Goal: Task Accomplishment & Management: Complete application form

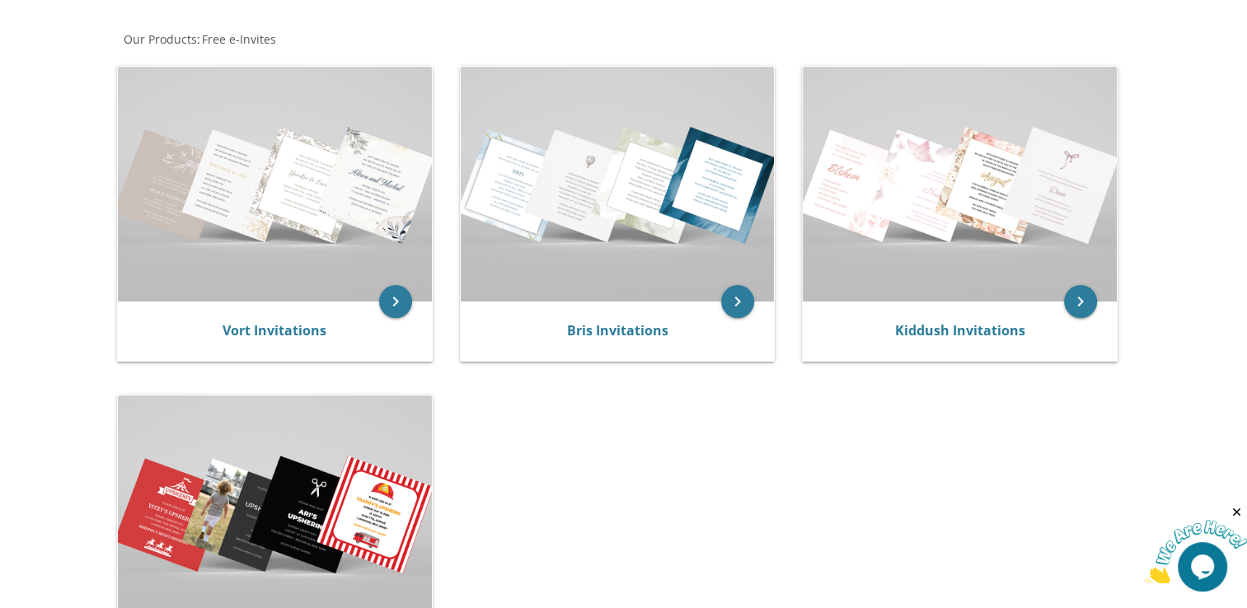
drag, startPoint x: 917, startPoint y: 340, endPoint x: 455, endPoint y: 354, distance: 461.8
click at [917, 340] on div "Kiddush Invitations" at bounding box center [960, 331] width 275 height 20
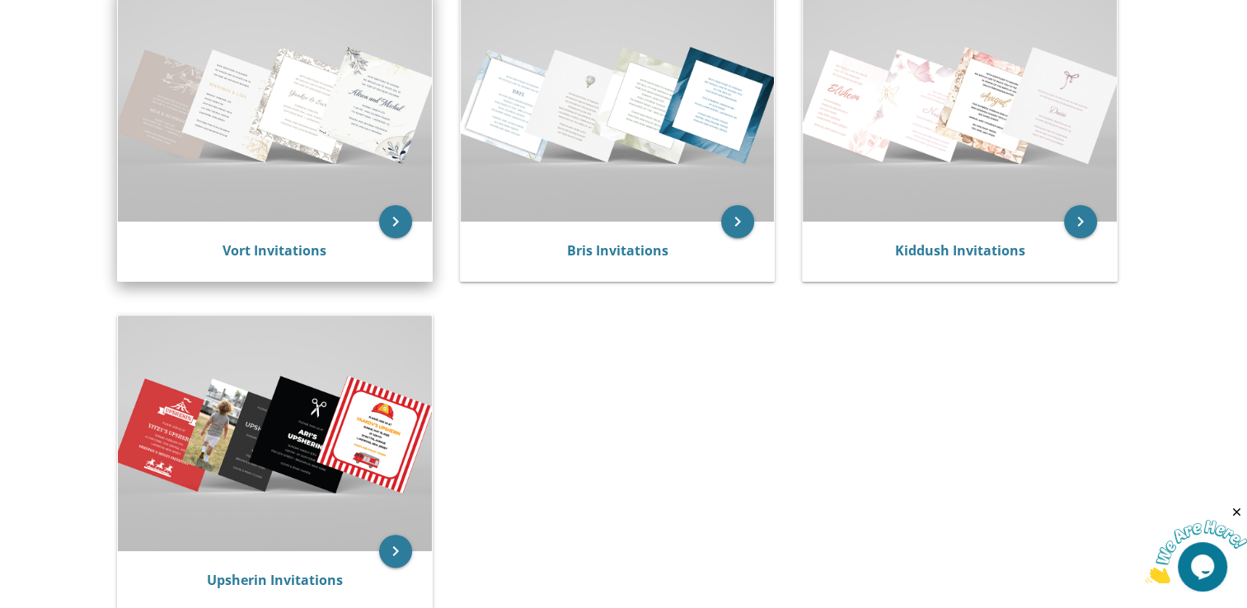
scroll to position [379, 0]
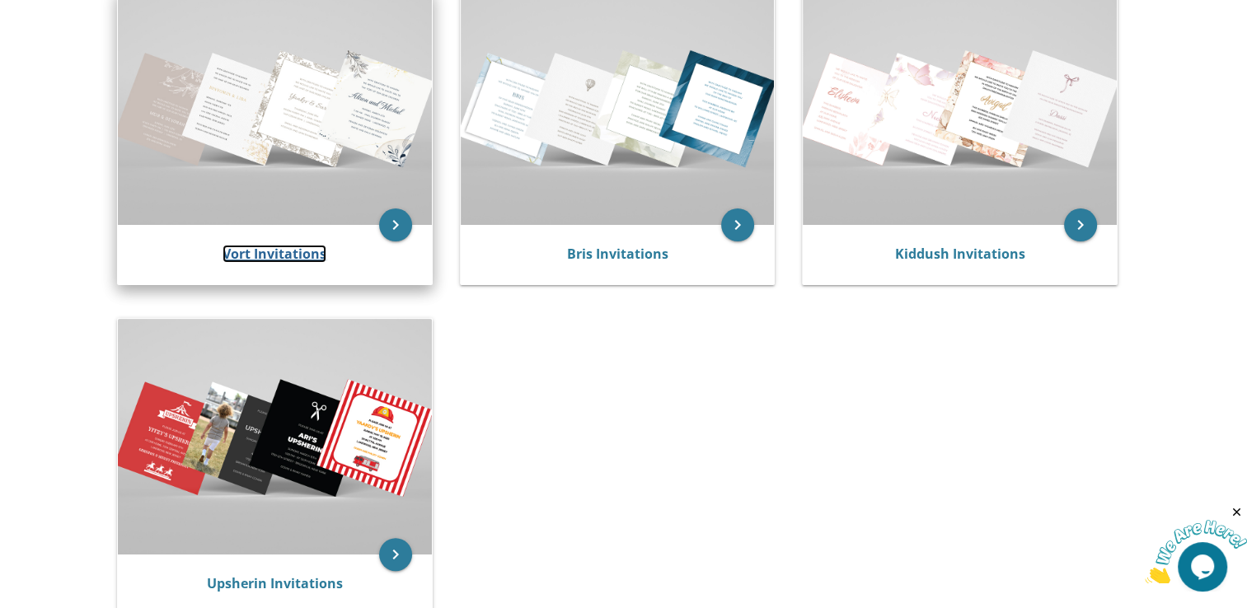
click at [303, 251] on link "Vort Invitations" at bounding box center [275, 254] width 104 height 18
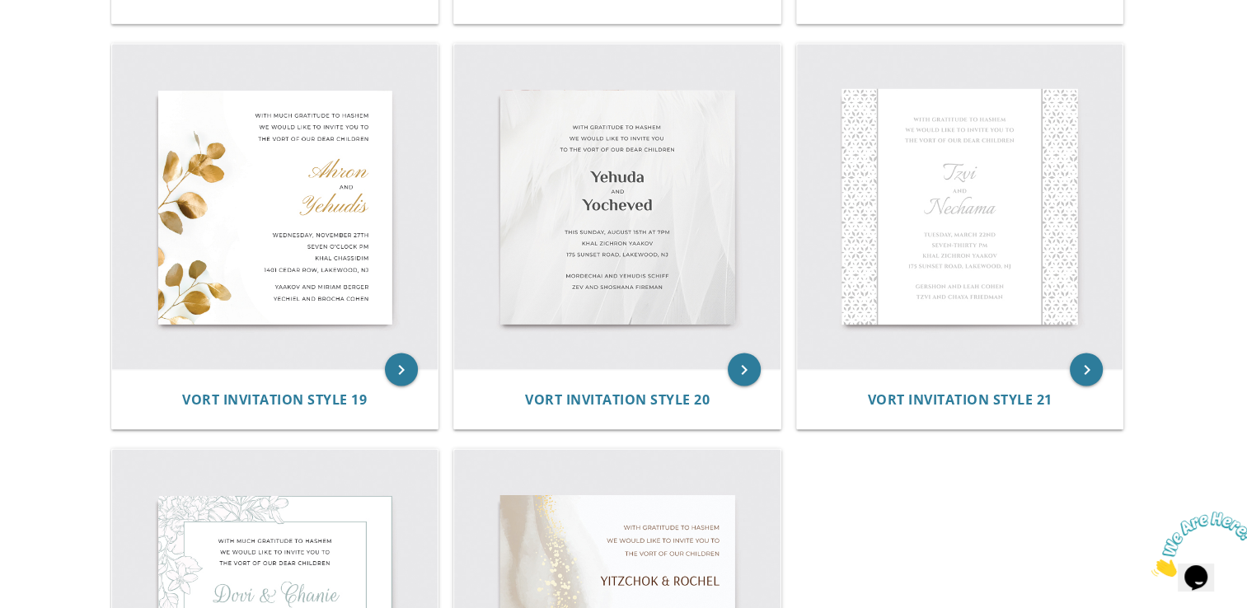
scroll to position [2771, 0]
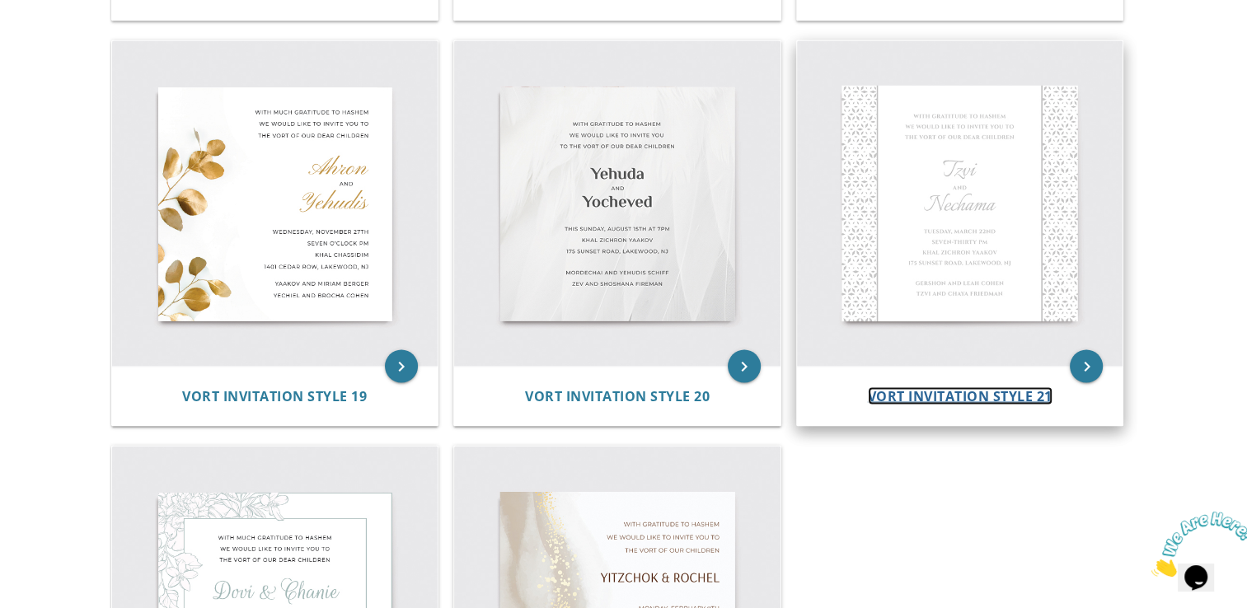
click at [1006, 387] on span "Vort Invitation Style 21" at bounding box center [960, 396] width 185 height 18
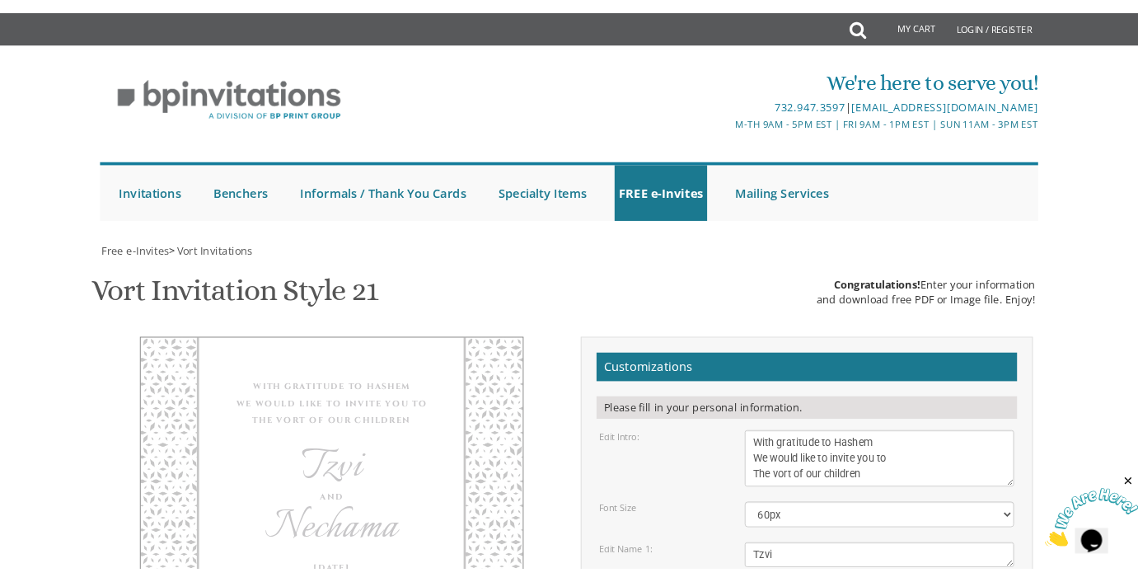
scroll to position [259, 0]
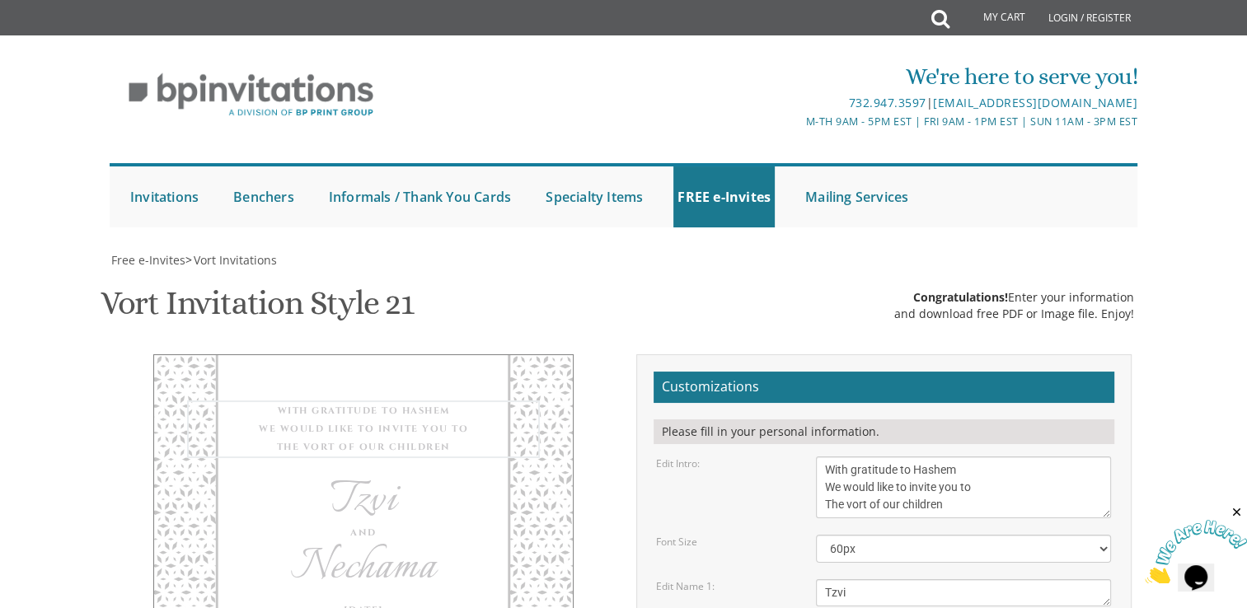
drag, startPoint x: 824, startPoint y: 208, endPoint x: 956, endPoint y: 246, distance: 138.0
click at [956, 457] on textarea "With gratitude to Hashem We would like to invite you to The vort of our children" at bounding box center [963, 488] width 295 height 62
drag, startPoint x: 824, startPoint y: 213, endPoint x: 960, endPoint y: 250, distance: 140.2
click at [960, 457] on textarea "With gratitude to Hashem We would like to invite you to The vort of our children" at bounding box center [963, 488] width 295 height 62
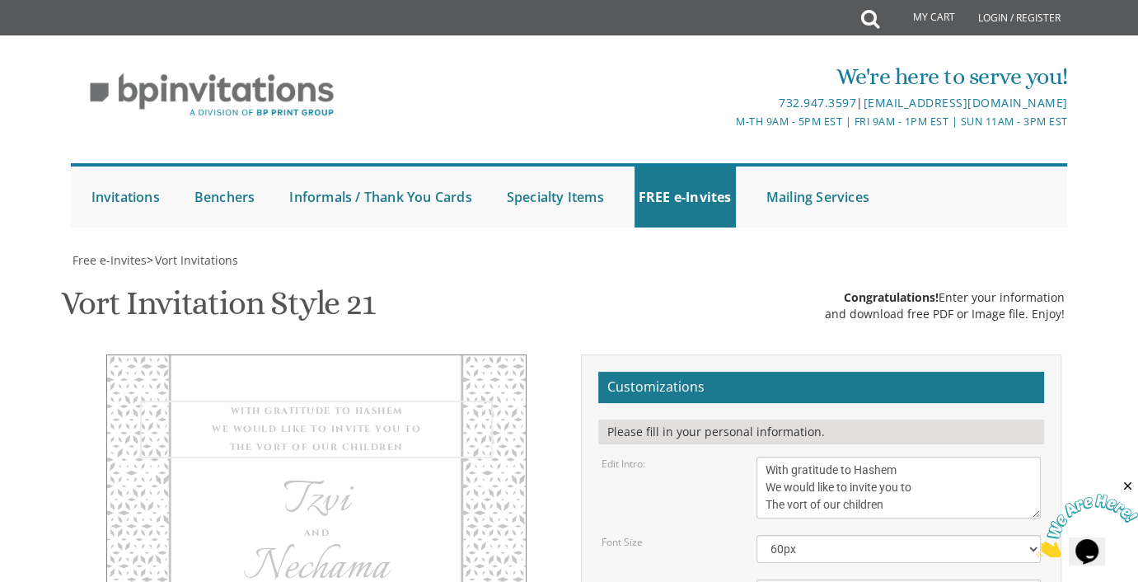
drag, startPoint x: 763, startPoint y: 210, endPoint x: 893, endPoint y: 250, distance: 135.3
click at [893, 457] on textarea "With gratitude to Hashem We would like to invite you to The vort of our children" at bounding box center [899, 488] width 284 height 62
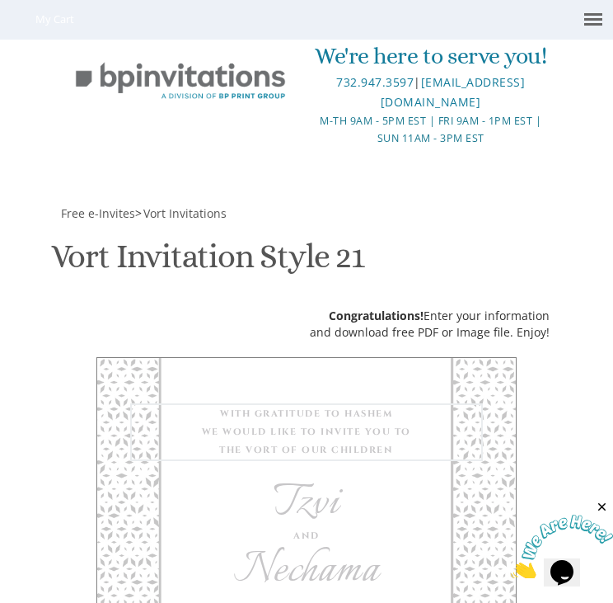
scroll to position [745, 0]
type textarea "Mazel Tov! Welcome to the Bar Mitzvah of"
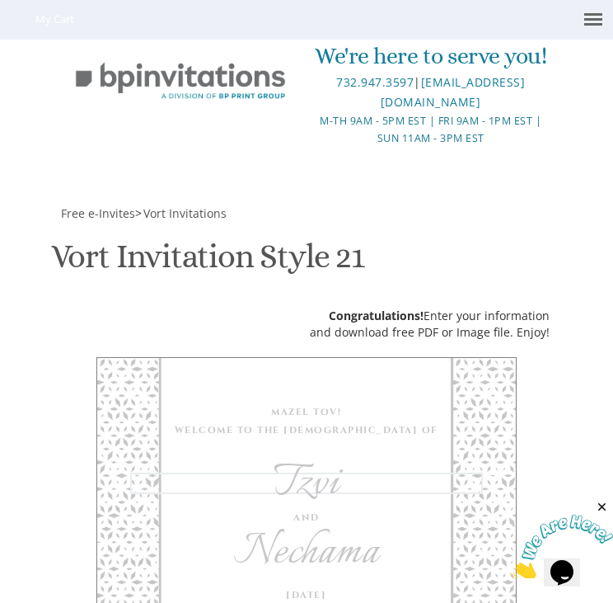
drag, startPoint x: 131, startPoint y: 331, endPoint x: 97, endPoint y: 310, distance: 39.6
type textarea "[PERSON_NAME]"
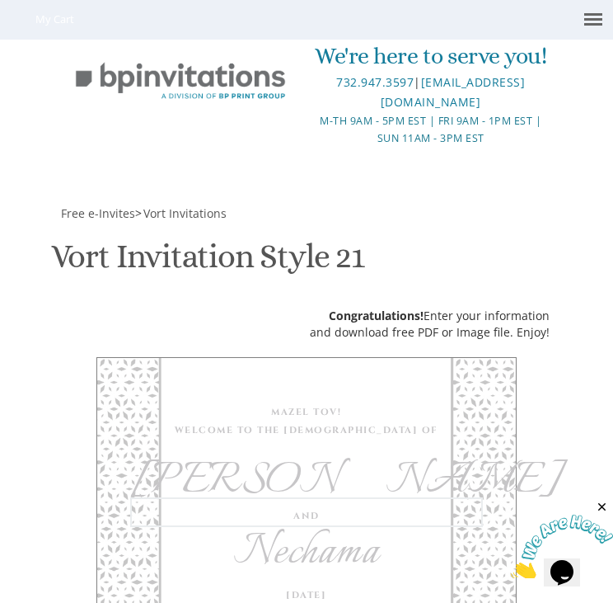
drag, startPoint x: 136, startPoint y: 364, endPoint x: 97, endPoint y: 353, distance: 40.4
drag, startPoint x: 176, startPoint y: 425, endPoint x: 94, endPoint y: 408, distance: 83.4
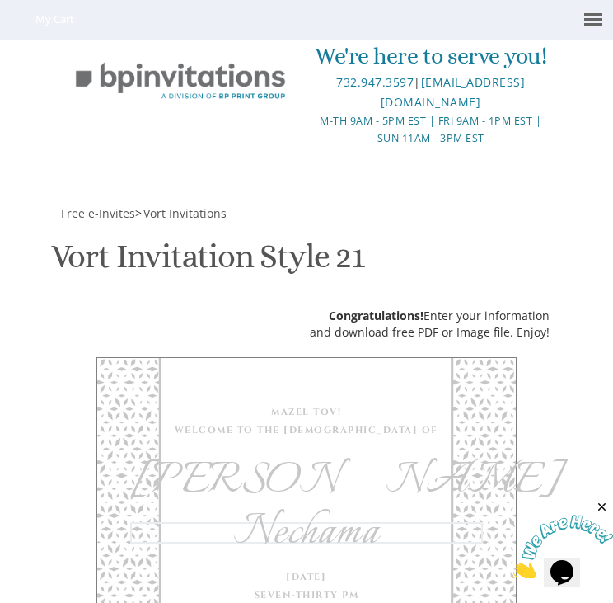
drag, startPoint x: 92, startPoint y: 388, endPoint x: 267, endPoint y: 439, distance: 182.1
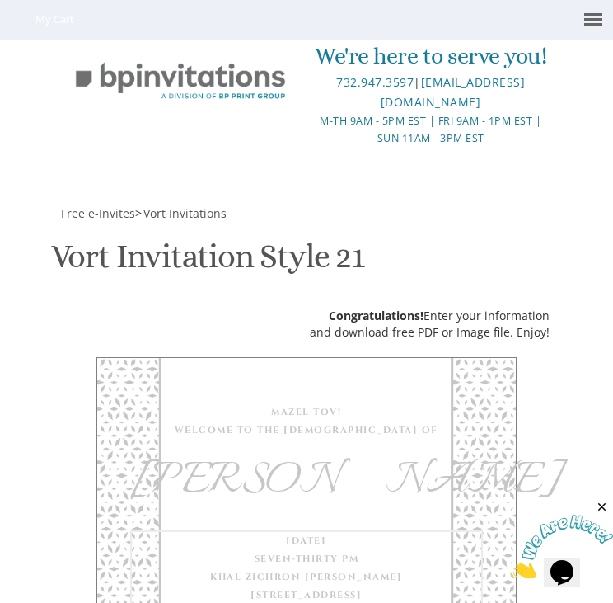
drag, startPoint x: 91, startPoint y: 388, endPoint x: 265, endPoint y: 443, distance: 183.0
paste textarea "פרשת ראה שבת מברכים חדש אלול"
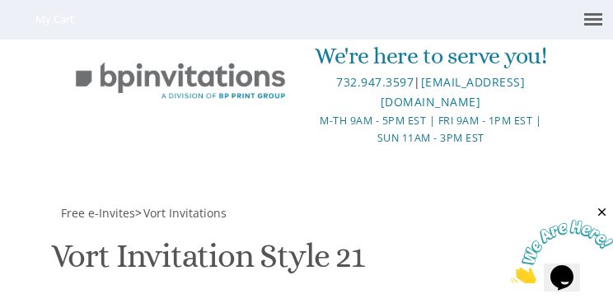
scroll to position [1022, 0]
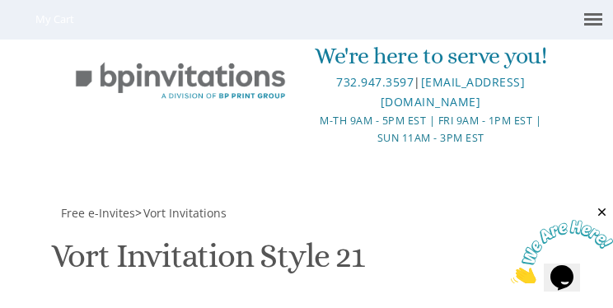
drag, startPoint x: 93, startPoint y: 183, endPoint x: 118, endPoint y: 157, distance: 35.6
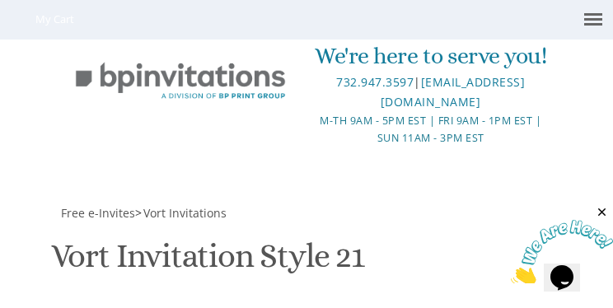
drag, startPoint x: 118, startPoint y: 157, endPoint x: 194, endPoint y: 167, distance: 76.4
paste textarea "7:29"
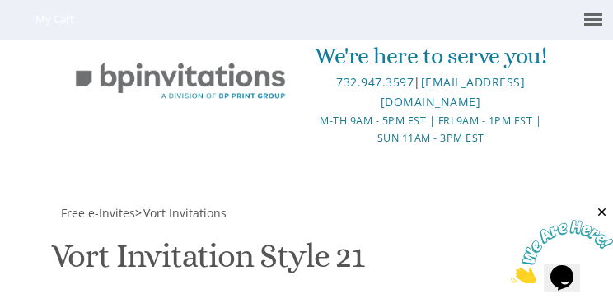
drag, startPoint x: 92, startPoint y: 162, endPoint x: 115, endPoint y: 164, distance: 23.1
drag, startPoint x: 171, startPoint y: 164, endPoint x: 152, endPoint y: 161, distance: 20.1
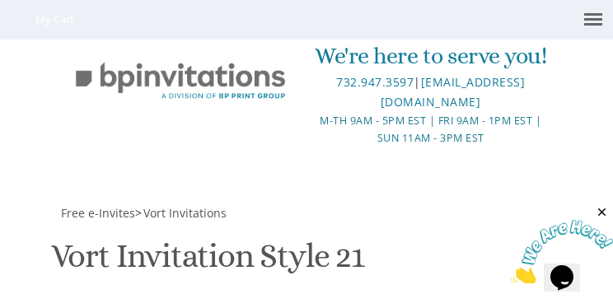
paste textarea "Hadlokas neiros-729 Mincha kabbolas Shabbos at camp morris (green) shul-732 Sha…"
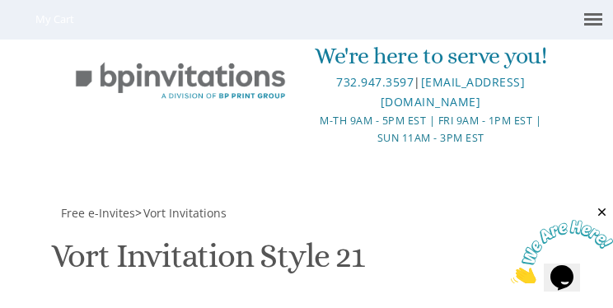
type textarea "פרשת ראה שבת מברכים חדש אלול FRIDAY Toameha 3:30-6:30 pm Our Bungalow Hadlokas …"
drag, startPoint x: 98, startPoint y: 237, endPoint x: 151, endPoint y: 244, distance: 53.3
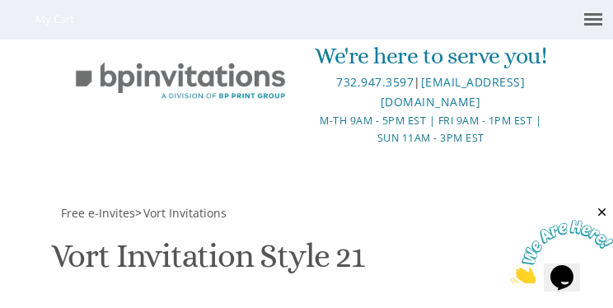
drag, startPoint x: 95, startPoint y: 237, endPoint x: 303, endPoint y: 256, distance: 208.7
paste textarea "Thank you for joining our simcha from near and from far Gut Shabbos"
type textarea "Thank you for joining our simcha from near and from far Gut Shabbos"
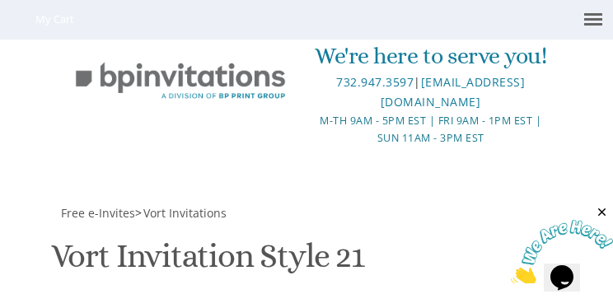
scroll to position [1352, 0]
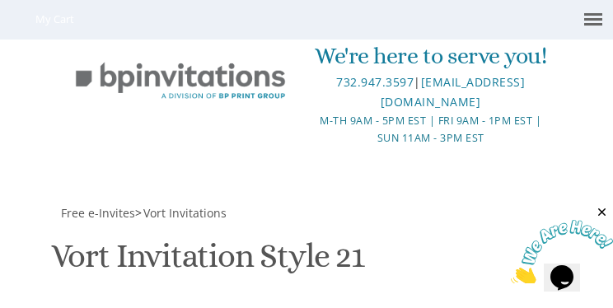
type textarea "פרשת ראה שבת מברכים חדש אלול FRIDAY Toameha 3:30-6:30 pm Our Bungalow Hadlokas …"
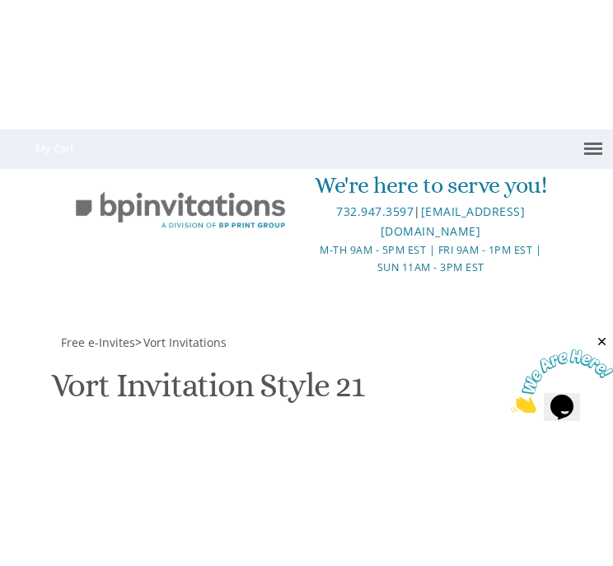
scroll to position [514, 0]
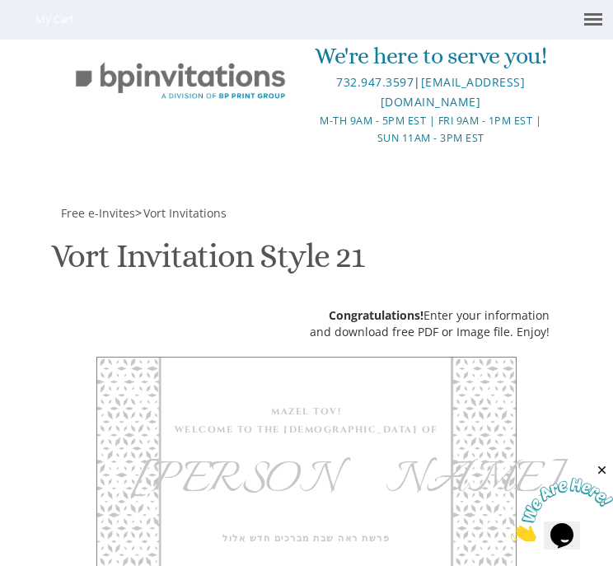
type textarea "Thank you for joining our simcha from near and from far! Gut Shabbos Asher and …"
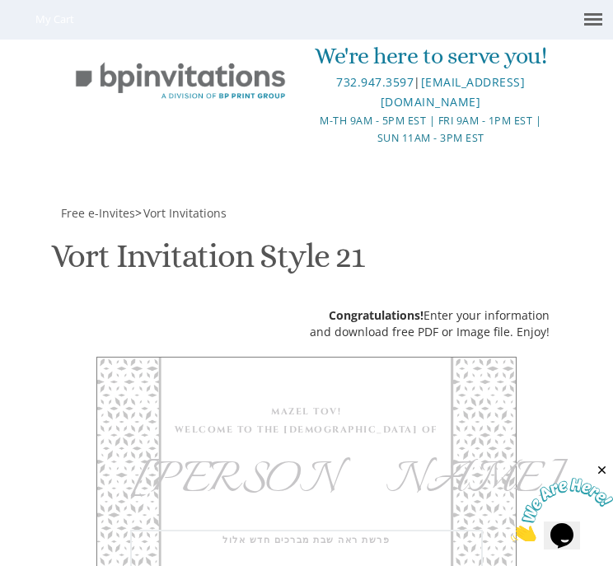
drag, startPoint x: 158, startPoint y: 379, endPoint x: 252, endPoint y: 380, distance: 94.0
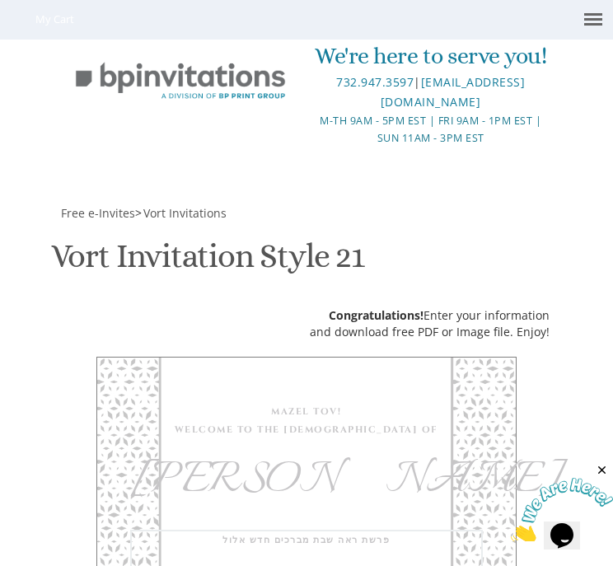
drag, startPoint x: 96, startPoint y: 380, endPoint x: 131, endPoint y: 378, distance: 35.5
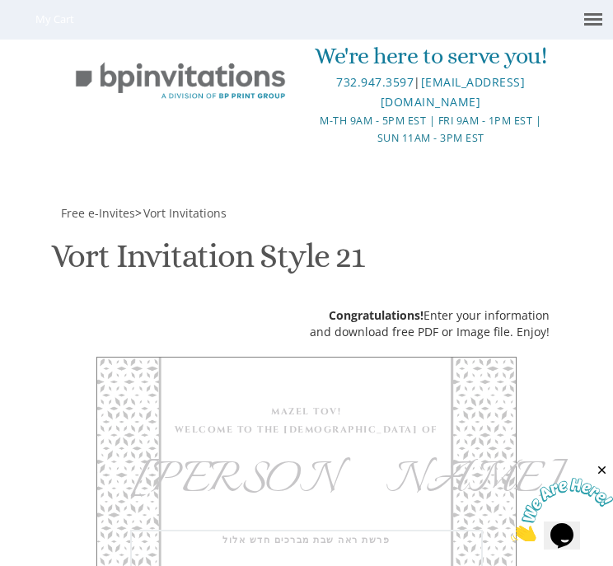
scroll to position [46, 0]
drag, startPoint x: 97, startPoint y: 358, endPoint x: 153, endPoint y: 365, distance: 56.5
drag, startPoint x: 96, startPoint y: 384, endPoint x: 181, endPoint y: 382, distance: 84.1
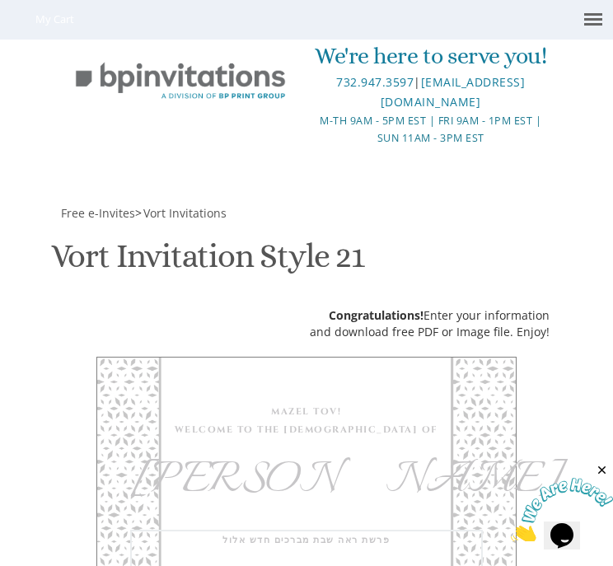
drag, startPoint x: 98, startPoint y: 383, endPoint x: 116, endPoint y: 376, distance: 19.6
paste textarea "7:29"
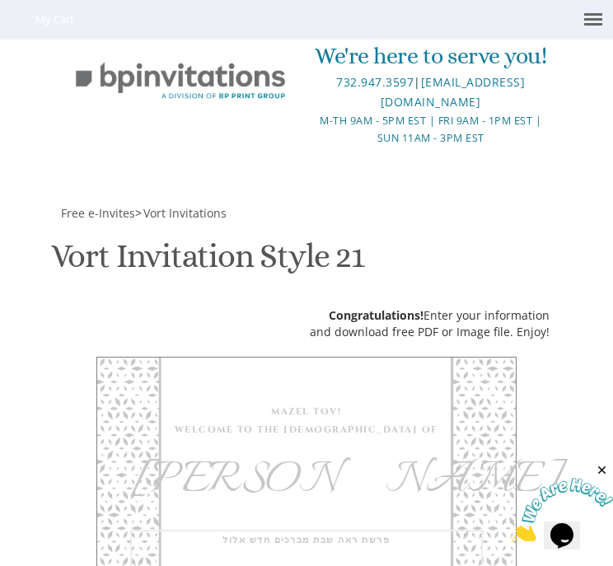
drag, startPoint x: 118, startPoint y: 382, endPoint x: 112, endPoint y: 394, distance: 13.6
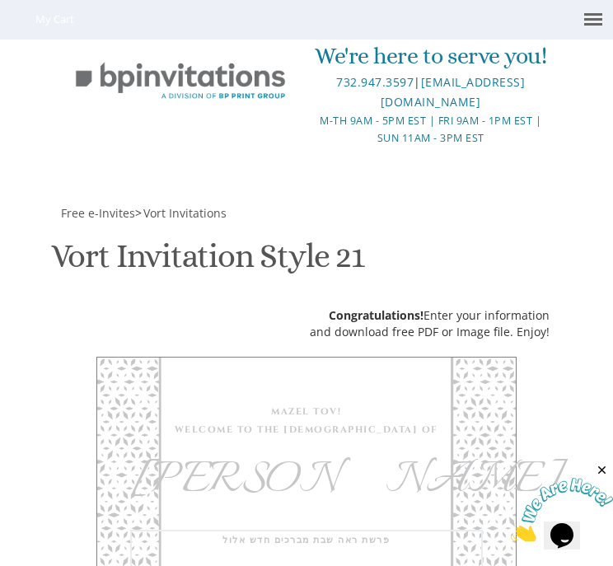
drag, startPoint x: 167, startPoint y: 382, endPoint x: 115, endPoint y: 382, distance: 51.1
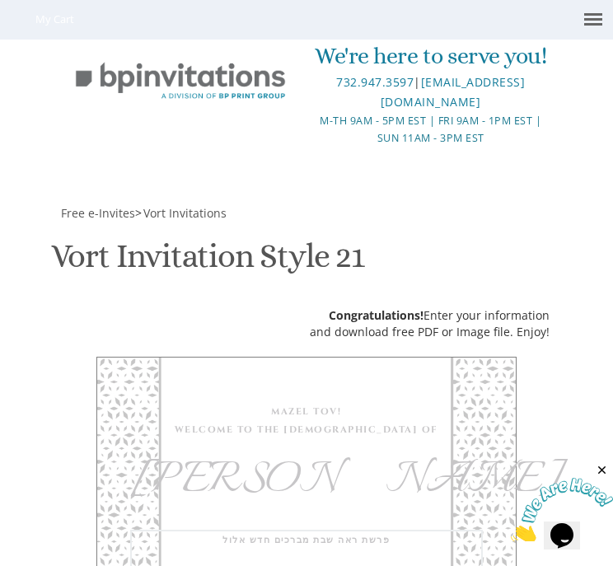
drag, startPoint x: 96, startPoint y: 400, endPoint x: 104, endPoint y: 399, distance: 8.3
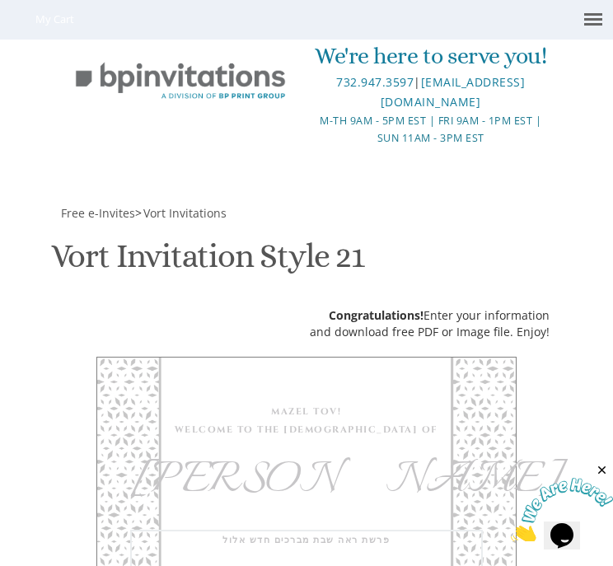
drag, startPoint x: 211, startPoint y: 398, endPoint x: 162, endPoint y: 400, distance: 48.7
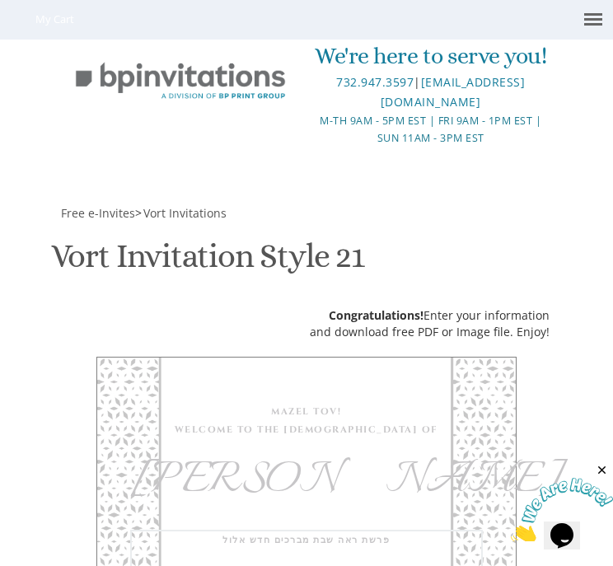
drag, startPoint x: 255, startPoint y: 401, endPoint x: 320, endPoint y: 384, distance: 67.4
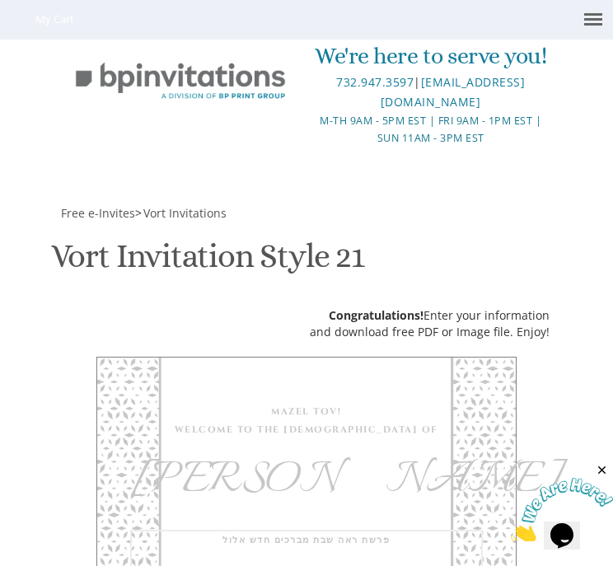
drag, startPoint x: 255, startPoint y: 396, endPoint x: 317, endPoint y: 387, distance: 63.3
drag, startPoint x: 401, startPoint y: 397, endPoint x: 423, endPoint y: 399, distance: 22.3
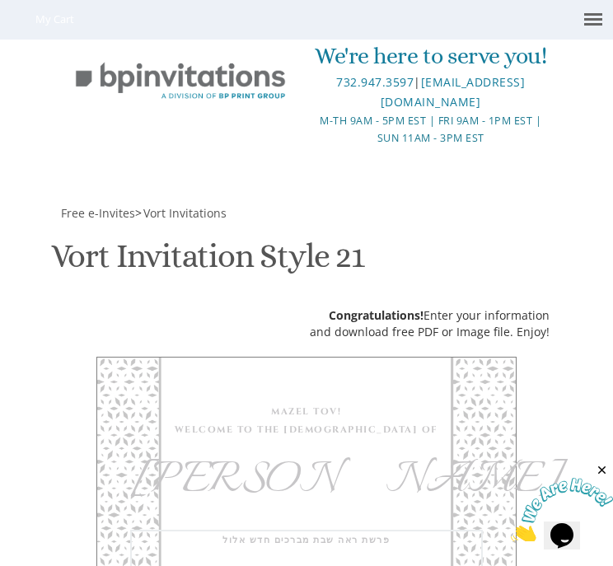
paste textarea "732"
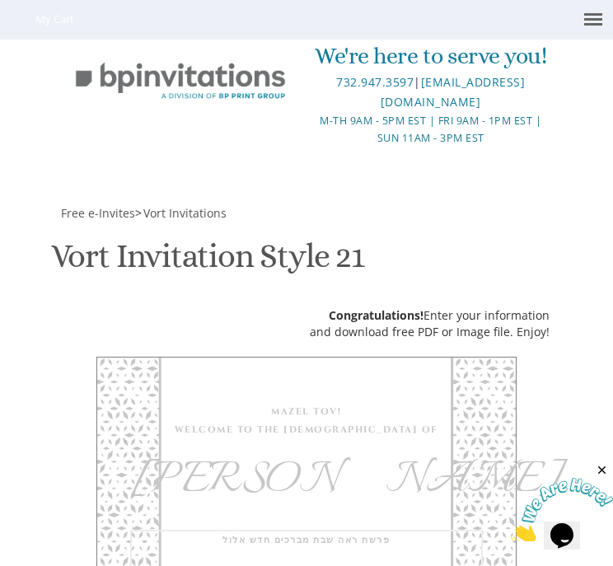
drag, startPoint x: 299, startPoint y: 398, endPoint x: 414, endPoint y: 401, distance: 114.6
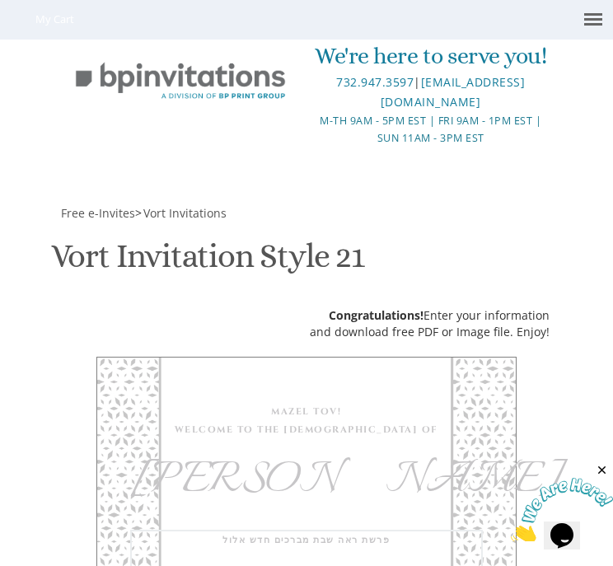
drag, startPoint x: 279, startPoint y: 360, endPoint x: 298, endPoint y: 361, distance: 19.0
paste textarea "815"
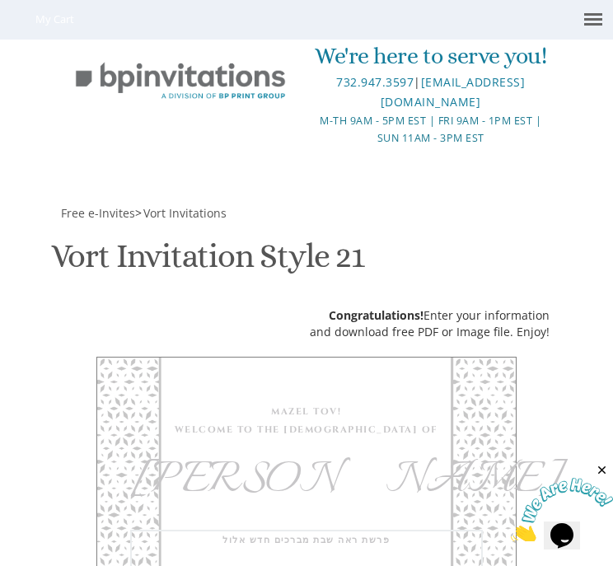
scroll to position [147, 0]
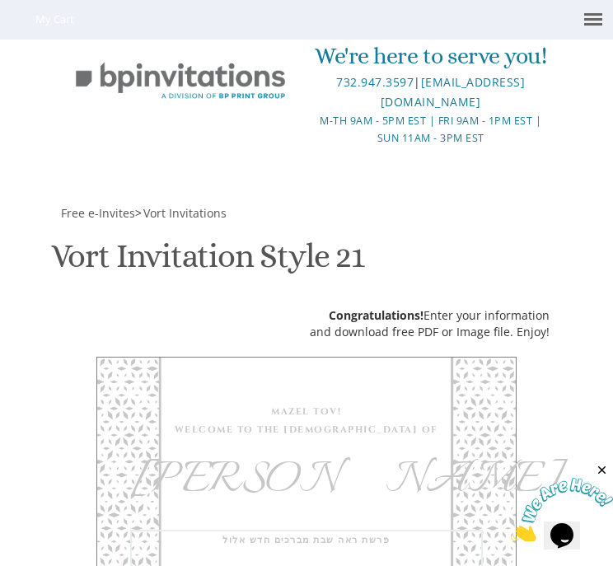
drag, startPoint x: 96, startPoint y: 375, endPoint x: 199, endPoint y: 374, distance: 103.9
drag, startPoint x: 211, startPoint y: 376, endPoint x: 96, endPoint y: 372, distance: 115.5
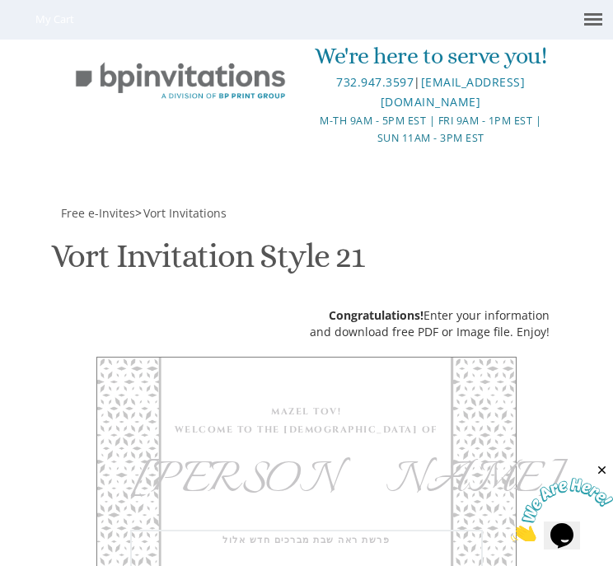
type textarea "פרשת ראה שבת מברכים חדש אלול FRIDAY Toameha 3:30-6:30 pm Our Bungalow Hadlokas …"
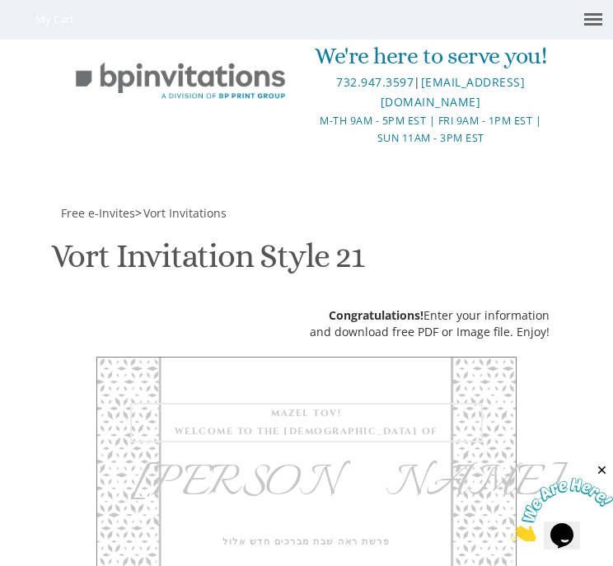
drag, startPoint x: 96, startPoint y: 397, endPoint x: 307, endPoint y: 478, distance: 226.7
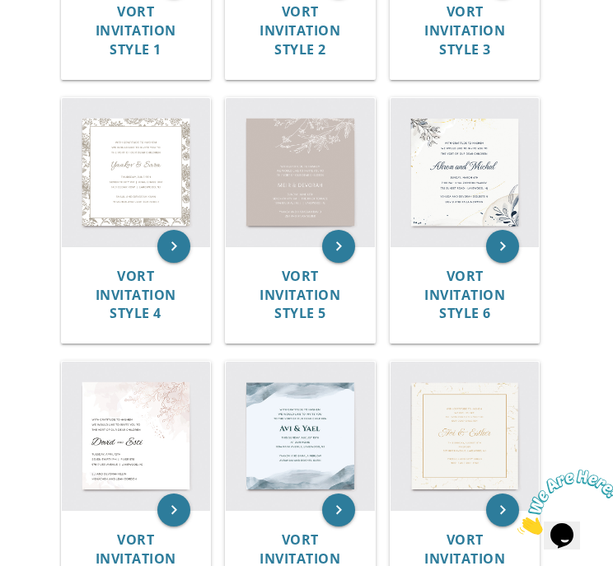
scroll to position [554, 0]
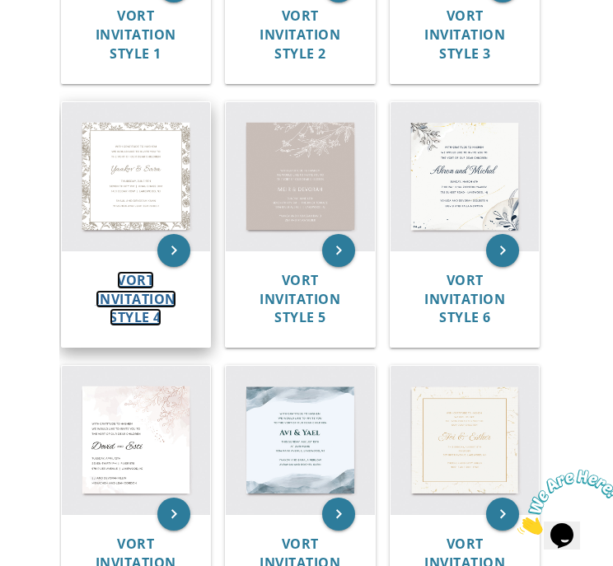
click at [148, 303] on span "Vort Invitation Style 4" at bounding box center [136, 299] width 81 height 56
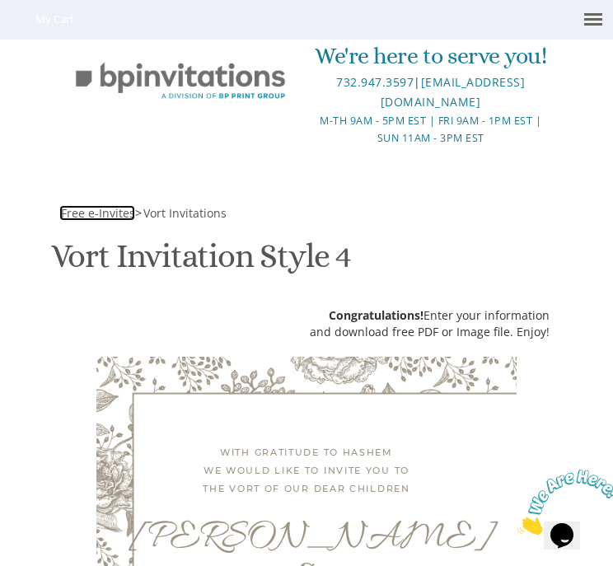
click at [103, 216] on span "Free e-Invites" at bounding box center [98, 213] width 74 height 16
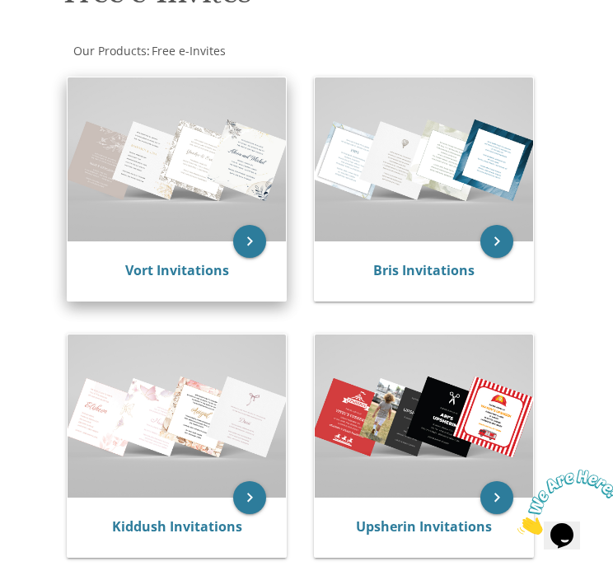
scroll to position [243, 0]
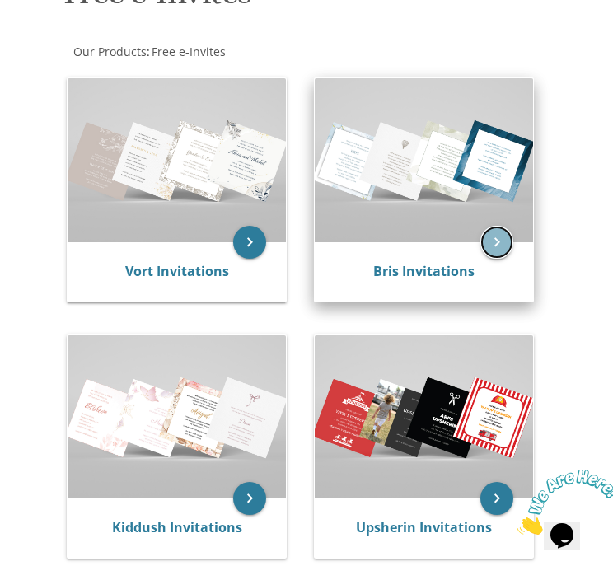
click at [490, 242] on icon "keyboard_arrow_right" at bounding box center [497, 242] width 33 height 33
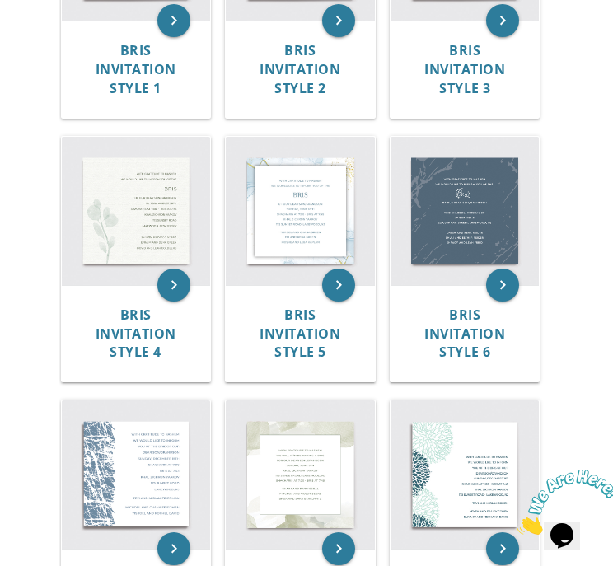
scroll to position [411, 0]
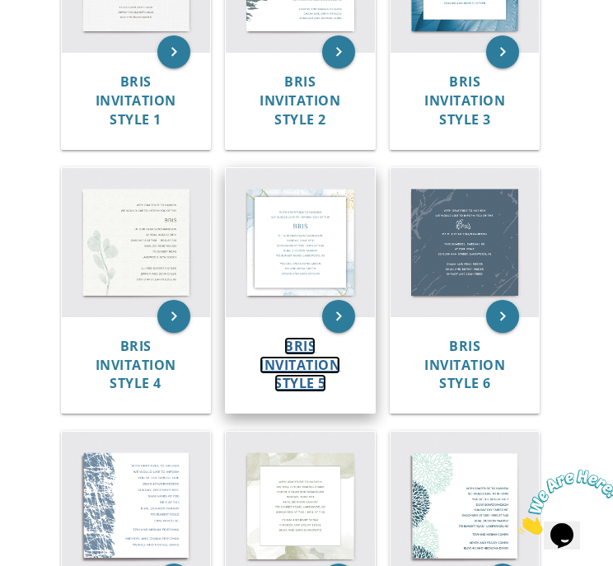
click at [303, 365] on span "Bris Invitation Style 5" at bounding box center [300, 365] width 81 height 56
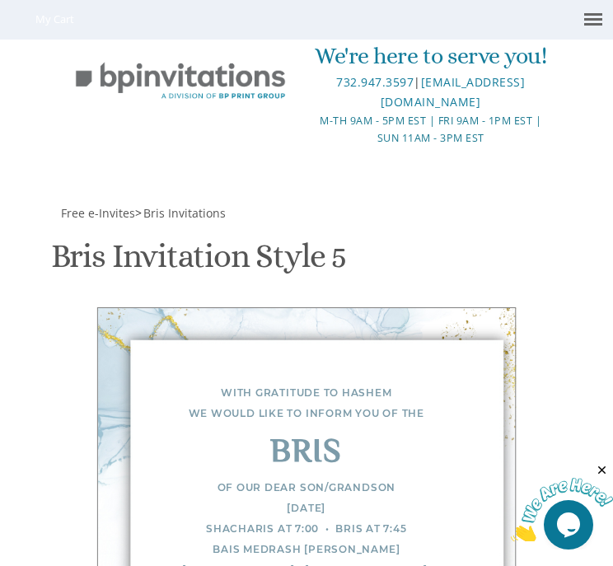
scroll to position [697, 0]
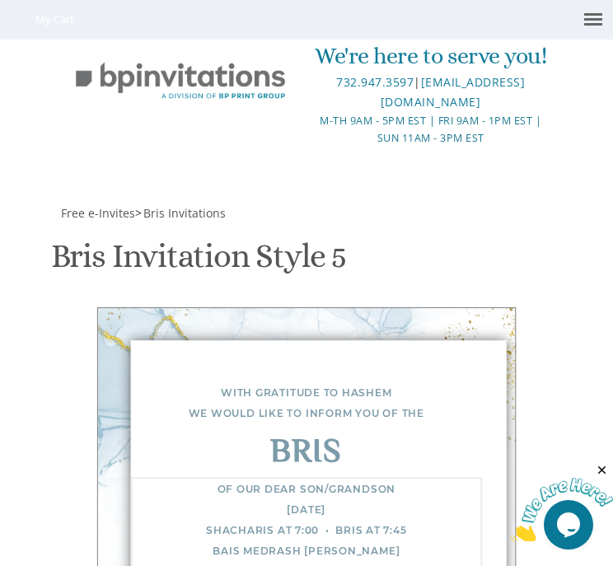
drag, startPoint x: 101, startPoint y: 309, endPoint x: 333, endPoint y: 392, distance: 245.9
paste textarea "פרשת ראה שבת מברכים חדש אלול FRIDAY Toameha 3:30-6:30 pm Our Bungalow Hadlokas …"
type textarea "פרשת ראה שבת מברכים חדש אלול FRIDAY Toameha 3:30-6:30 pm Our Bungalow Hadlokas …"
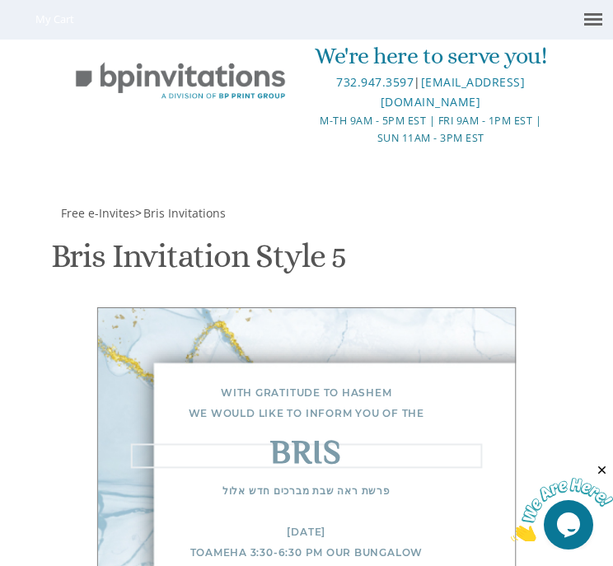
scroll to position [883, 0]
drag, startPoint x: 120, startPoint y: 424, endPoint x: 92, endPoint y: 423, distance: 28.0
type textarea "[PERSON_NAME]"
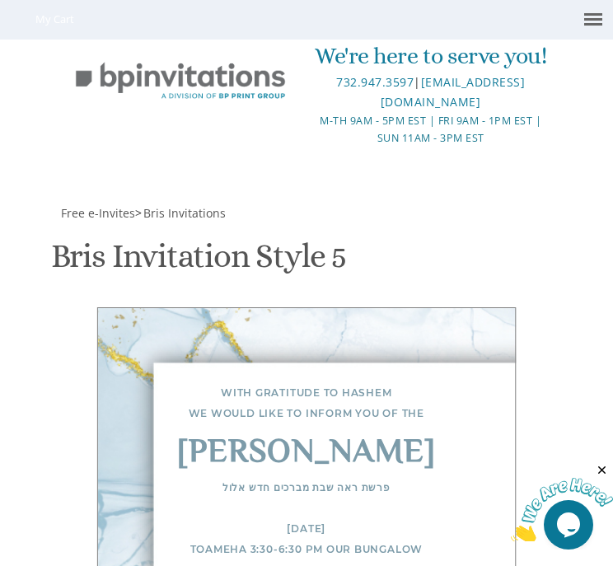
scroll to position [293, 0]
drag, startPoint x: 231, startPoint y: 237, endPoint x: 94, endPoint y: 199, distance: 142.0
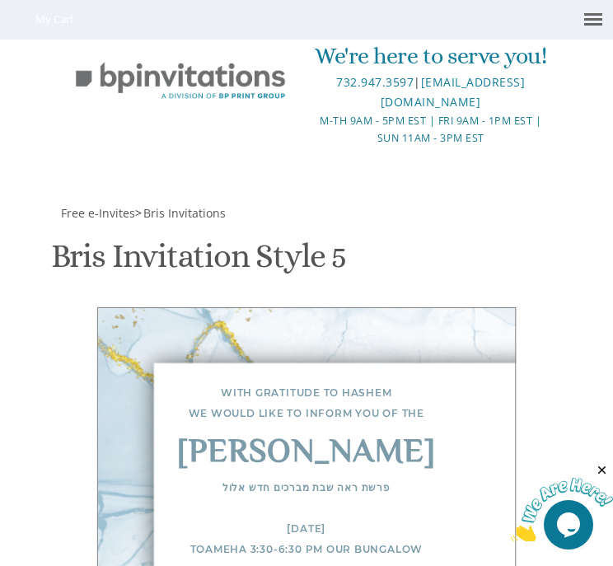
paste textarea "Thank you for joining our simcha from near and from far Gut Shabbos"
type textarea "Thank you for joining our simcha from near and from far Gut Shabbos Asher and M…"
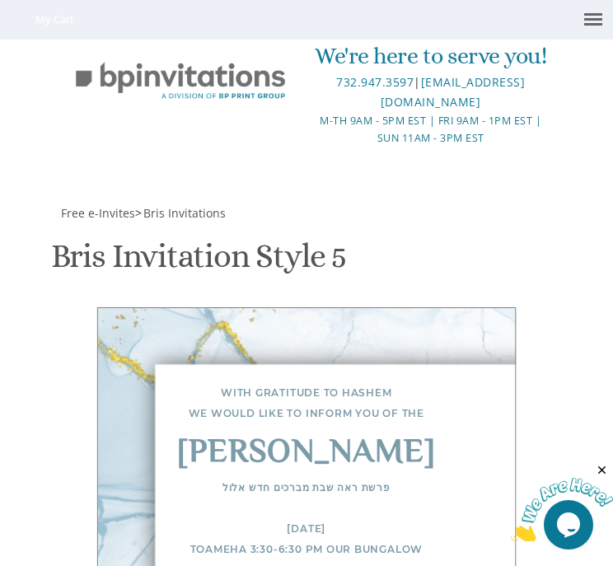
scroll to position [1118, 0]
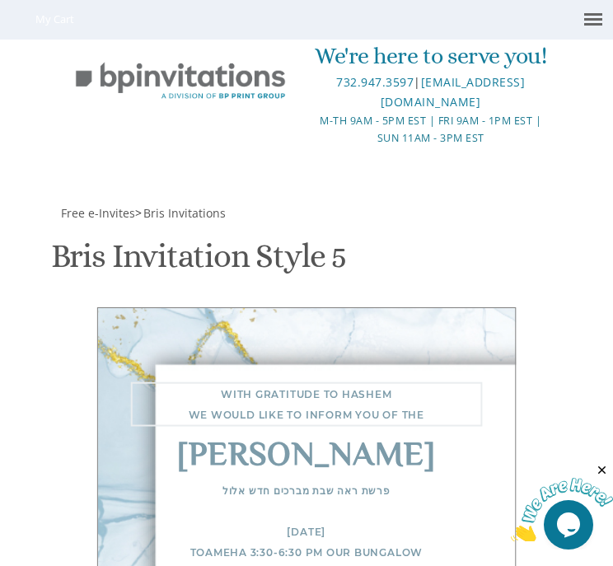
drag, startPoint x: 98, startPoint y: 134, endPoint x: 284, endPoint y: 160, distance: 187.2
paste textarea "elcome to the Bar Mitzvah of"
type textarea "Welcome to the Bar Mitzvah of"
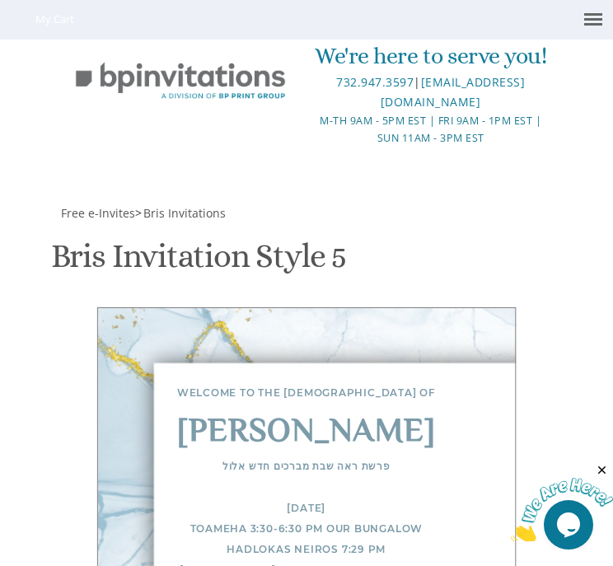
type textarea "Thank you for joining our simcha from near and from far Gut Shabbos Asher and M…"
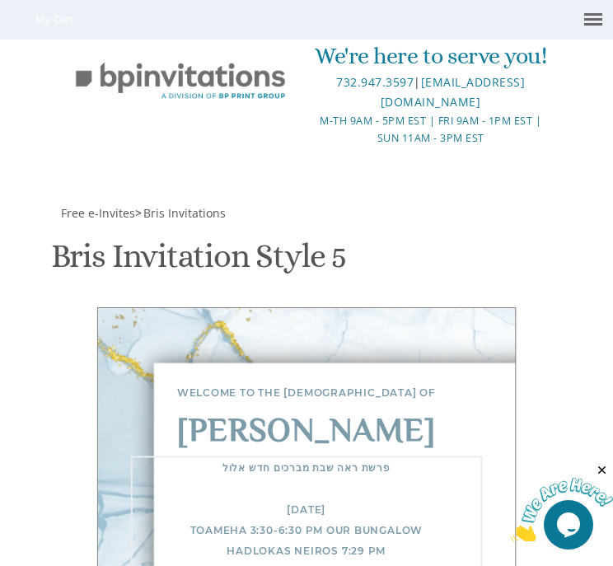
scroll to position [293, 0]
drag, startPoint x: 96, startPoint y: 374, endPoint x: 298, endPoint y: 534, distance: 257.6
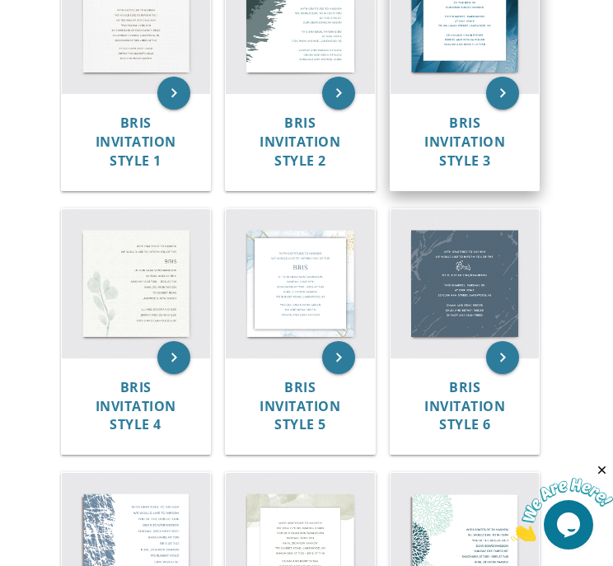
scroll to position [374, 0]
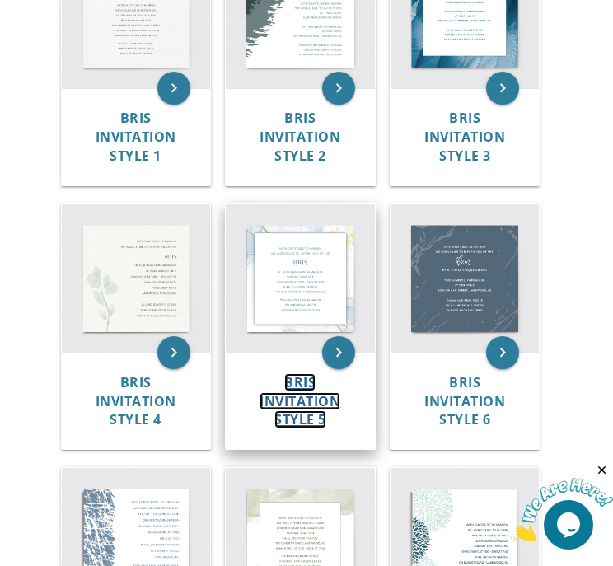
click at [302, 388] on span "Bris Invitation Style 5" at bounding box center [300, 401] width 81 height 56
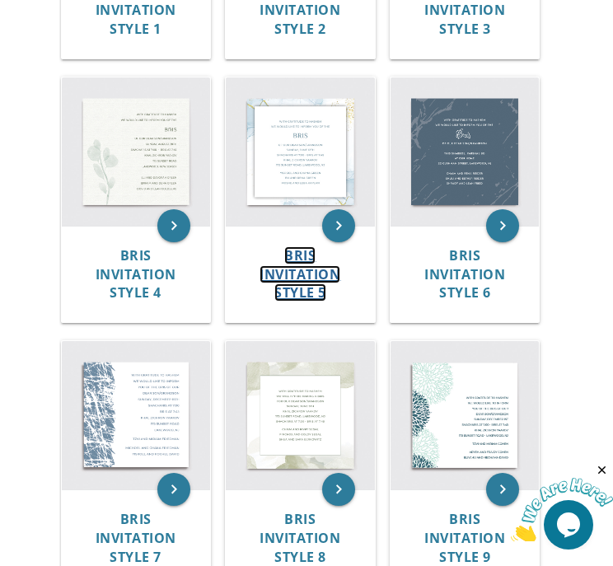
scroll to position [540, 0]
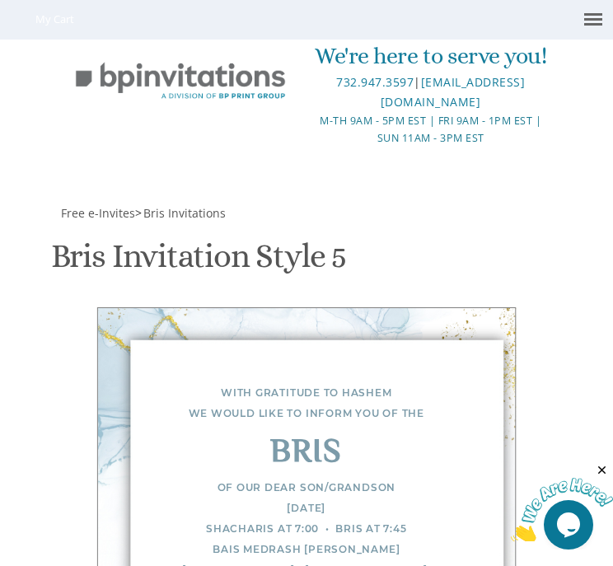
scroll to position [632, 0]
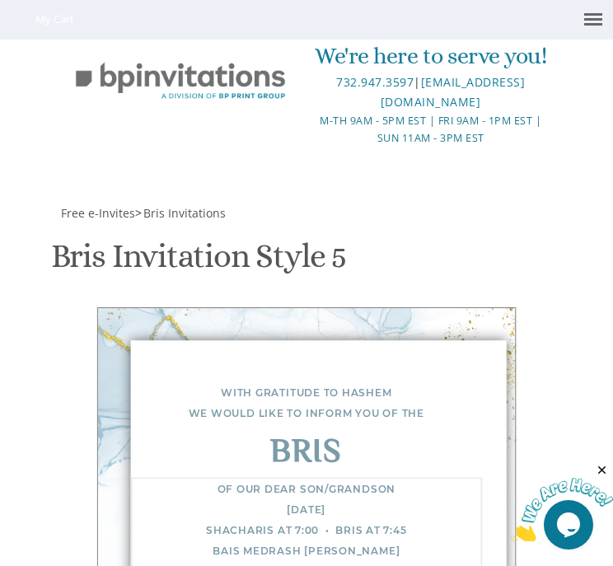
drag, startPoint x: 98, startPoint y: 375, endPoint x: 228, endPoint y: 391, distance: 130.4
paste textarea "פרשת ראה שבת מברכים חדש אלול FRIDAY Toameha 3:30-6:30 pm Our Bungalow Hadlokas …"
drag, startPoint x: 195, startPoint y: 406, endPoint x: 185, endPoint y: 406, distance: 10.7
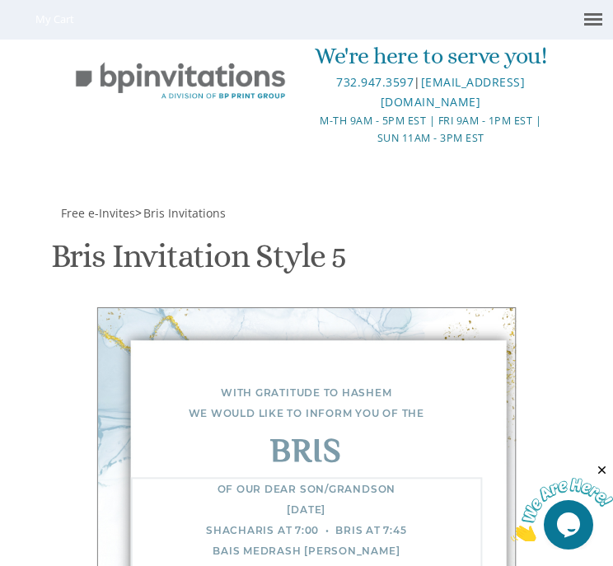
scroll to position [0, 0]
paste textarea "•"
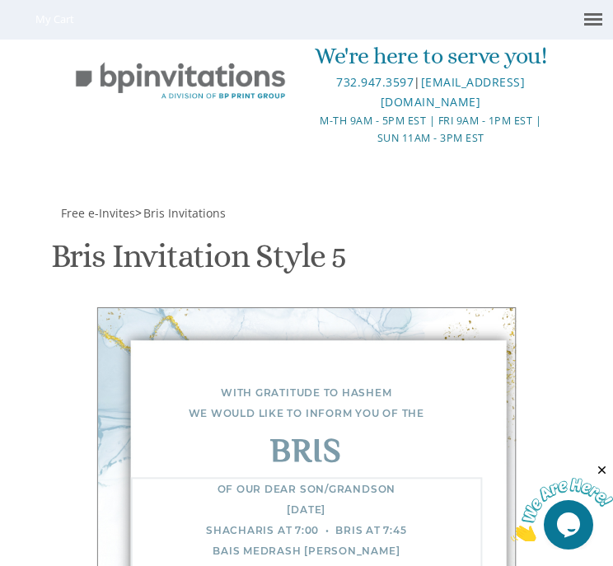
paste textarea "•"
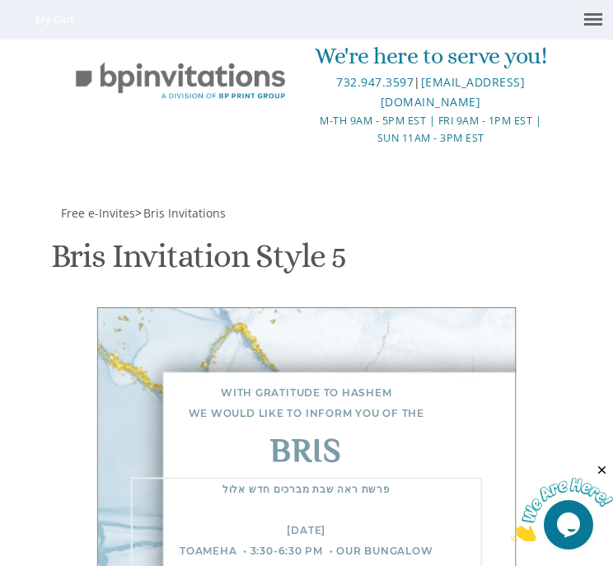
scroll to position [1049, 0]
paste textarea "•"
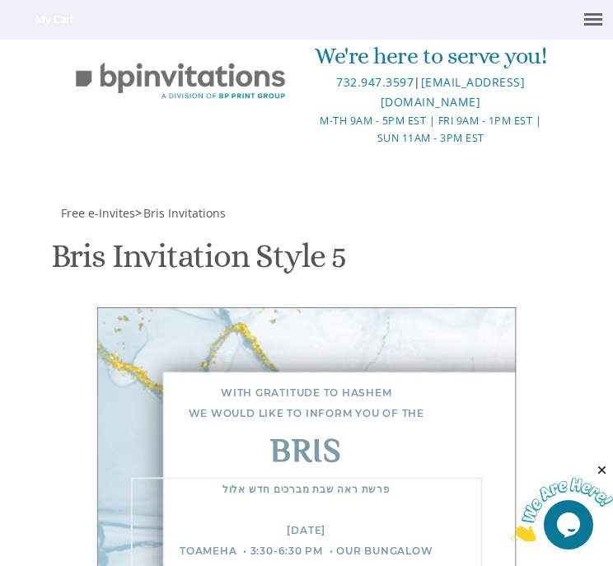
type textarea "פרשת ראה שבת מברכים חדש אלול FRIDAY Toameha • 3:30-6:30 pm • Our Bungalow Hadlo…"
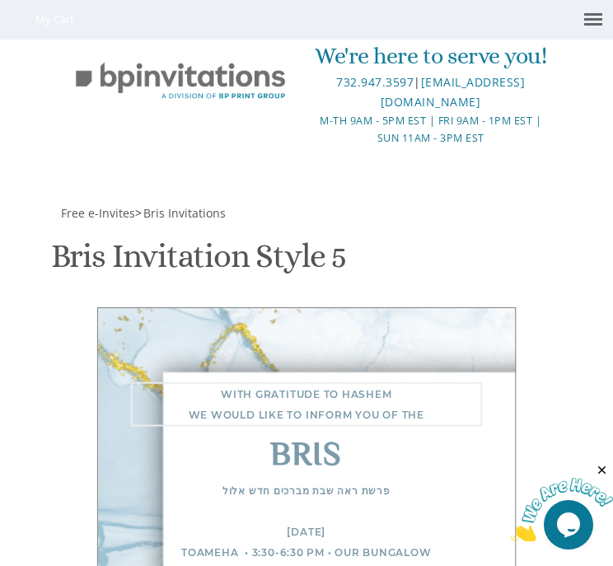
drag, startPoint x: 152, startPoint y: 345, endPoint x: 58, endPoint y: 332, distance: 94.8
type textarea "Naftali"
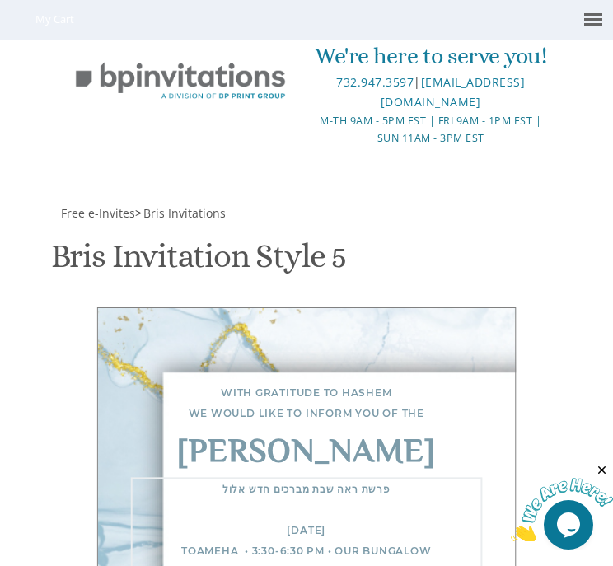
paste textarea "•"
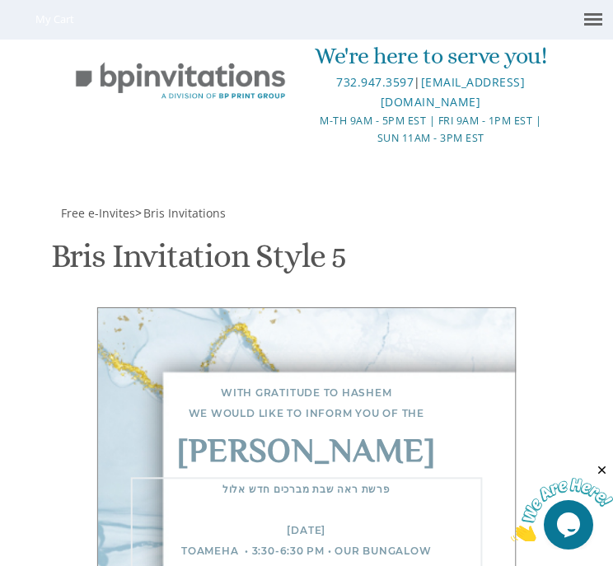
drag, startPoint x: 96, startPoint y: 359, endPoint x: 194, endPoint y: 359, distance: 97.3
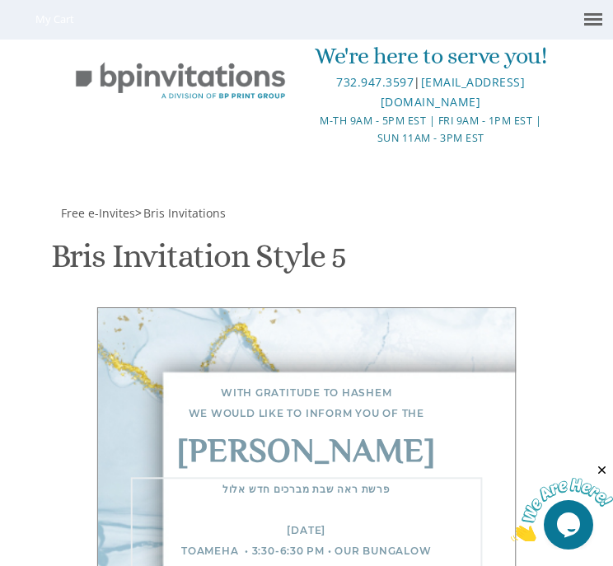
paste textarea "•"
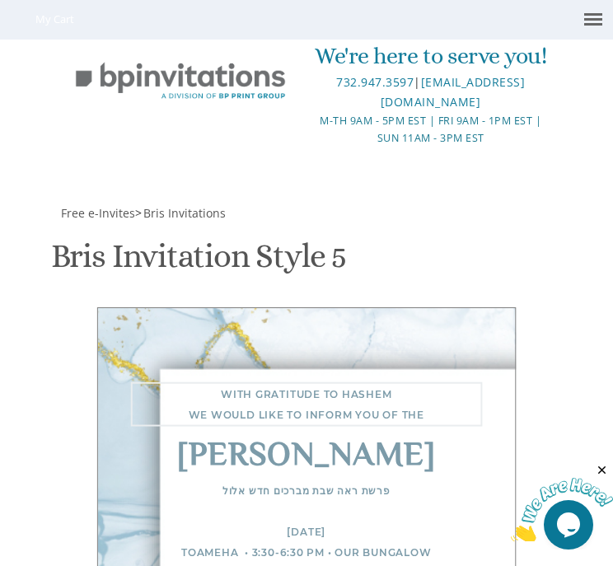
scroll to position [1158, 0]
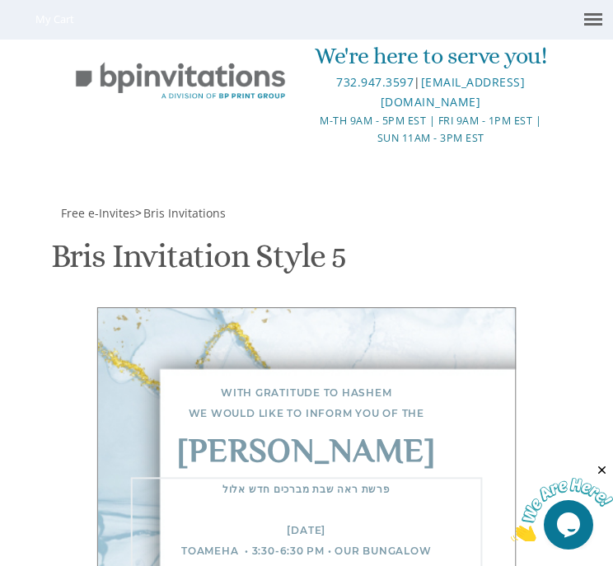
scroll to position [0, 0]
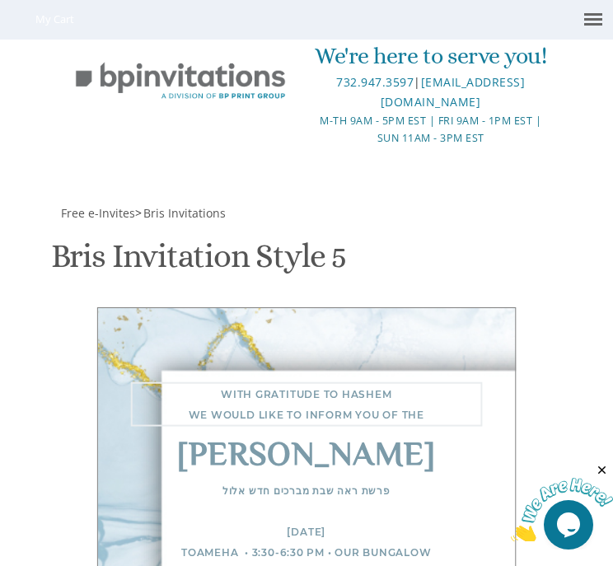
scroll to position [1222, 0]
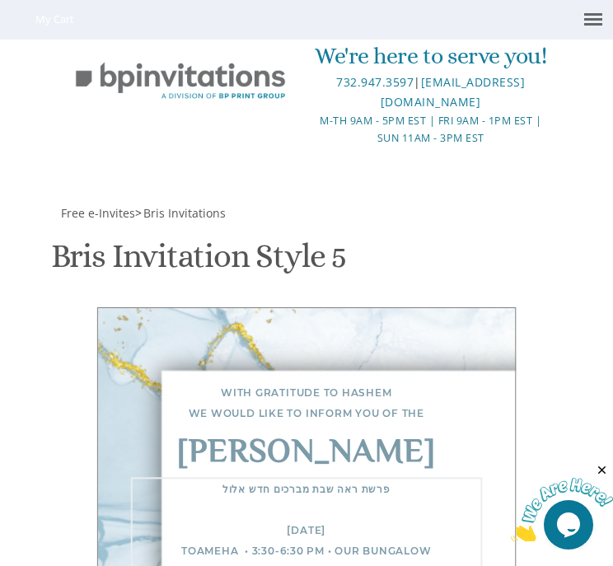
scroll to position [191, 0]
paste textarea "•"
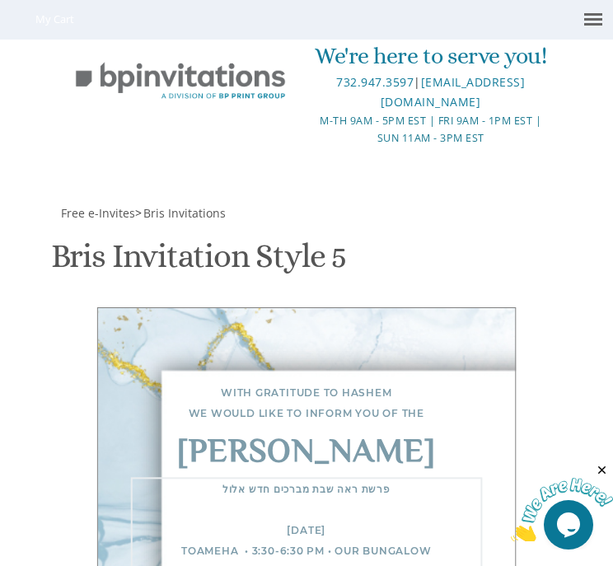
paste textarea "•"
drag, startPoint x: 260, startPoint y: 259, endPoint x: 246, endPoint y: 256, distance: 14.4
paste textarea "•"
drag, startPoint x: 333, startPoint y: 260, endPoint x: 415, endPoint y: 253, distance: 81.9
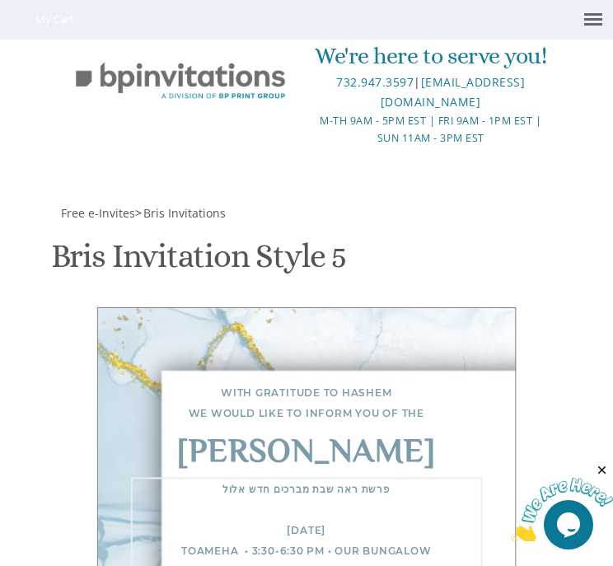
drag, startPoint x: 181, startPoint y: 231, endPoint x: 243, endPoint y: 233, distance: 61.9
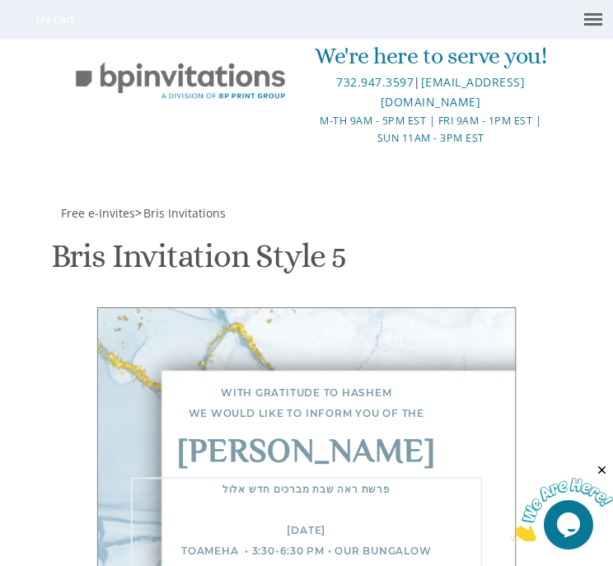
paste textarea "in seniorina"
drag, startPoint x: 200, startPoint y: 256, endPoint x: 183, endPoint y: 258, distance: 17.4
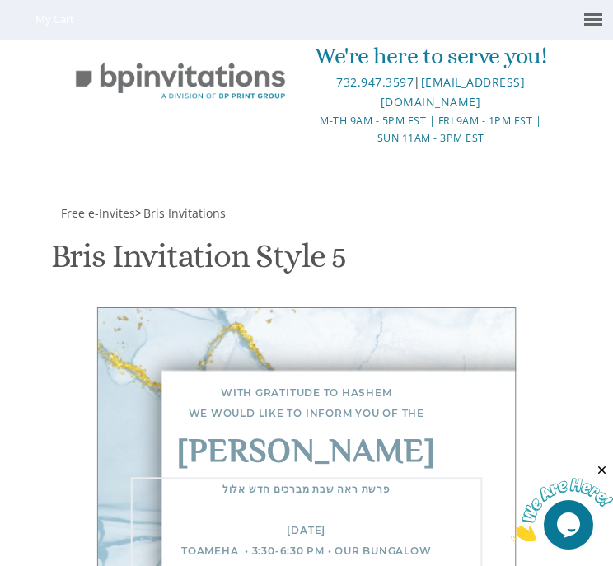
drag, startPoint x: 183, startPoint y: 258, endPoint x: 196, endPoint y: 258, distance: 13.2
drag, startPoint x: 181, startPoint y: 285, endPoint x: 191, endPoint y: 286, distance: 9.9
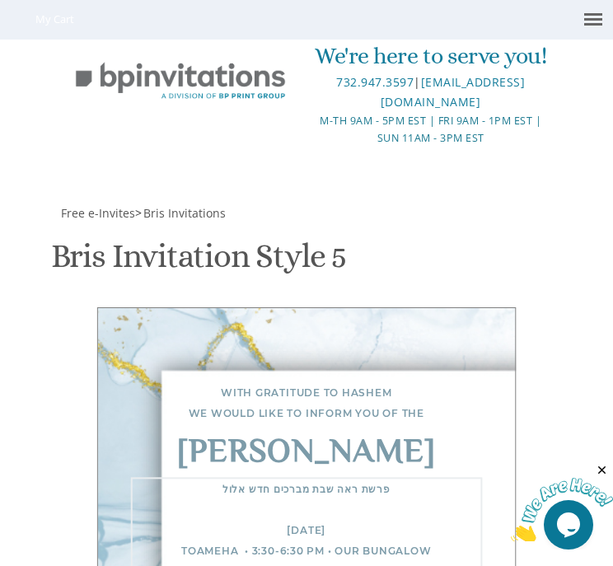
paste textarea "•"
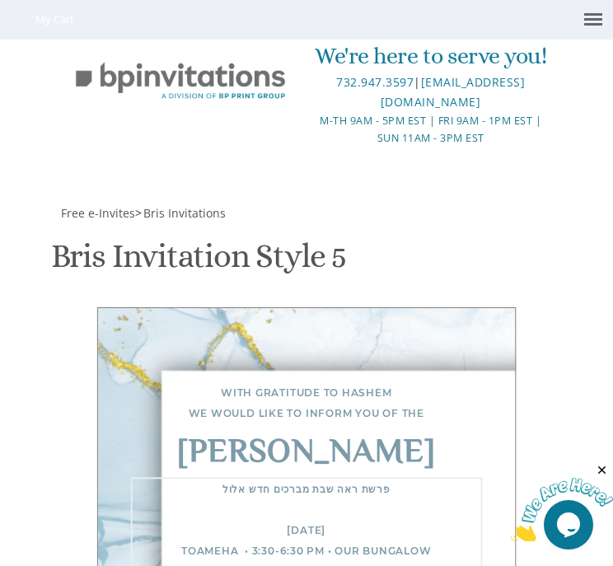
drag, startPoint x: 172, startPoint y: 303, endPoint x: 251, endPoint y: 302, distance: 78.3
paste textarea "•"
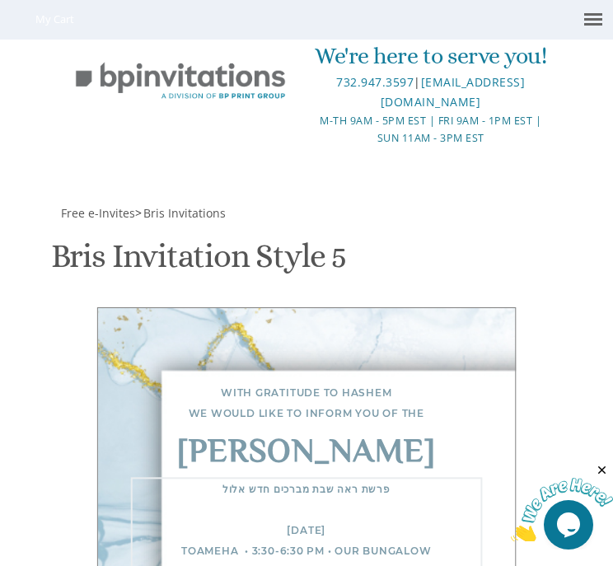
paste textarea "•"
drag, startPoint x: 316, startPoint y: 303, endPoint x: 339, endPoint y: 303, distance: 23.1
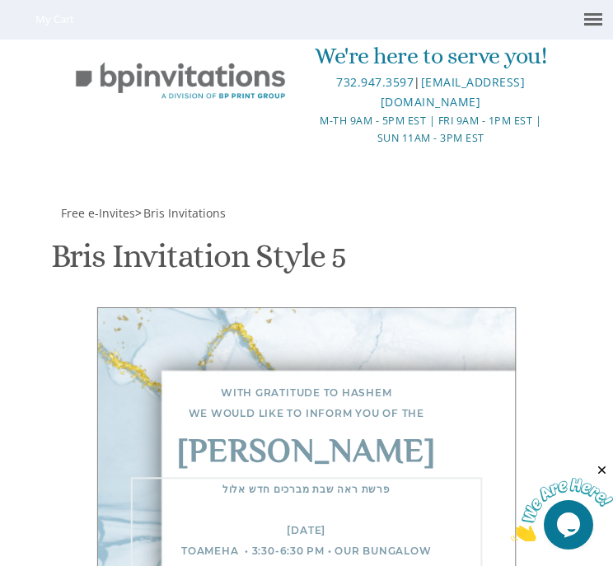
paste textarea "•"
drag, startPoint x: 280, startPoint y: 322, endPoint x: 303, endPoint y: 322, distance: 23.1
paste textarea "700"
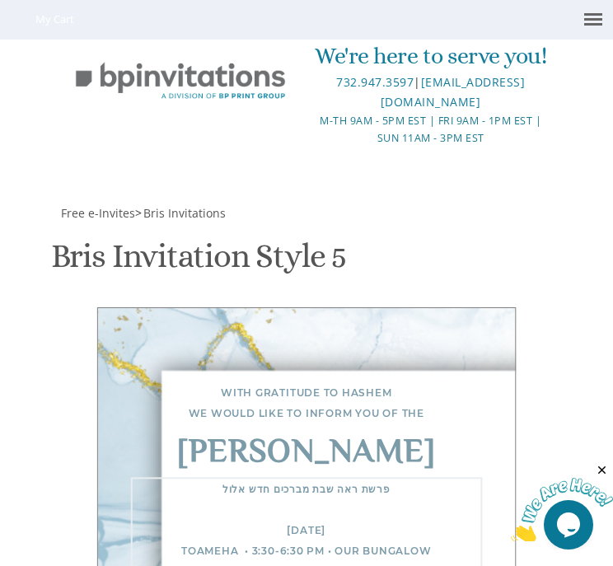
drag, startPoint x: 142, startPoint y: 319, endPoint x: 153, endPoint y: 317, distance: 11.7
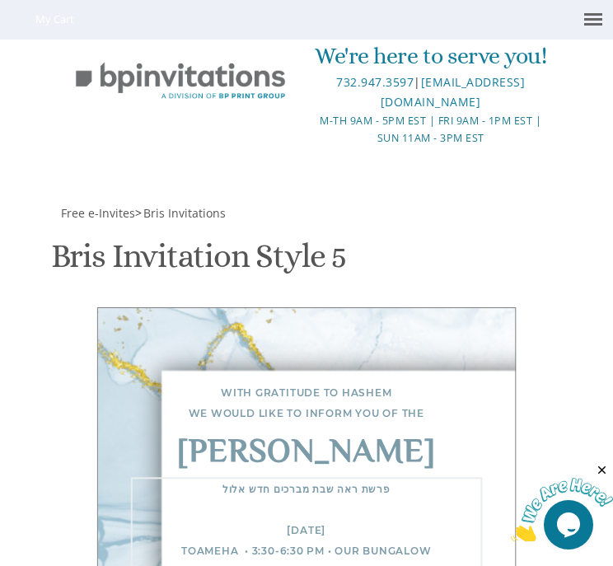
paste textarea "•"
drag, startPoint x: 207, startPoint y: 321, endPoint x: 217, endPoint y: 321, distance: 9.9
drag, startPoint x: 297, startPoint y: 321, endPoint x: 280, endPoint y: 321, distance: 16.5
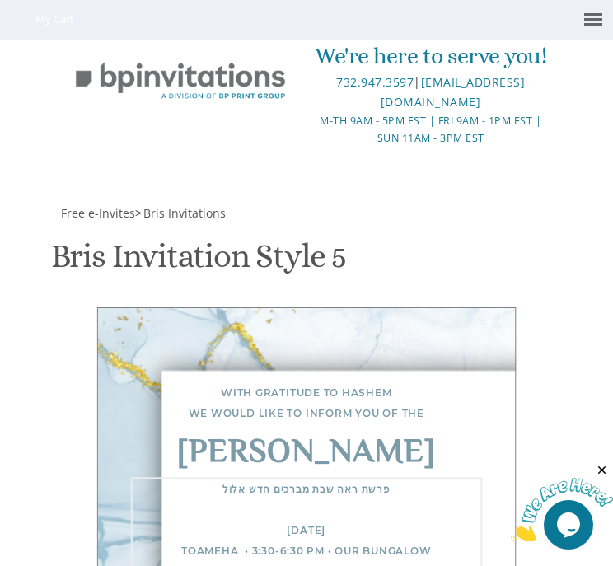
drag, startPoint x: 239, startPoint y: 303, endPoint x: 265, endPoint y: 303, distance: 25.6
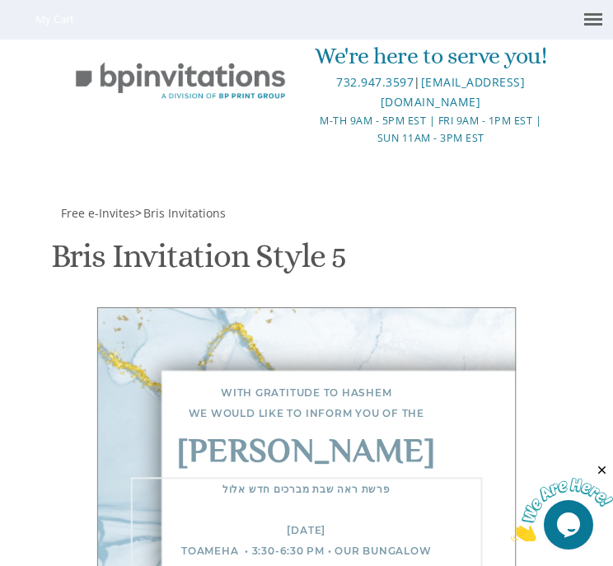
paste textarea "735"
drag, startPoint x: 139, startPoint y: 283, endPoint x: 148, endPoint y: 283, distance: 9.1
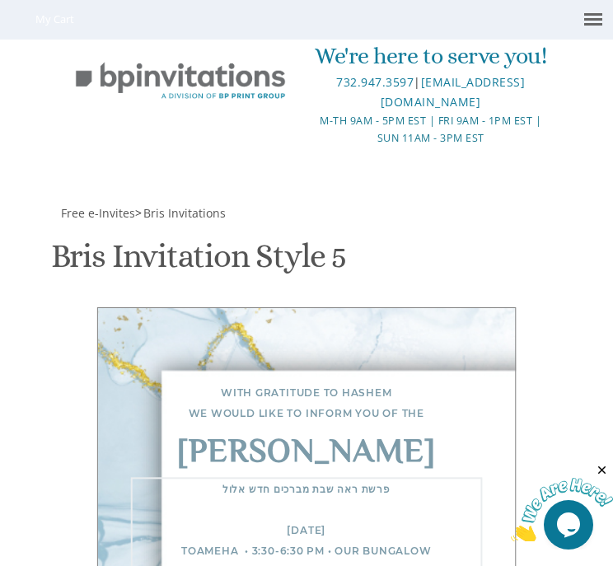
paste textarea "•"
drag, startPoint x: 237, startPoint y: 304, endPoint x: 250, endPoint y: 302, distance: 12.6
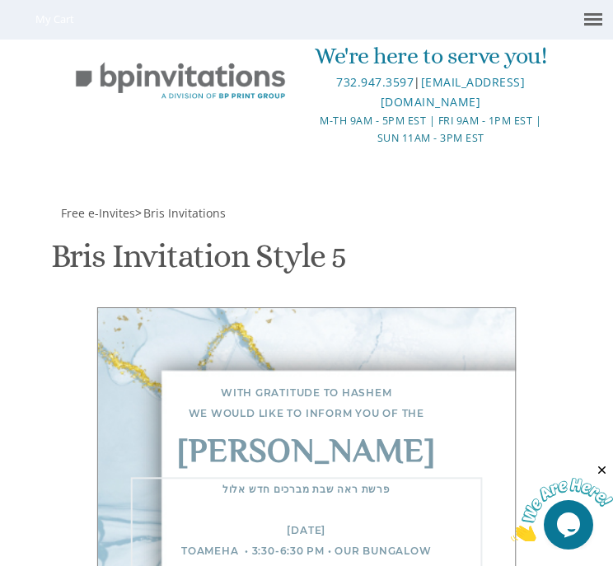
paste textarea "•"
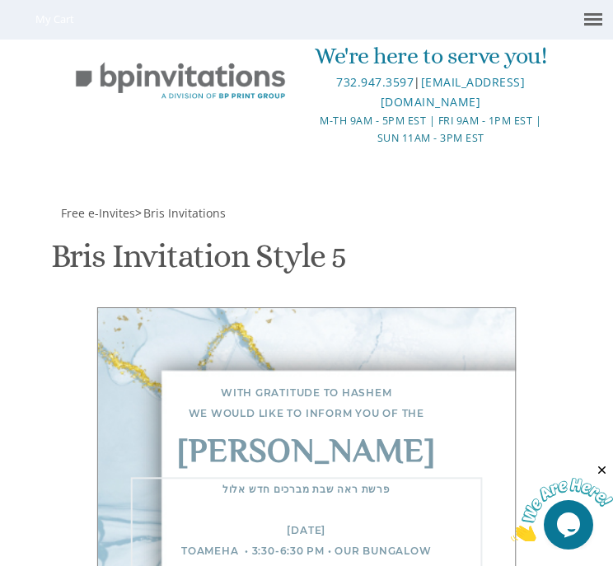
scroll to position [290, 0]
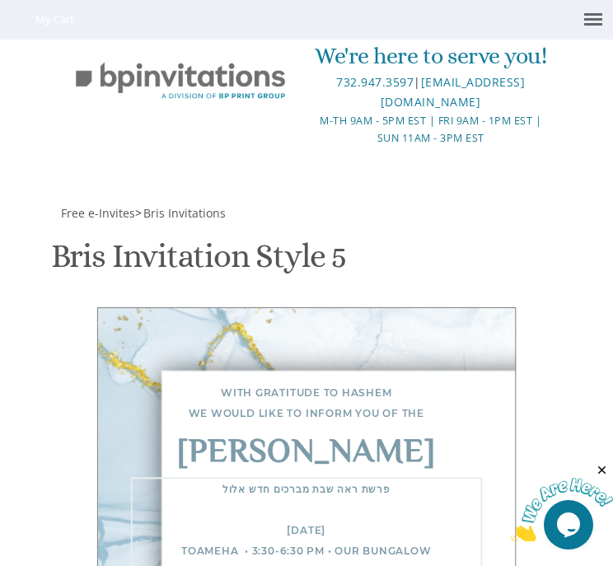
paste textarea "•"
drag, startPoint x: 162, startPoint y: 312, endPoint x: 264, endPoint y: 313, distance: 102.2
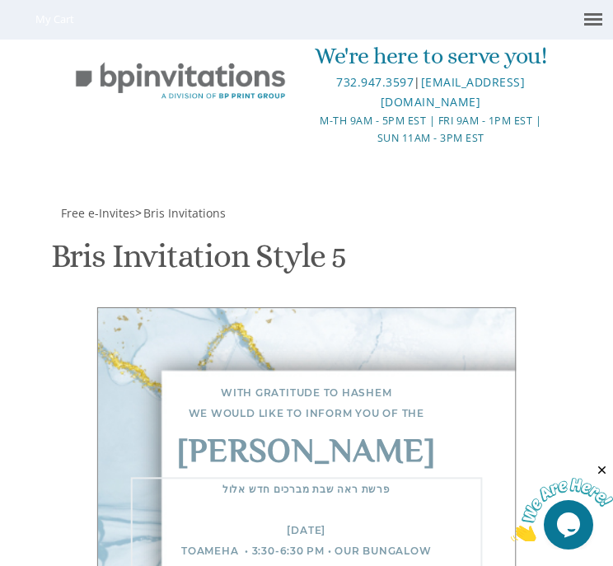
drag, startPoint x: 162, startPoint y: 312, endPoint x: 336, endPoint y: 312, distance: 173.9
paste textarea "after shalosh seudos in seniorina"
drag, startPoint x: 137, startPoint y: 296, endPoint x: 160, endPoint y: 297, distance: 23.1
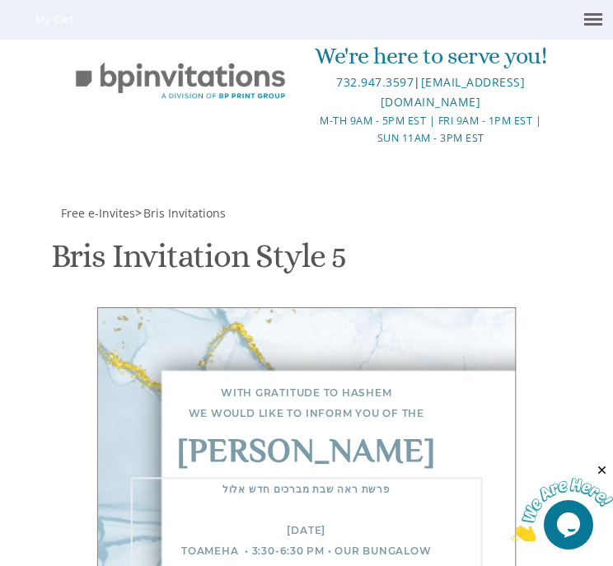
drag, startPoint x: 274, startPoint y: 294, endPoint x: 265, endPoint y: 293, distance: 9.1
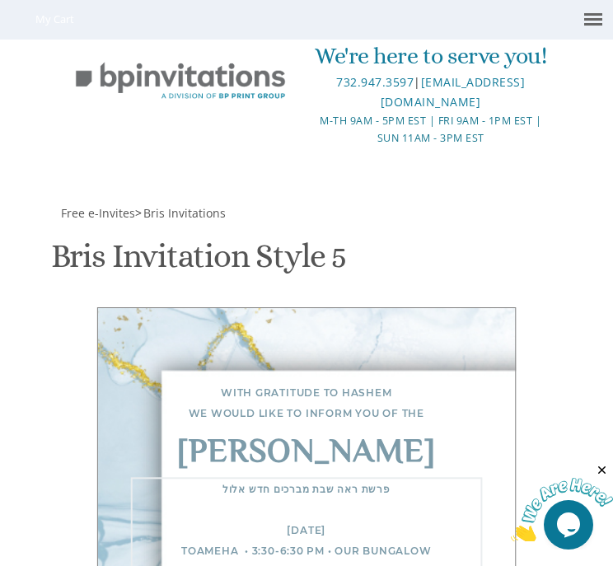
paste textarea "•"
drag, startPoint x: 96, startPoint y: 313, endPoint x: 118, endPoint y: 311, distance: 21.6
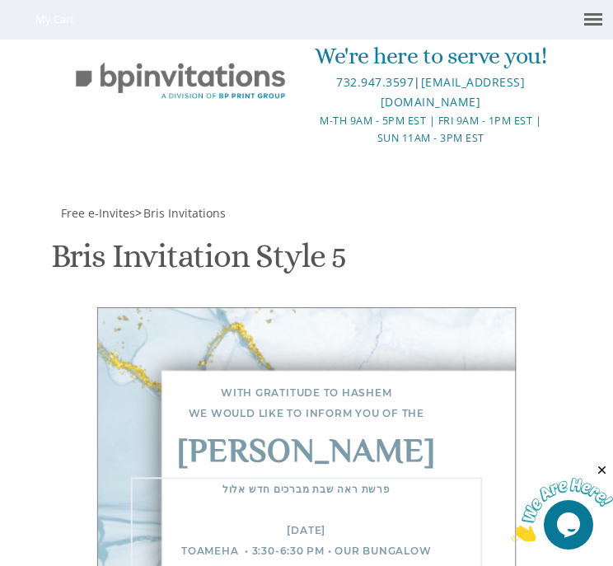
paste textarea "•"
type textarea "פרשת ראה שבת מברכים חדש אלול FRIDAY Toameha • 3:30-6:30 pm • Our Bungalow Hadlo…"
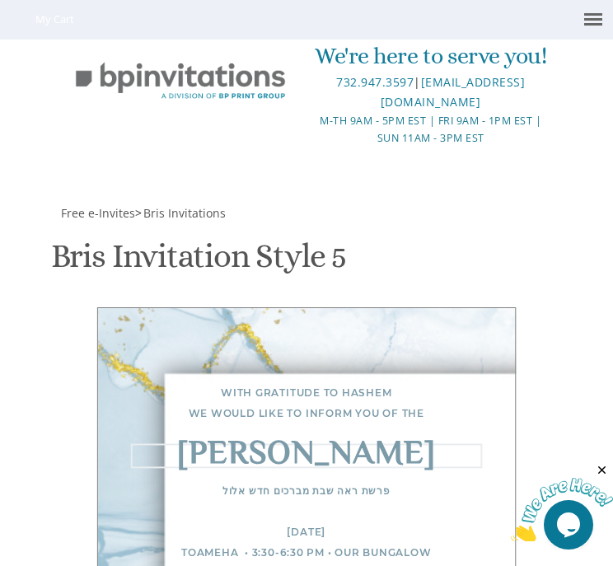
scroll to position [1193, 0]
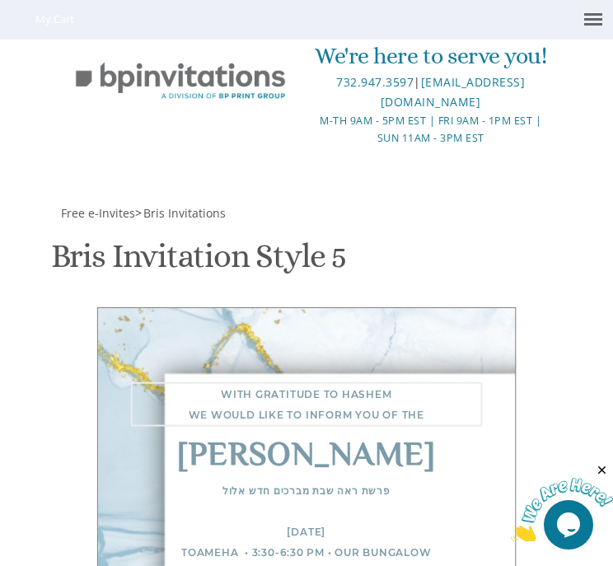
drag, startPoint x: 95, startPoint y: 78, endPoint x: 287, endPoint y: 103, distance: 193.7
type textarea "Welcome to the Bar Mitzvah of"
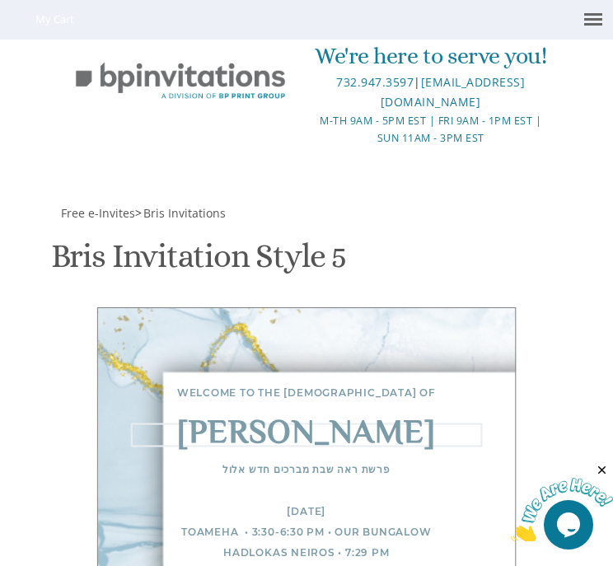
scroll to position [1232, 0]
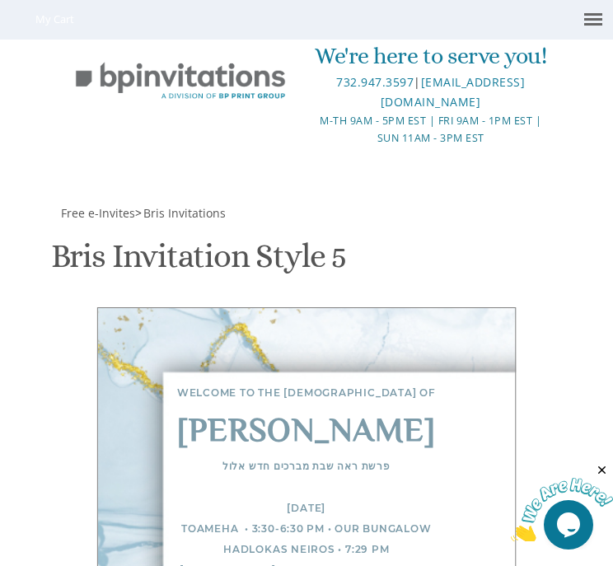
drag, startPoint x: 96, startPoint y: 340, endPoint x: 144, endPoint y: 345, distance: 49.0
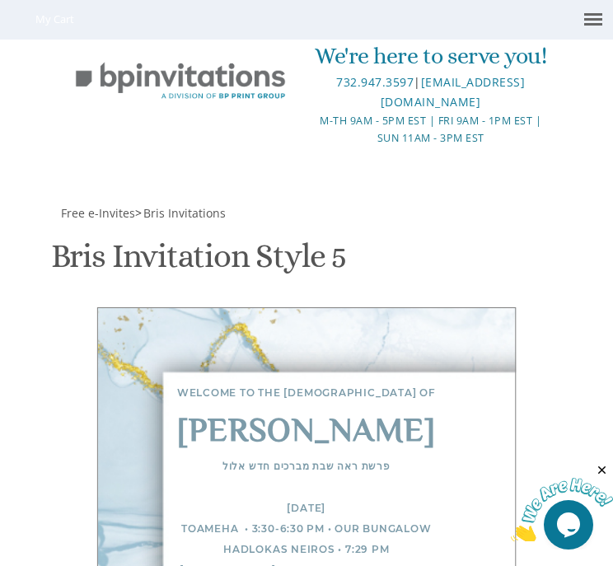
drag, startPoint x: 225, startPoint y: 351, endPoint x: 86, endPoint y: 312, distance: 144.8
paste textarea "Thank you for joining our simcha from near and from far Gut Shabbos"
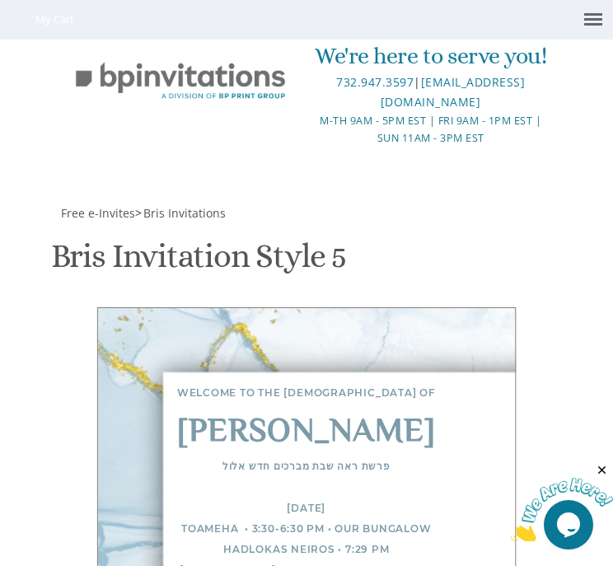
type textarea "Thank you for joining our simcha from near and from far Gut Shabbos Asher and M…"
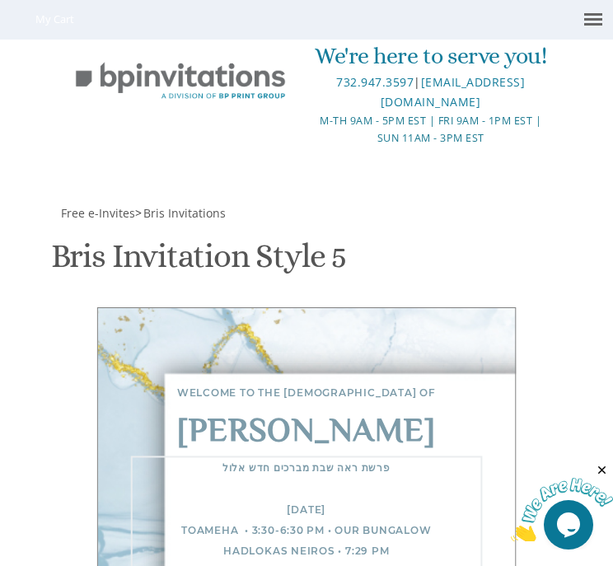
scroll to position [1364, 0]
drag, startPoint x: 256, startPoint y: 139, endPoint x: 193, endPoint y: 134, distance: 62.9
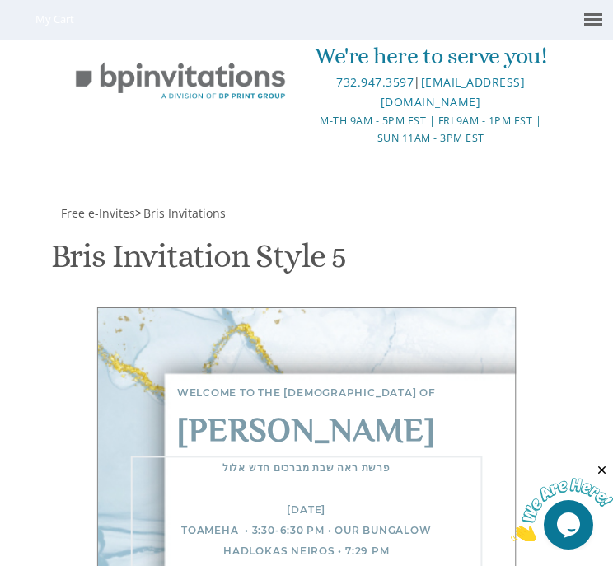
scroll to position [363, 0]
drag, startPoint x: 306, startPoint y: 261, endPoint x: 87, endPoint y: 217, distance: 222.9
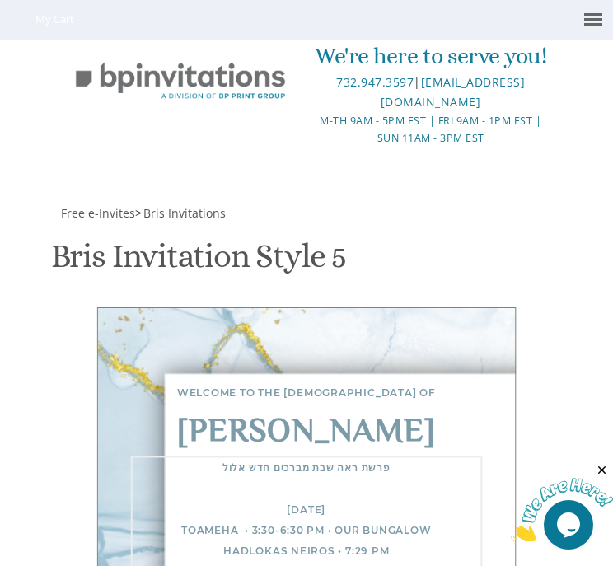
scroll to position [66, 0]
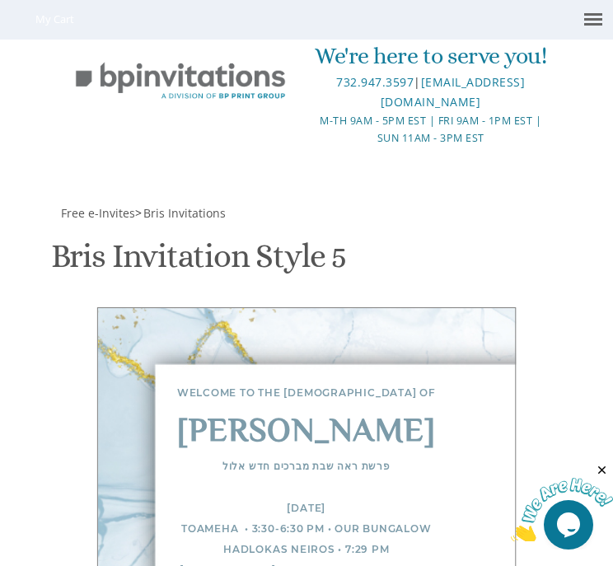
scroll to position [759, 0]
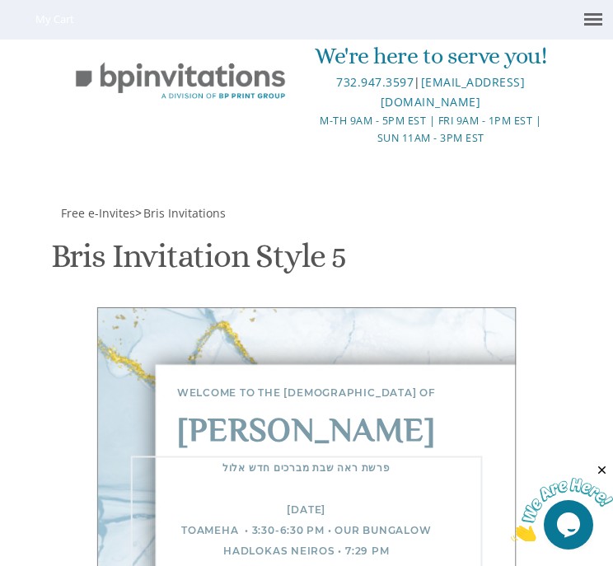
drag, startPoint x: 146, startPoint y: 429, endPoint x: 195, endPoint y: 434, distance: 49.6
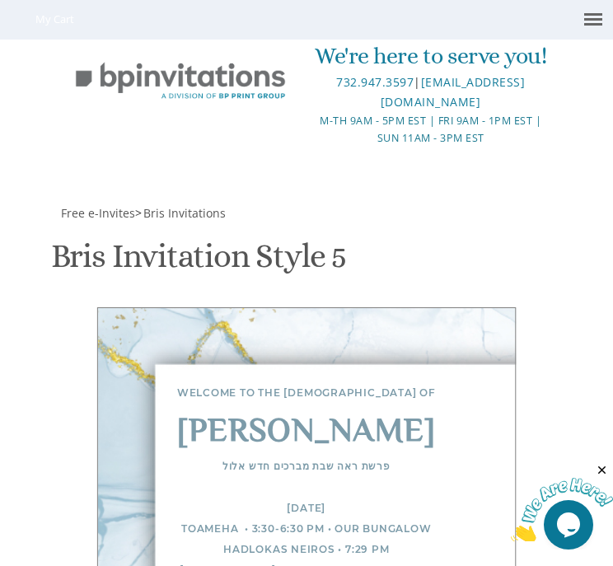
scroll to position [566, 0]
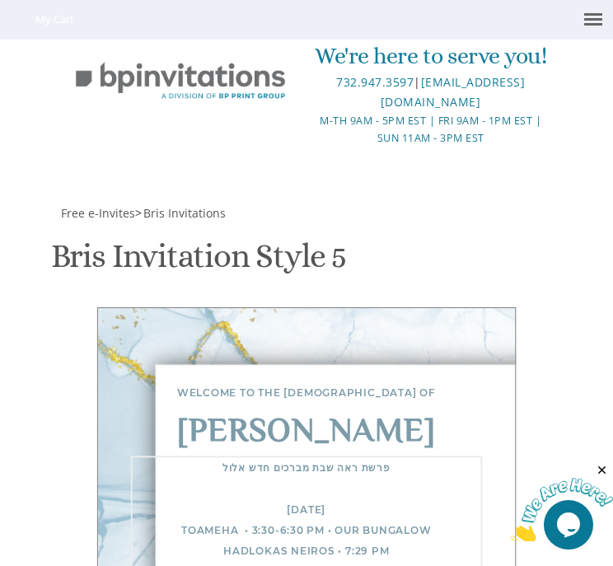
scroll to position [293, 0]
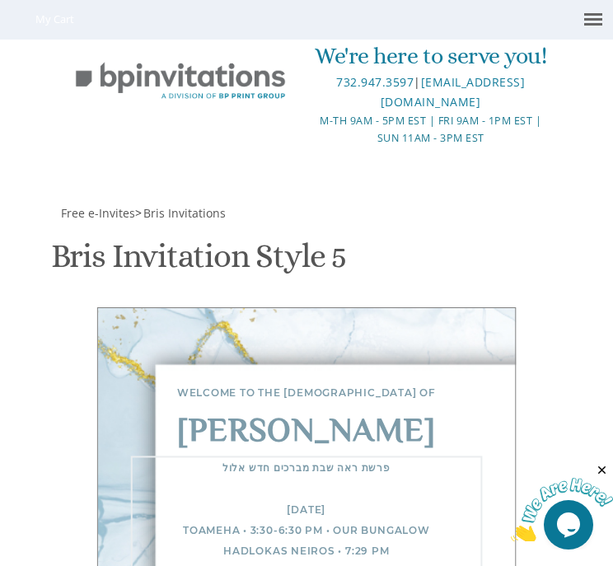
scroll to position [293, 0]
drag, startPoint x: 129, startPoint y: 242, endPoint x: 189, endPoint y: 246, distance: 60.4
drag, startPoint x: 136, startPoint y: 243, endPoint x: 182, endPoint y: 243, distance: 46.2
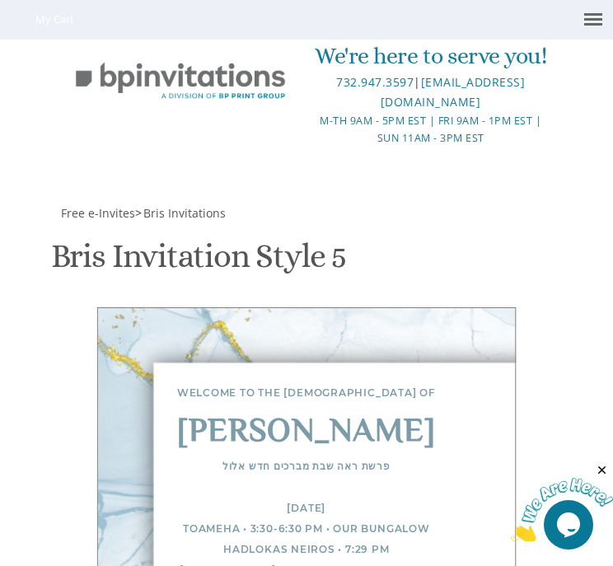
scroll to position [507, 0]
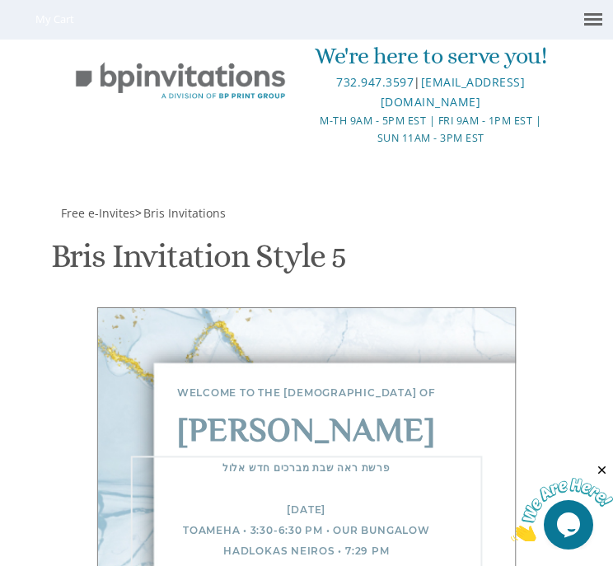
scroll to position [449, 0]
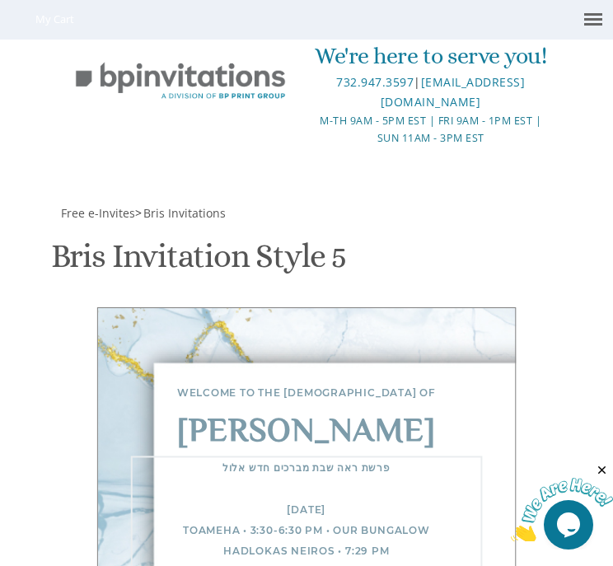
scroll to position [877, 0]
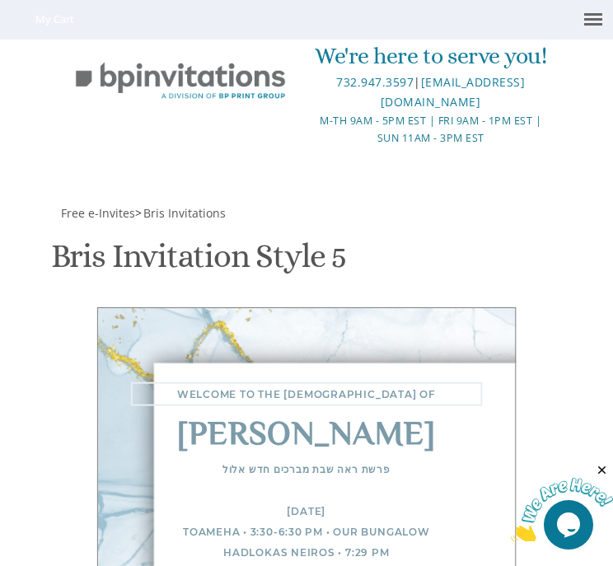
scroll to position [1255, 0]
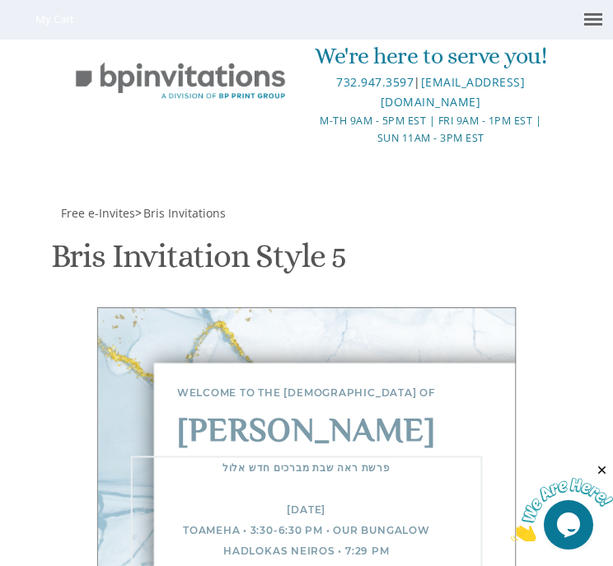
type textarea "פרשת ראה שבת מברכים חדש אלול [DATE] Toameha • 3:30-6:30 pm • Our Bungalow Hadlo…"
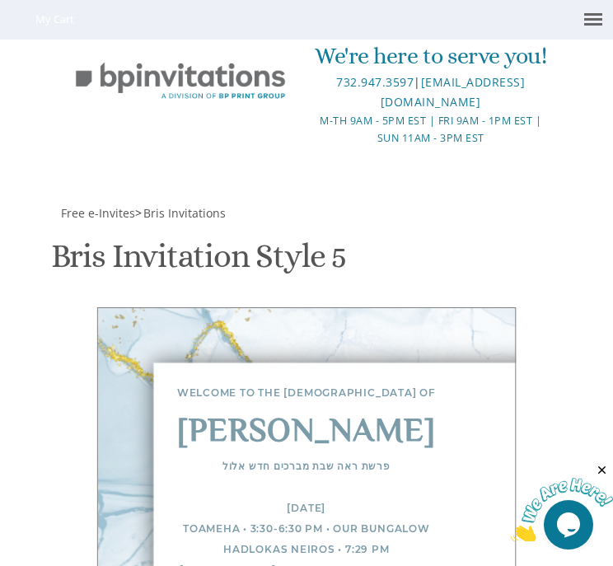
scroll to position [1265, 0]
type input "mgkerstein@gmail.com"
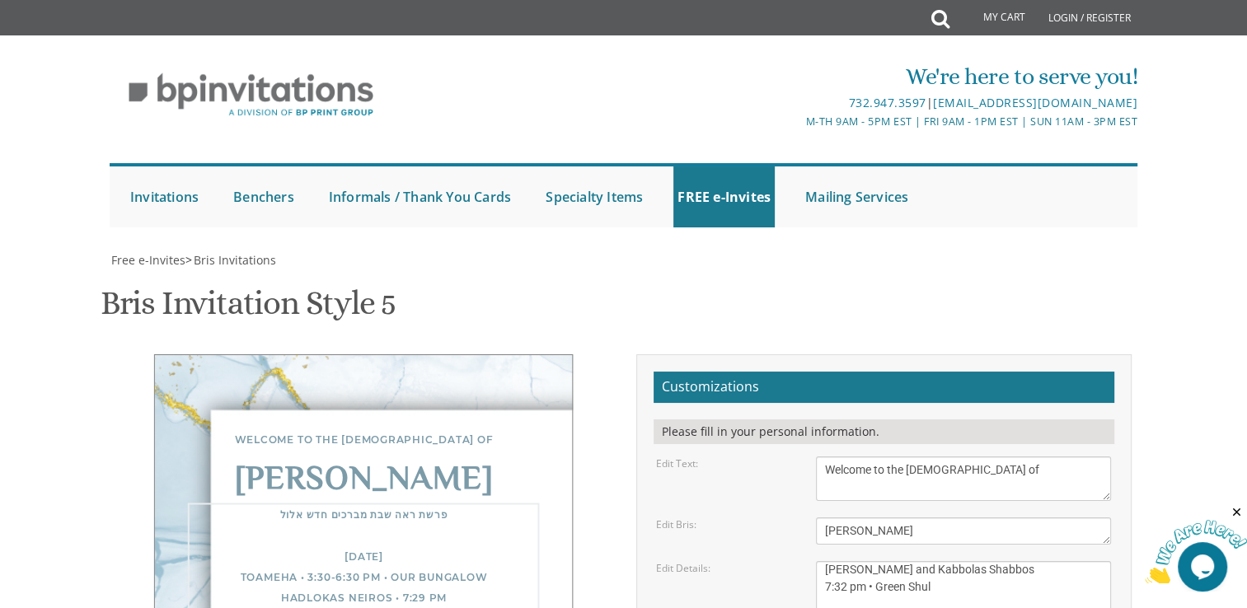
scroll to position [0, 0]
drag, startPoint x: 1039, startPoint y: 326, endPoint x: 805, endPoint y: 251, distance: 245.8
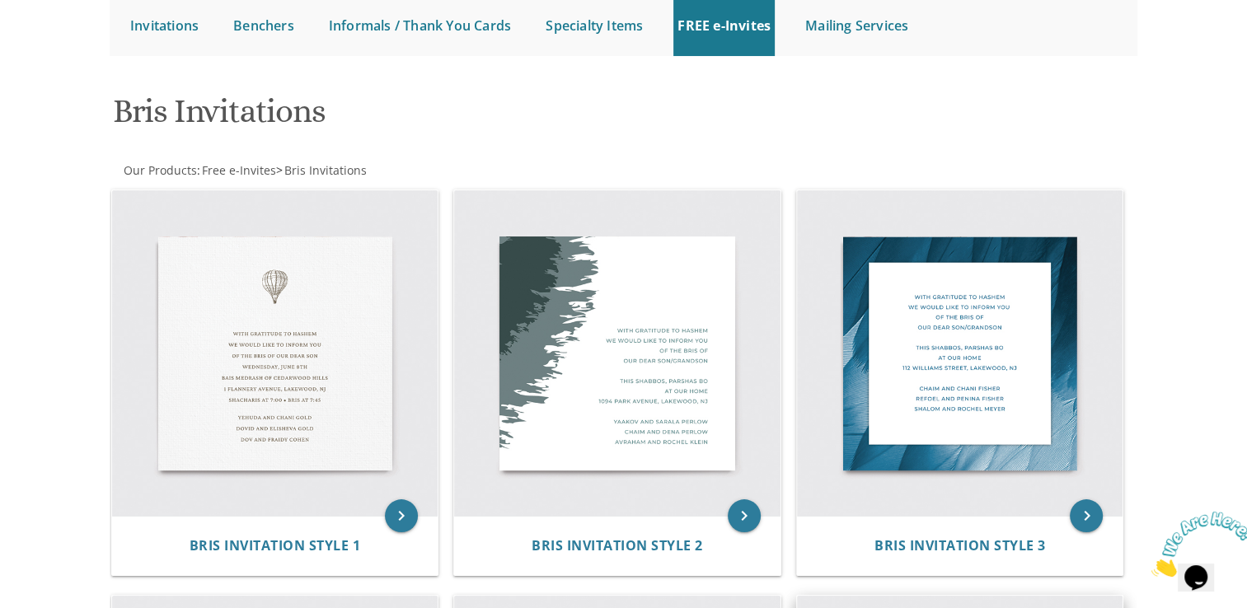
scroll to position [171, 0]
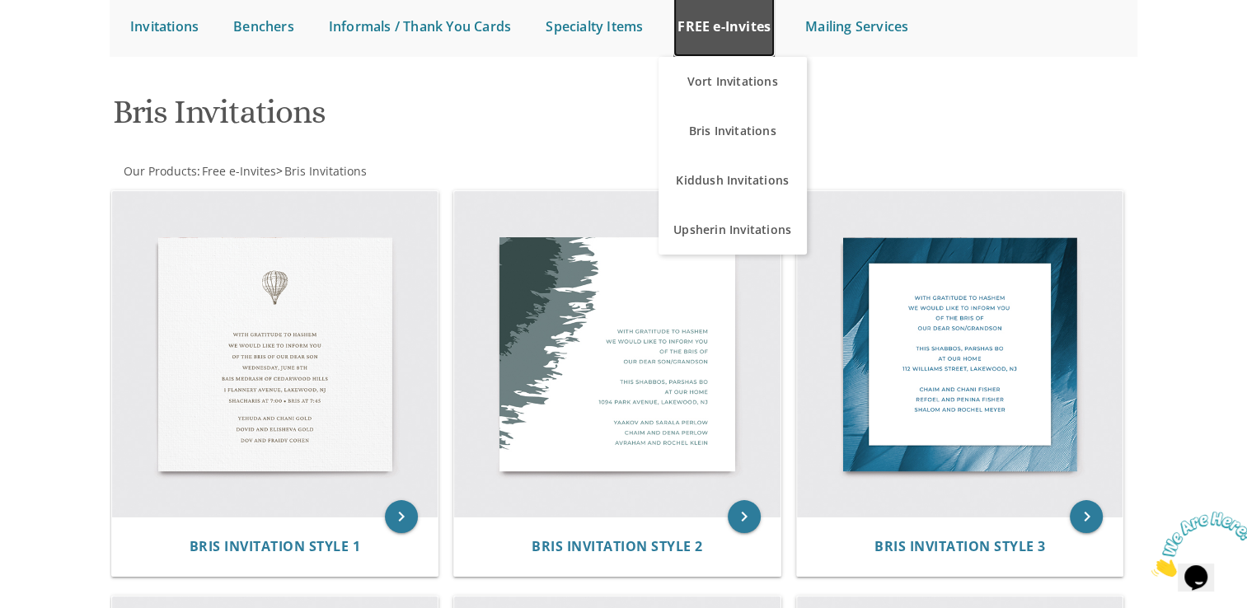
click at [709, 45] on link "FREE e-Invites" at bounding box center [723, 26] width 101 height 61
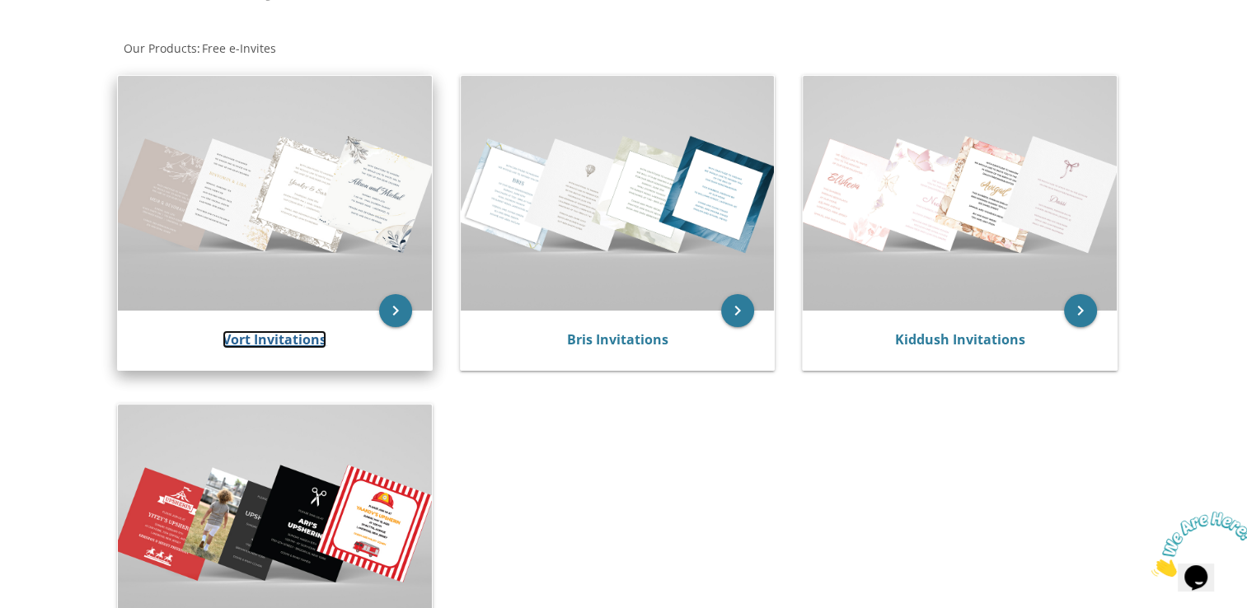
click at [280, 341] on link "Vort Invitations" at bounding box center [275, 340] width 104 height 18
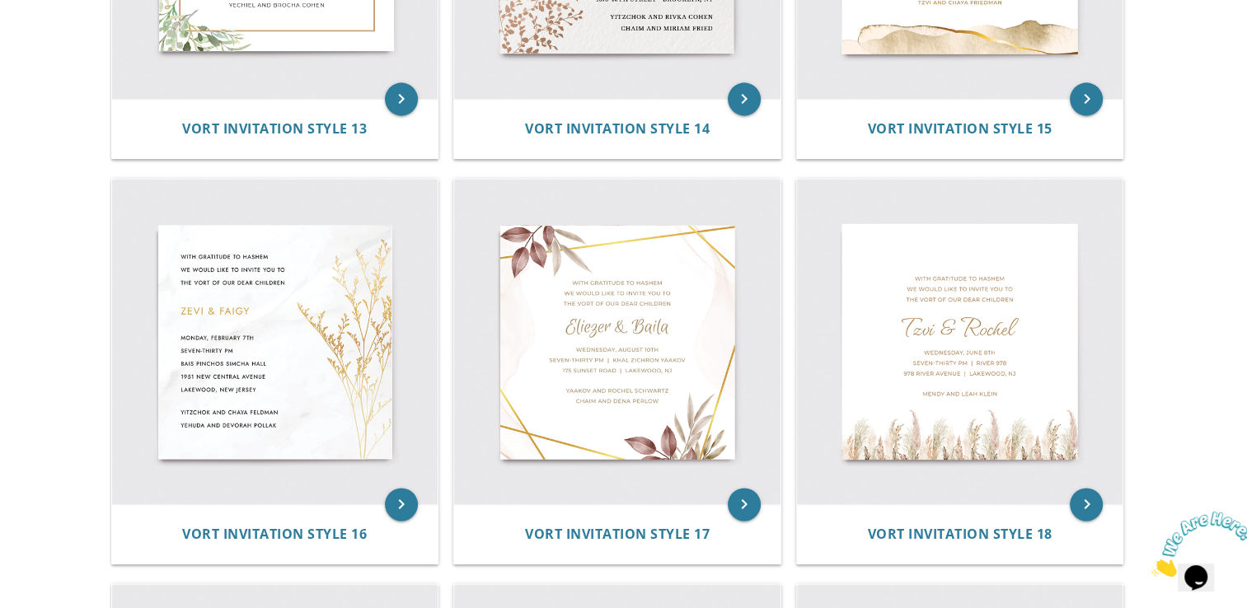
scroll to position [2278, 0]
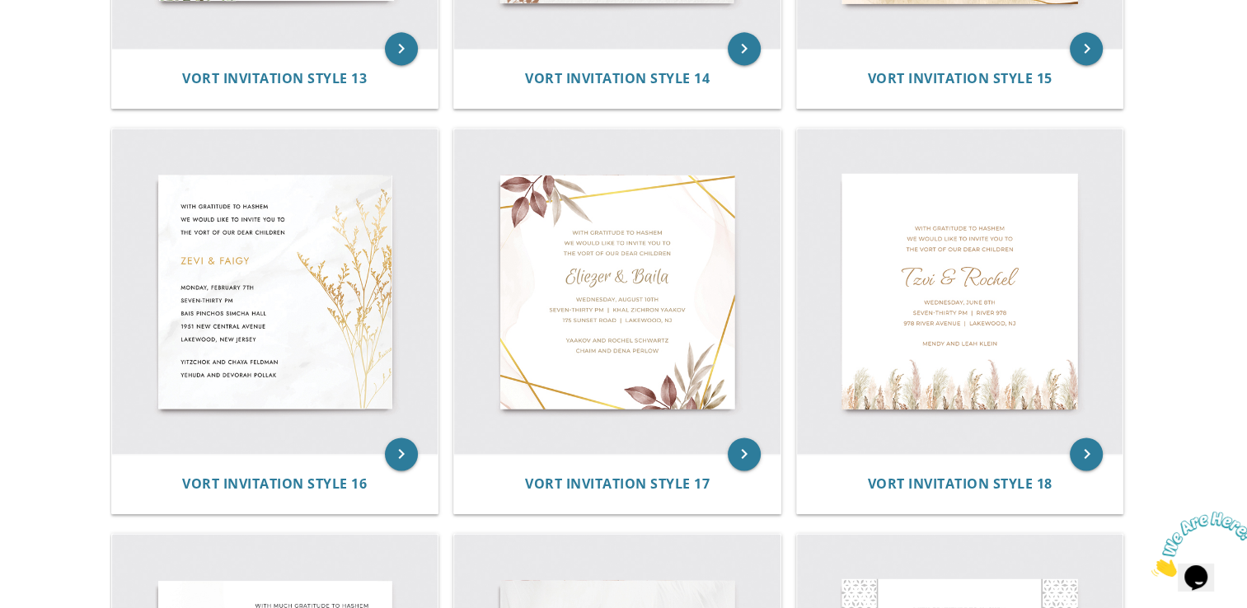
click at [303, 321] on img at bounding box center [275, 292] width 326 height 326
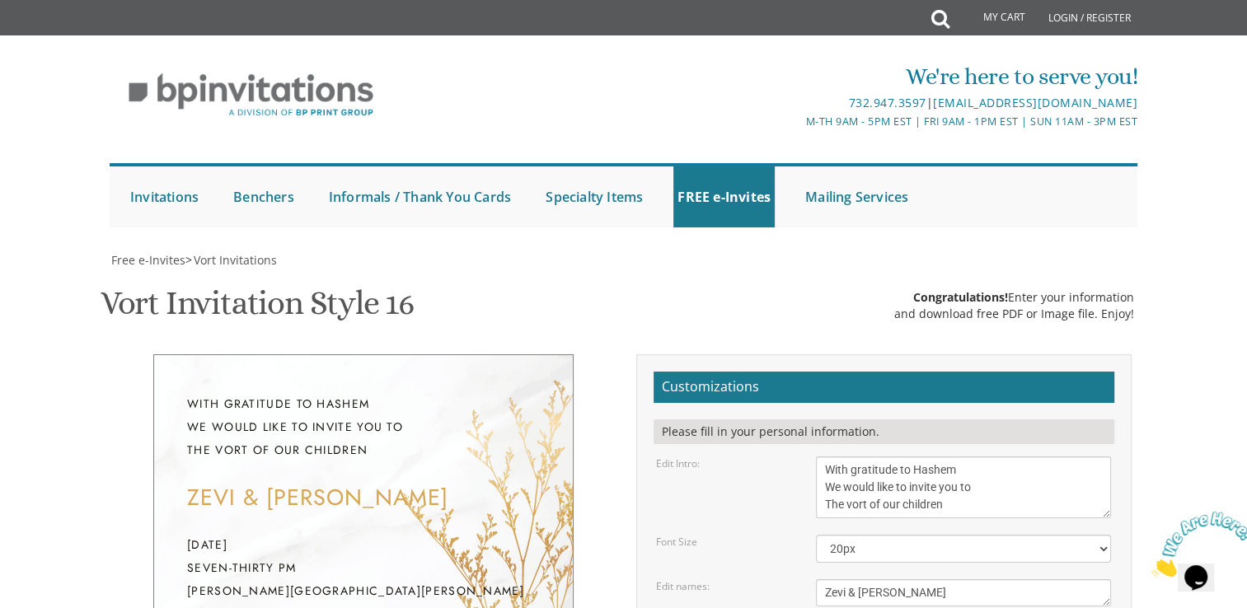
scroll to position [295, 0]
drag, startPoint x: 825, startPoint y: 341, endPoint x: 983, endPoint y: 420, distance: 175.8
paste textarea "פרשת ראה שבת מברכים חדש אלול [DATE] Toameha • 3:30-6:30 pm • Our Bungalow Hadlo…"
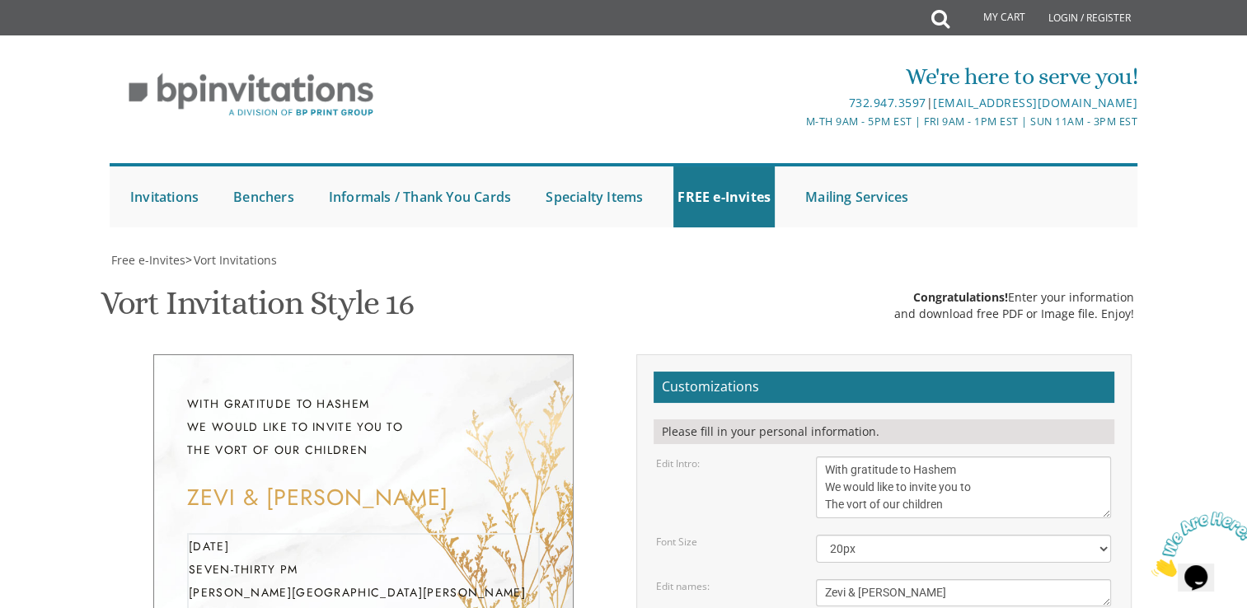
type textarea "פרשת ראה שבת מברכים חדש אלול [DATE] Toameha • 3:30-6:30 pm • Our Bungalow Hadlo…"
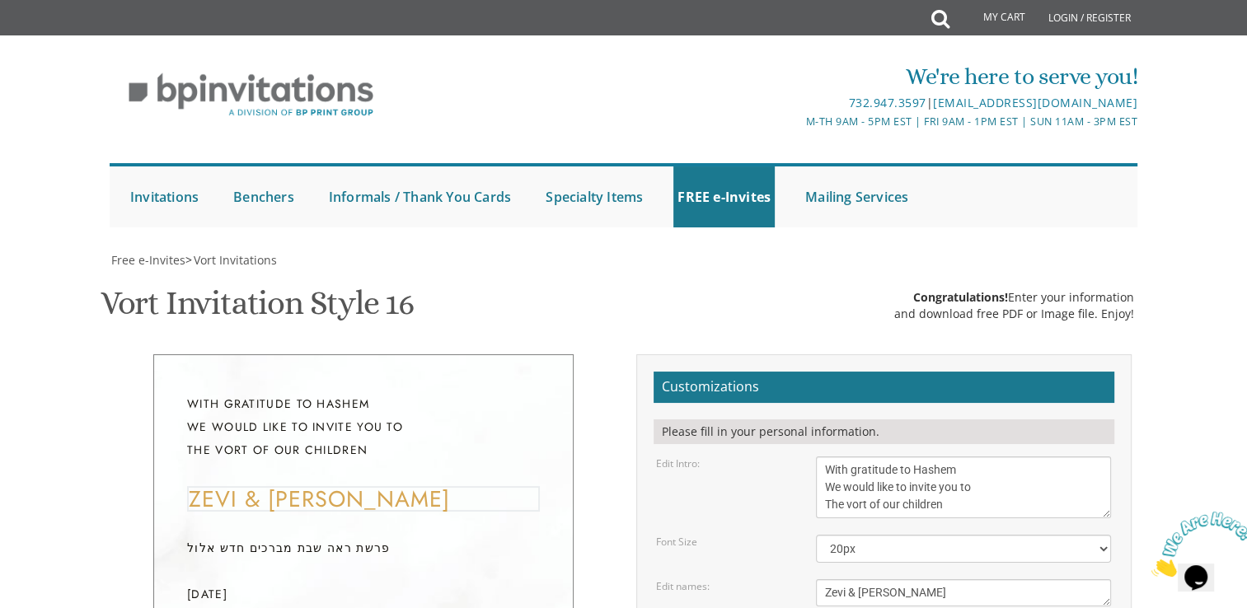
click at [900, 580] on textarea "Zevi & Faigy" at bounding box center [963, 593] width 295 height 27
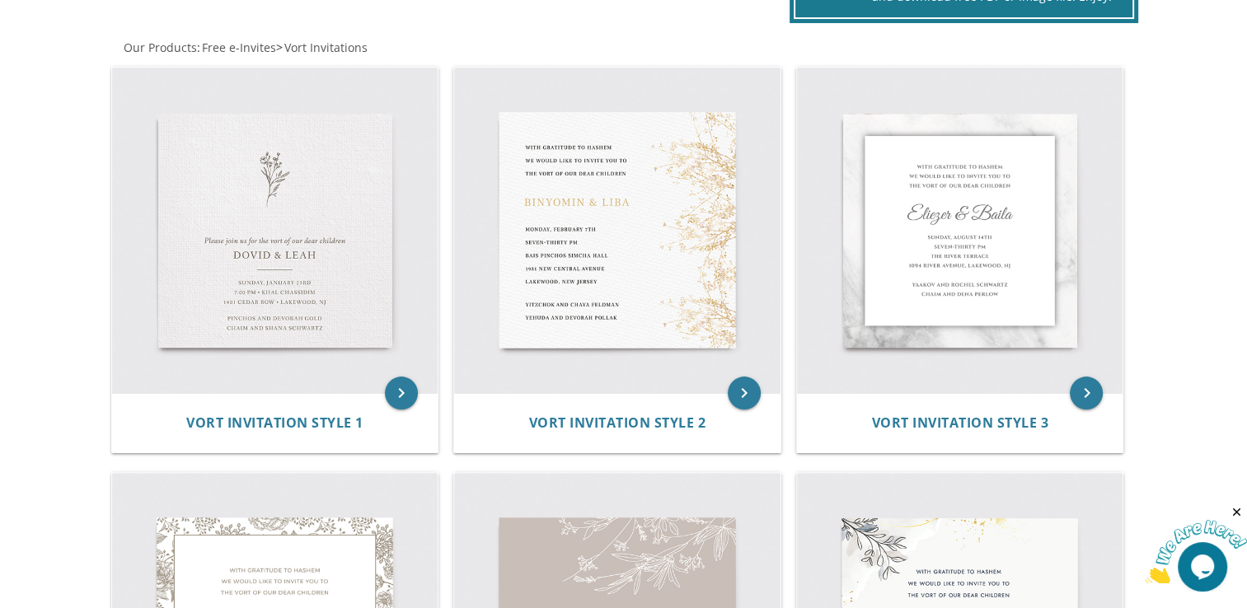
scroll to position [312, 0]
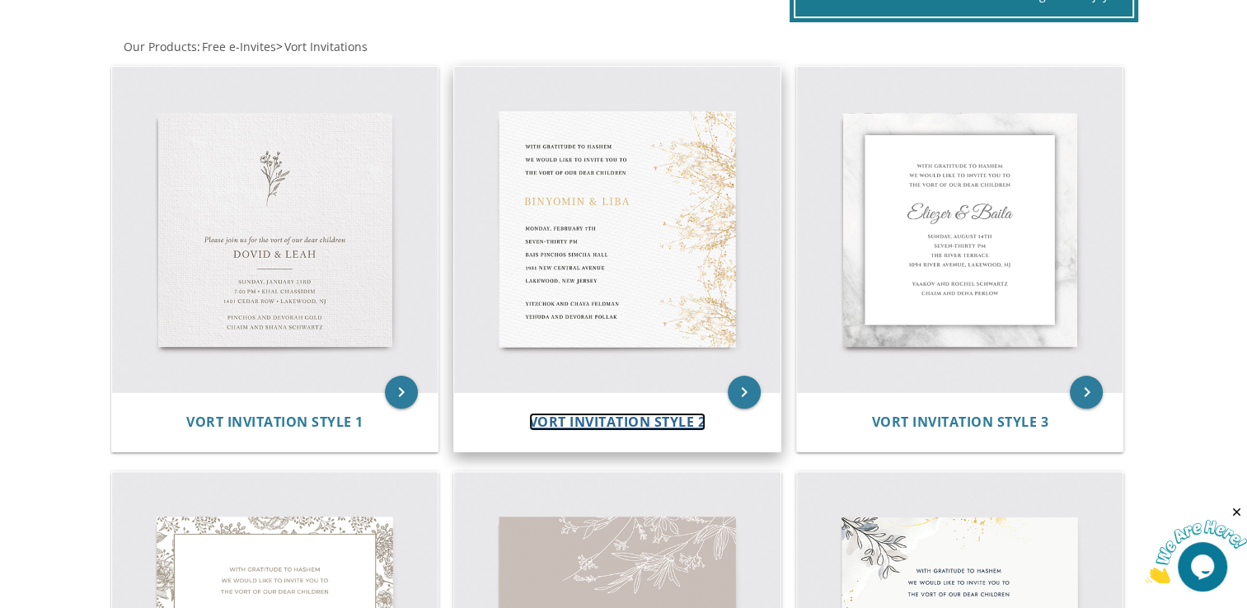
click at [621, 418] on span "Vort Invitation Style 2" at bounding box center [617, 422] width 177 height 18
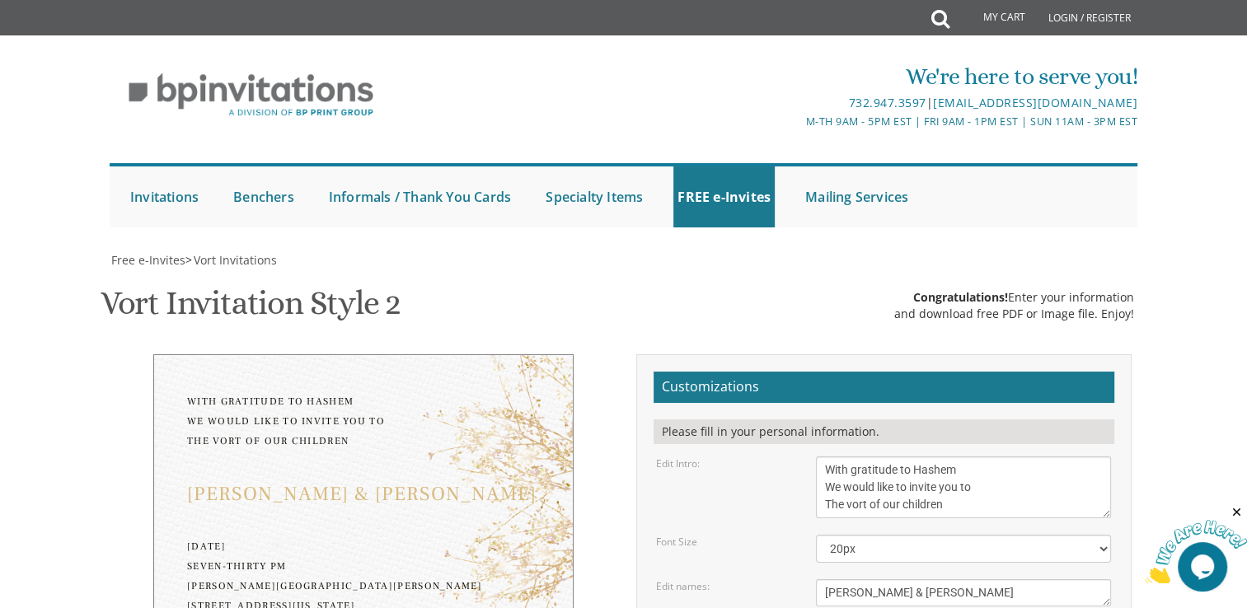
scroll to position [237, 0]
drag, startPoint x: 973, startPoint y: 468, endPoint x: 778, endPoint y: 407, distance: 203.9
paste textarea "פרשת ראה שבת מברכים חדש אלול [DATE] Toameha • 3:30-6:30 pm • Our Bungalow Hadlo…"
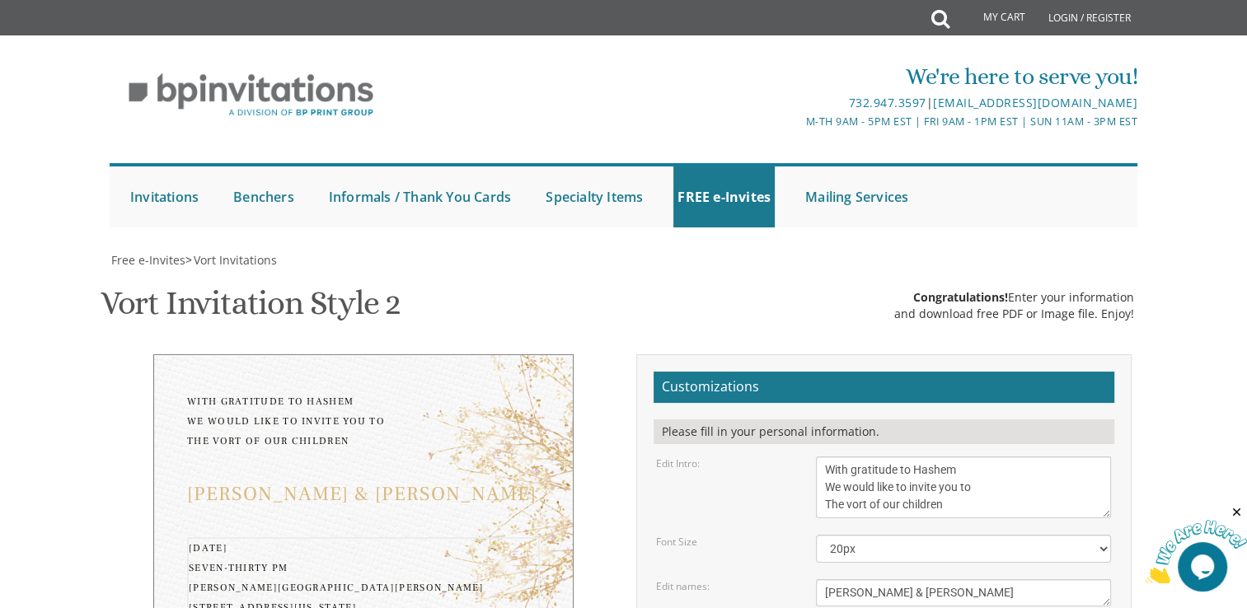
type textarea "פרשת ראה שבת מברכים חדש אלול [DATE] Toameha • 3:30-6:30 pm • Our Bungalow Hadlo…"
click at [927, 457] on textarea "With gratitude to Hashem We would like to invite you to The vort of our children" at bounding box center [963, 488] width 295 height 62
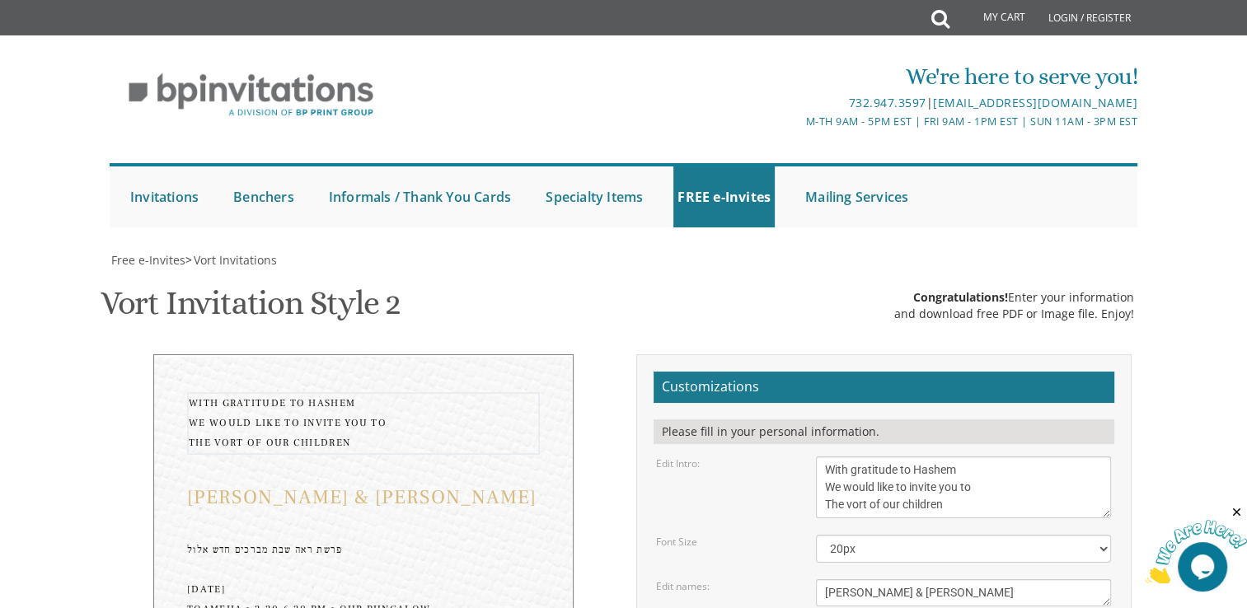
scroll to position [0, 0]
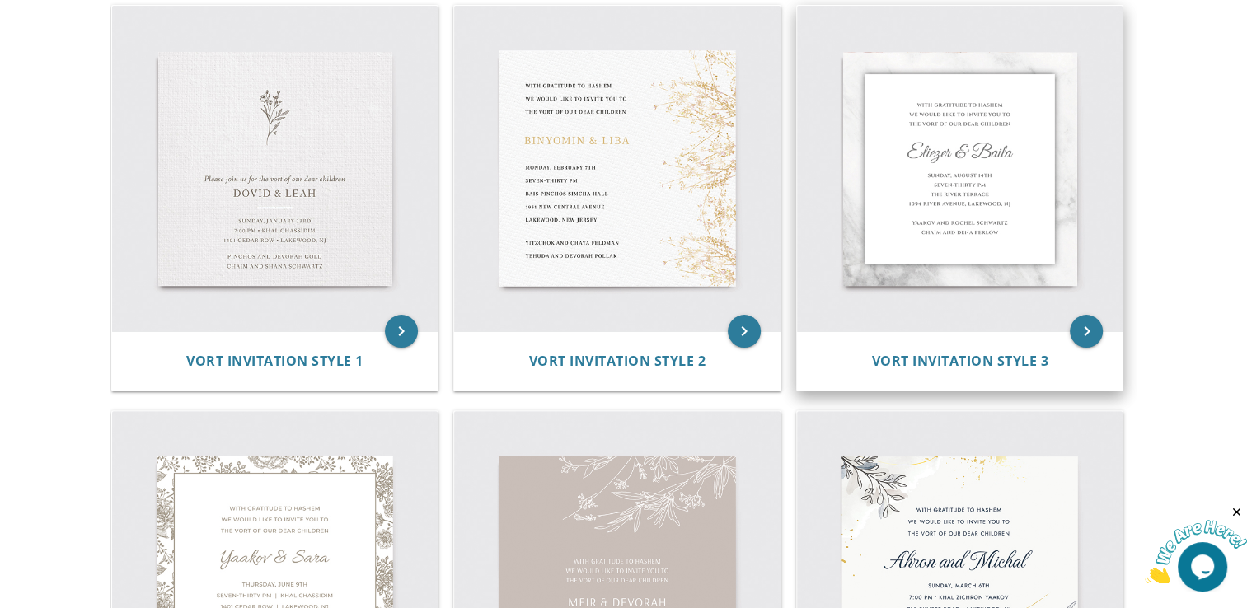
scroll to position [368, 0]
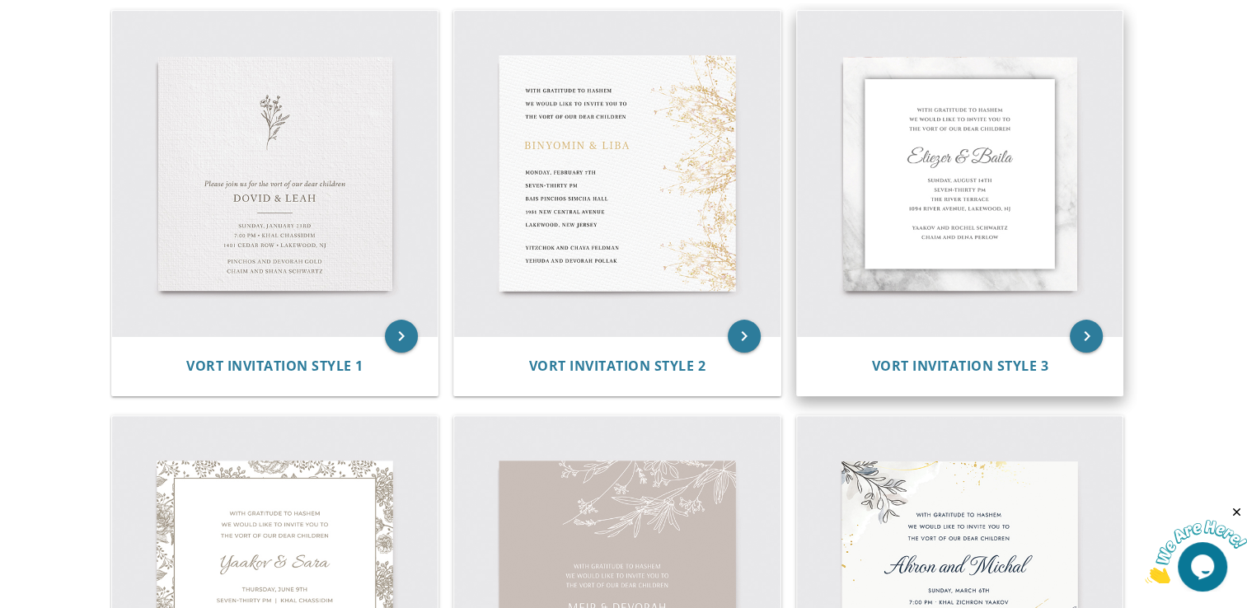
click at [933, 379] on div "Vort Invitation Style 3" at bounding box center [960, 365] width 326 height 59
click at [949, 364] on span "Vort Invitation Style 3" at bounding box center [959, 366] width 177 height 18
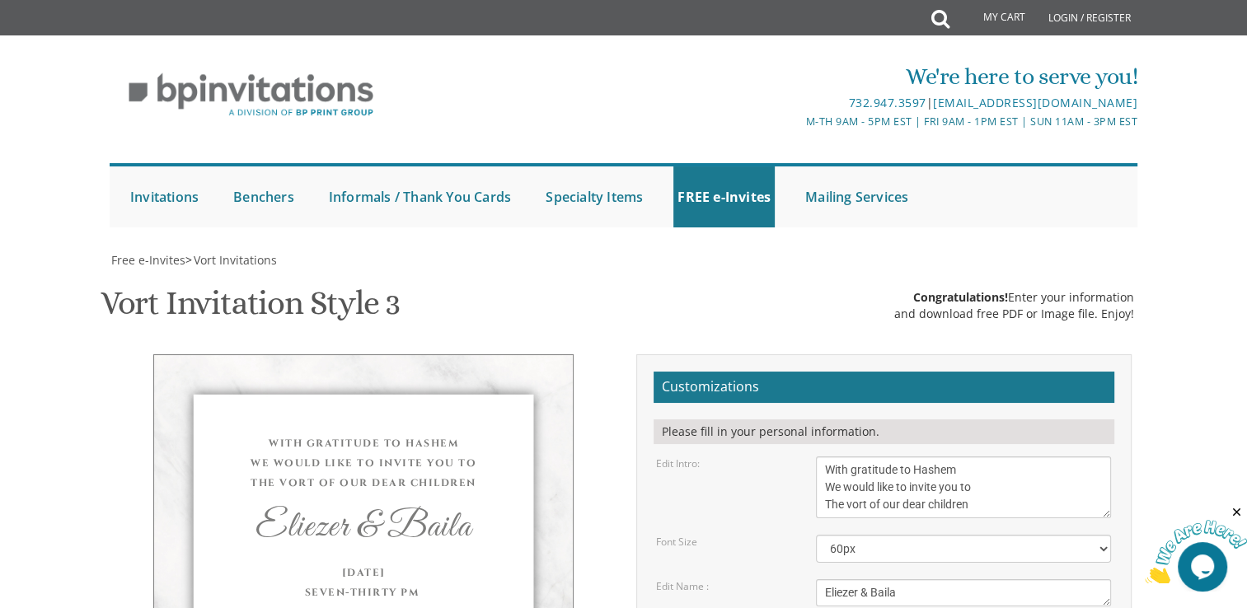
scroll to position [300, 0]
drag, startPoint x: 824, startPoint y: 336, endPoint x: 1058, endPoint y: 390, distance: 240.2
paste textarea "פרשת ראה שבת מברכים חדש אלול [DATE] Toameha • 3:30-6:30 pm • Our Bungalow Hadlo…"
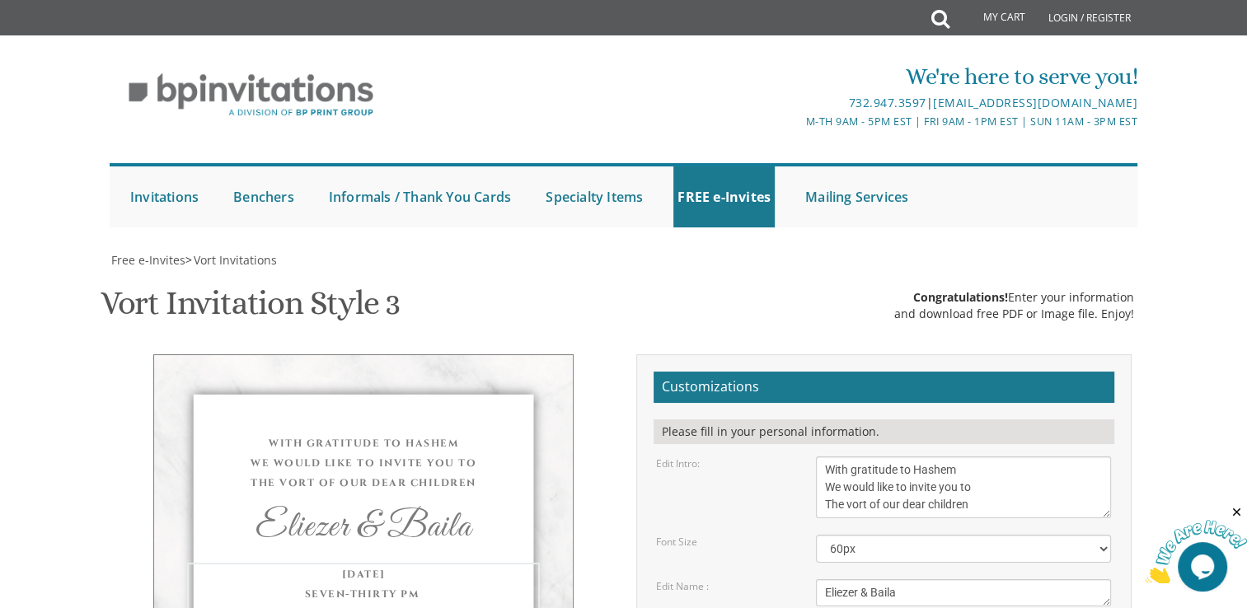
type textarea "פרשת ראה שבת מברכים חדש אלול [DATE] Toameha • 3:30-6:30 pm • Our Bungalow Hadlo…"
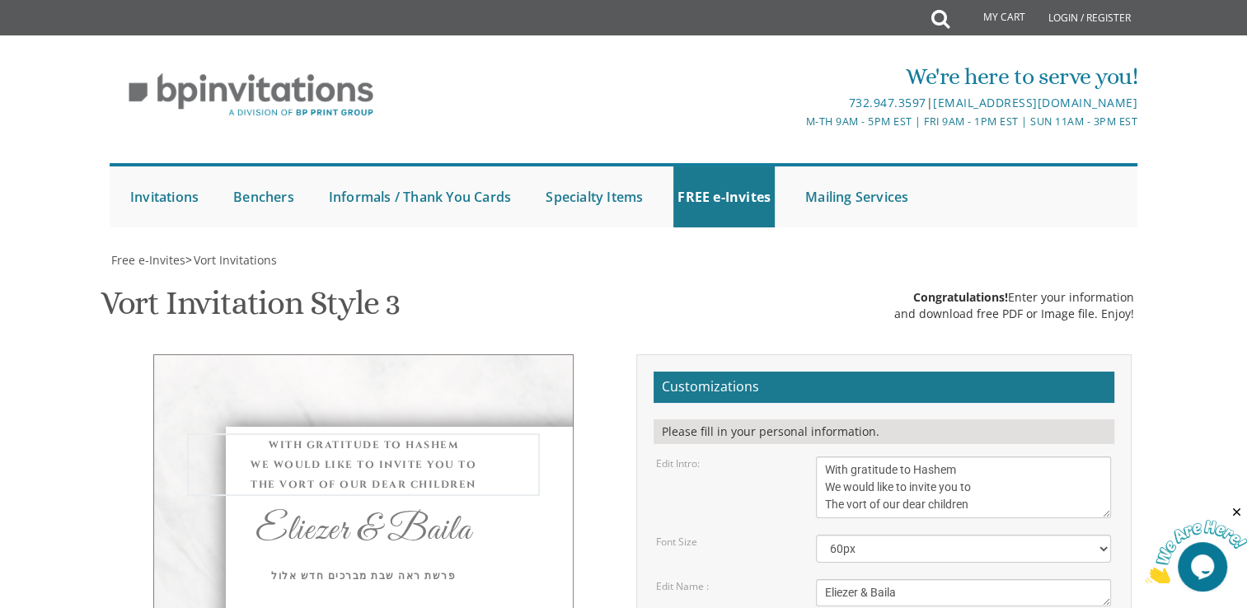
click at [950, 457] on textarea "With gratitude to Hashem We would like to invite you to The vort of our dear ch…" at bounding box center [963, 488] width 295 height 62
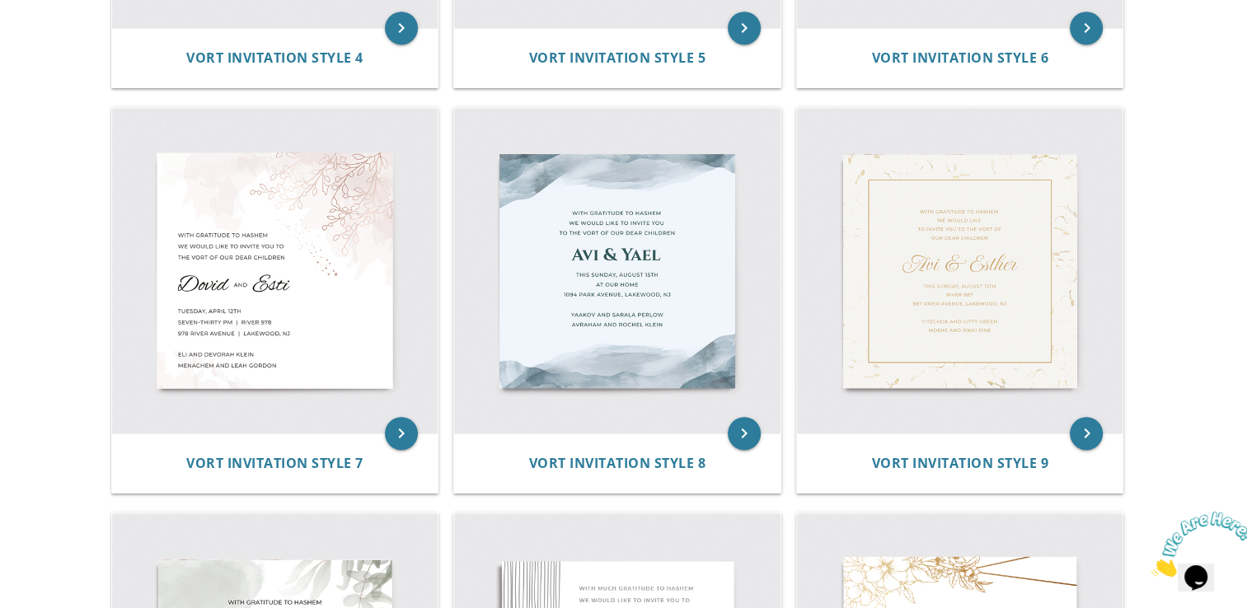
scroll to position [1084, 0]
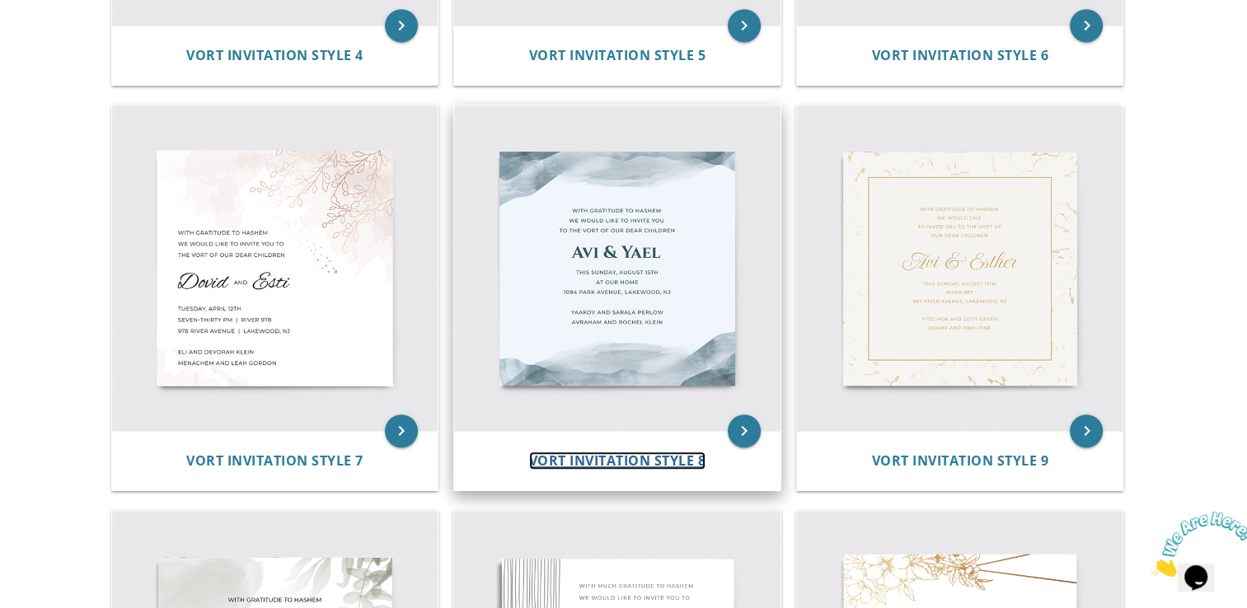
click at [639, 464] on span "Vort Invitation Style 8" at bounding box center [617, 461] width 177 height 18
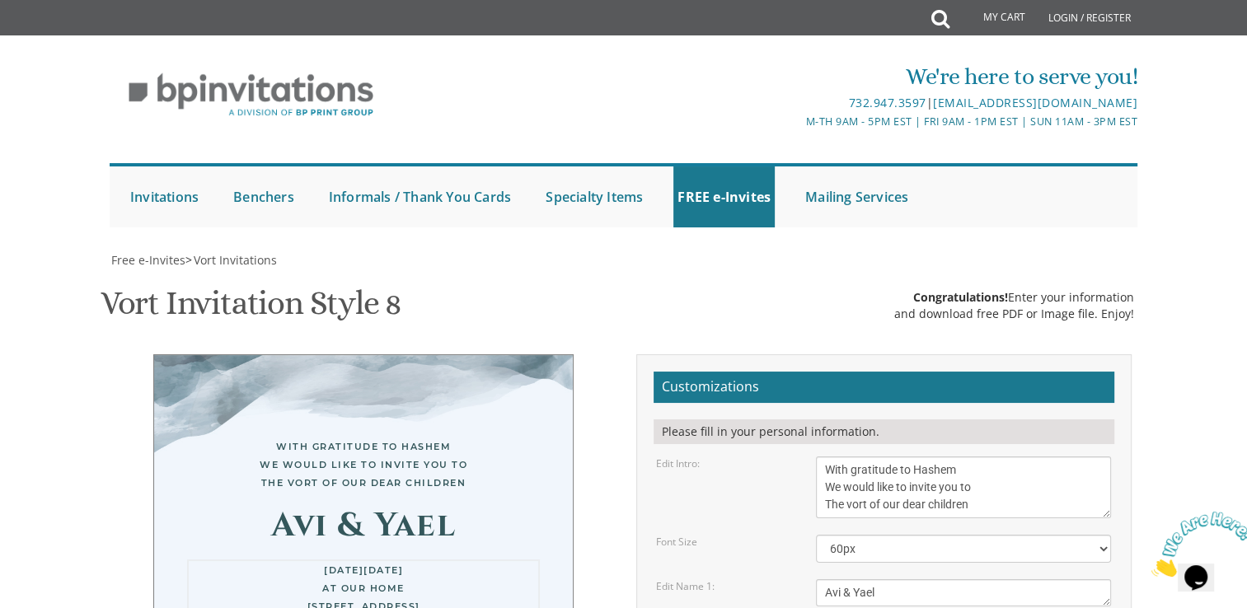
drag, startPoint x: 824, startPoint y: 259, endPoint x: 1025, endPoint y: 301, distance: 204.7
paste textarea "פרשת ראה שבת מברכים חדש אלול FRIDAY Toameha • 3:30-6:30 pm • Our Bungalow Hadlo…"
type textarea "פרשת ראה שבת מברכים חדש אלול FRIDAY Toameha • 3:30-6:30 pm • Our Bungalow Hadlo…"
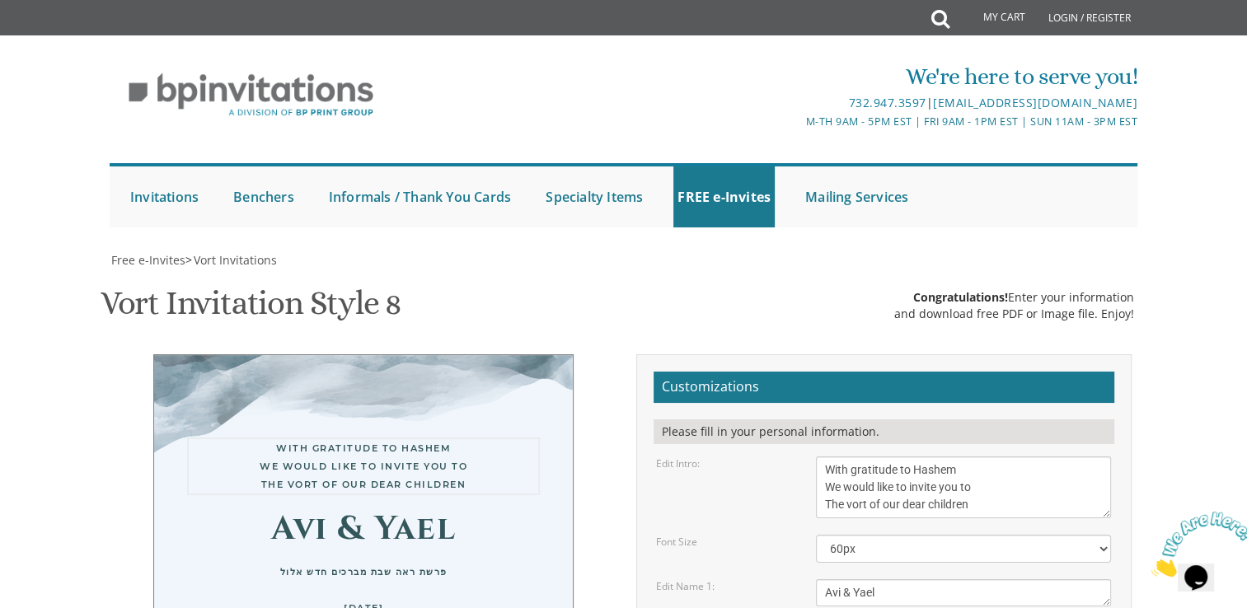
click at [1006, 457] on textarea "With gratitude to Hashem We would like to invite you to The vort of our dear ch…" at bounding box center [963, 488] width 295 height 62
drag, startPoint x: 922, startPoint y: 246, endPoint x: 809, endPoint y: 233, distance: 113.7
click at [809, 580] on div "Avi & Yael" at bounding box center [964, 593] width 320 height 27
type textarea "Naftali"
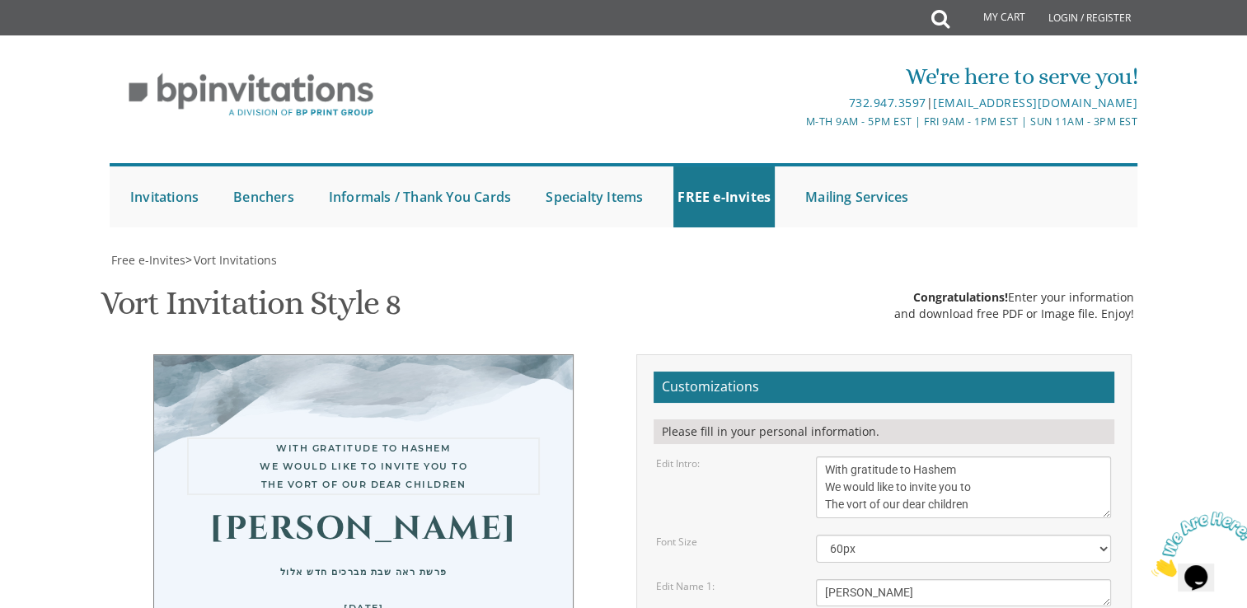
drag, startPoint x: 824, startPoint y: 123, endPoint x: 993, endPoint y: 159, distance: 172.8
click at [993, 457] on textarea "With gratitude to Hashem We would like to invite you to The vort of our dear ch…" at bounding box center [963, 488] width 295 height 62
type textarea "Welcome to the Bar Mitzva of"
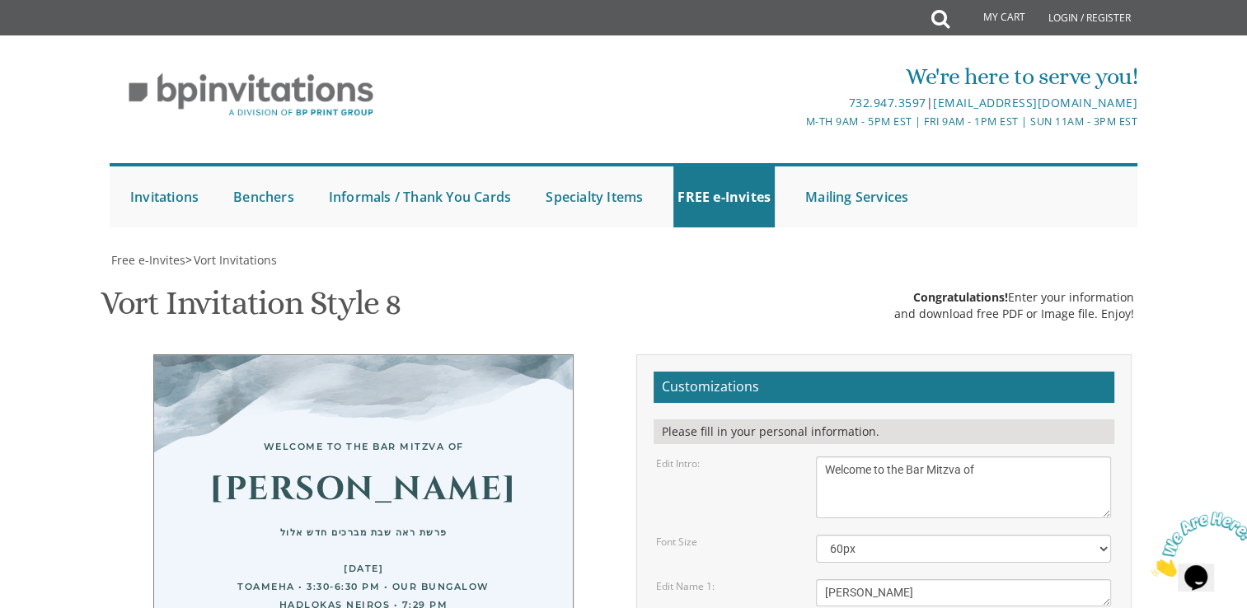
scroll to position [557, 0]
drag, startPoint x: 824, startPoint y: 153, endPoint x: 973, endPoint y: 176, distance: 150.2
click at [951, 580] on textarea "Avi & Yael" at bounding box center [963, 593] width 295 height 27
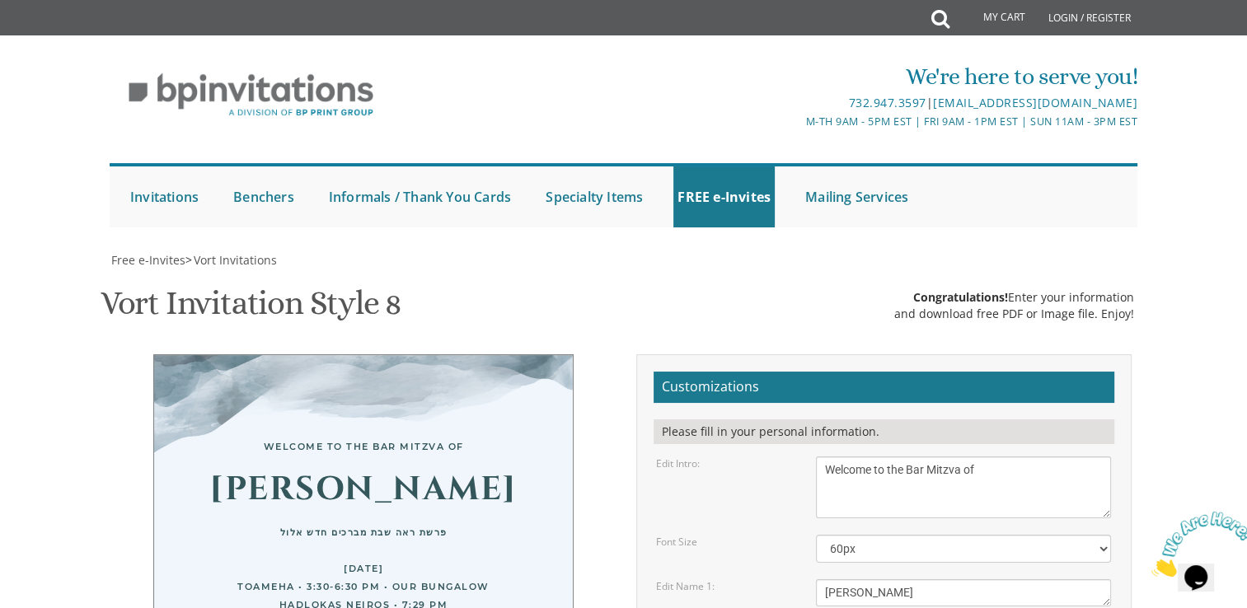
scroll to position [580, 0]
type textarea "Thank you for joining our simcha from near and from far Gut Shabbos Asher and M…"
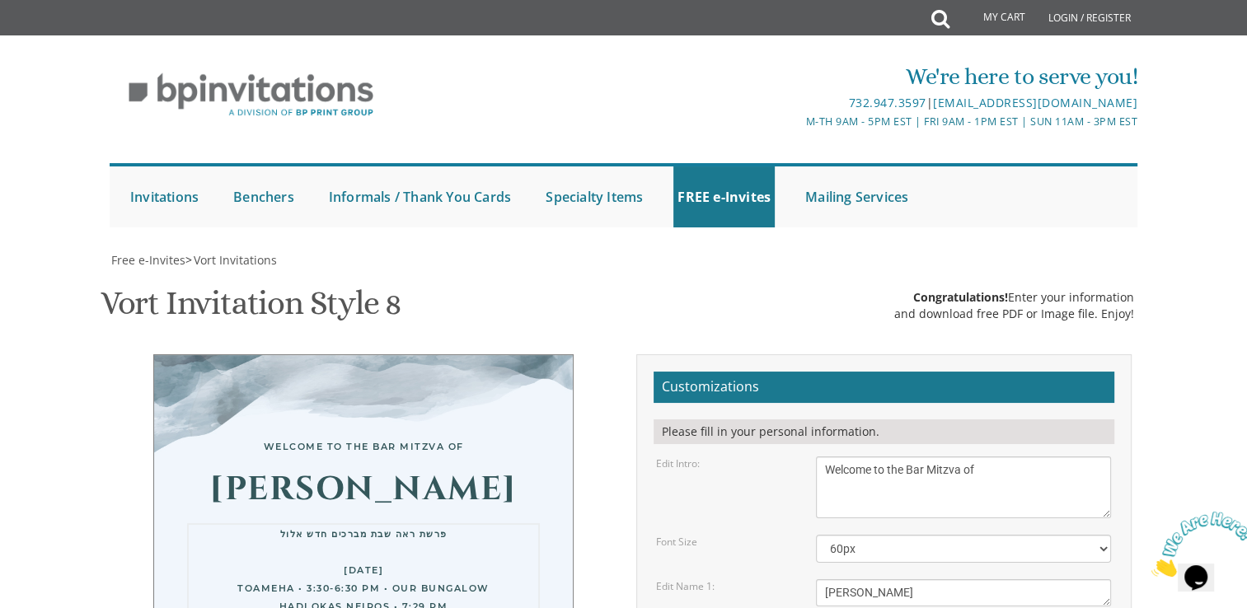
scroll to position [555, 0]
drag, startPoint x: 1043, startPoint y: 386, endPoint x: 997, endPoint y: 345, distance: 61.9
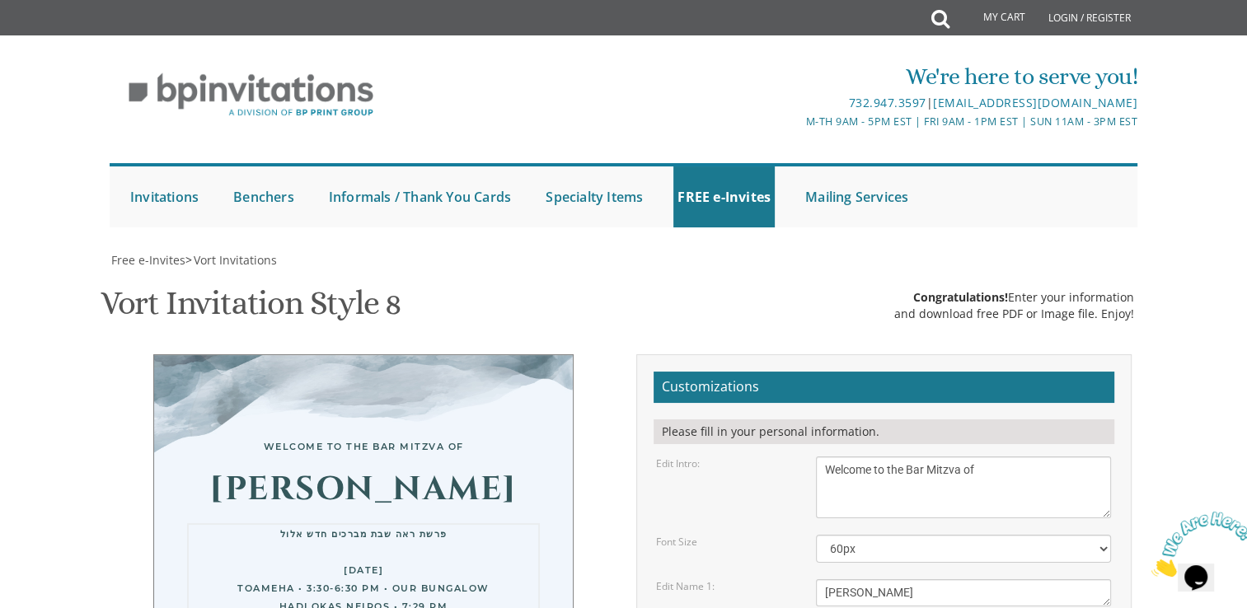
drag, startPoint x: 1021, startPoint y: 353, endPoint x: 1037, endPoint y: 383, distance: 34.3
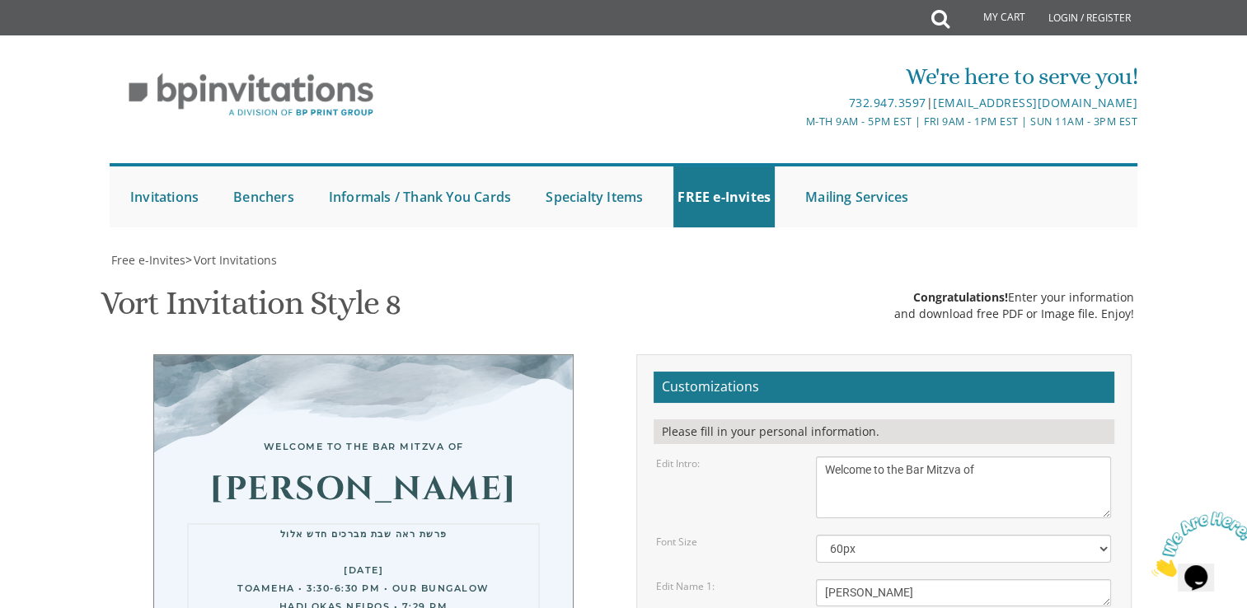
drag, startPoint x: 827, startPoint y: 398, endPoint x: 1041, endPoint y: 446, distance: 219.6
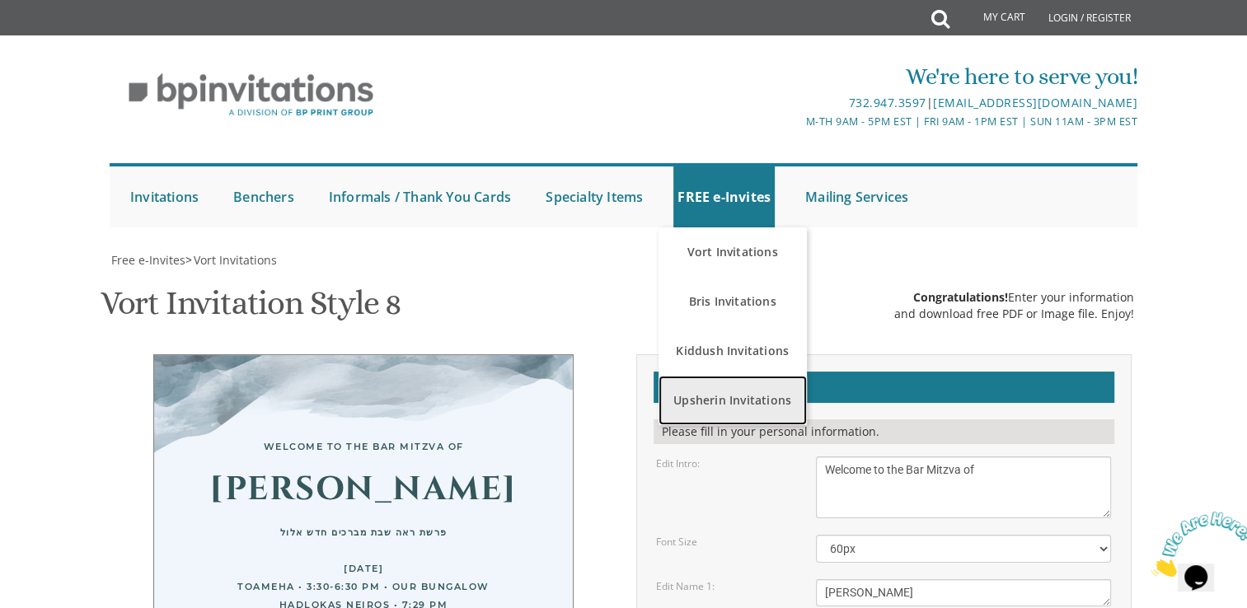
click at [762, 407] on link "Upsherin Invitations" at bounding box center [733, 400] width 148 height 49
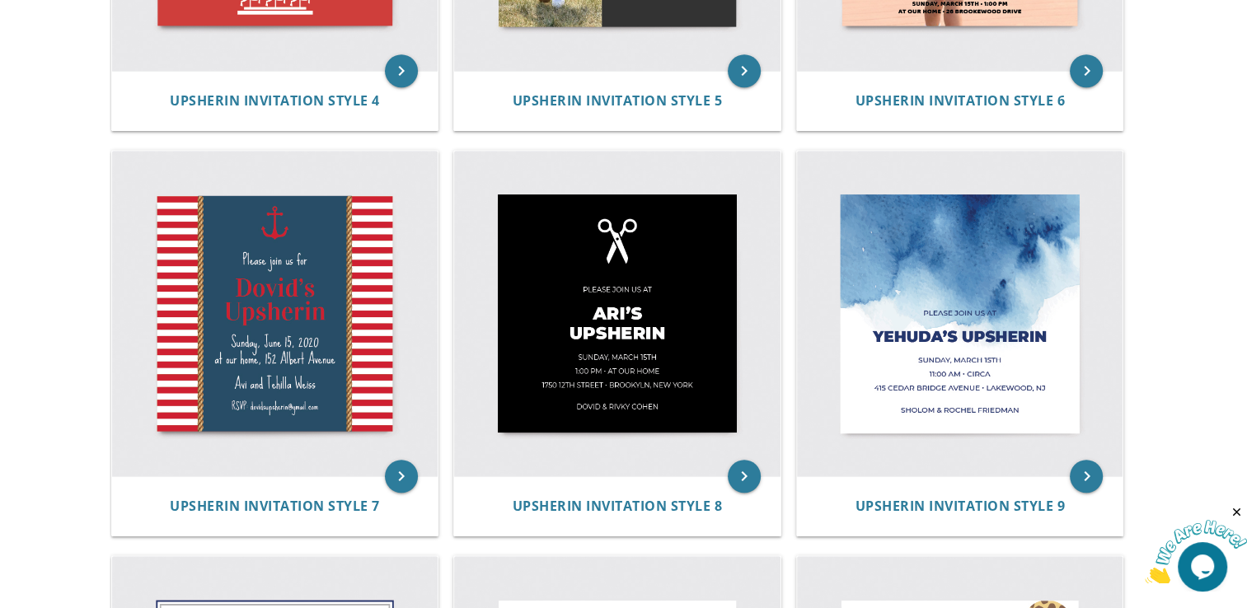
scroll to position [1022, 0]
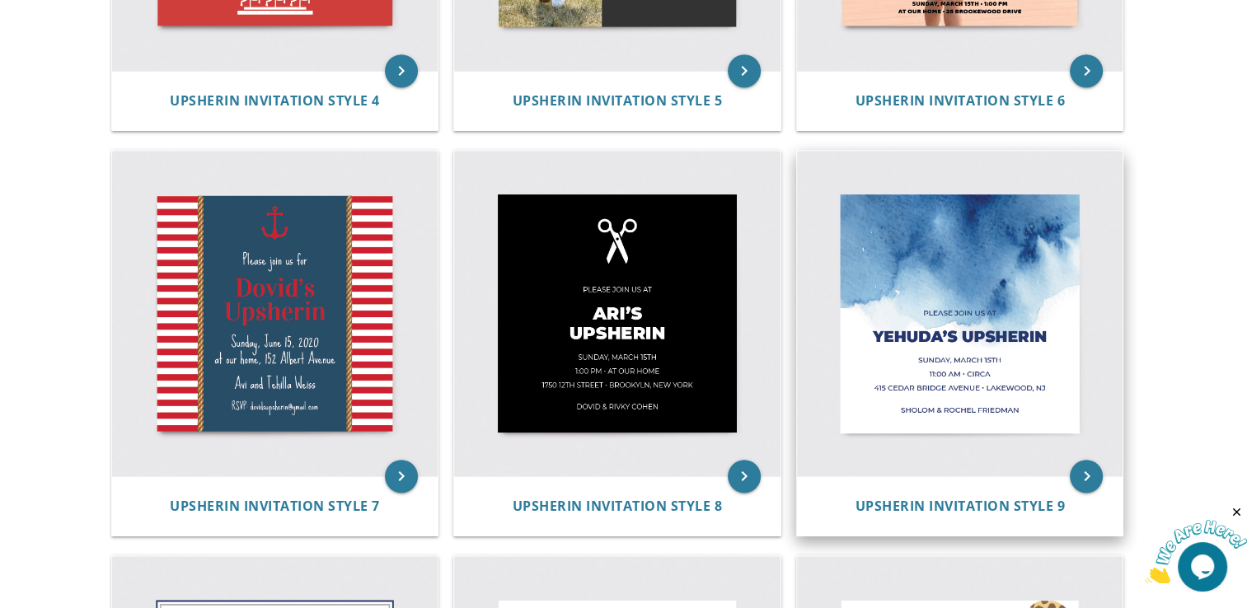
click at [1027, 388] on img at bounding box center [960, 314] width 326 height 326
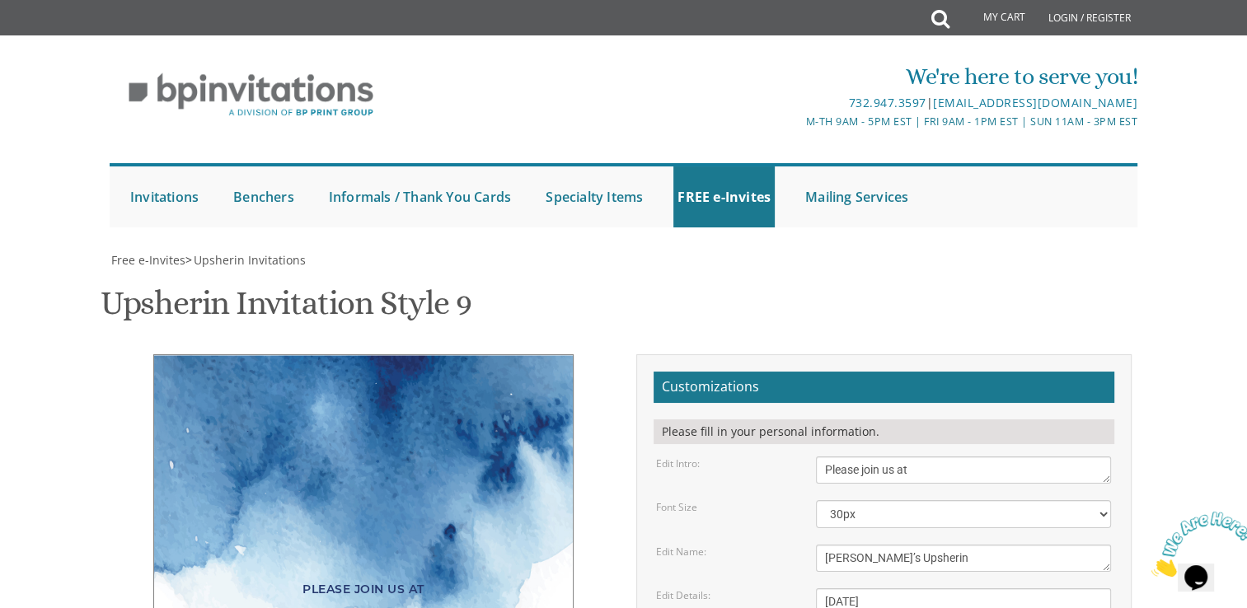
scroll to position [313, 0]
drag, startPoint x: 825, startPoint y: 289, endPoint x: 1058, endPoint y: 320, distance: 235.4
click at [1058, 589] on textarea "[DATE] 11:00 Am • Circa [STREET_ADDRESS] • [GEOGRAPHIC_DATA], [GEOGRAPHIC_DATA]" at bounding box center [963, 620] width 295 height 62
paste textarea "פרשת ראה שבת מברכים חדש אלול [DATE] Toameha • 3:30-6:30 pm • Our Bungalow Hadlo…"
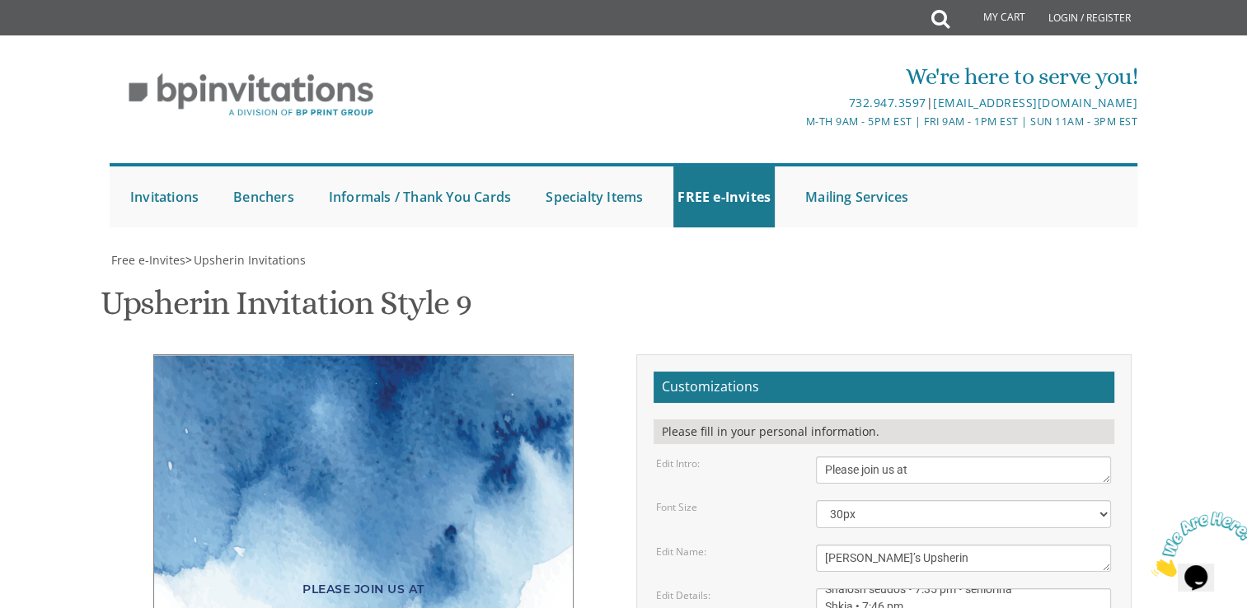
type textarea "פרשת ראה שבת מברכים חדש אלול [DATE] Toameha • 3:30-6:30 pm • Our Bungalow Hadlo…"
click at [973, 457] on textarea "Please join us at" at bounding box center [963, 470] width 295 height 27
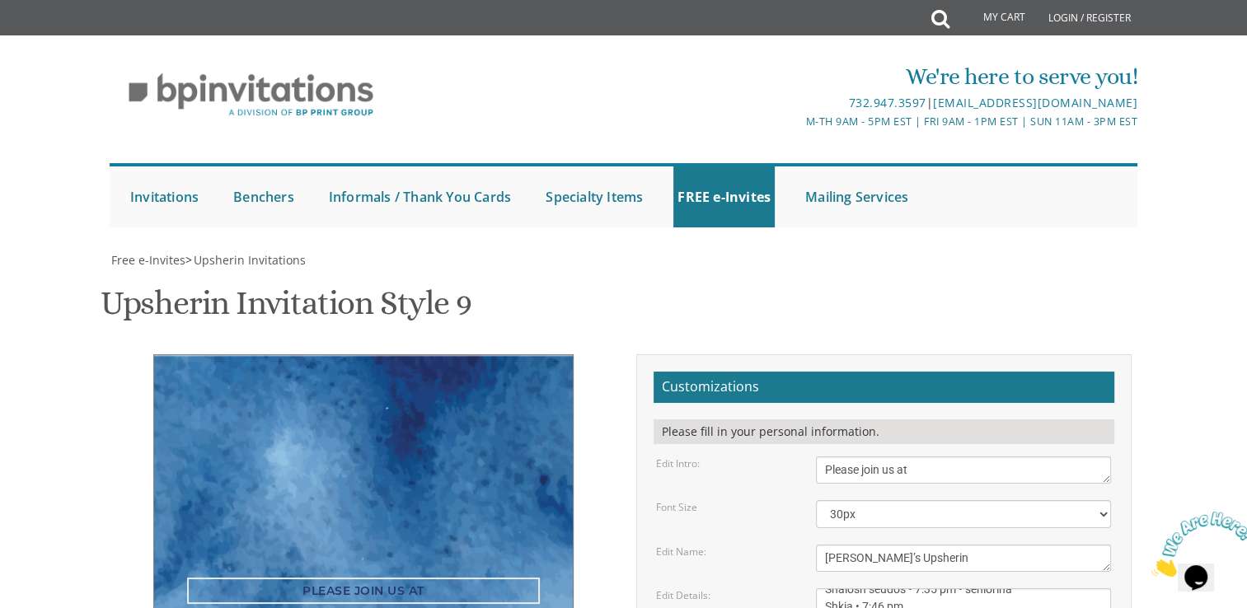
scroll to position [249, 0]
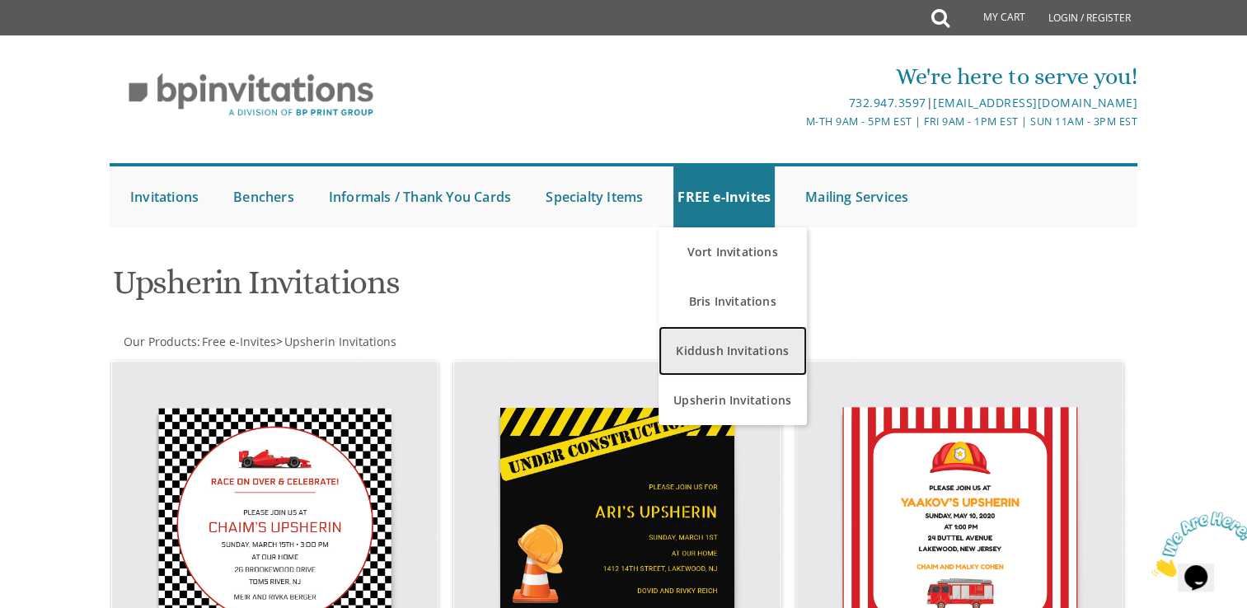
click at [758, 351] on link "Kiddush Invitations" at bounding box center [733, 350] width 148 height 49
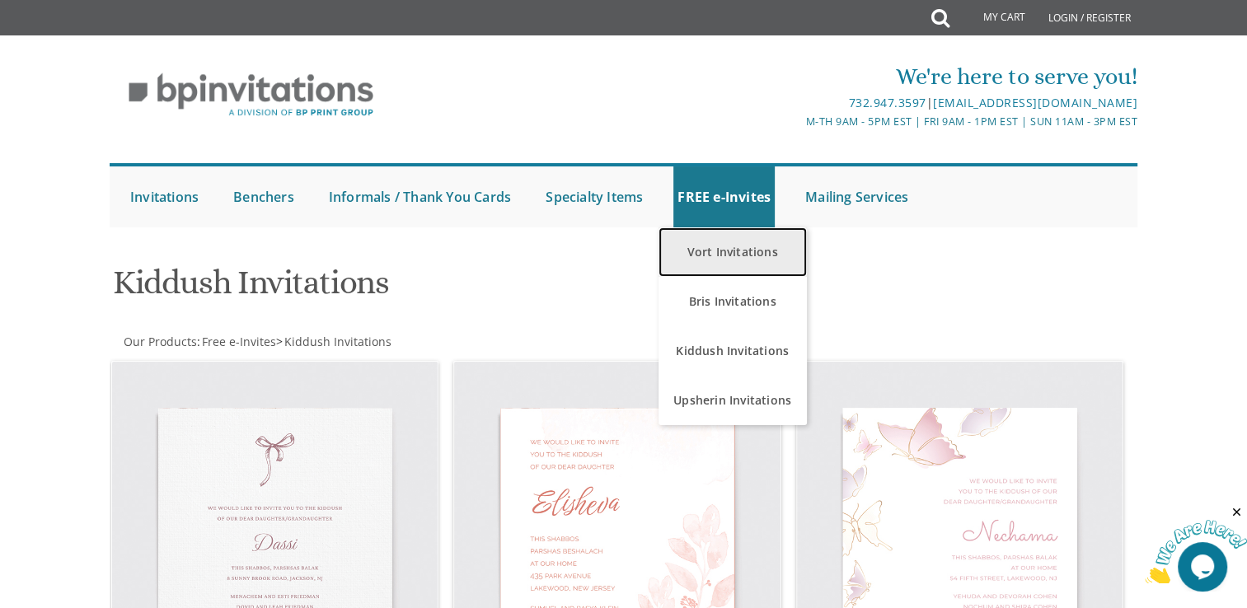
click at [762, 254] on link "Vort Invitations" at bounding box center [733, 252] width 148 height 49
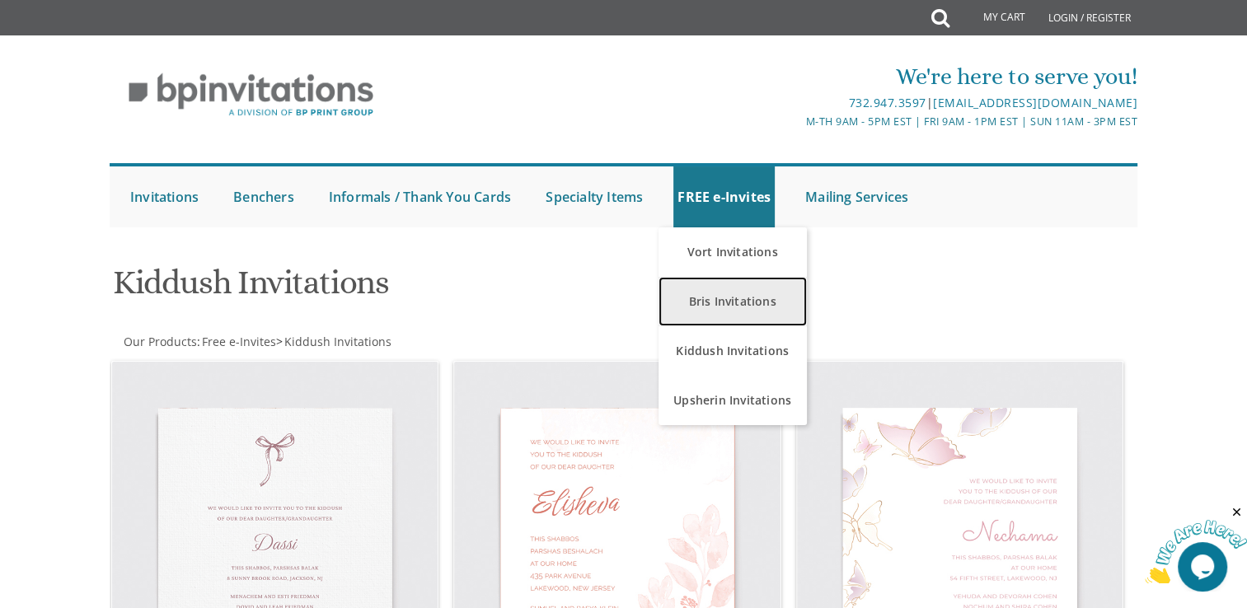
click at [742, 312] on link "Bris Invitations" at bounding box center [733, 301] width 148 height 49
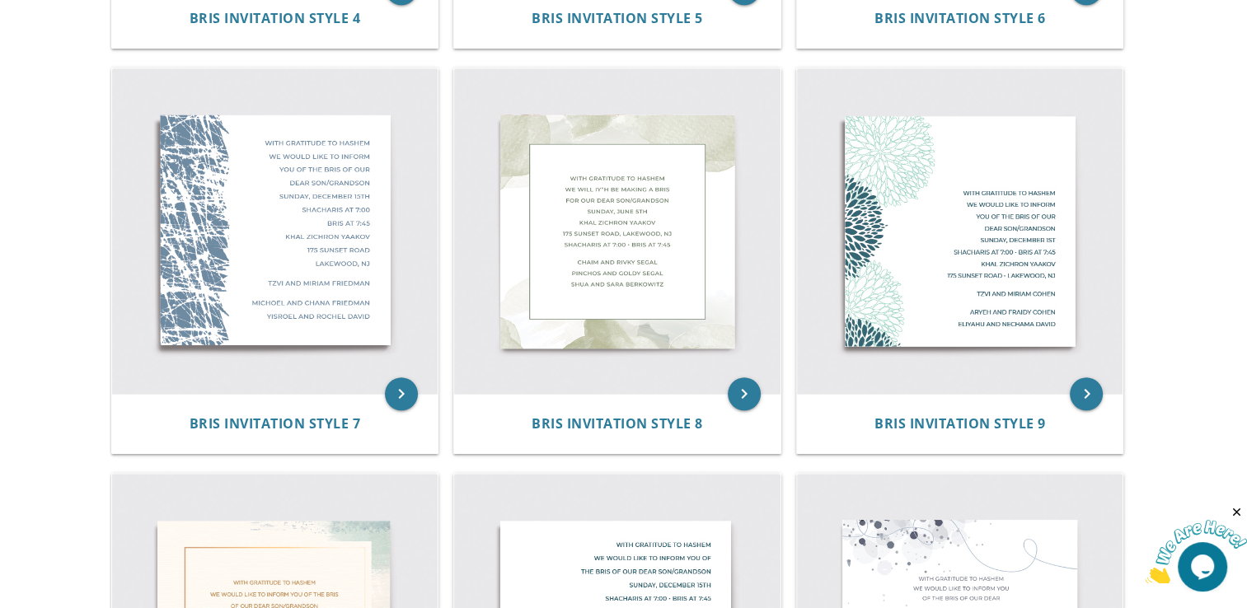
scroll to position [1106, 0]
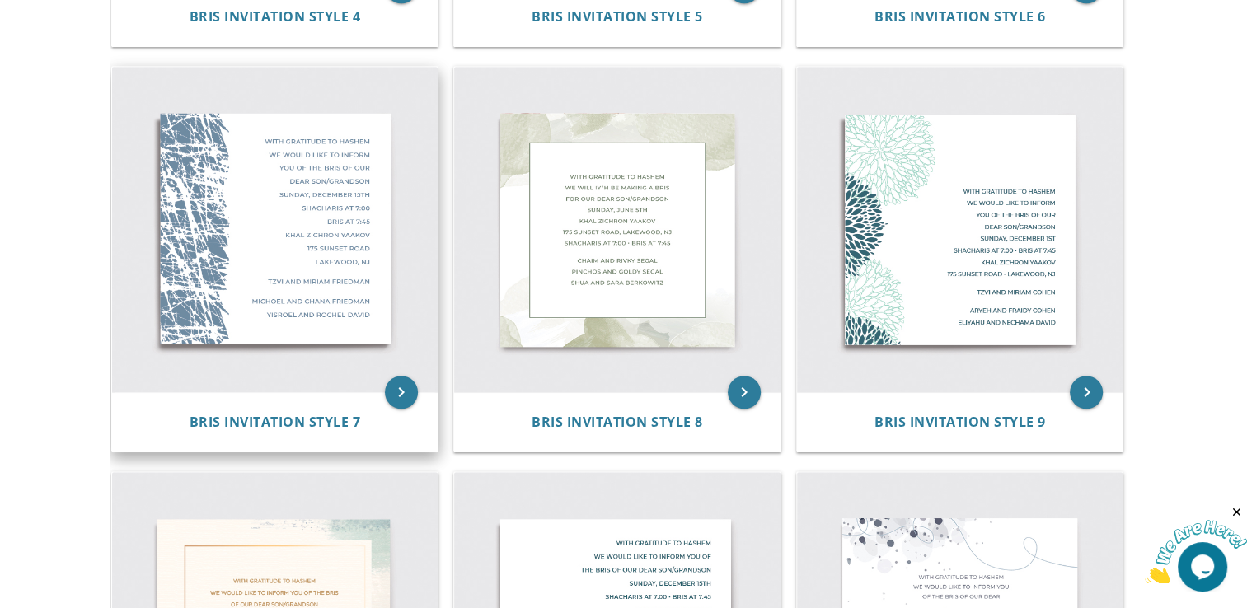
click at [297, 286] on img at bounding box center [275, 230] width 326 height 326
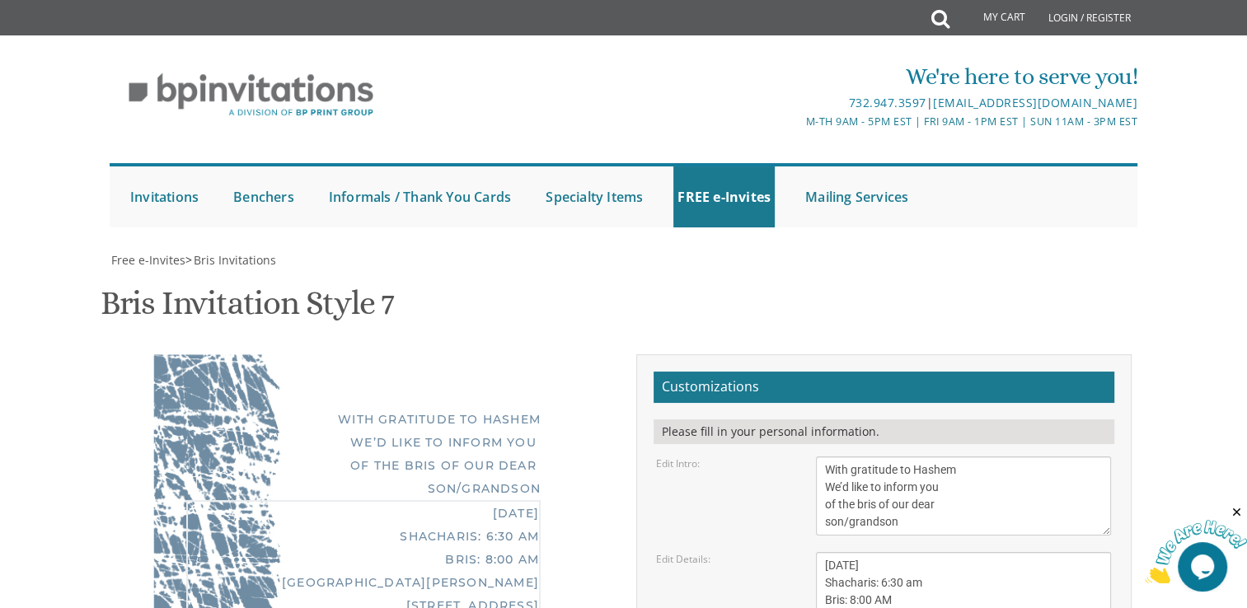
drag, startPoint x: 824, startPoint y: 308, endPoint x: 962, endPoint y: 397, distance: 163.5
click at [962, 552] on textarea "Sunday, May 8th Shacharis: 6:30 am Bris: 8:00 AM Ateres Leah Hall 805 Cross St …" at bounding box center [963, 609] width 295 height 114
paste textarea "פרשת ראה שבת מברכים חדש אלול [DATE] Toameha • 3:30-6:30 pm • Our Bungalow Hadlo…"
type textarea "פרשת ראה שבת מברכים חדש אלול [DATE] Toameha • 3:30-6:30 pm • Our Bungalow Hadlo…"
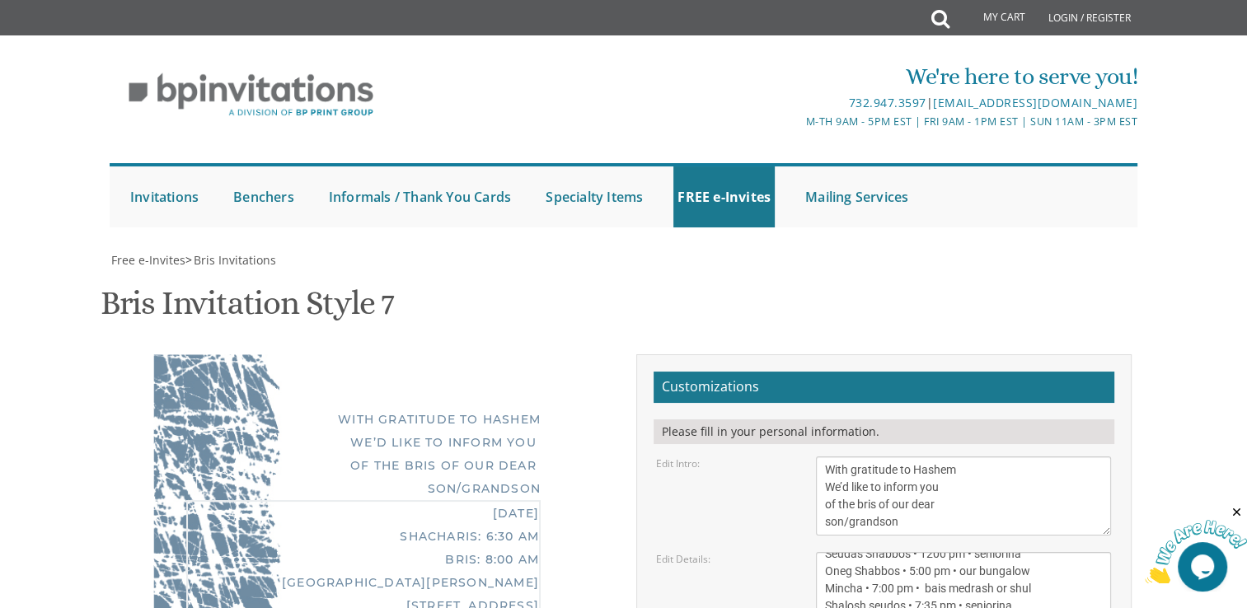
click at [970, 457] on textarea "With gratitude to Hashem We’d like to inform you of the bris of our dear son/gr…" at bounding box center [963, 496] width 295 height 79
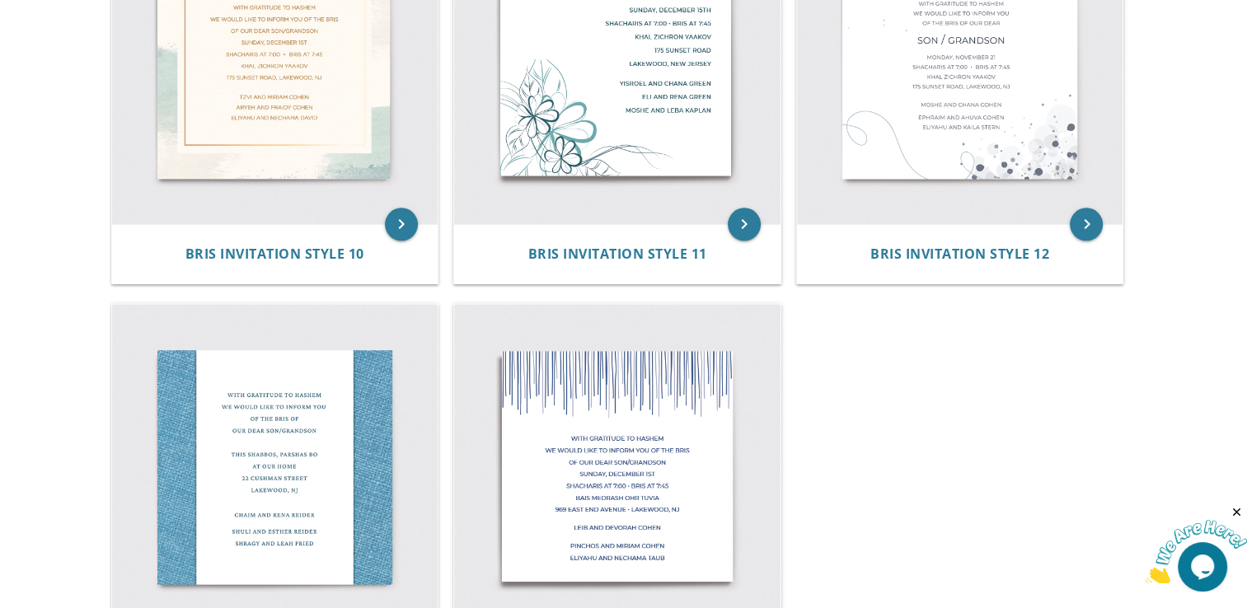
scroll to position [1704, 0]
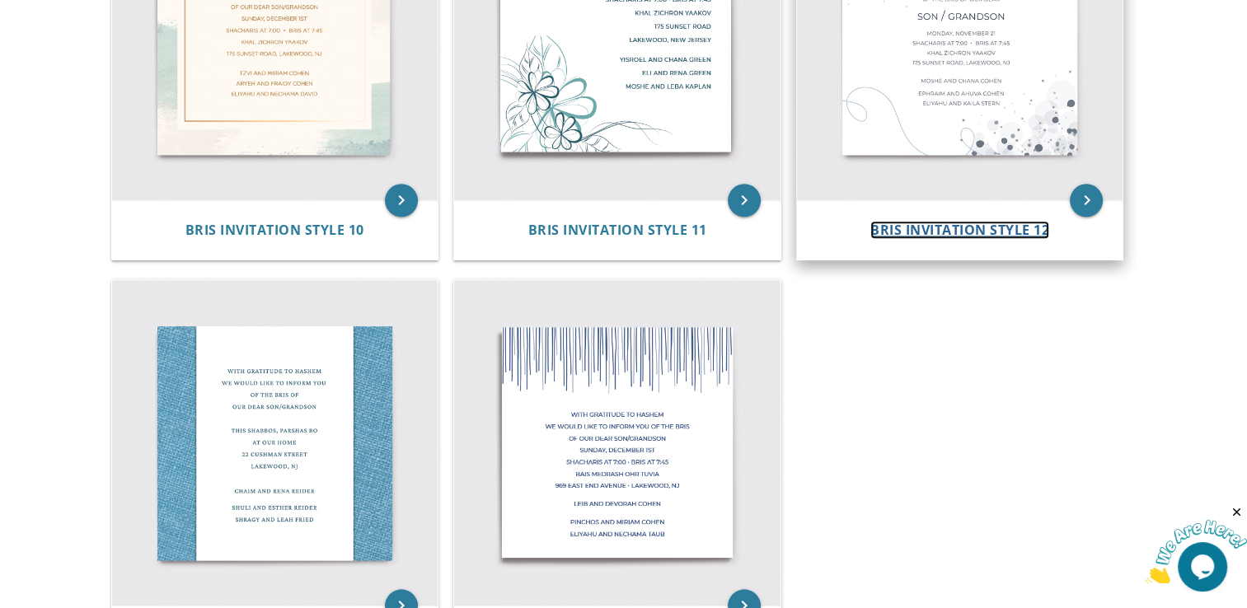
click at [936, 231] on span "Bris Invitation Style 12" at bounding box center [959, 230] width 179 height 18
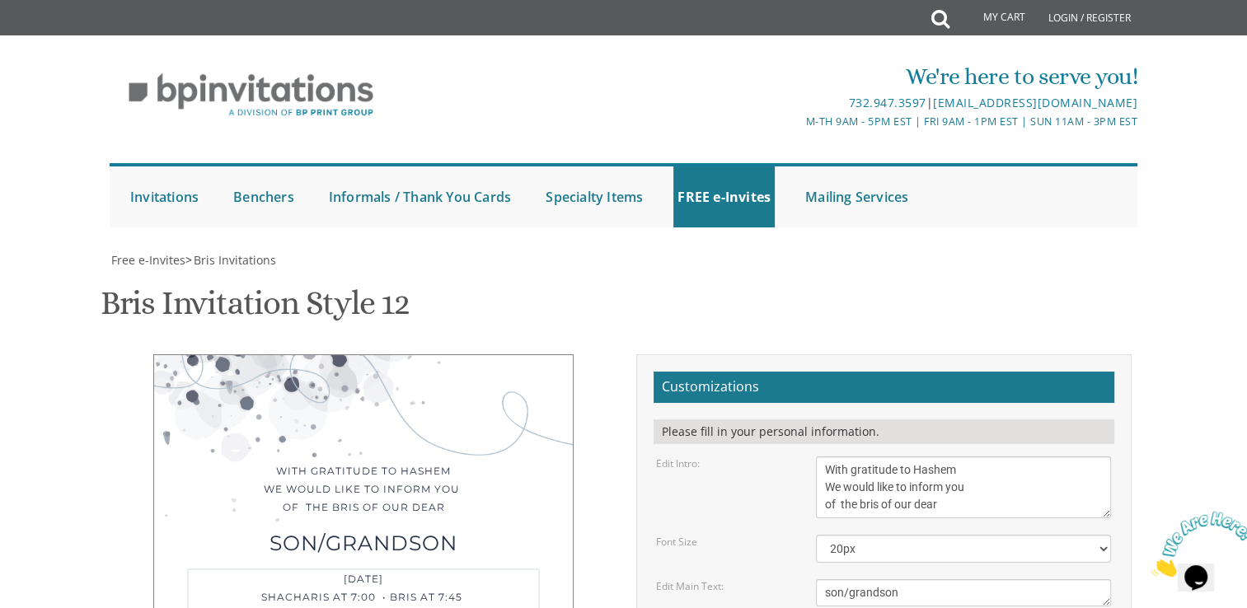
drag, startPoint x: 822, startPoint y: 321, endPoint x: 1031, endPoint y: 385, distance: 218.8
paste textarea "פרשת ראה שבת מברכים חדש אלול [DATE] Toameha • 3:30-6:30 pm • Our Bungalow Hadlo…"
type textarea "פרשת ראה שבת מברכים חדש אלול [DATE] Toameha • 3:30-6:30 pm • Our Bungalow Hadlo…"
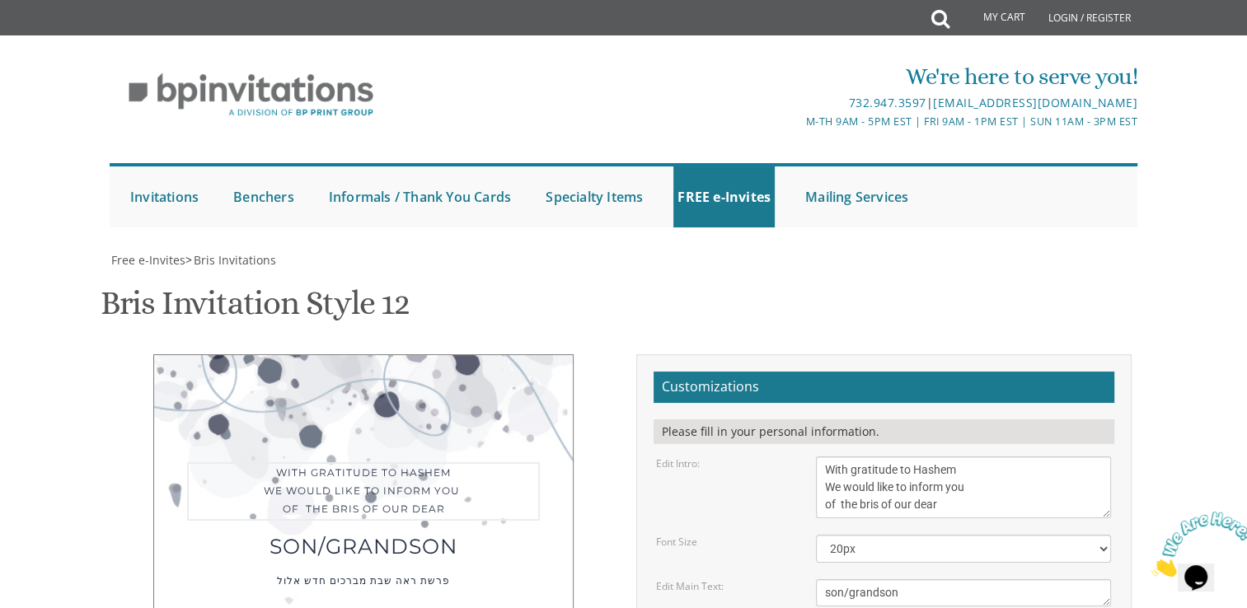
click at [874, 457] on textarea "With gratitude to Hashem We would like to inform you of the bris of our dear" at bounding box center [963, 488] width 295 height 62
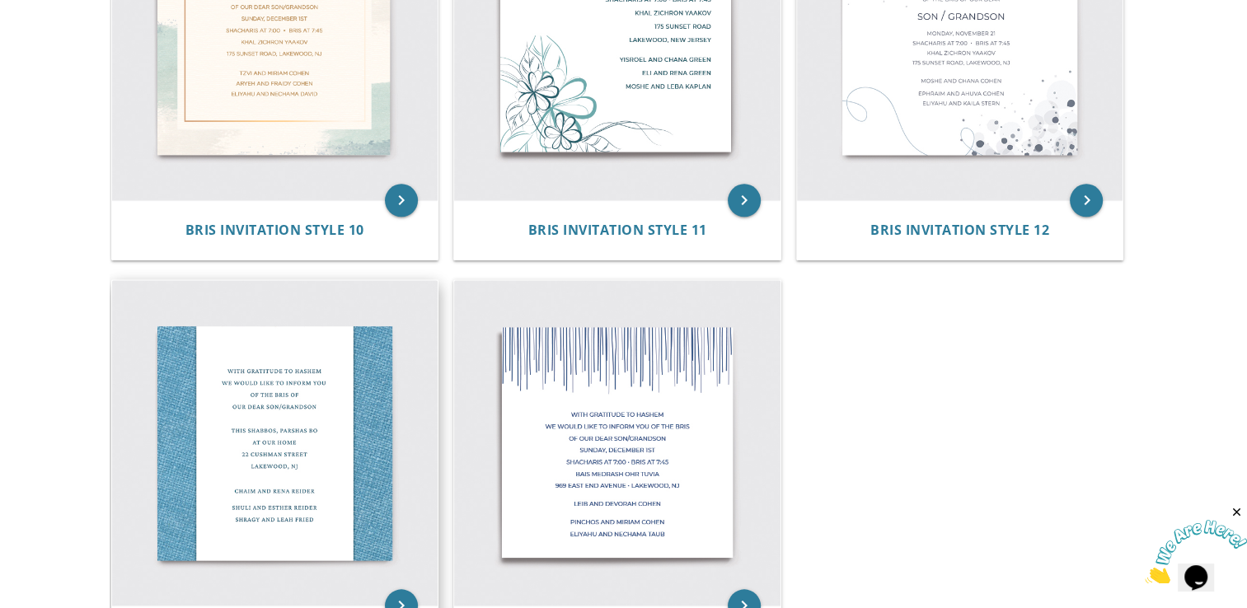
click at [331, 447] on img at bounding box center [275, 443] width 326 height 326
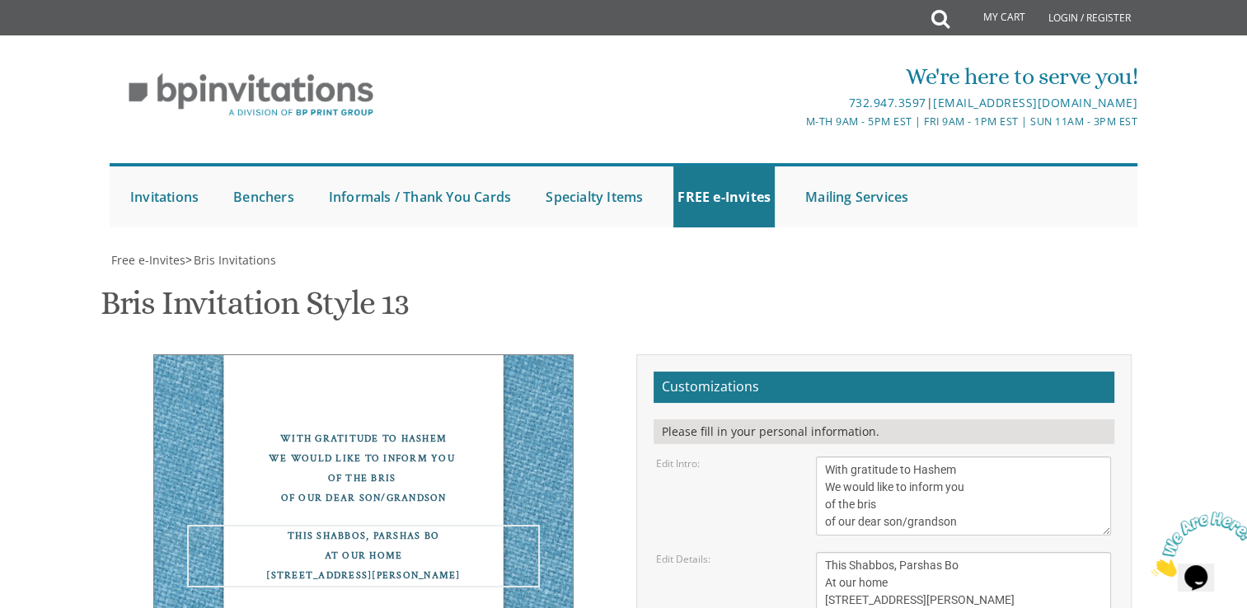
drag, startPoint x: 823, startPoint y: 244, endPoint x: 933, endPoint y: 297, distance: 122.4
click at [933, 552] on textarea "This Shabbos, Parshas Bo At our home 22 Cushman Street Lakewood, NJ" at bounding box center [963, 591] width 295 height 79
paste textarea "פרשת ראה שבת מברכים חדש אלול FRIDAY Toameha • 3:30-6:30 pm • Our Bungalow Hadlo…"
type textarea "פרשת ראה שבת מברכים חדש אלול [DATE] Toameha • 3:30-6:30 pm • Our Bungalow Hadlo…"
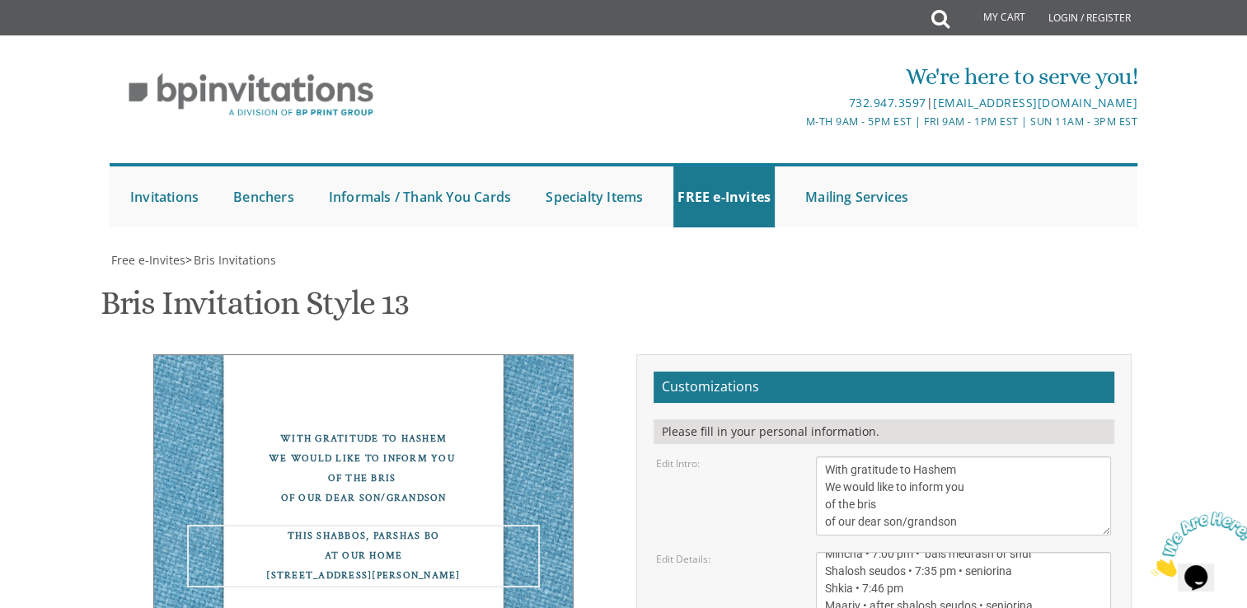
click at [940, 457] on textarea "With gratitude to Hashem We would like to inform you of the bris of our dear so…" at bounding box center [963, 496] width 295 height 79
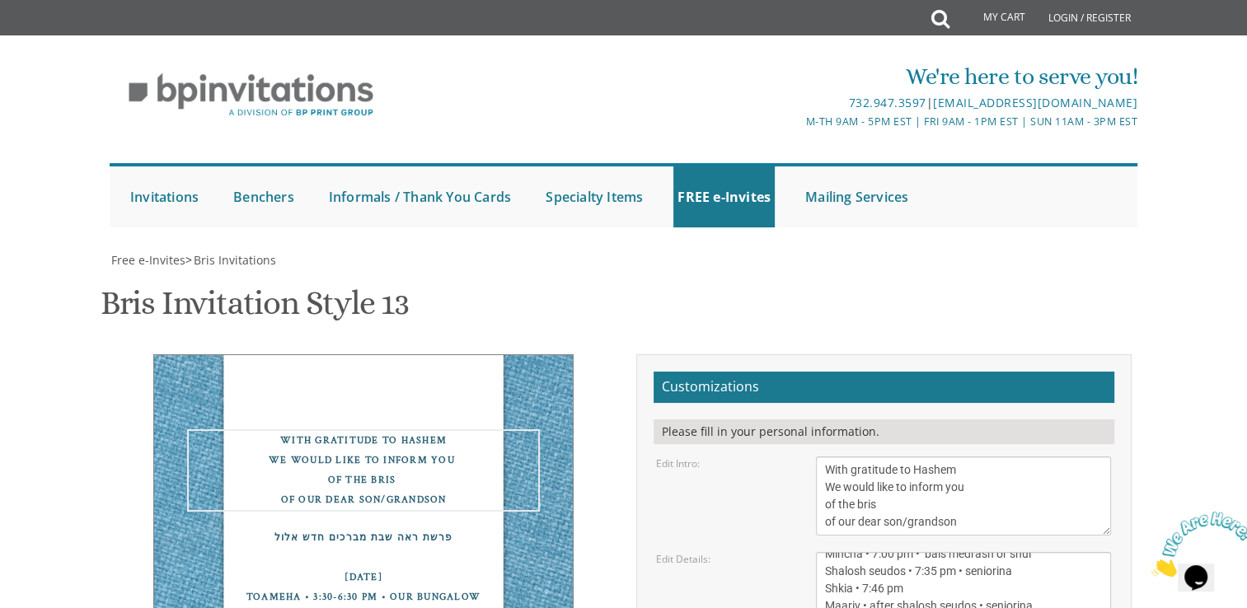
scroll to position [256, 0]
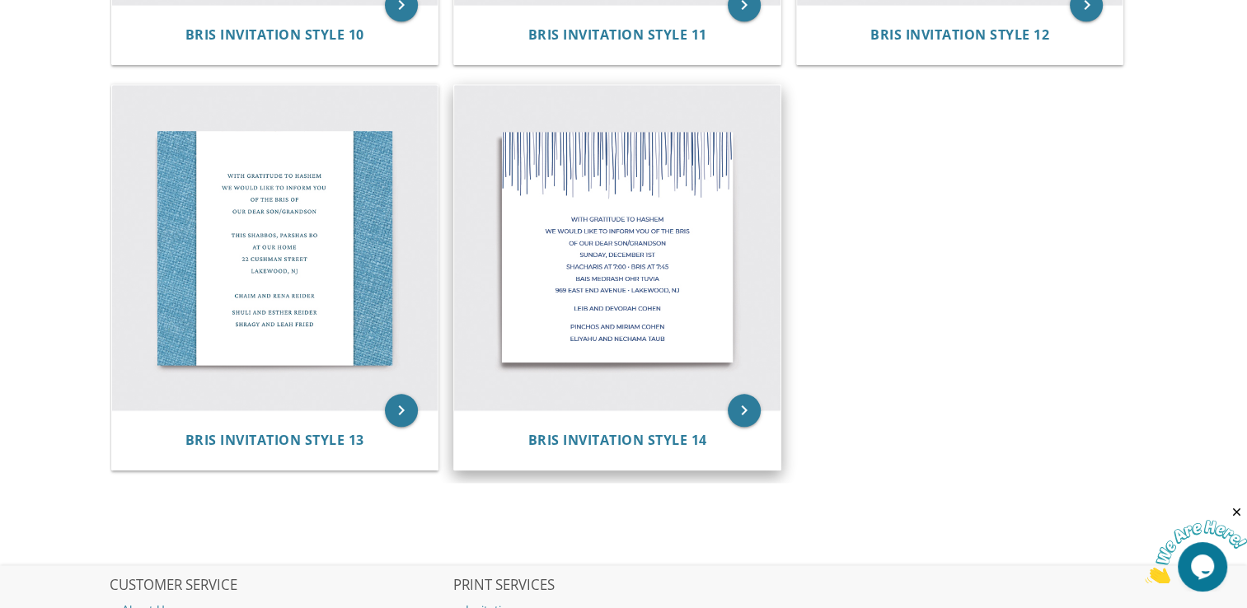
scroll to position [1905, 0]
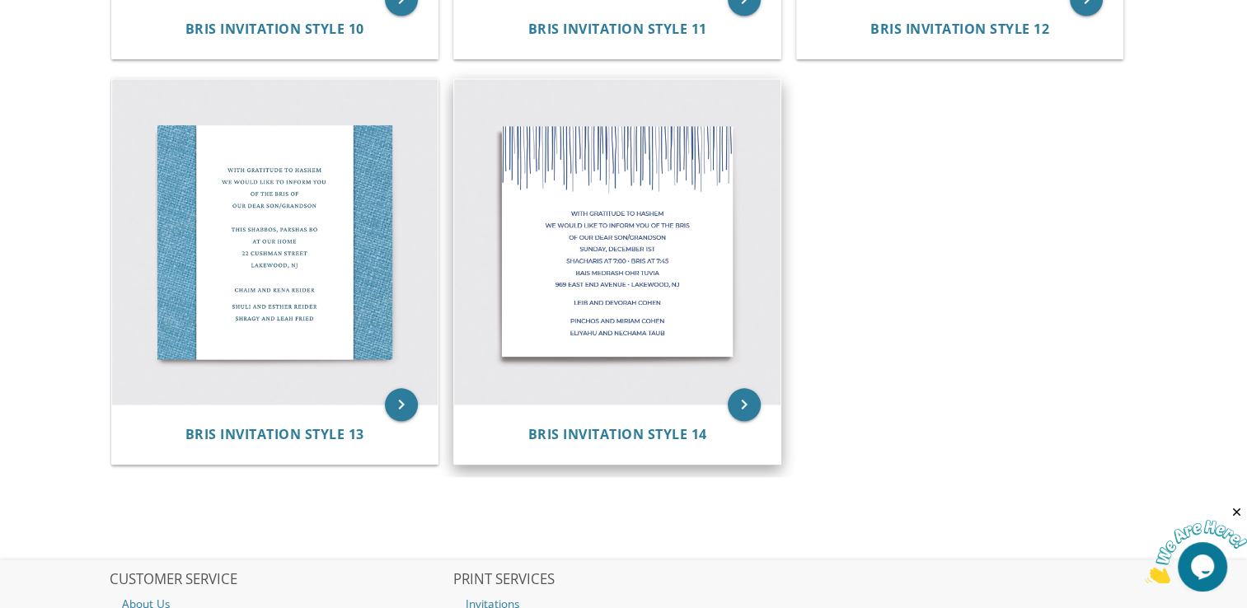
click at [641, 215] on img at bounding box center [617, 242] width 326 height 326
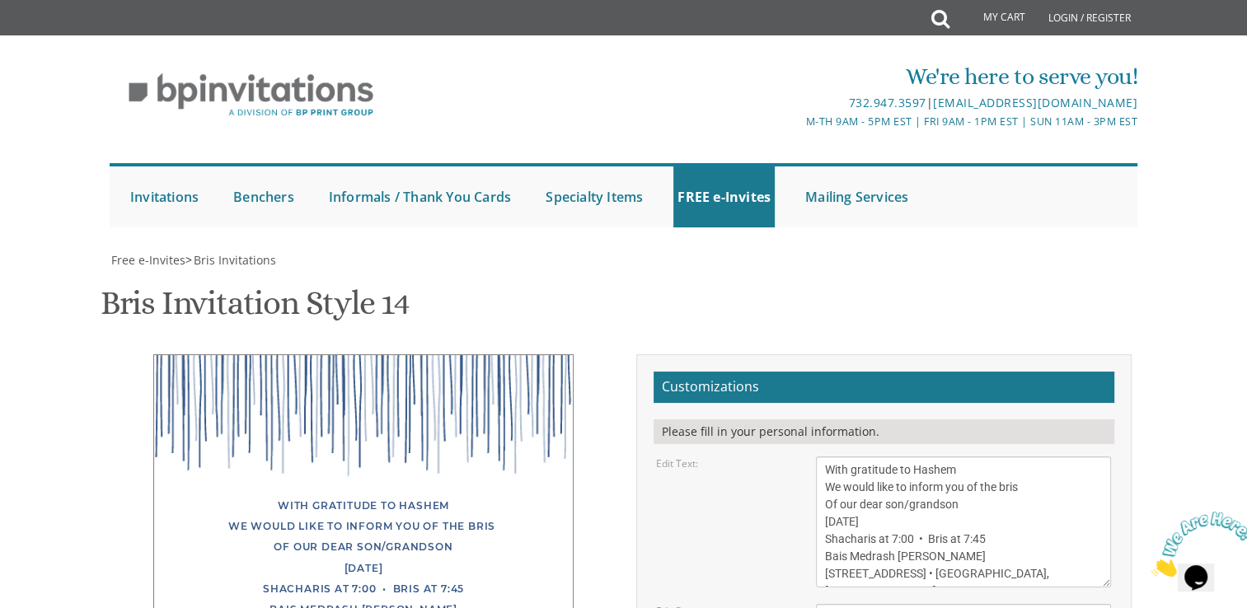
scroll to position [323, 0]
drag, startPoint x: 824, startPoint y: 145, endPoint x: 1086, endPoint y: 255, distance: 283.4
click at [1086, 457] on textarea "With gratitude to Hashem We would like to inform you of the bris Of our dear so…" at bounding box center [963, 522] width 295 height 131
paste textarea "פרשת ראה שבת מברכים חדש אלול [DATE] Toameha • 3:30-6:30 pm • Our Bungalow Hadlo…"
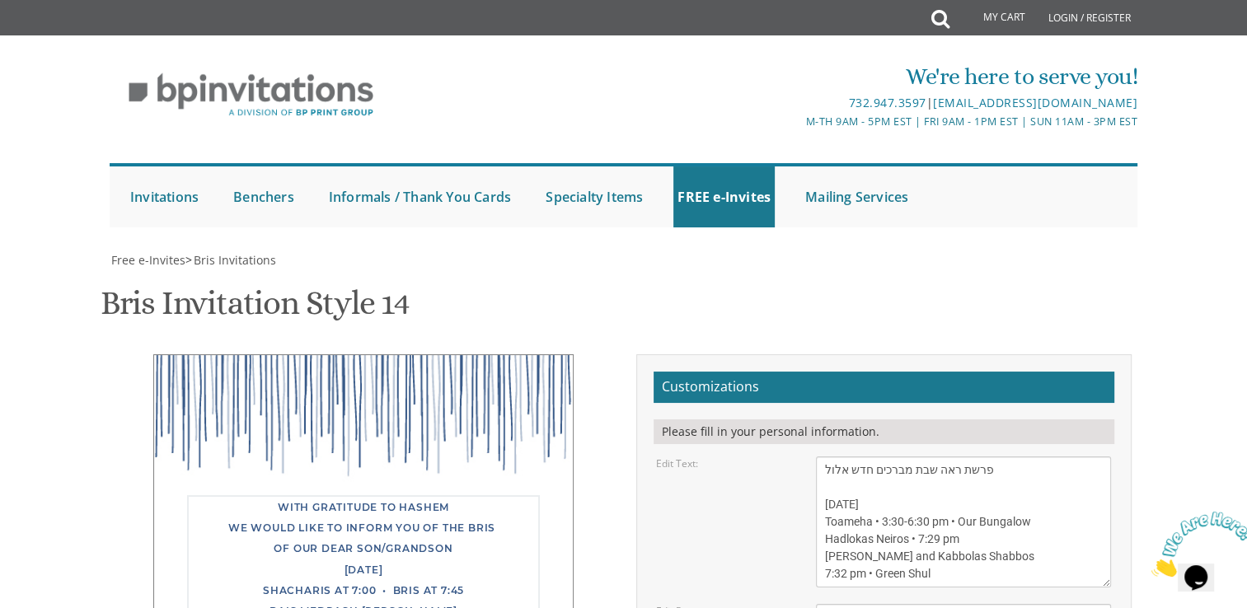
scroll to position [237, 0]
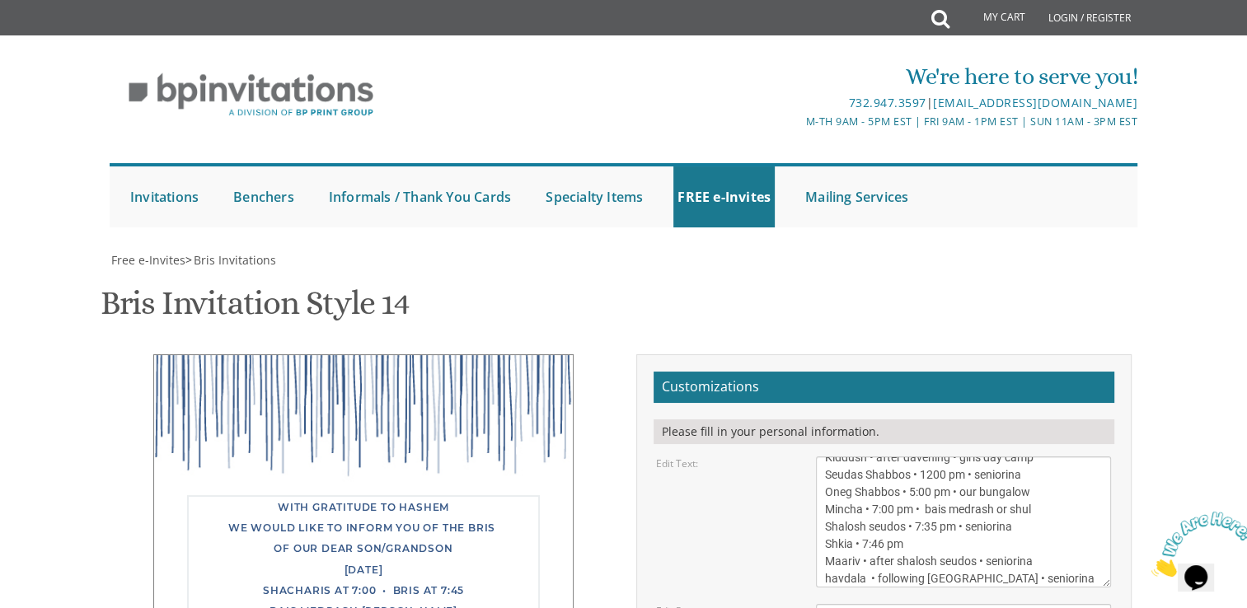
type textarea "פרשת ראה שבת מברכים חדש אלול [DATE] Toameha • 3:30-6:30 pm • Our Bungalow Hadlo…"
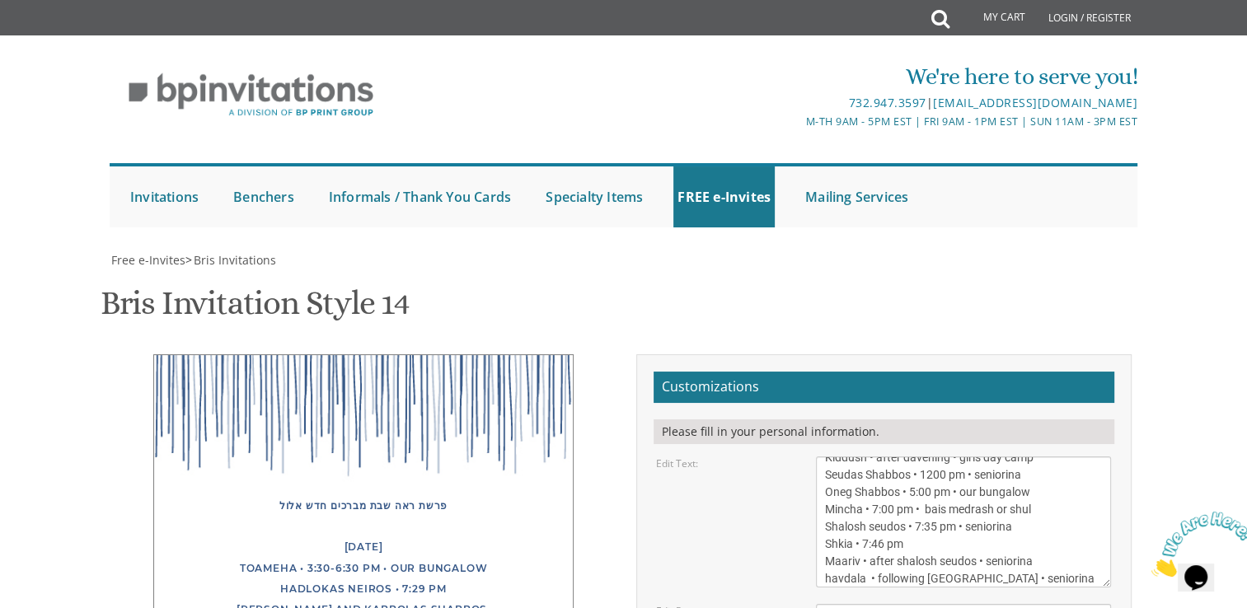
drag, startPoint x: 986, startPoint y: 309, endPoint x: 645, endPoint y: 347, distance: 343.4
click at [654, 372] on form "Customizations Please fill in your personal information. Edit Text: Edit Parent…" at bounding box center [884, 605] width 461 height 467
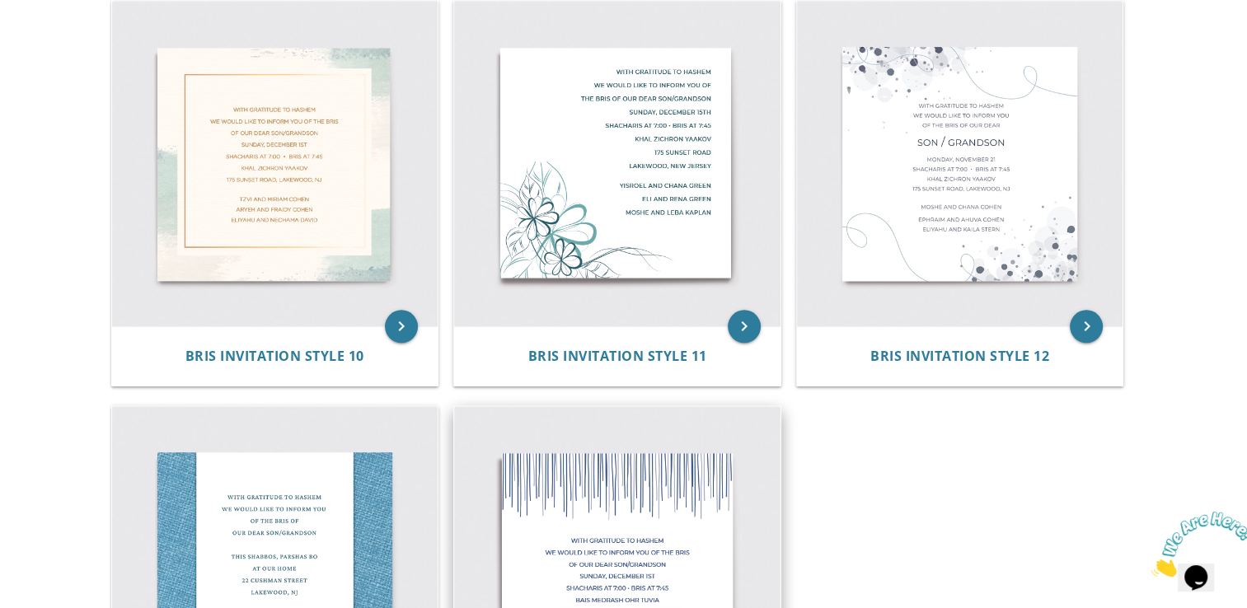
scroll to position [1574, 0]
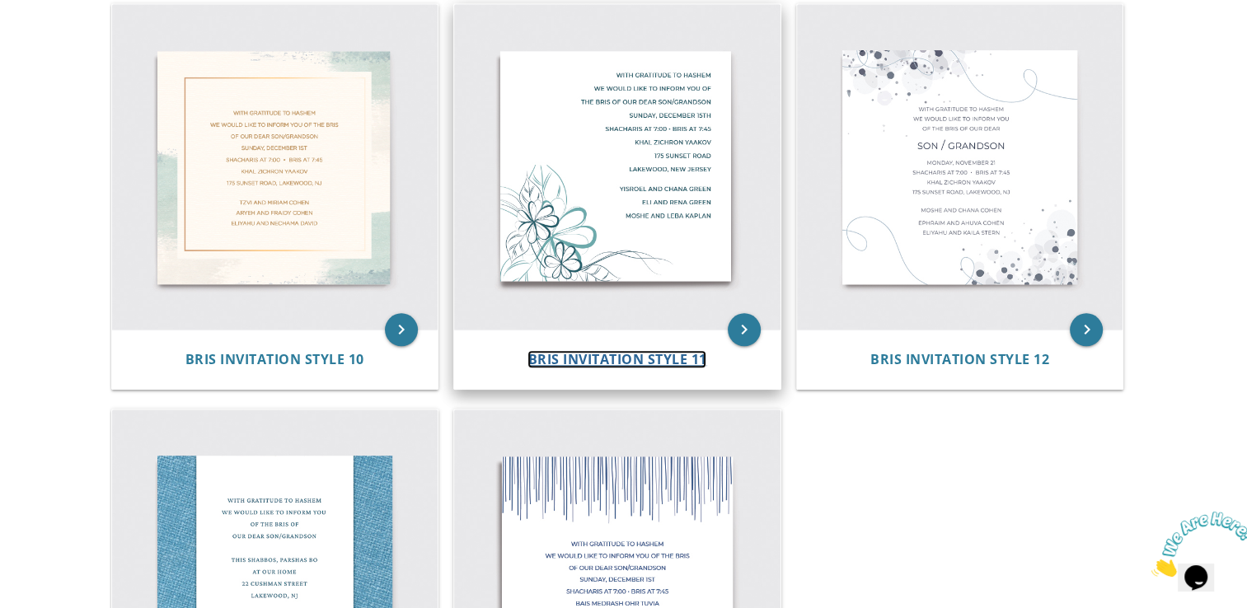
click at [616, 365] on span "Bris Invitation Style 11" at bounding box center [617, 359] width 179 height 18
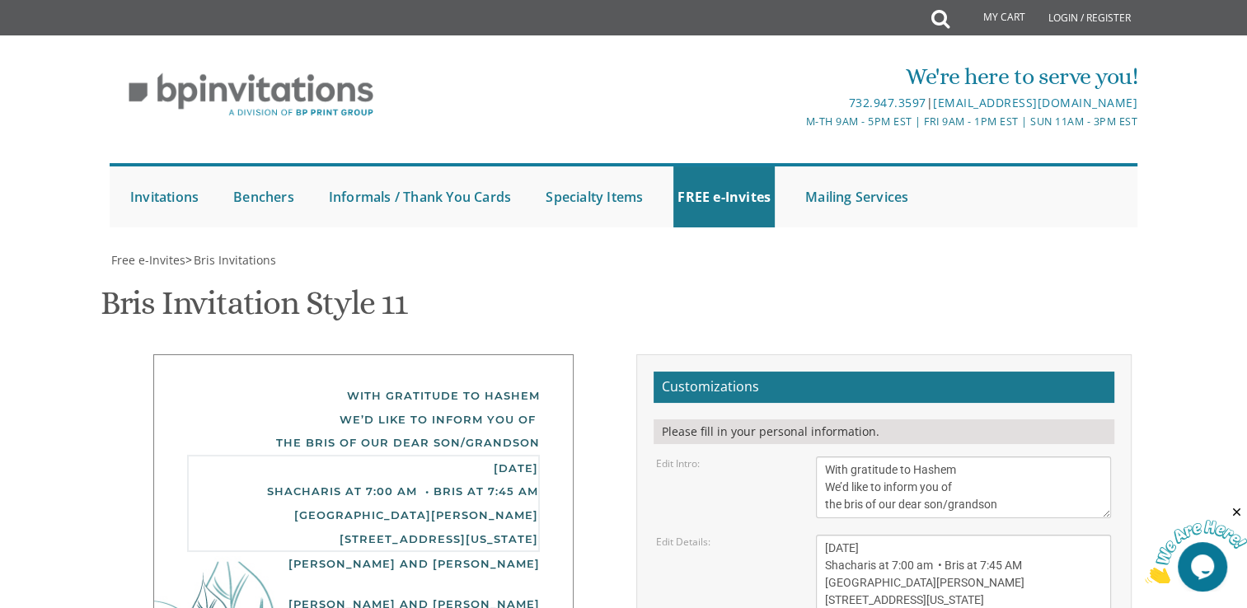
drag, startPoint x: 821, startPoint y: 229, endPoint x: 1035, endPoint y: 317, distance: 231.5
paste textarea "פרשת ראה שבת מברכים חדש אלול FRIDAY Toameha • 3:30-6:30 pm • Our Bungalow Hadlo…"
type textarea "פרשת ראה שבת מברכים חדש אלול FRIDAY Toameha • 3:30-6:30 pm • Our Bungalow Hadlo…"
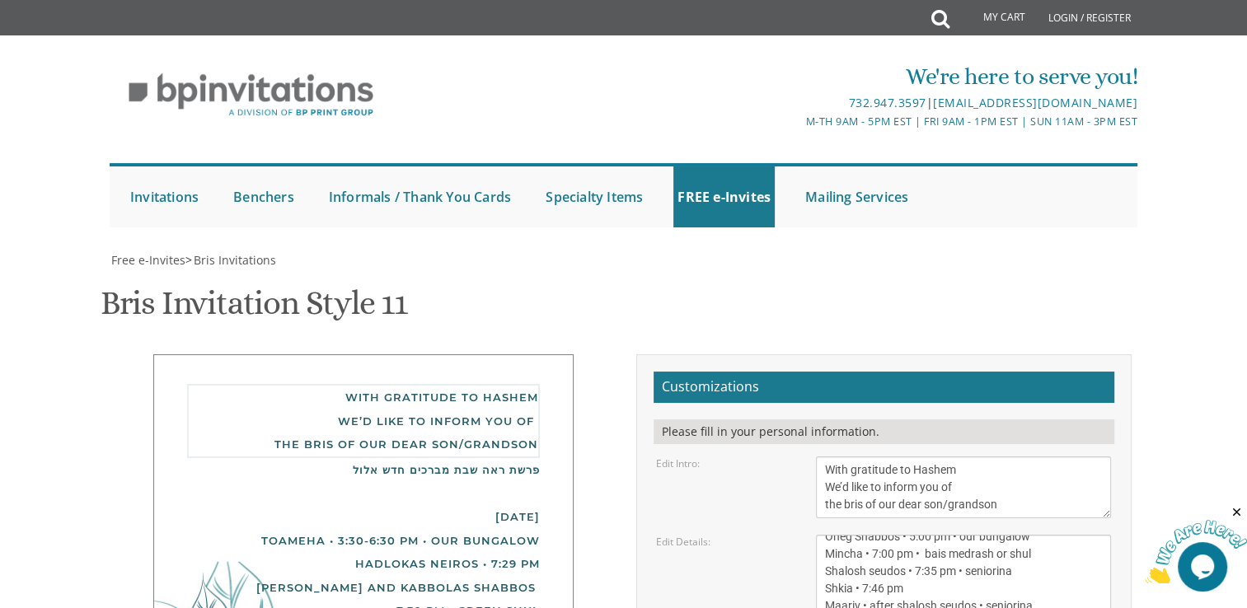
click at [943, 457] on textarea "With gratitude to Hashem We’d like to inform you of the bris of our dear son/gr…" at bounding box center [963, 488] width 295 height 62
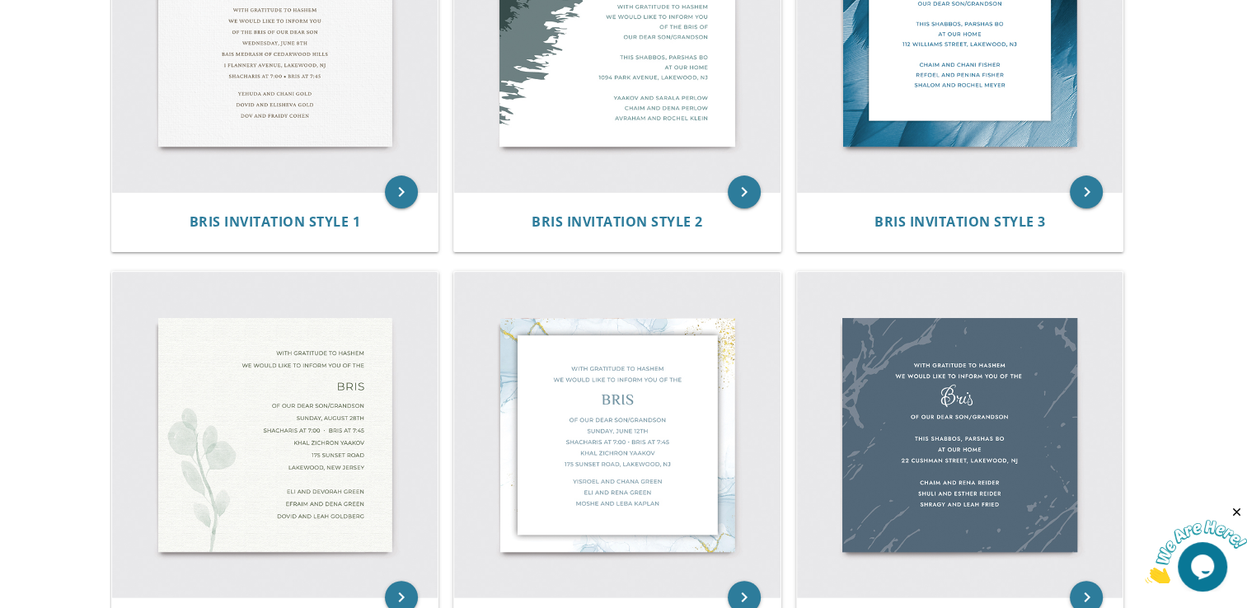
scroll to position [498, 0]
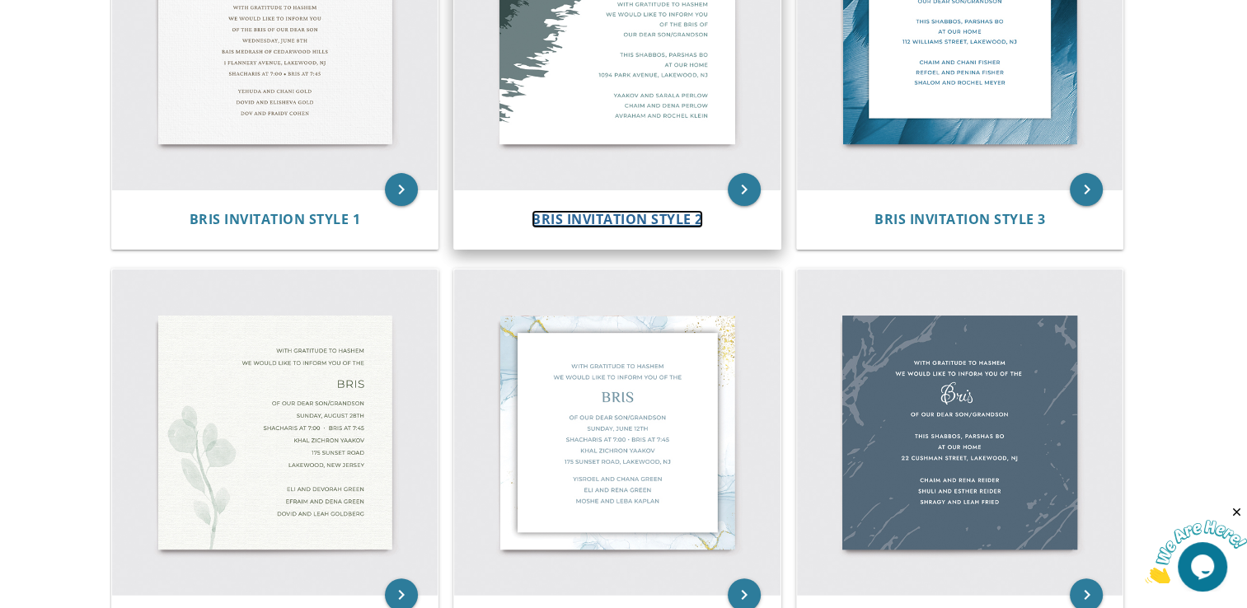
click at [676, 225] on span "Bris Invitation Style 2" at bounding box center [617, 219] width 171 height 18
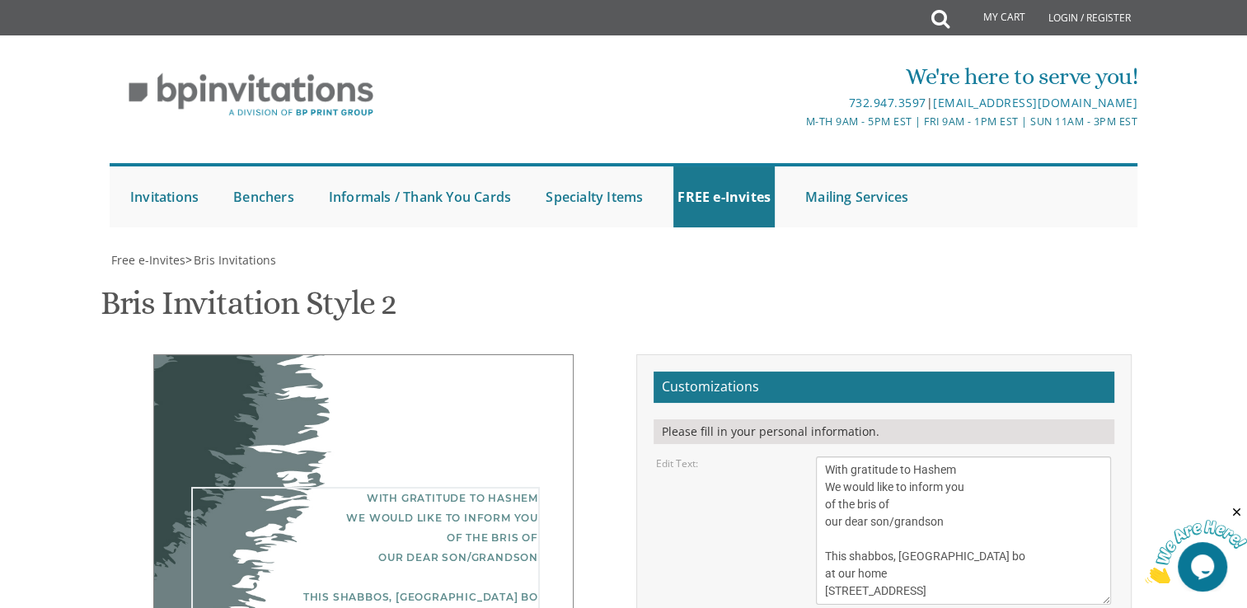
drag, startPoint x: 823, startPoint y: 100, endPoint x: 1037, endPoint y: 229, distance: 250.4
click at [1037, 457] on textarea "With gratitude to Hashem We would like to inform you of the bris of our dear so…" at bounding box center [963, 531] width 295 height 148
paste textarea "פרשת ראה שבת מברכים חדש אלול FRIDAY Toameha • 3:30-6:30 pm • Our Bungalow Hadlo…"
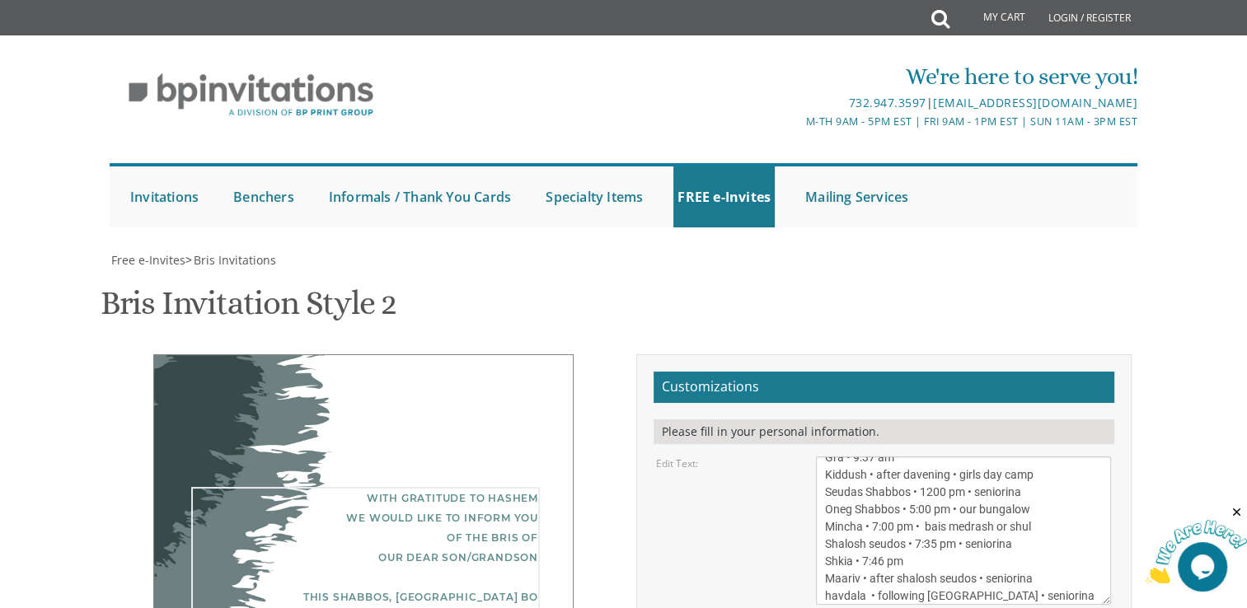
type textarea "פרשת ראה שבת מברכים חדש אלול FRIDAY Toameha • 3:30-6:30 pm • Our Bungalow Hadlo…"
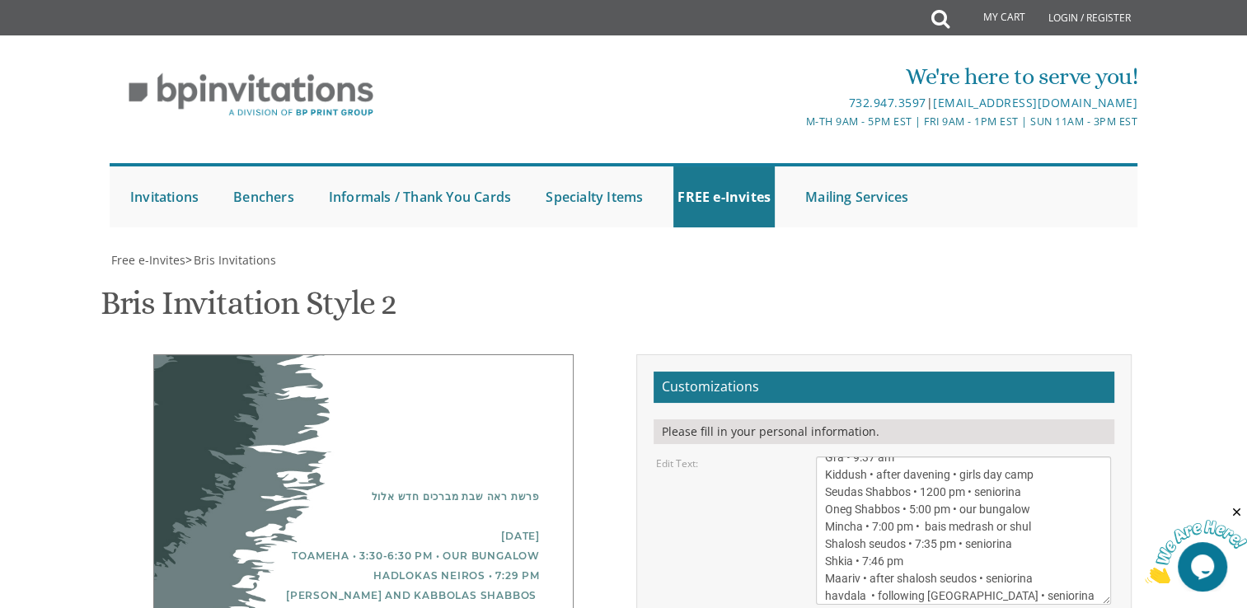
scroll to position [336, 0]
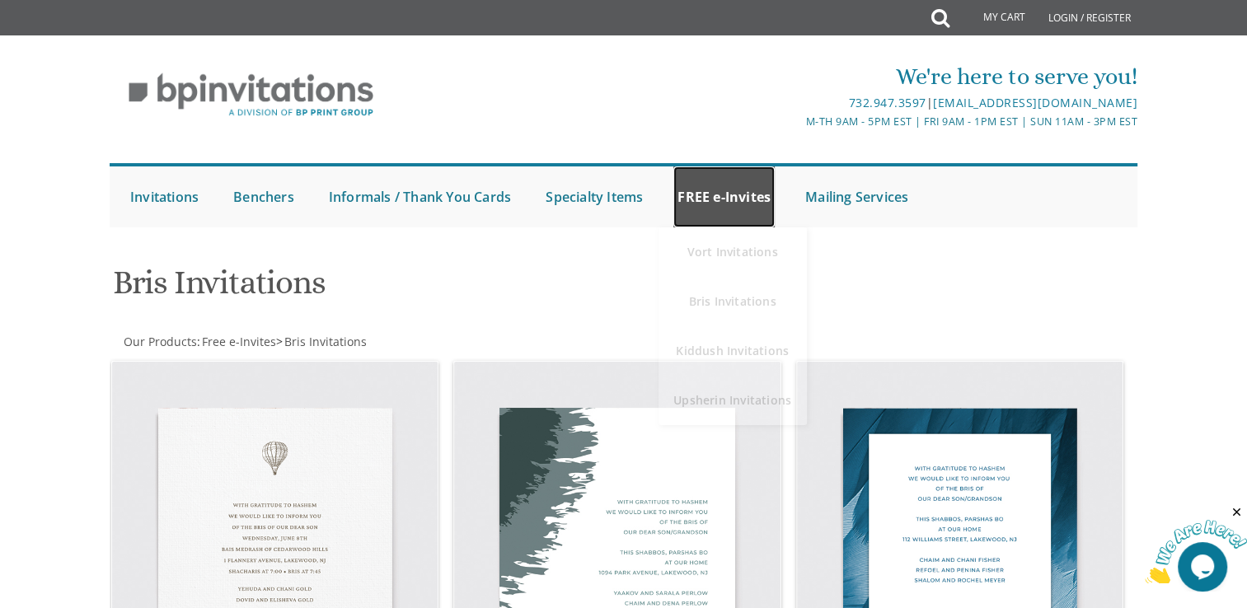
click at [744, 186] on link "FREE e-Invites" at bounding box center [723, 197] width 101 height 61
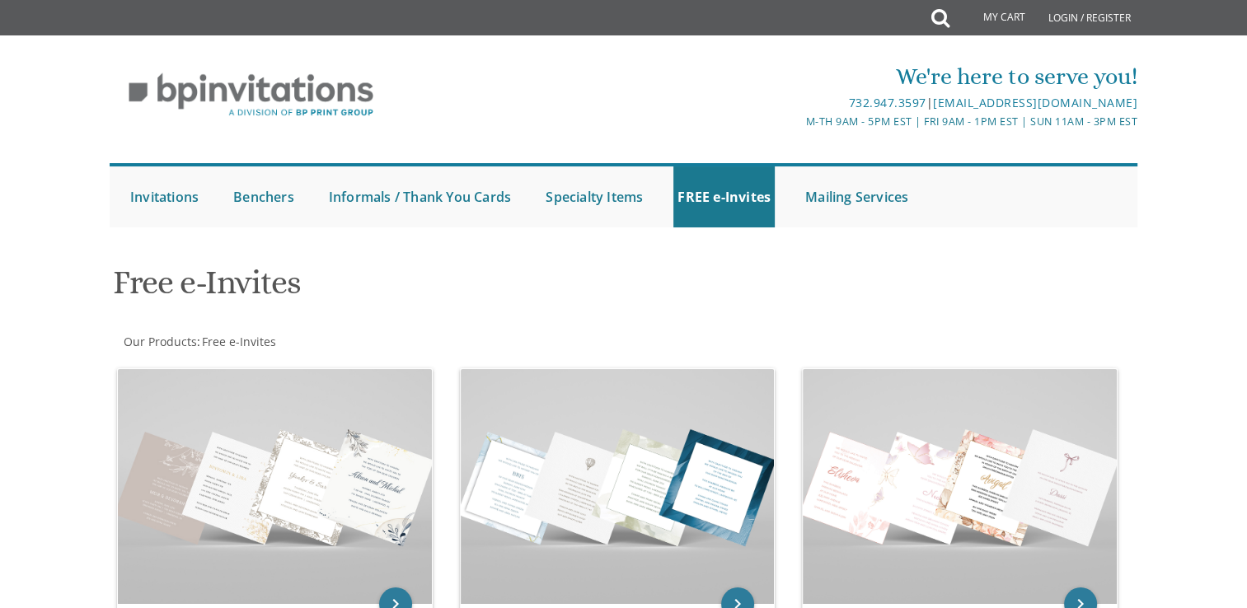
click at [763, 254] on div "Free e-Invites" at bounding box center [449, 284] width 697 height 65
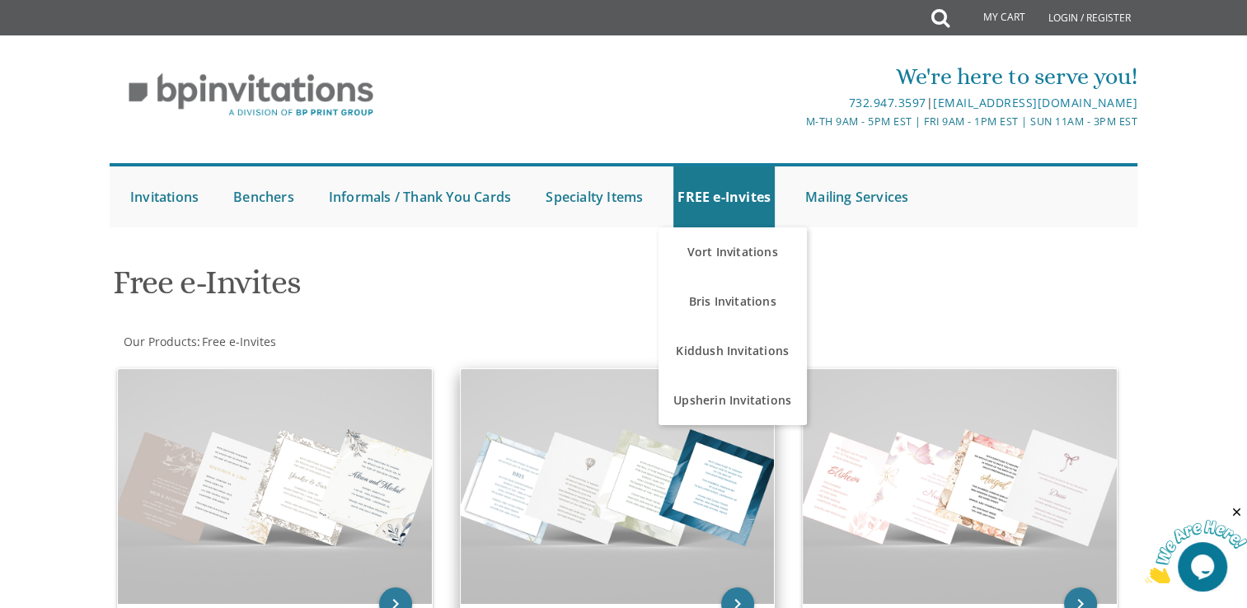
scroll to position [293, 0]
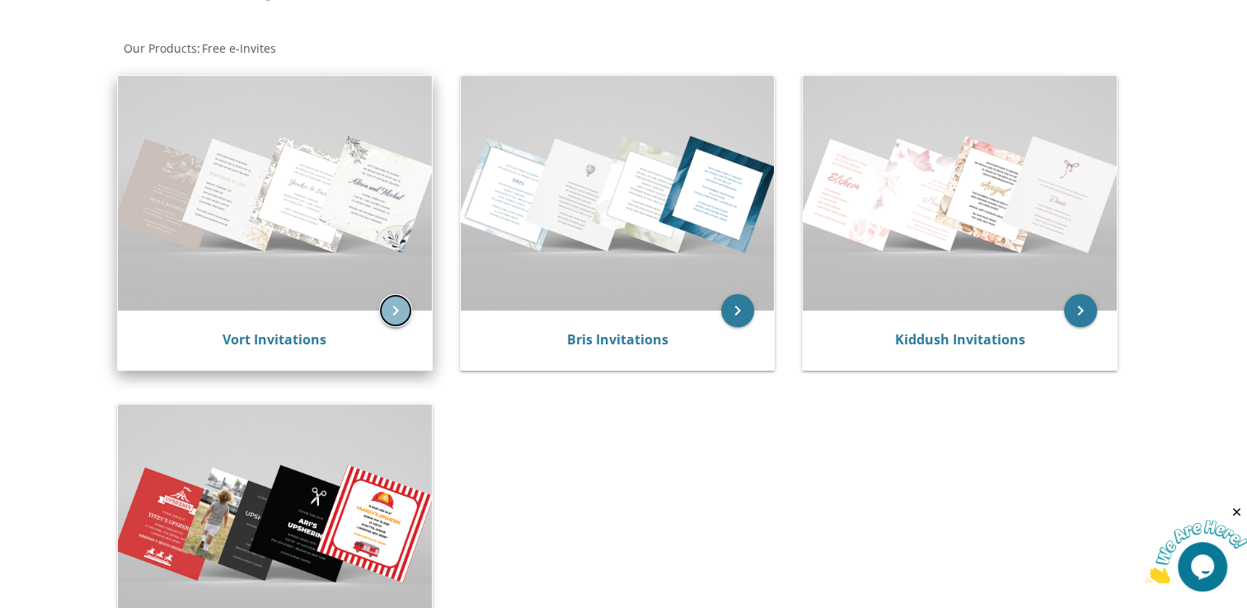
click at [392, 315] on icon "keyboard_arrow_right" at bounding box center [395, 310] width 33 height 33
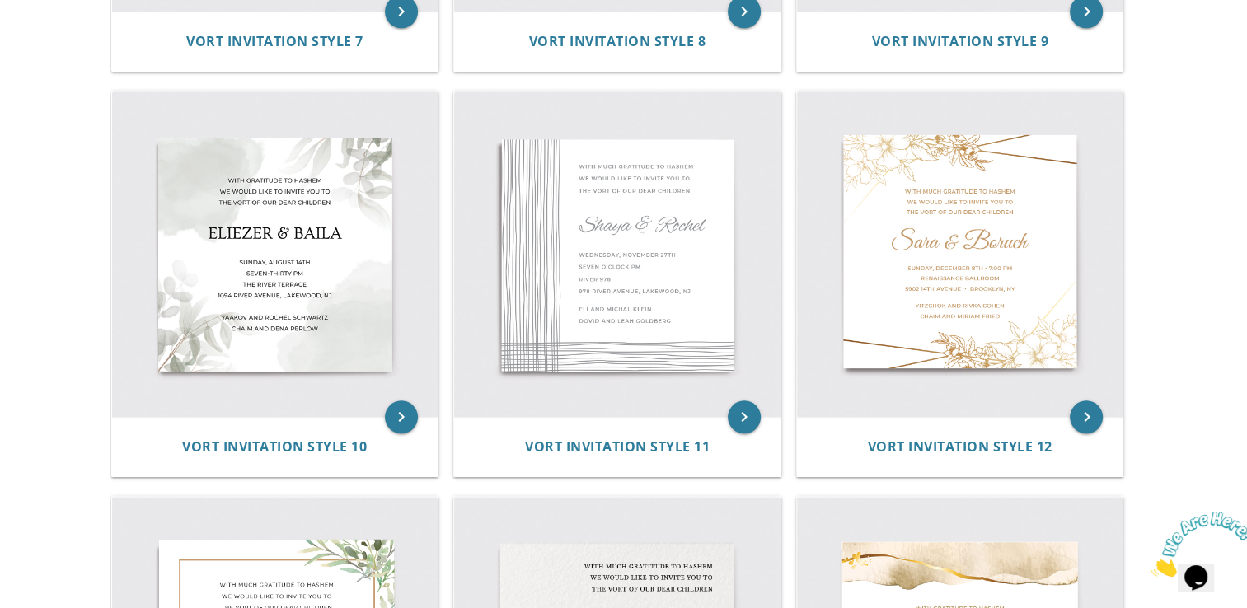
scroll to position [1509, 0]
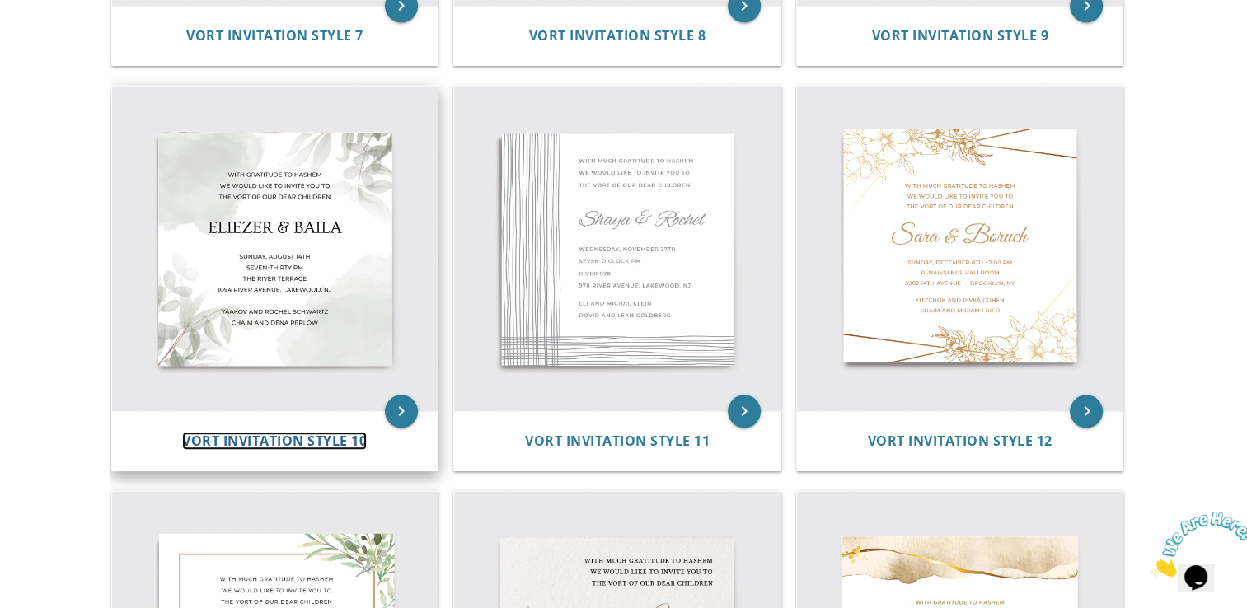
click at [311, 440] on span "Vort Invitation Style 10" at bounding box center [274, 441] width 185 height 18
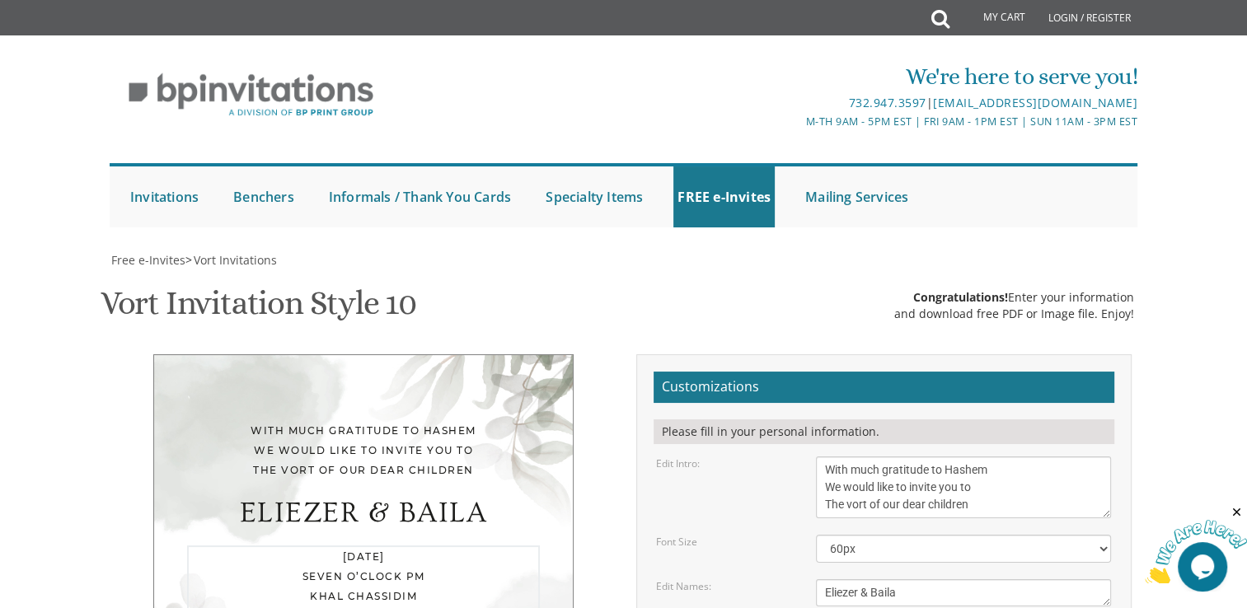
drag, startPoint x: 824, startPoint y: 299, endPoint x: 1009, endPoint y: 390, distance: 205.7
paste textarea "פרשת ראה שבת מברכים חדש אלול [DATE] Toameha • 3:30-6:30 pm • Our Bungalow Hadlo…"
type textarea "פרשת ראה שבת מברכים חדש אלול [DATE] Toameha • 3:30-6:30 pm • Our Bungalow Hadlo…"
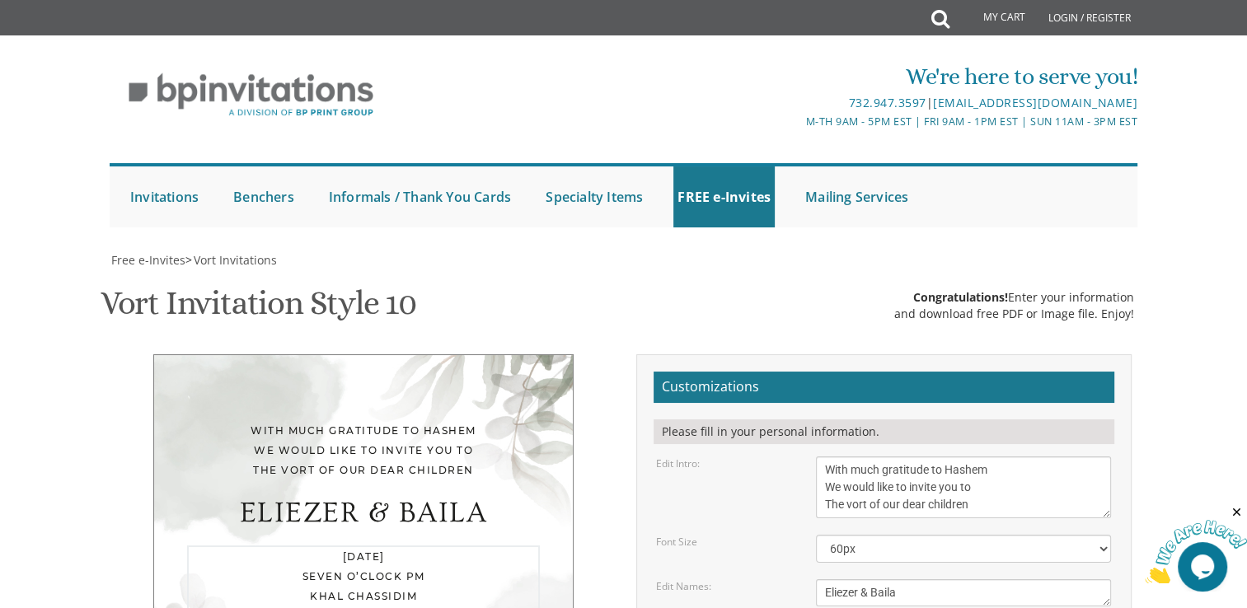
click at [1021, 457] on textarea "With much gratitude to Hashem We would like to invite you to The vort of our de…" at bounding box center [963, 488] width 295 height 62
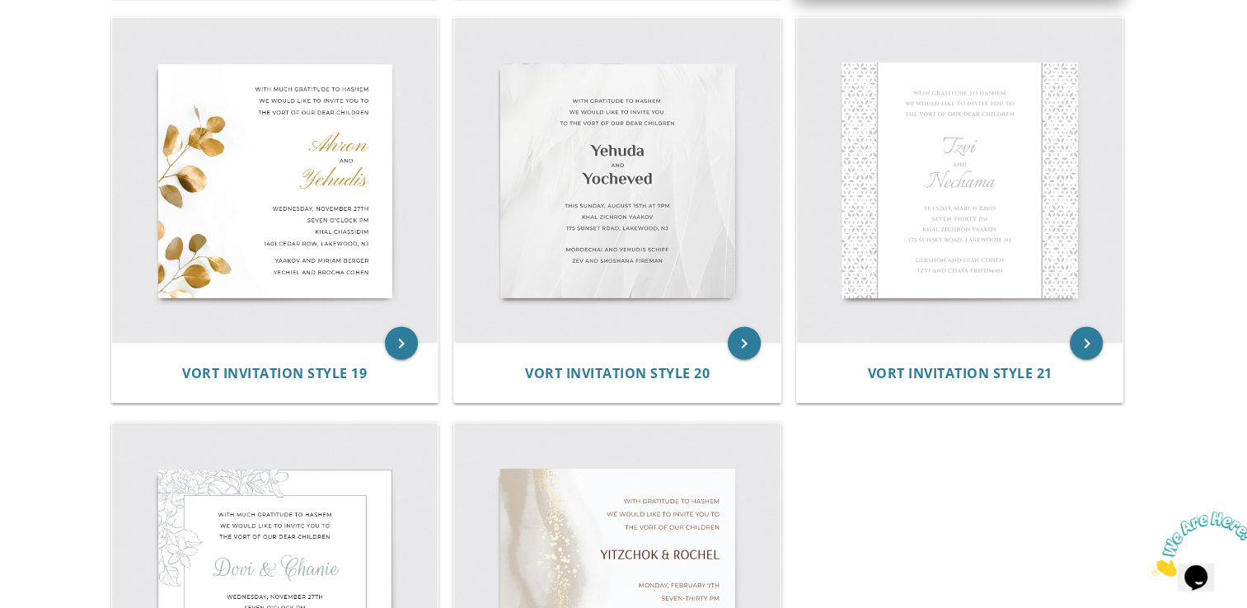
scroll to position [2796, 0]
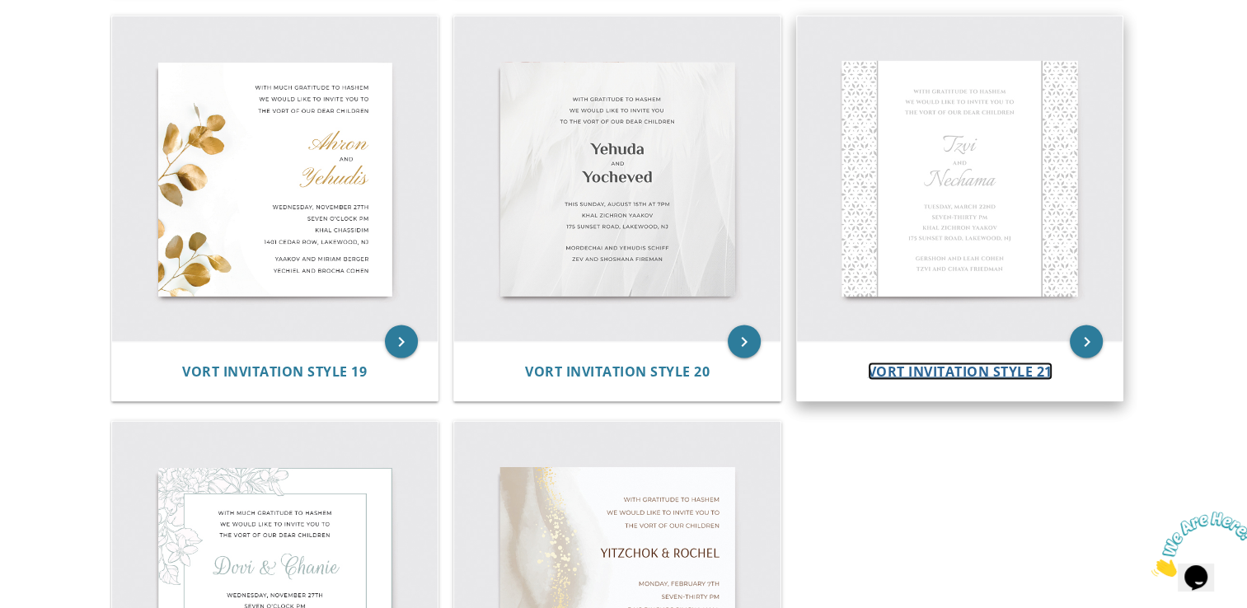
click at [982, 366] on span "Vort Invitation Style 21" at bounding box center [960, 371] width 185 height 18
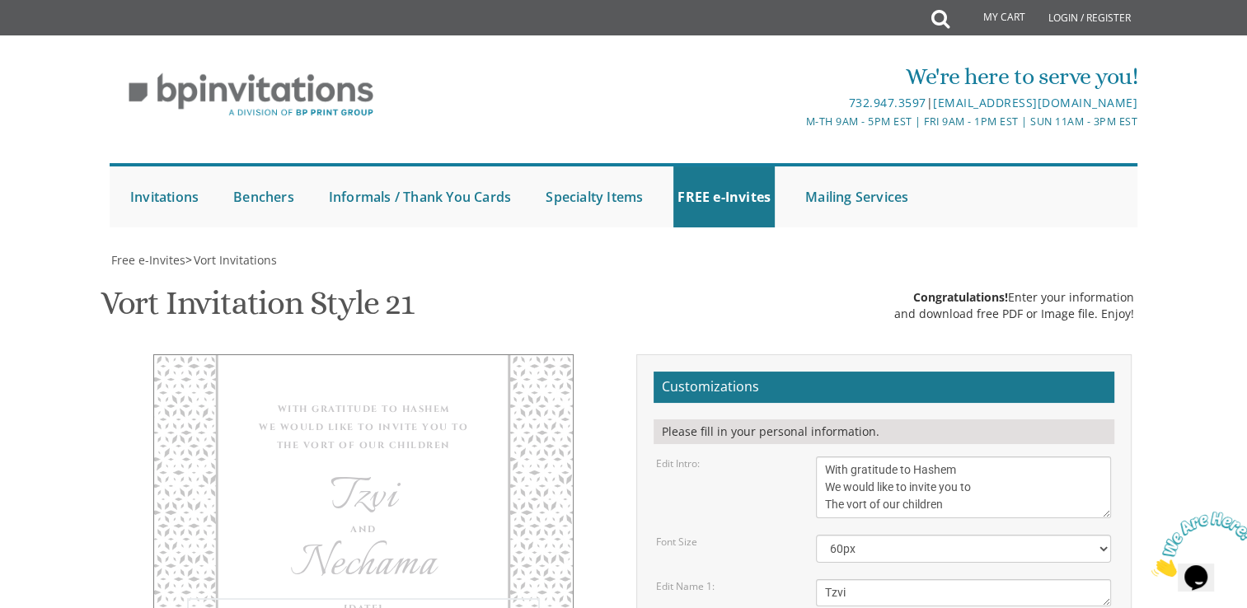
drag, startPoint x: 817, startPoint y: 391, endPoint x: 1040, endPoint y: 466, distance: 235.7
click form "Customizations Please fill in your personal information. Edit Intro: With grati…"
paste textarea "פרשת ראה שבת מברכים חדש אלול FRIDAY Toameha • 3:30-6:30 pm • Our Bungalow Hadlo…"
type textarea "פרשת ראה שבת מברכים חדש אלול FRIDAY Toameha • 3:30-6:30 pm • Our Bungalow Hadlo…"
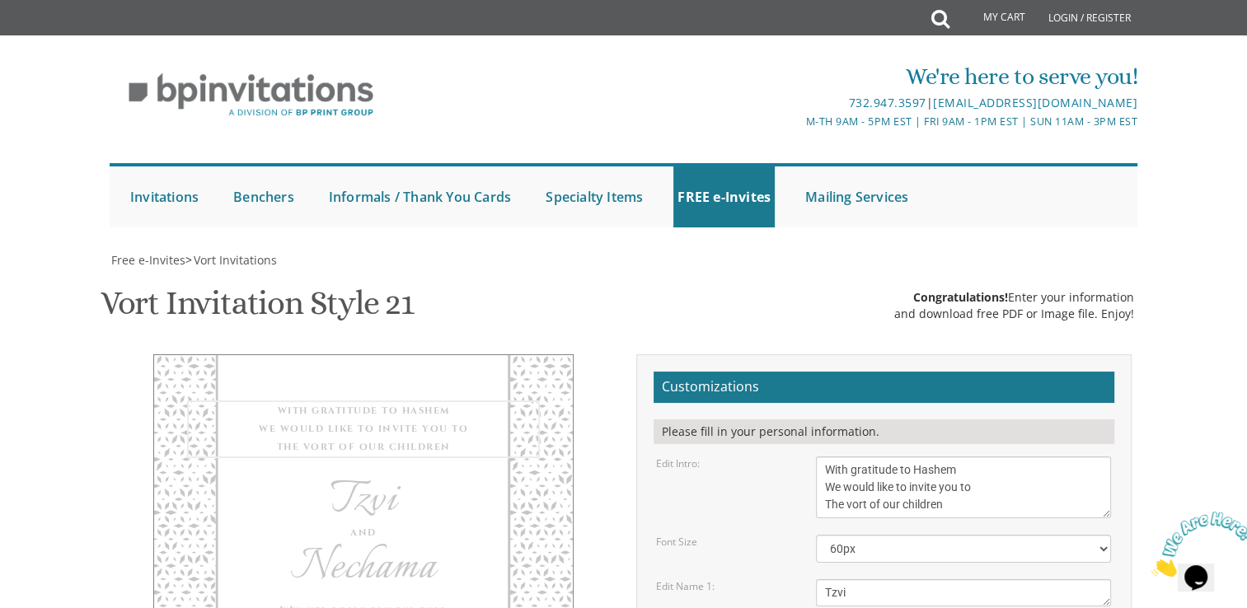
click textarea "With gratitude to Hashem We would like to invite you to The vort of our children"
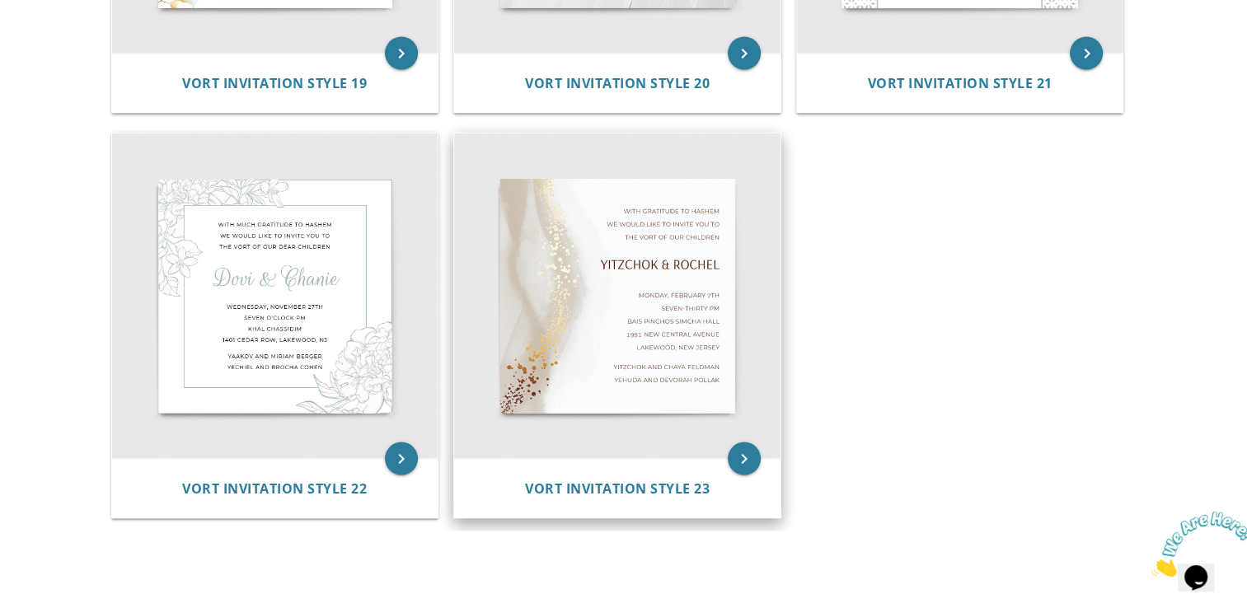
scroll to position [3123, 0]
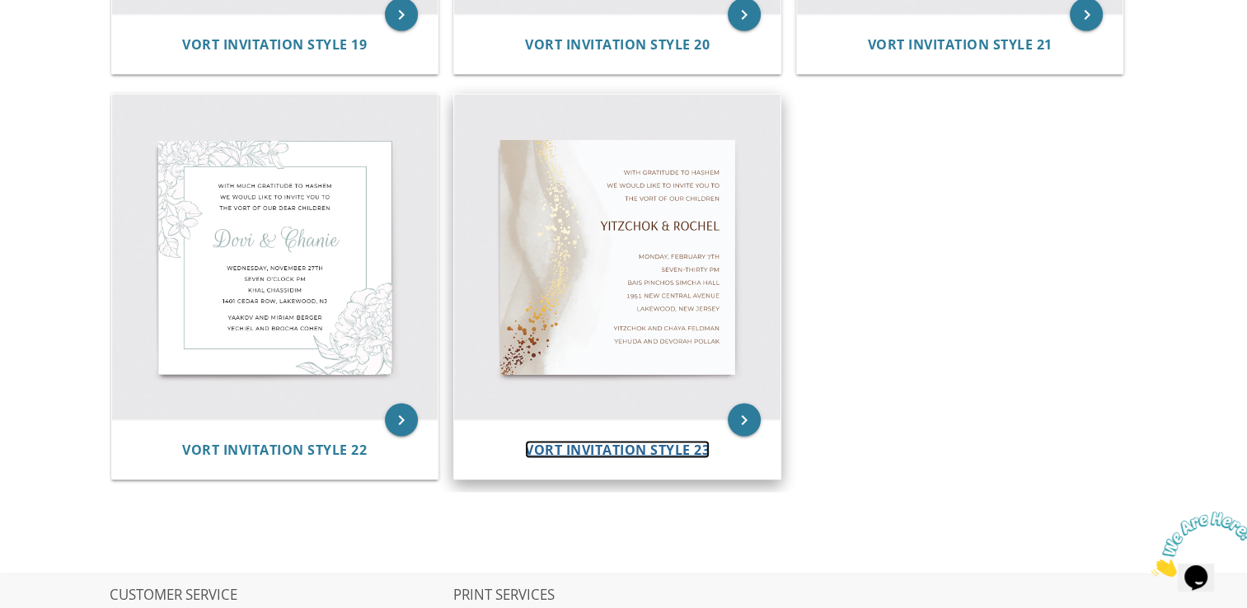
click at [678, 450] on span "Vort Invitation Style 23" at bounding box center [617, 450] width 185 height 18
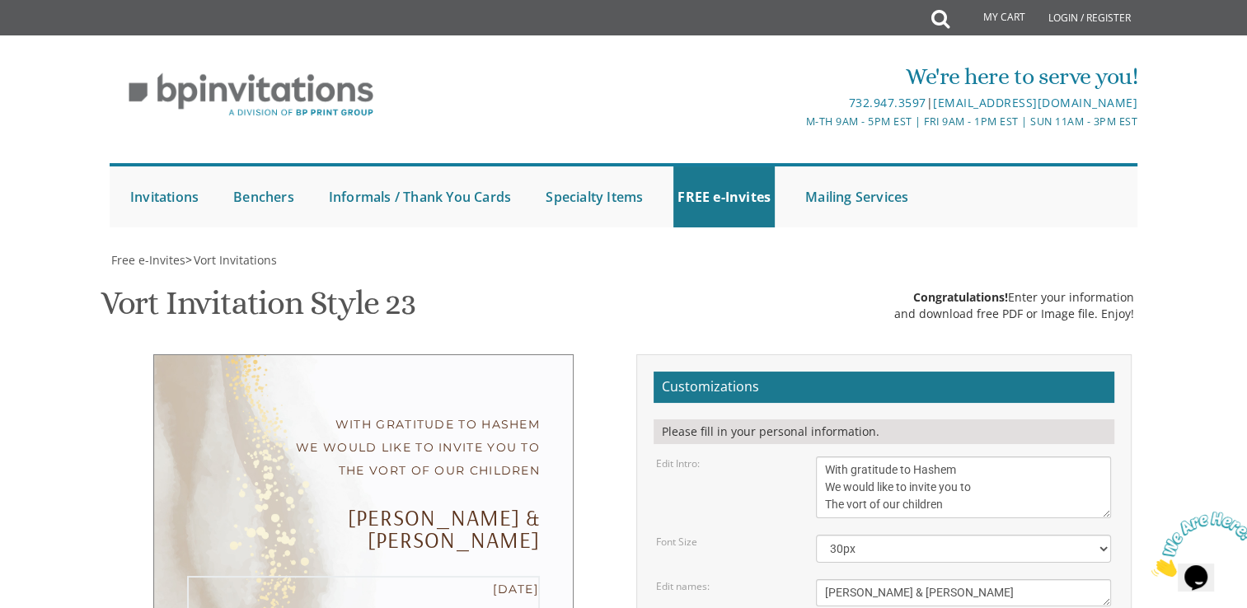
drag, startPoint x: 824, startPoint y: 290, endPoint x: 1002, endPoint y: 384, distance: 201.3
paste textarea "פרשת ראה שבת מברכים חדש אלול [DATE] Toameha • 3:30-6:30 pm • Our Bungalow Hadlo…"
type textarea "פרשת ראה שבת מברכים חדש אלול [DATE] Toameha • 3:30-6:30 pm • Our Bungalow Hadlo…"
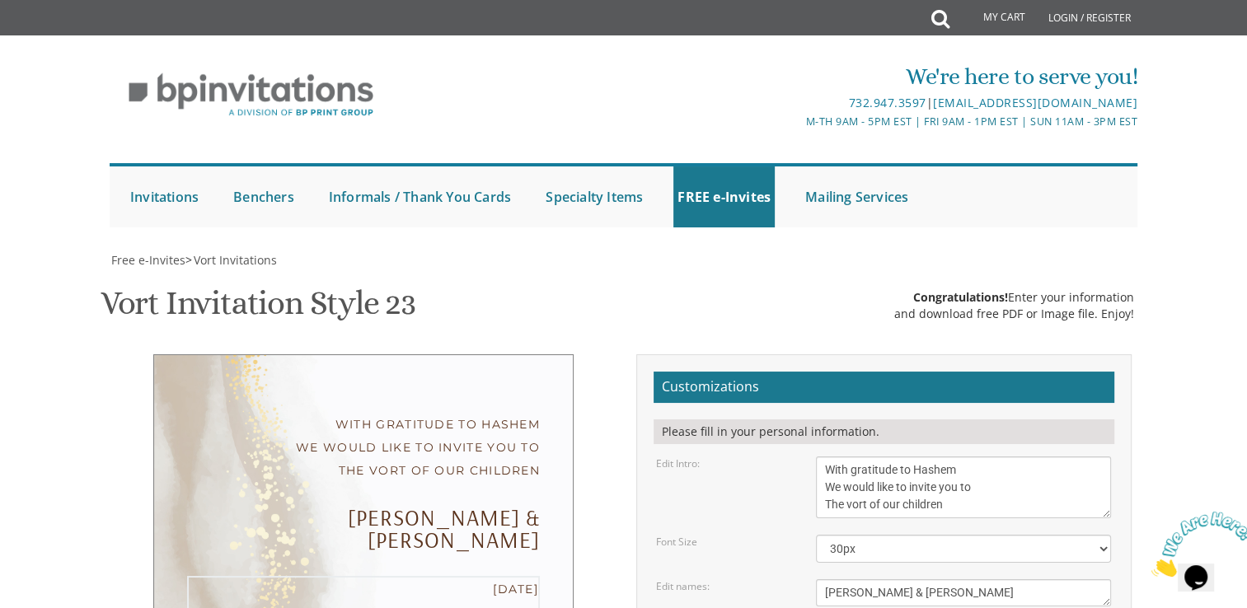
click at [972, 457] on textarea "With gratitude to Hashem We would like to invite you to The vort of our children" at bounding box center [963, 488] width 295 height 62
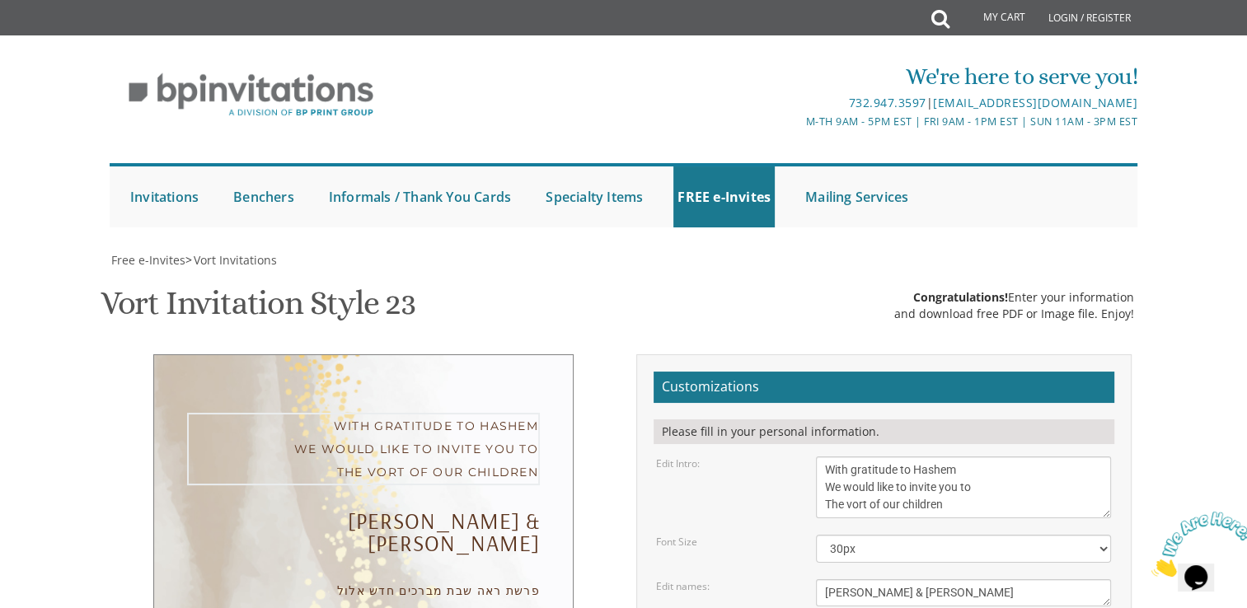
scroll to position [619, 0]
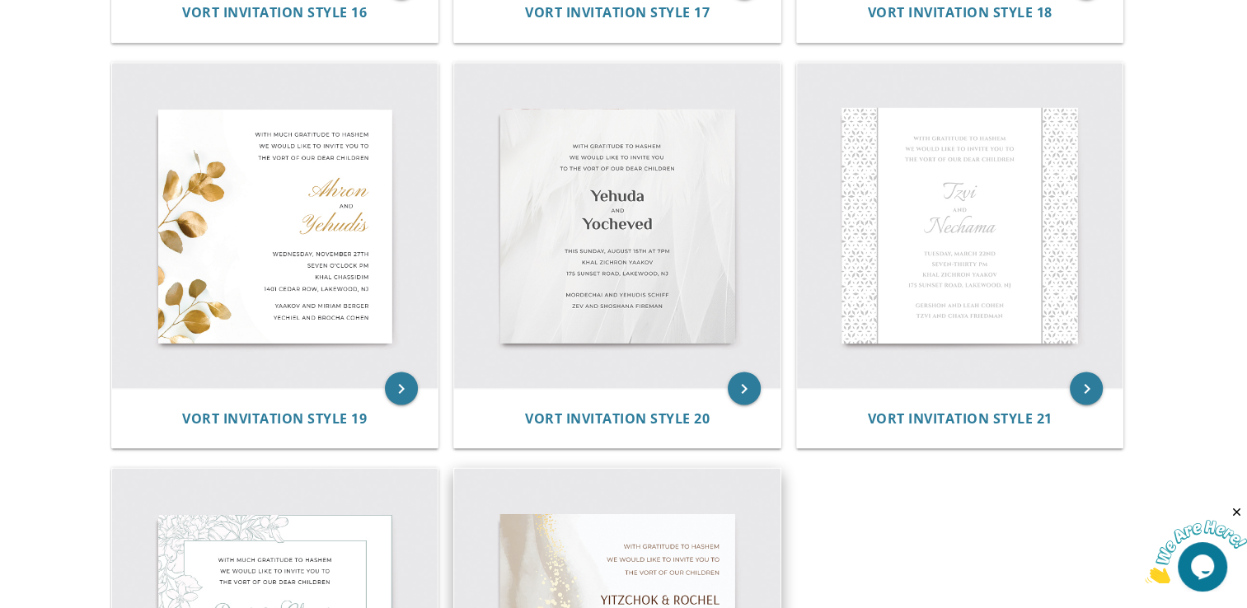
scroll to position [2743, 0]
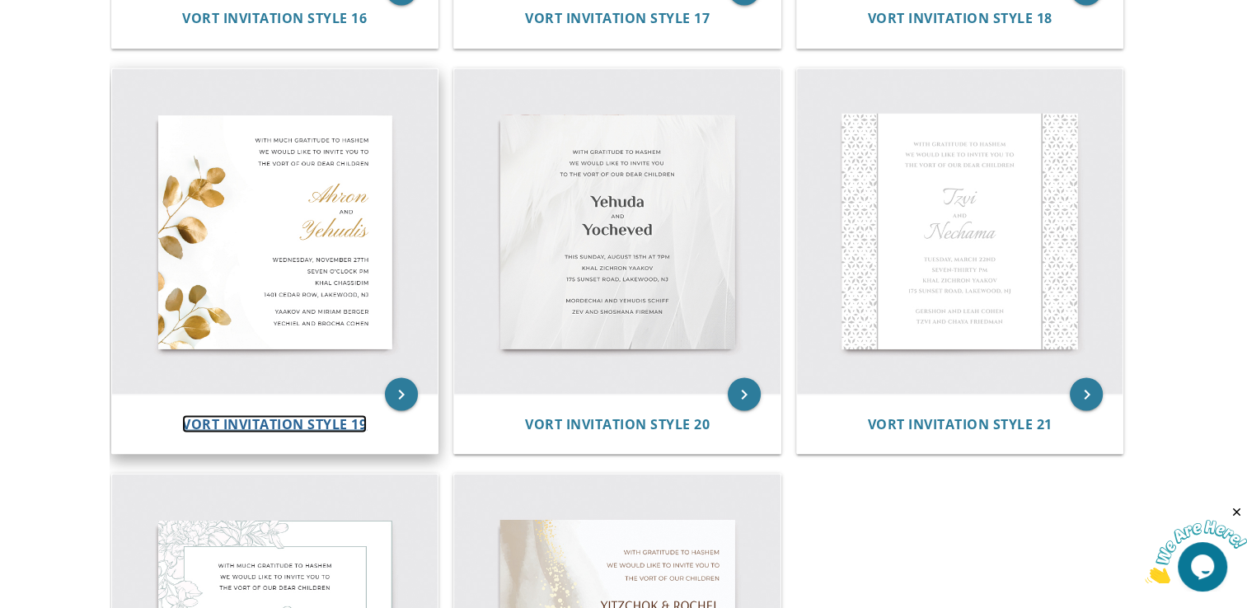
click at [320, 427] on span "Vort Invitation Style 19" at bounding box center [274, 424] width 185 height 18
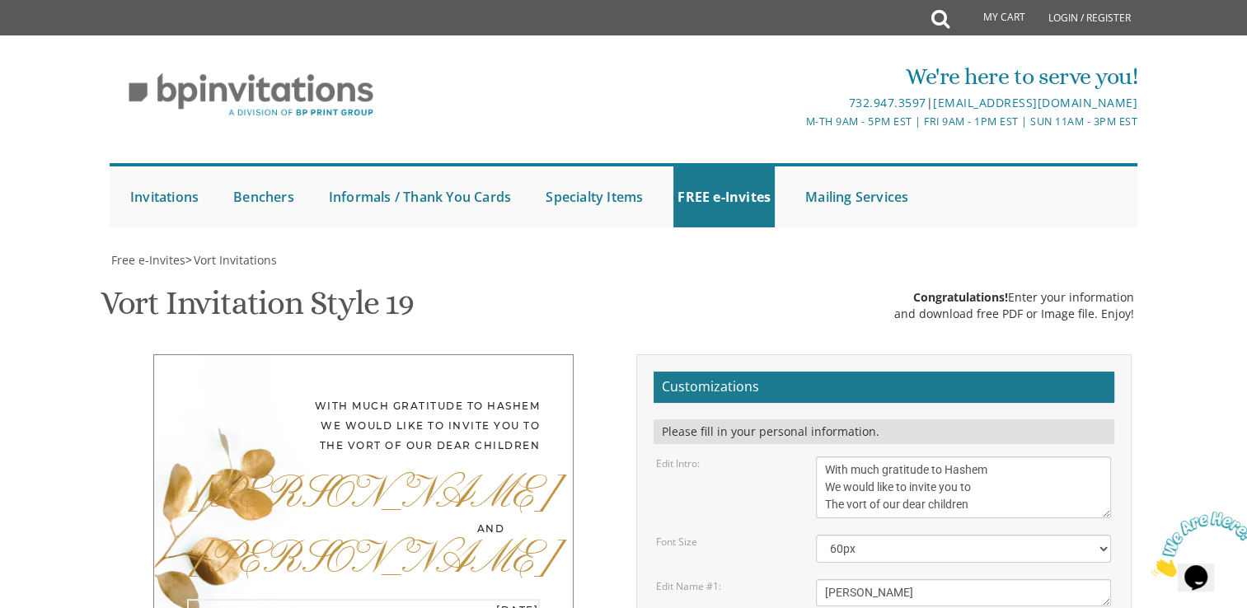
drag, startPoint x: 821, startPoint y: 442, endPoint x: 1007, endPoint y: 506, distance: 197.1
paste textarea "פרשת ראה שבת מברכים חדש אלול FRIDAY Toameha • 3:30-6:30 pm • Our Bungalow Hadlo…"
type textarea "פרשת ראה שבת מברכים חדש אלול FRIDAY Toameha • 3:30-6:30 pm • Our Bungalow Hadlo…"
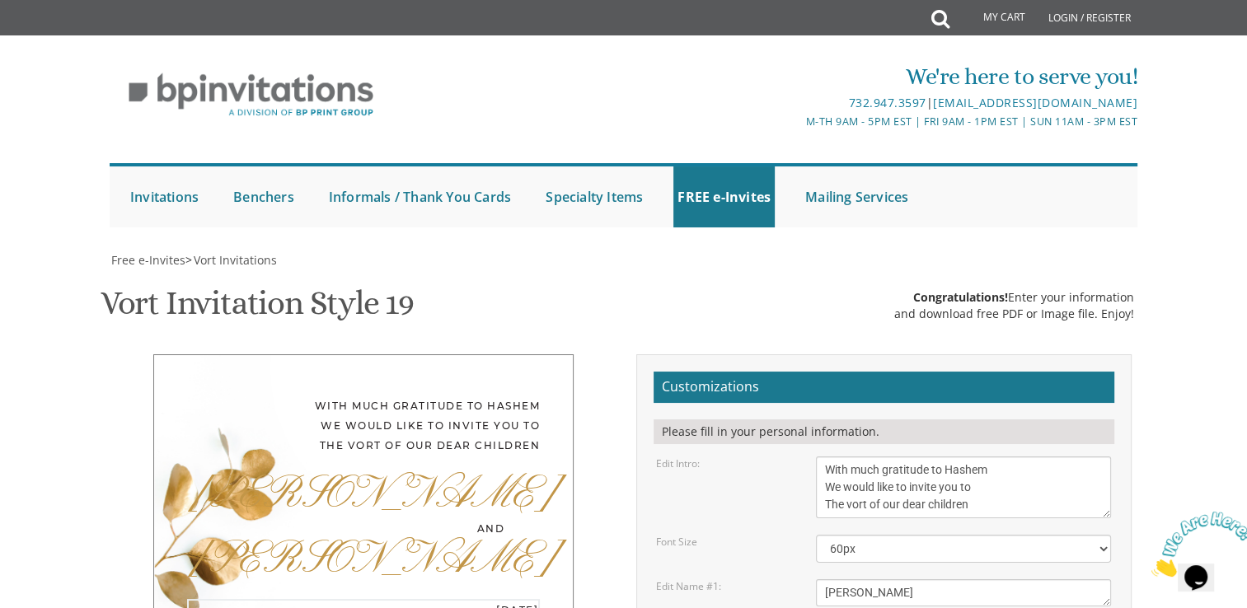
click at [988, 457] on textarea "With much gratitude to Hashem We would like to invite you to The vort of our de…" at bounding box center [963, 488] width 295 height 62
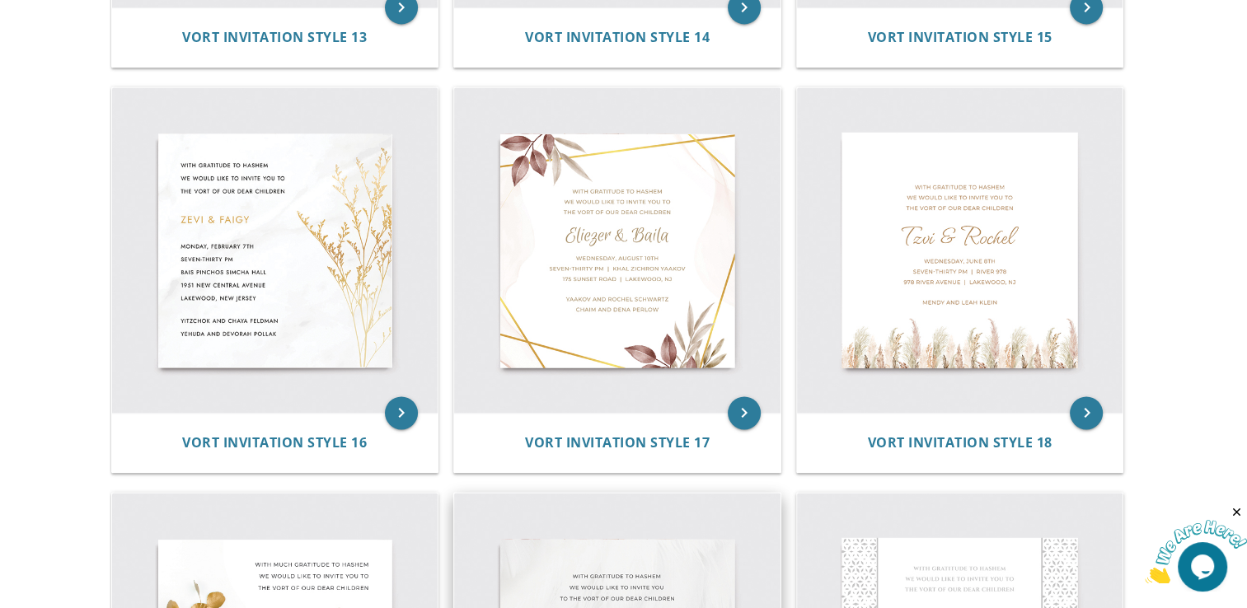
scroll to position [2318, 0]
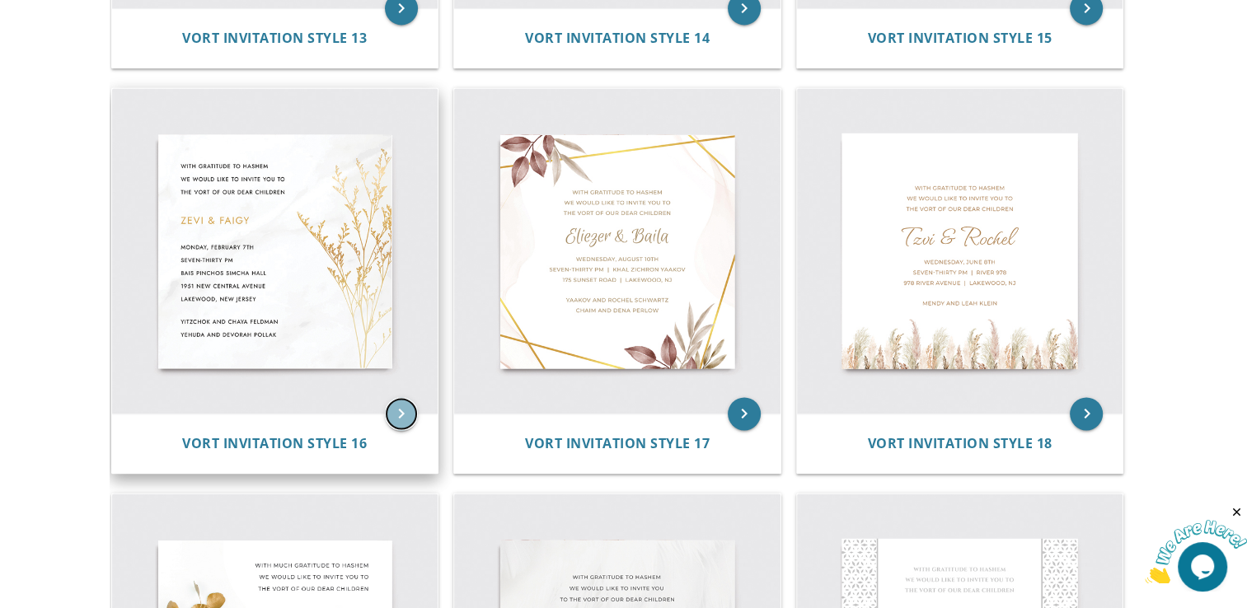
click at [412, 405] on icon "keyboard_arrow_right" at bounding box center [401, 413] width 33 height 33
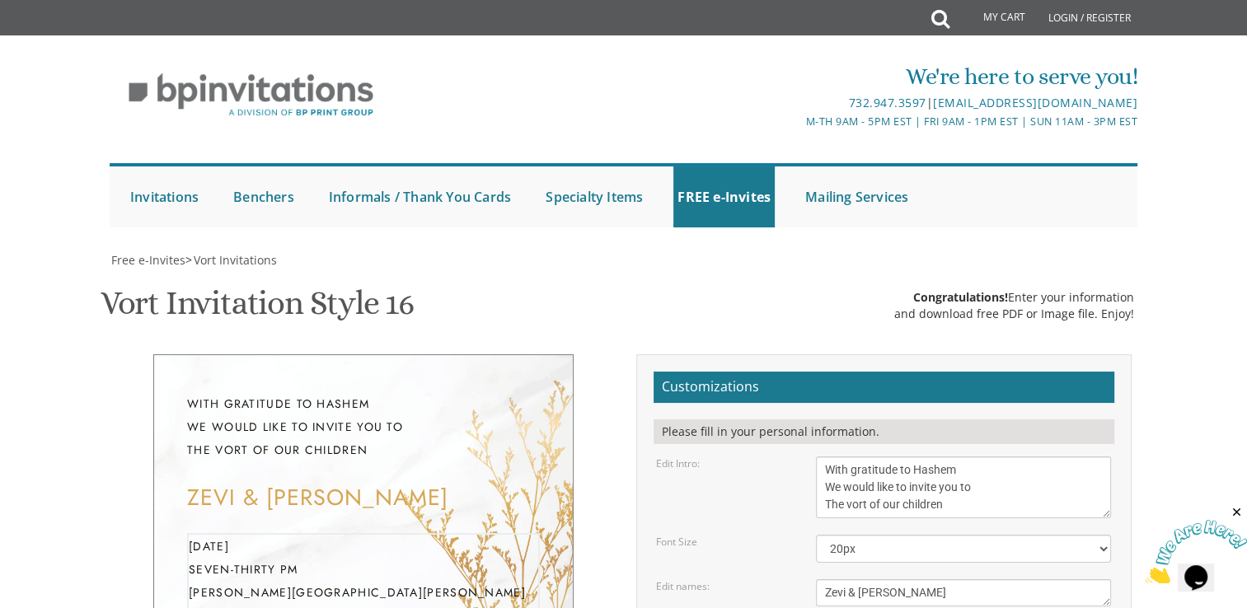
drag, startPoint x: 825, startPoint y: 331, endPoint x: 1009, endPoint y: 400, distance: 196.1
paste textarea "פרשת ראה שבת מברכים חדש אלול [DATE] Toameha • 3:30-6:30 pm • Our Bungalow Hadlo…"
type textarea "פרשת ראה שבת מברכים חדש אלול [DATE] Toameha • 3:30-6:30 pm • Our Bungalow Hadlo…"
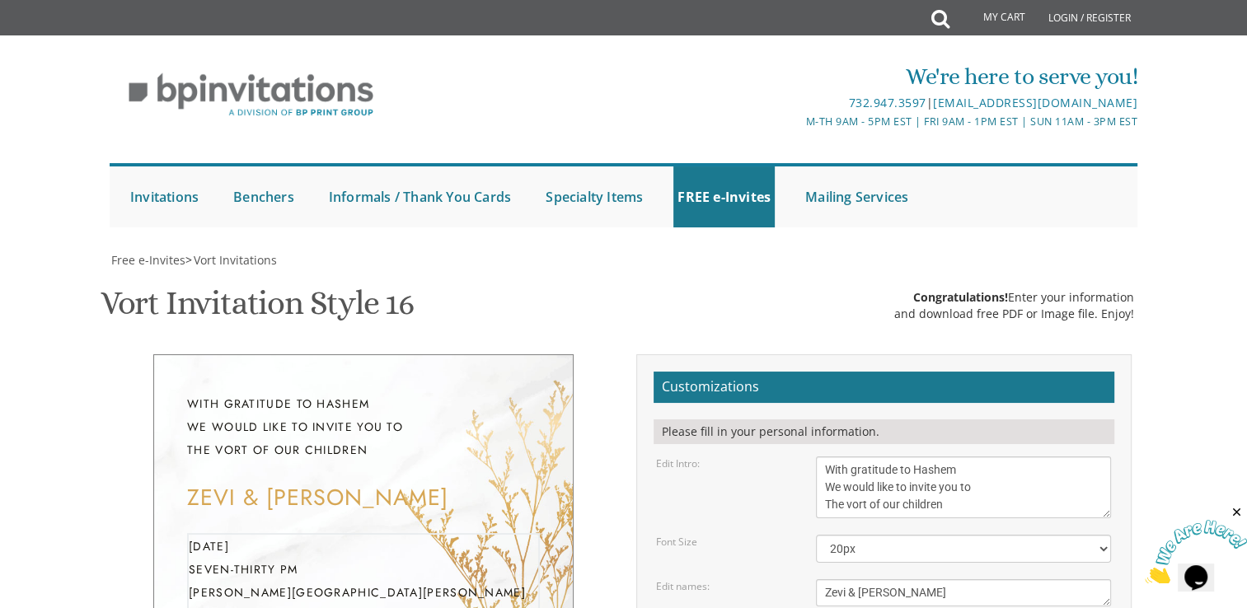
click at [905, 457] on textarea "With gratitude to Hashem We would like to invite you to The vort of our children" at bounding box center [963, 488] width 295 height 62
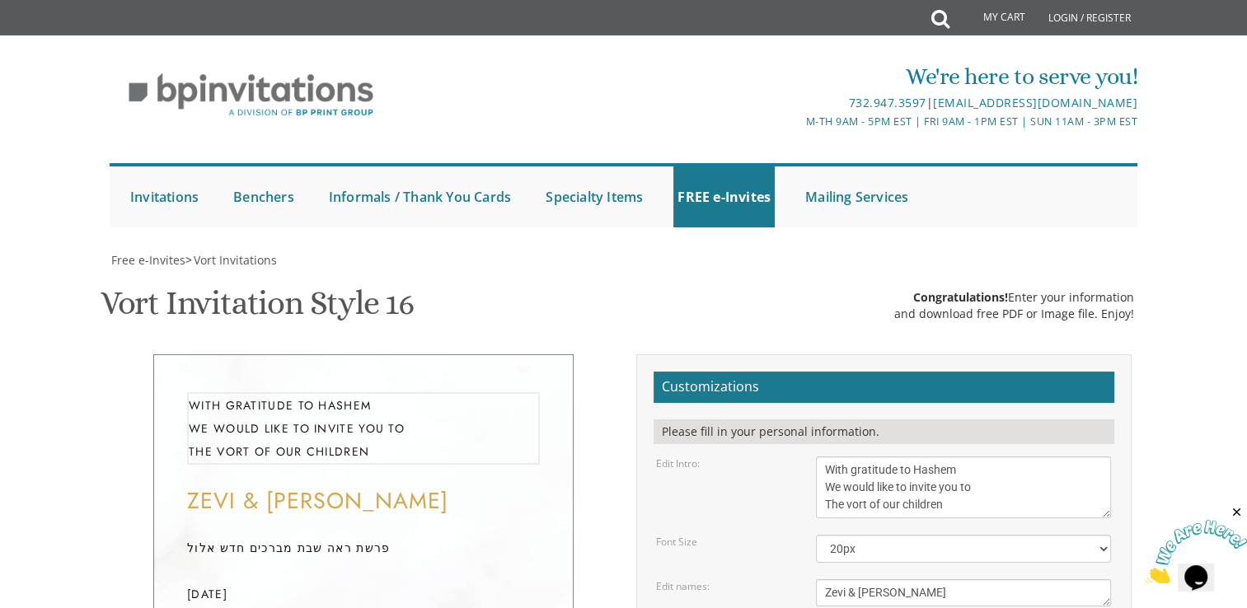
scroll to position [260, 0]
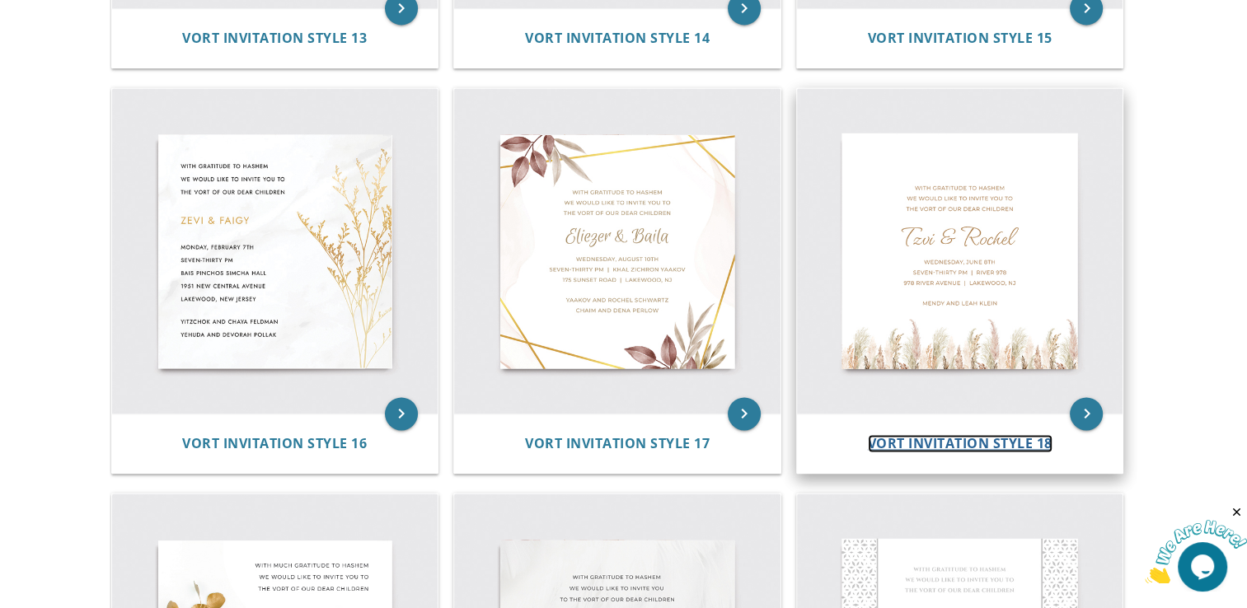
click at [978, 434] on span "Vort Invitation Style 18" at bounding box center [960, 443] width 185 height 18
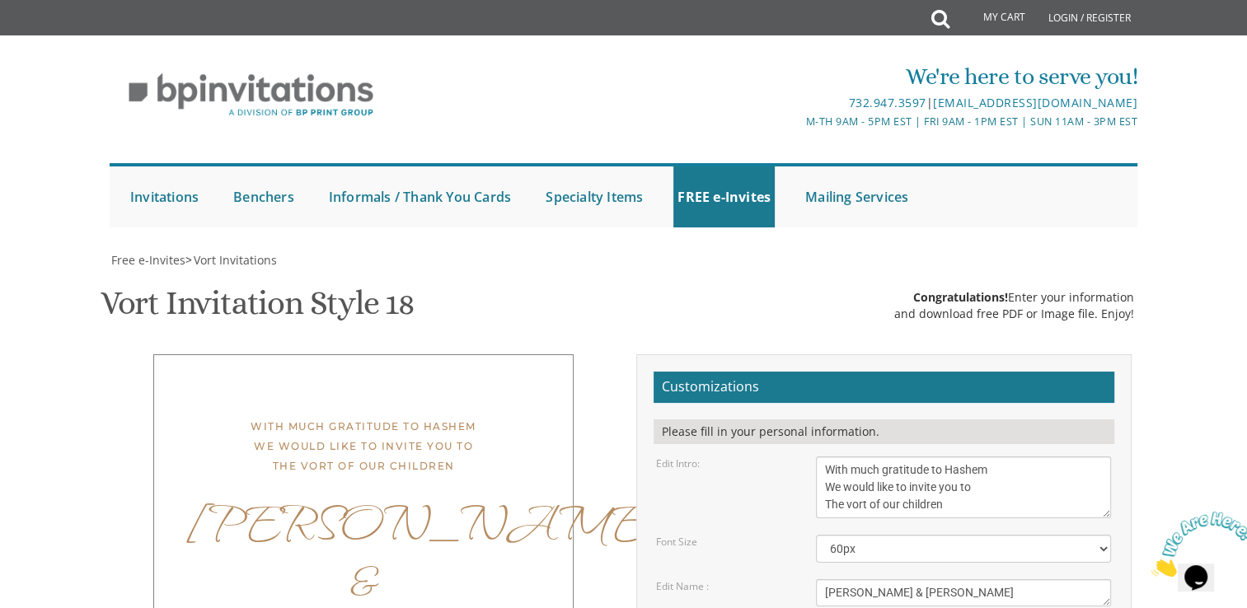
scroll to position [283, 0]
drag, startPoint x: 824, startPoint y: 354, endPoint x: 997, endPoint y: 387, distance: 176.2
paste textarea "פרשת ראה שבת מברכים חדש אלול [DATE] Toameha • 3:30-6:30 pm • Our Bungalow Hadlo…"
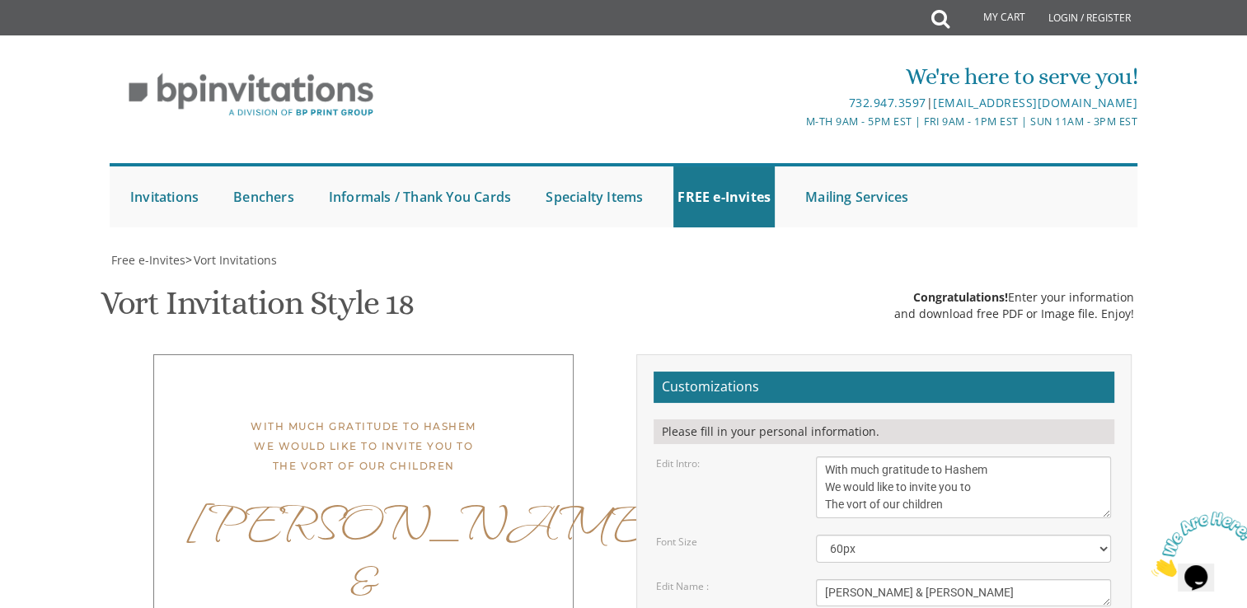
type textarea "פרשת ראה שבת מברכים חדש אלול FRIDAY Toameha • 3:30-6:30 pm • Our Bungalow Hadlo…"
click at [989, 457] on textarea "With much gratitude to Hashem We would like to invite you to The vort of our ch…" at bounding box center [963, 488] width 295 height 62
drag, startPoint x: 824, startPoint y: 132, endPoint x: 1026, endPoint y: 170, distance: 206.3
click at [1026, 457] on textarea "With much gratitude to Hashem We would like to invite you to The vort of our ch…" at bounding box center [963, 488] width 295 height 62
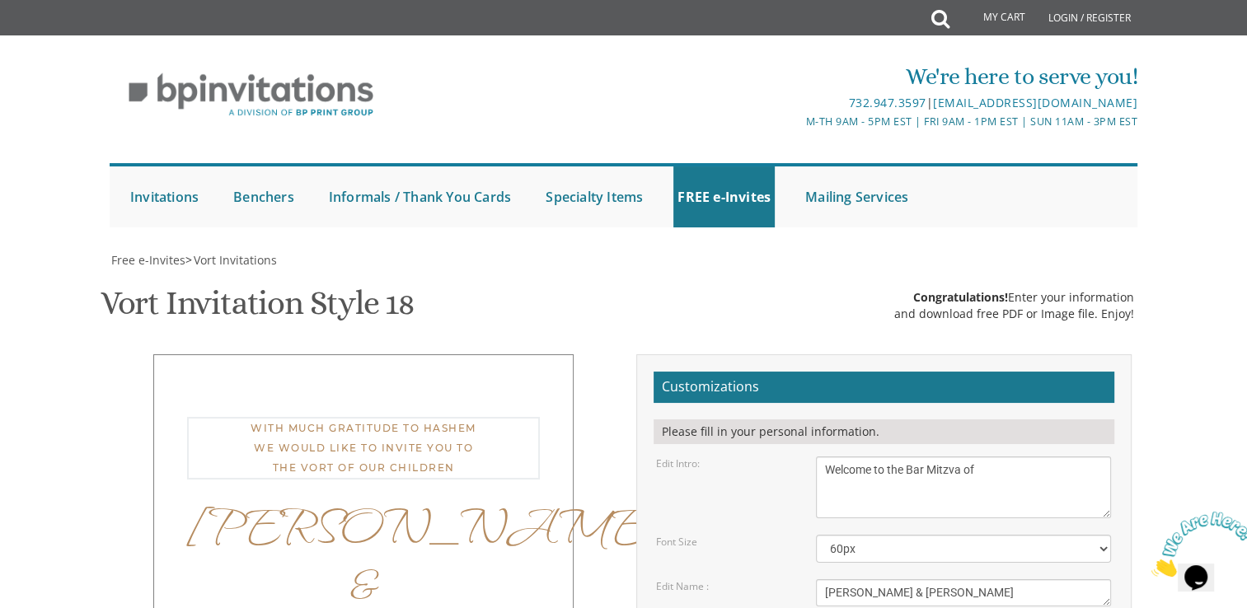
type textarea "Welcome to the Bar Mitzva of"
click at [971, 580] on textarea "Tzvi & Rochel" at bounding box center [963, 593] width 295 height 27
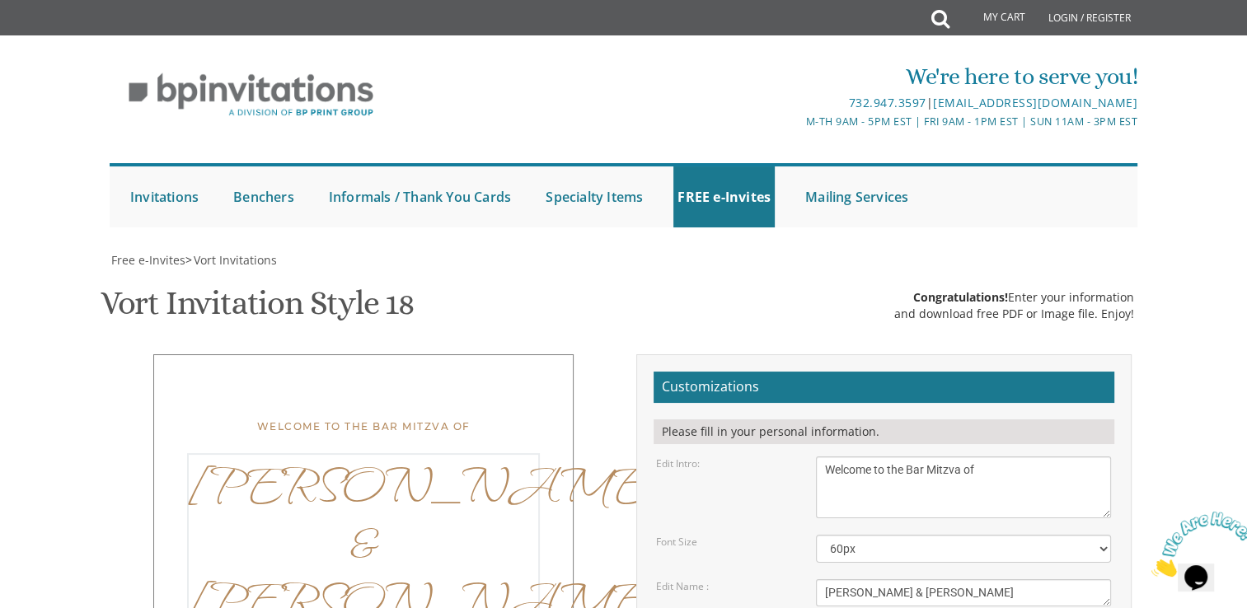
drag, startPoint x: 971, startPoint y: 252, endPoint x: 811, endPoint y: 254, distance: 159.9
click at [811, 580] on div "Tzvi & Rochel" at bounding box center [964, 593] width 320 height 27
type textarea "Naftali"
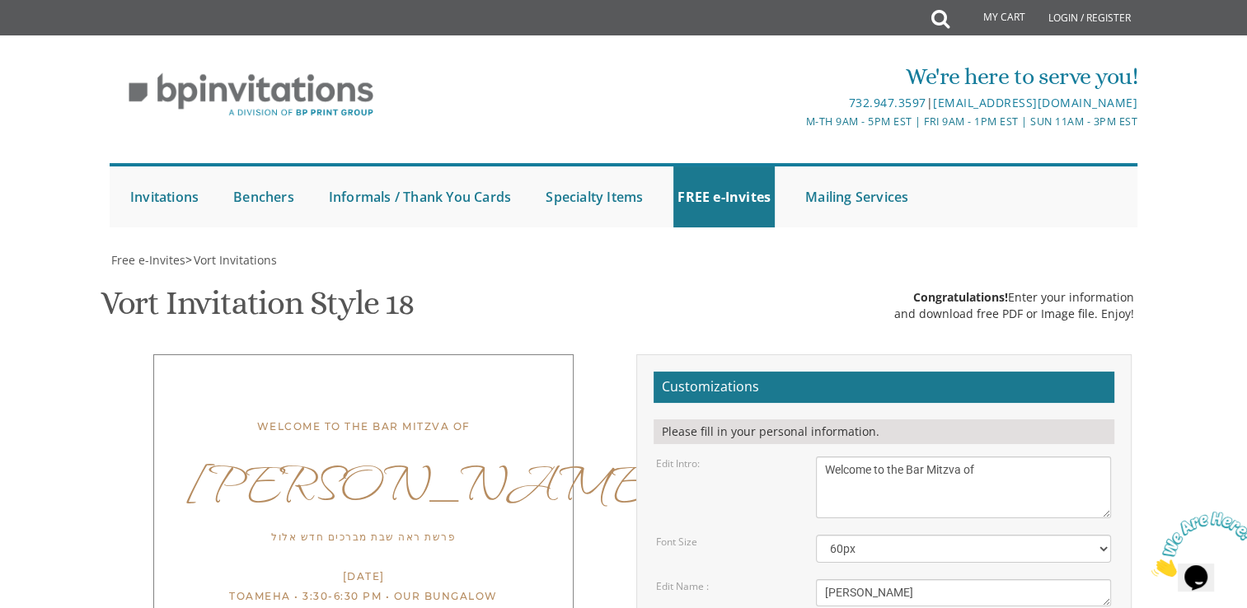
click at [960, 457] on textarea "With much gratitude to Hashem We would like to invite you to The vort of our ch…" at bounding box center [963, 488] width 295 height 62
type textarea "Welcome to the [DEMOGRAPHIC_DATA] of"
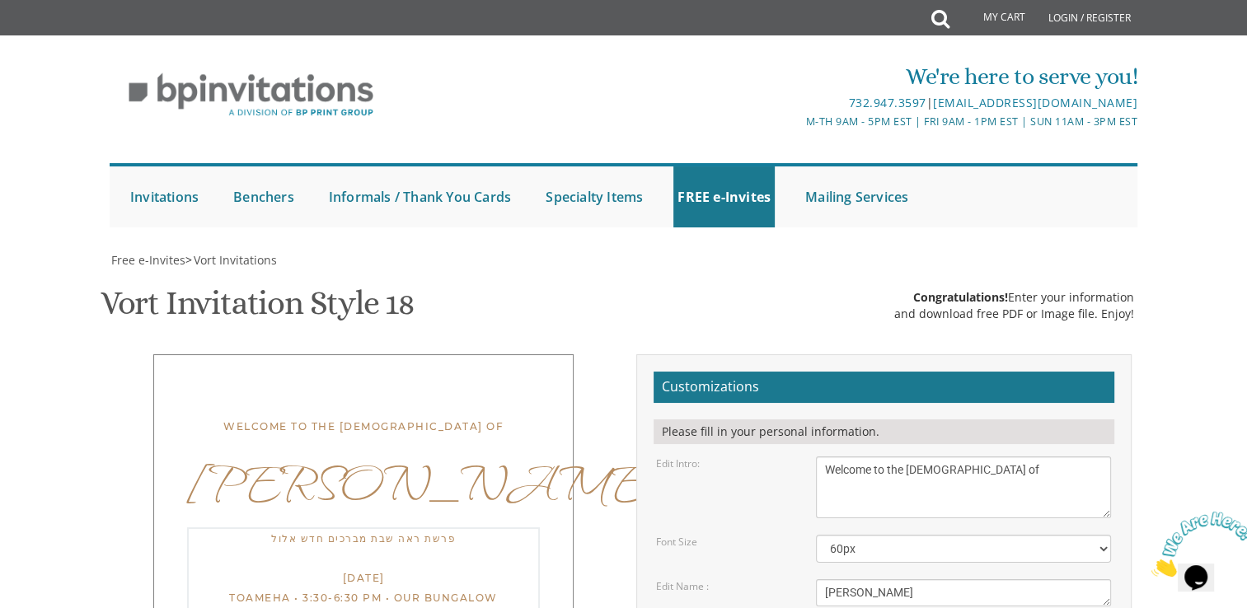
scroll to position [563, 0]
drag, startPoint x: 825, startPoint y: 148, endPoint x: 988, endPoint y: 166, distance: 164.2
click at [983, 580] on textarea "Tzvi & Rochel" at bounding box center [963, 593] width 295 height 27
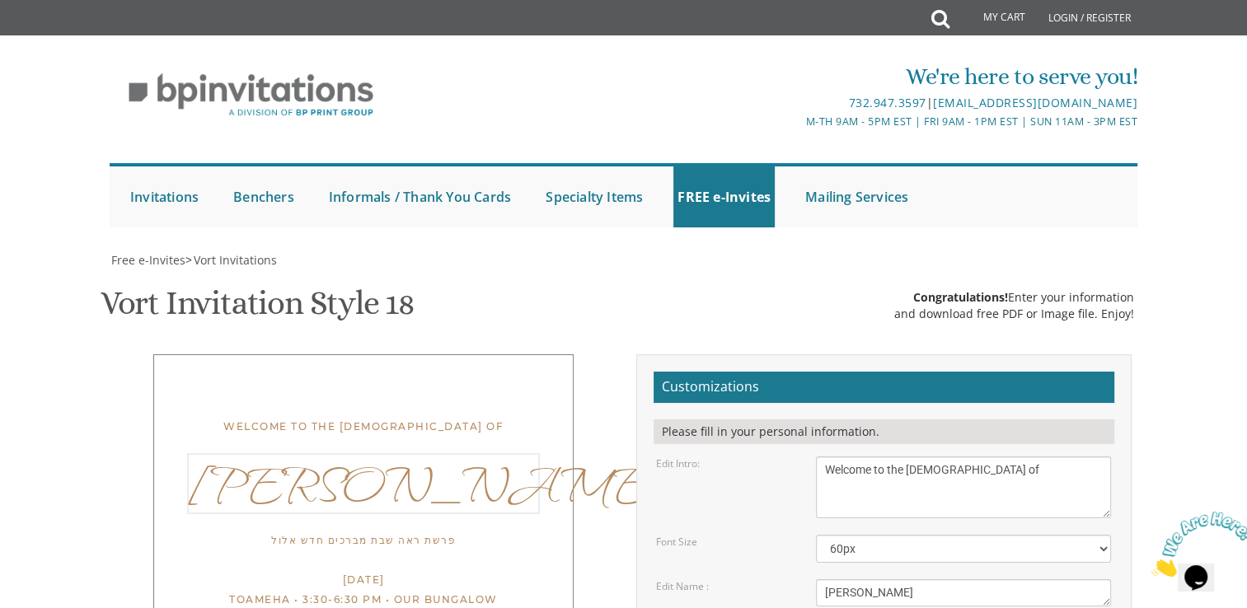
scroll to position [630, 0]
type textarea "Thank you for joining our simcha from near and far Gut [PERSON_NAME] and [PERSO…"
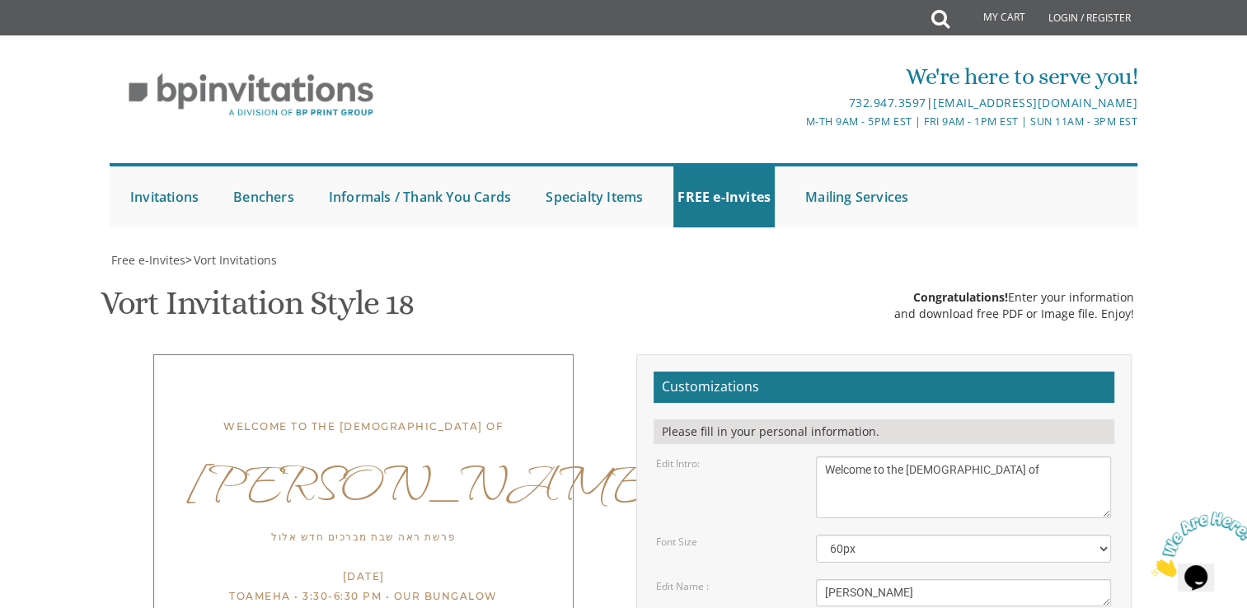
click at [460, 417] on div "Welcome to the [DEMOGRAPHIC_DATA] of" at bounding box center [363, 427] width 353 height 20
click at [1000, 457] on textarea "With much gratitude to Hashem We would like to invite you to The vort of our ch…" at bounding box center [963, 488] width 295 height 62
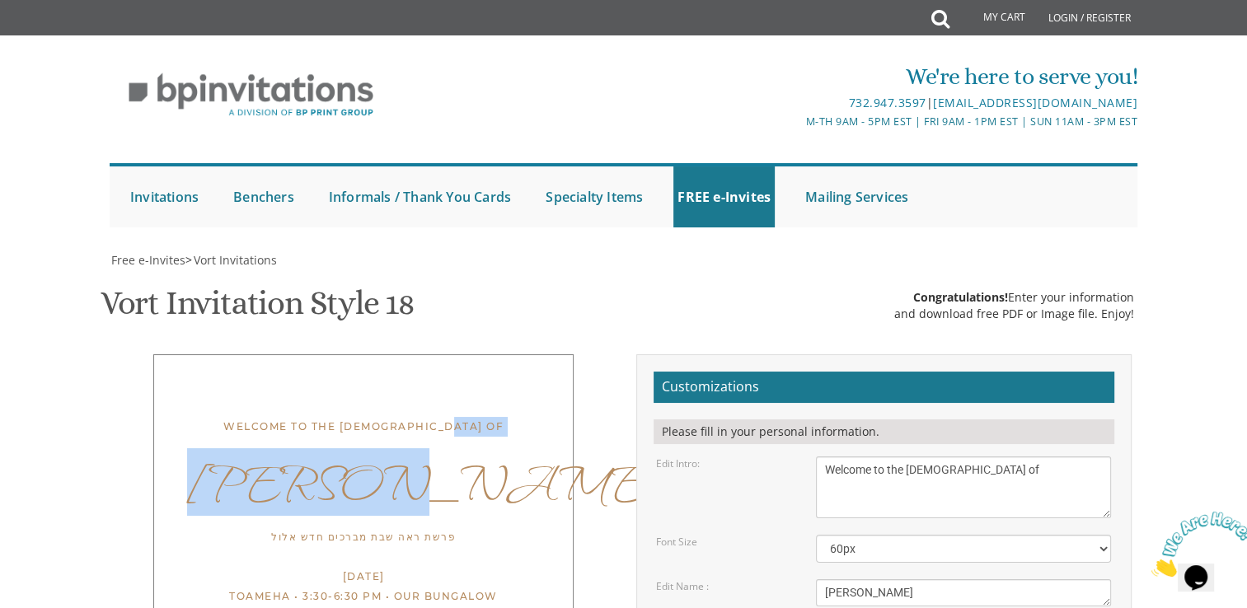
drag, startPoint x: 523, startPoint y: 114, endPoint x: 520, endPoint y: 75, distance: 38.9
drag, startPoint x: 520, startPoint y: 75, endPoint x: 509, endPoint y: 149, distance: 75.0
click at [509, 453] on div "[PERSON_NAME]" at bounding box center [363, 482] width 353 height 58
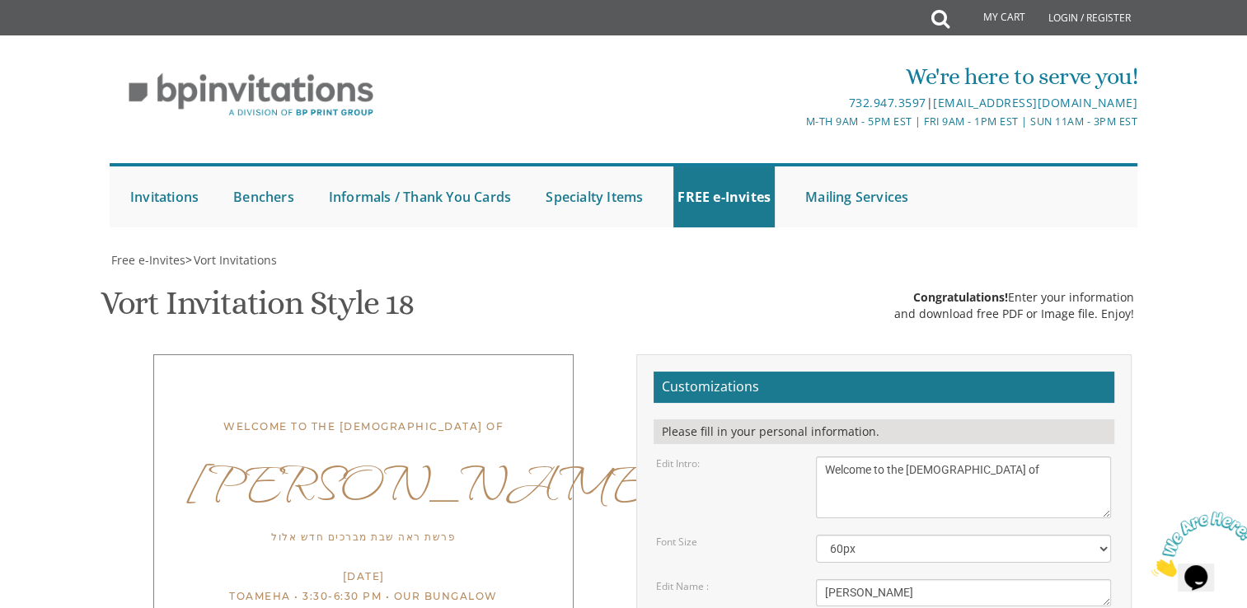
click at [372, 417] on div "Welcome to the [DEMOGRAPHIC_DATA] of" at bounding box center [363, 427] width 353 height 20
drag, startPoint x: 279, startPoint y: 102, endPoint x: 278, endPoint y: 63, distance: 38.8
drag, startPoint x: 1105, startPoint y: 430, endPoint x: 1102, endPoint y: 416, distance: 14.4
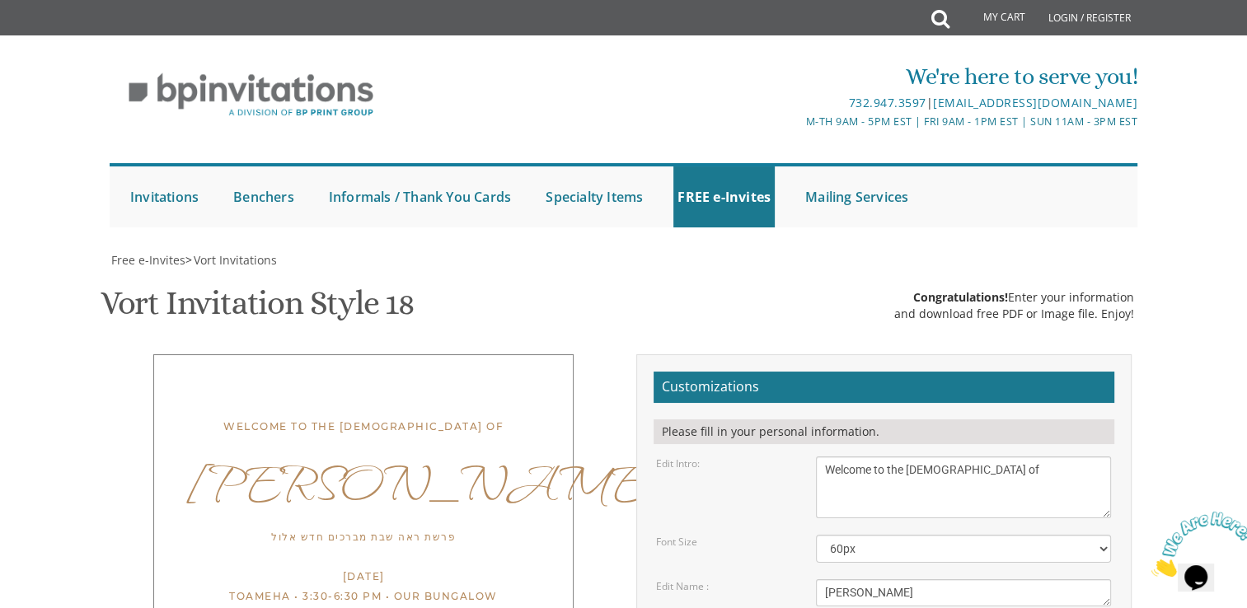
drag, startPoint x: 1106, startPoint y: 129, endPoint x: 1106, endPoint y: 101, distance: 28.0
click at [1106, 457] on textarea "With much gratitude to Hashem We would like to invite you to The vort of our ch…" at bounding box center [963, 473] width 294 height 33
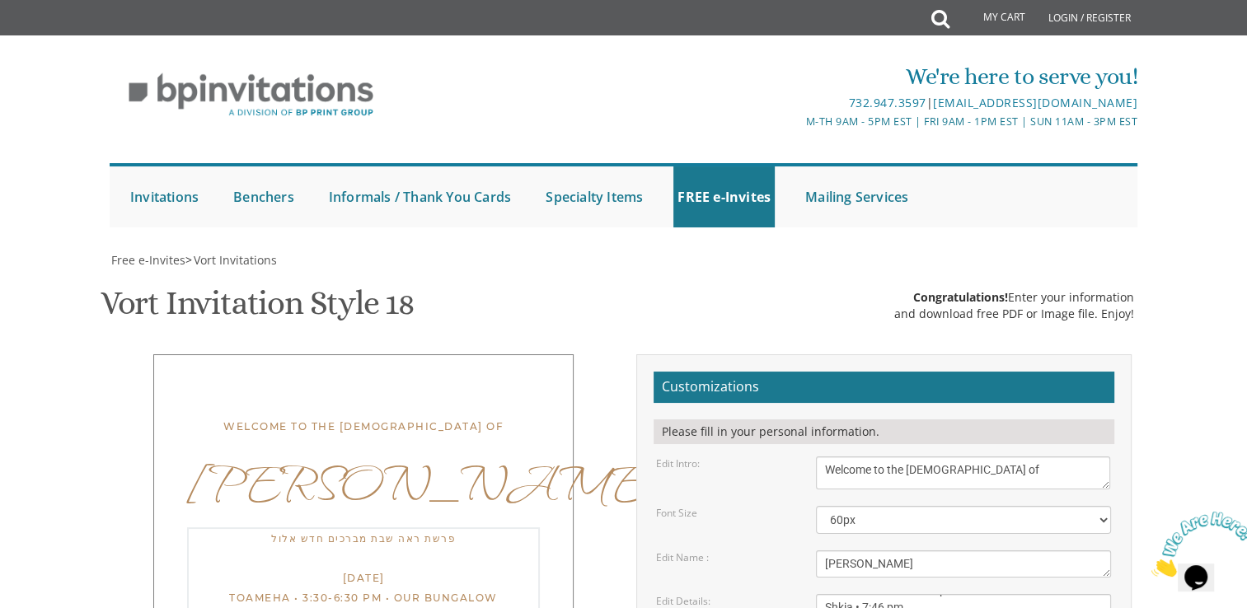
drag, startPoint x: 1042, startPoint y: 405, endPoint x: 811, endPoint y: 336, distance: 240.7
click at [811, 372] on form "Customizations Please fill in your personal information. Edit Intro: With much …" at bounding box center [884, 610] width 461 height 476
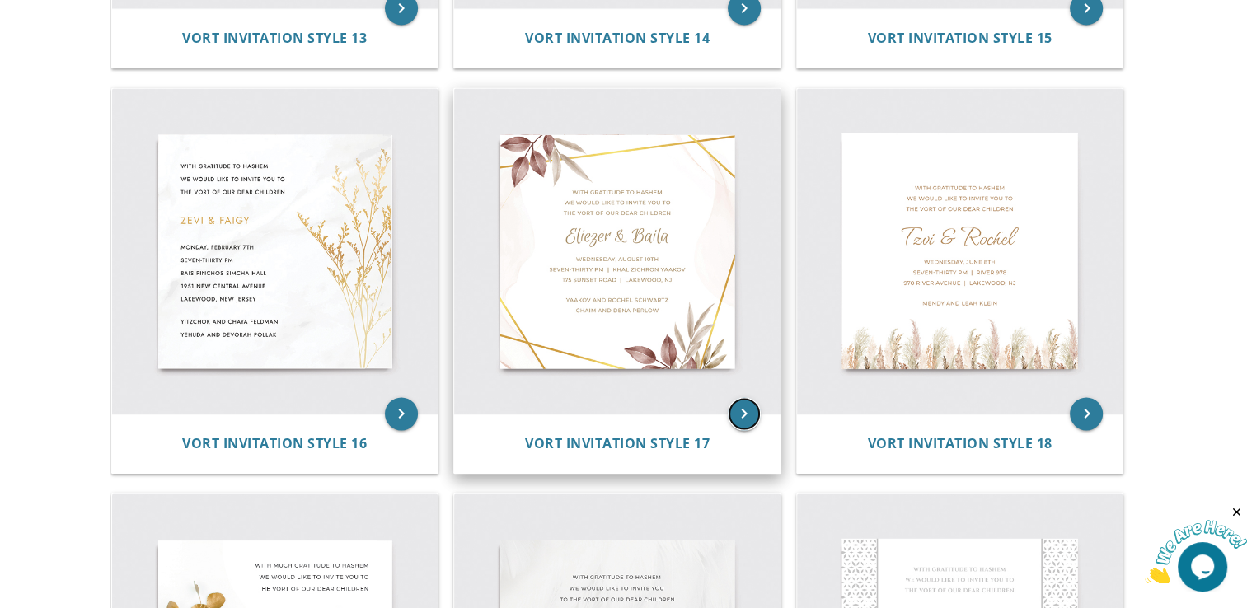
click at [733, 419] on icon "keyboard_arrow_right" at bounding box center [744, 413] width 33 height 33
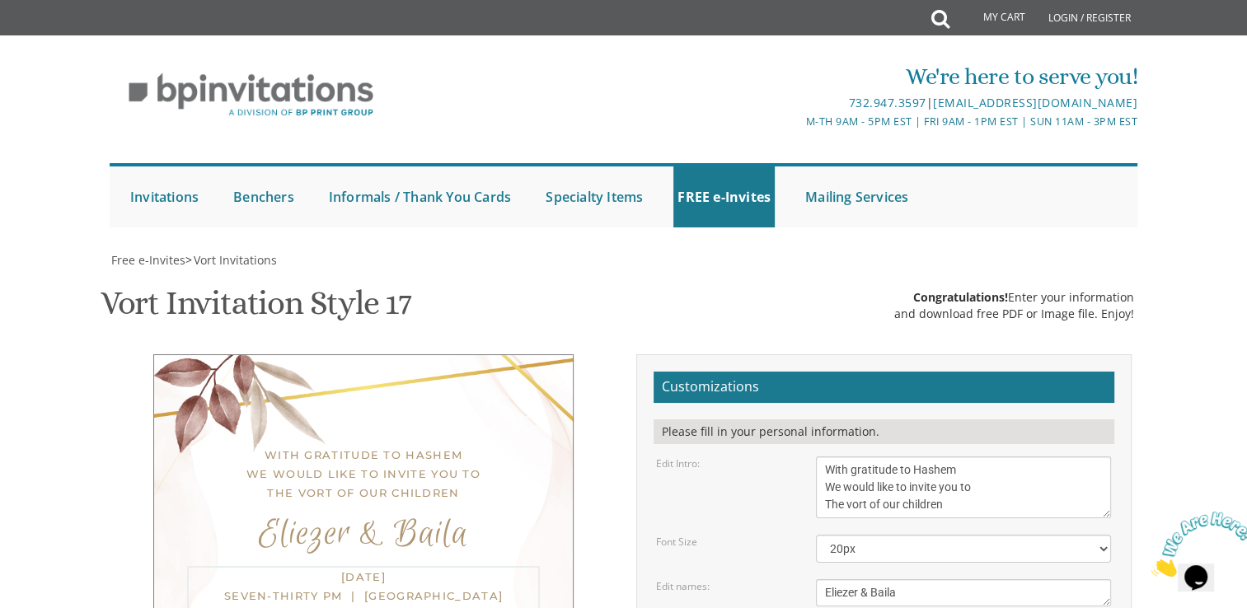
drag, startPoint x: 824, startPoint y: 321, endPoint x: 1012, endPoint y: 364, distance: 192.8
paste textarea "פרשת ראה שבת מברכים חדש אלול [DATE] Toameha • 3:30-6:30 pm • Our Bungalow Hadlo…"
type textarea "פרשת ראה שבת מברכים חדש אלול [DATE] Toameha • 3:30-6:30 pm • Our Bungalow Hadlo…"
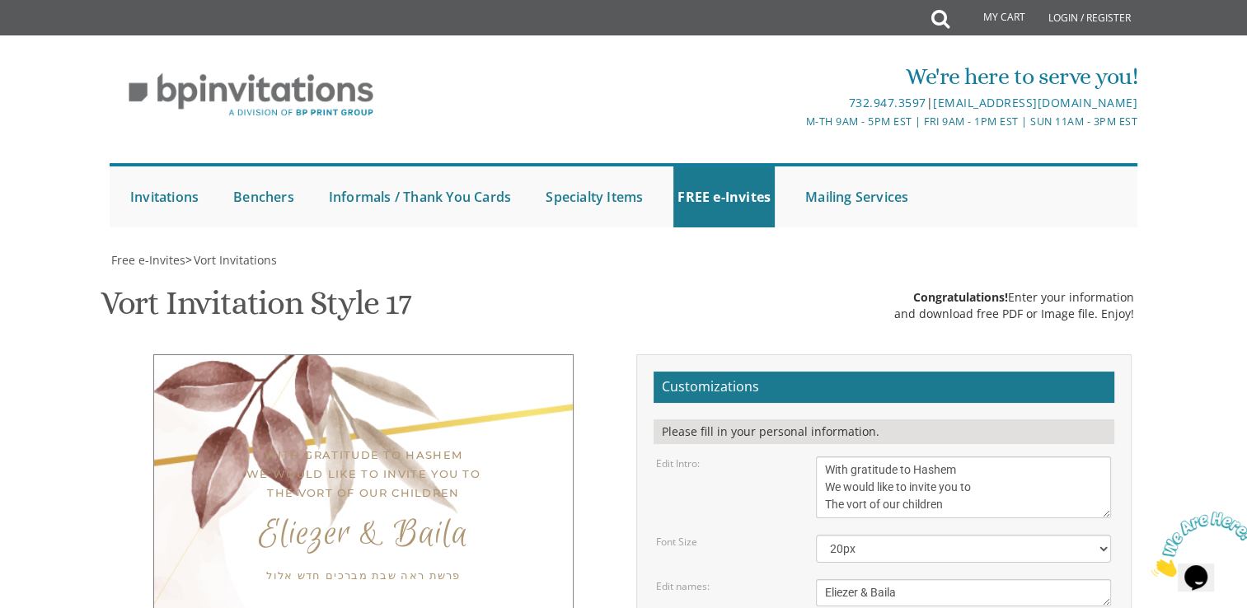
scroll to position [310, 0]
drag, startPoint x: 961, startPoint y: 199, endPoint x: 823, endPoint y: 153, distance: 146.0
click at [823, 457] on textarea "With gratitude to Hashem We would like to invite you to The vort of our children" at bounding box center [963, 488] width 295 height 62
click at [932, 580] on textarea "Eliezer & Baila" at bounding box center [963, 593] width 295 height 27
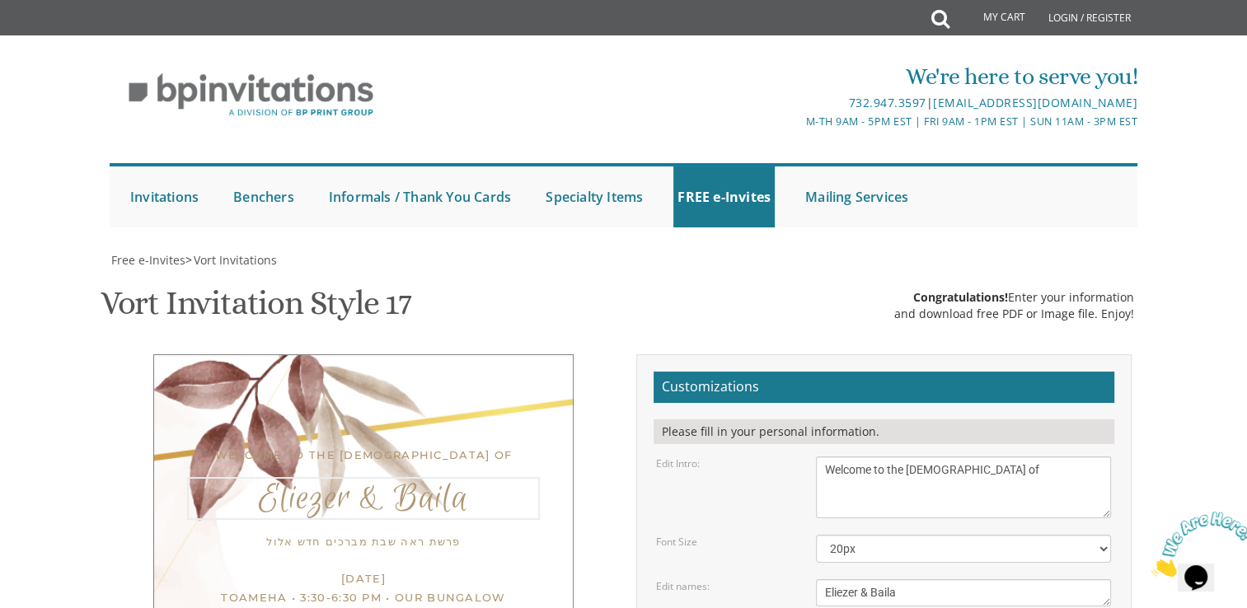
scroll to position [199, 0]
click at [825, 457] on textarea "With gratitude to Hashem We would like to invite you to The vort of our children" at bounding box center [963, 488] width 295 height 62
type textarea "Welcome to the [DEMOGRAPHIC_DATA] of"
click at [902, 580] on textarea "Eliezer & Baila" at bounding box center [963, 593] width 295 height 27
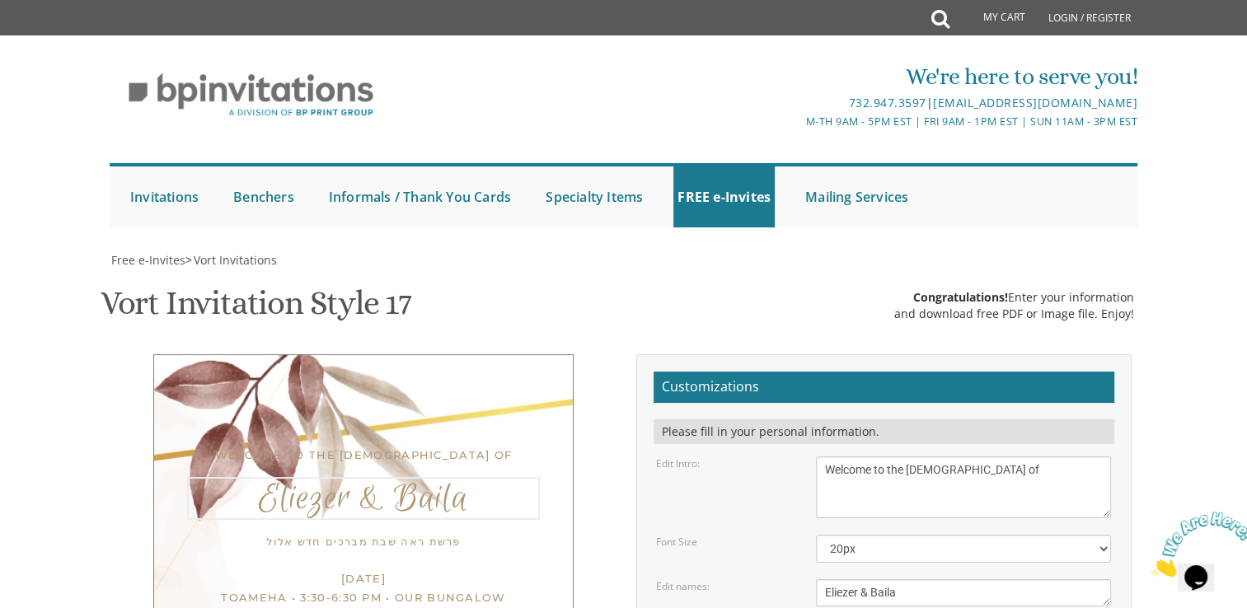
drag, startPoint x: 954, startPoint y: 189, endPoint x: 820, endPoint y: 185, distance: 133.6
click at [820, 580] on textarea "Eliezer & Baila" at bounding box center [963, 593] width 295 height 27
type textarea "[PERSON_NAME]"
click at [931, 457] on textarea "With gratitude to Hashem We would like to invite you to The vort of our children" at bounding box center [963, 488] width 295 height 62
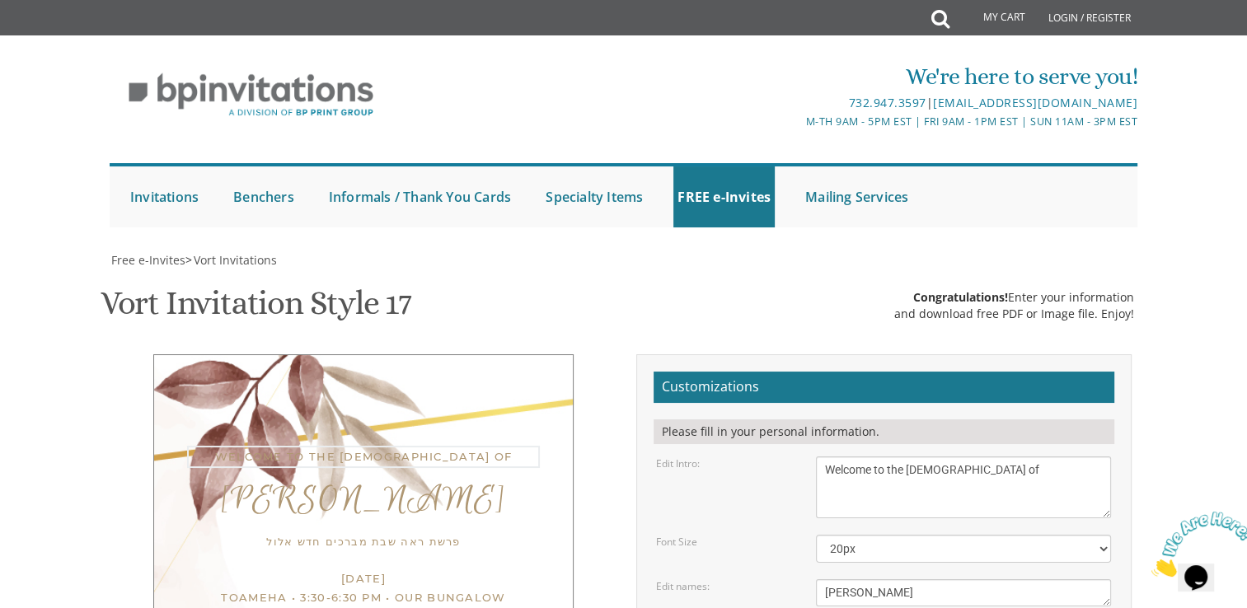
scroll to position [564, 0]
drag, startPoint x: 821, startPoint y: 148, endPoint x: 983, endPoint y: 185, distance: 166.6
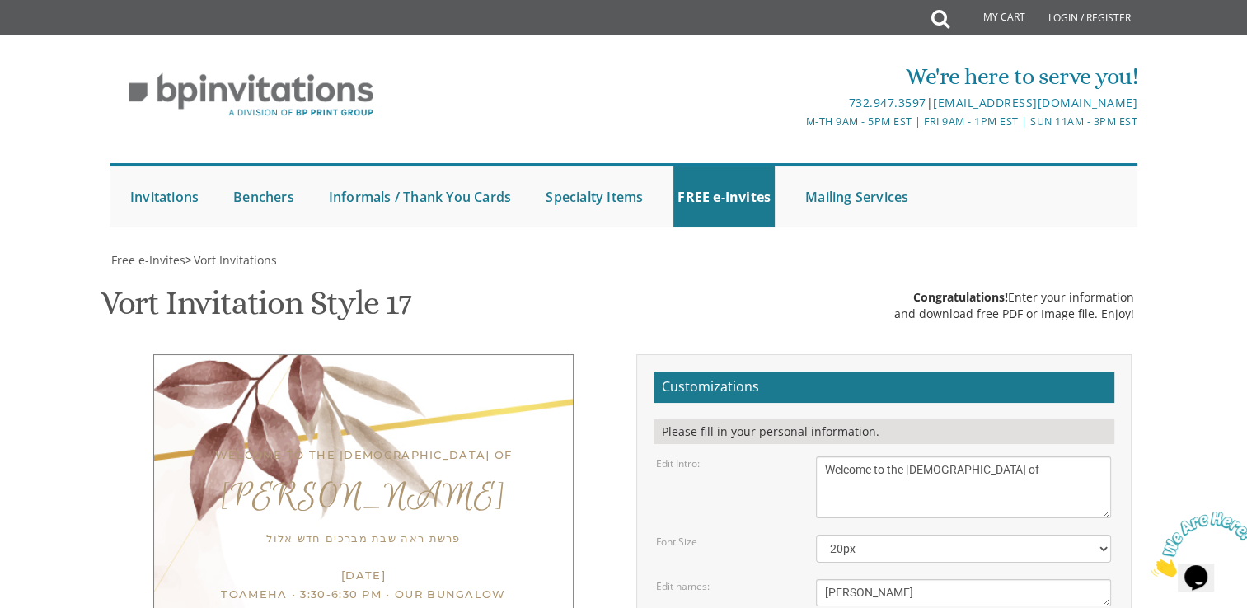
drag, startPoint x: 973, startPoint y: 174, endPoint x: 811, endPoint y: 152, distance: 163.1
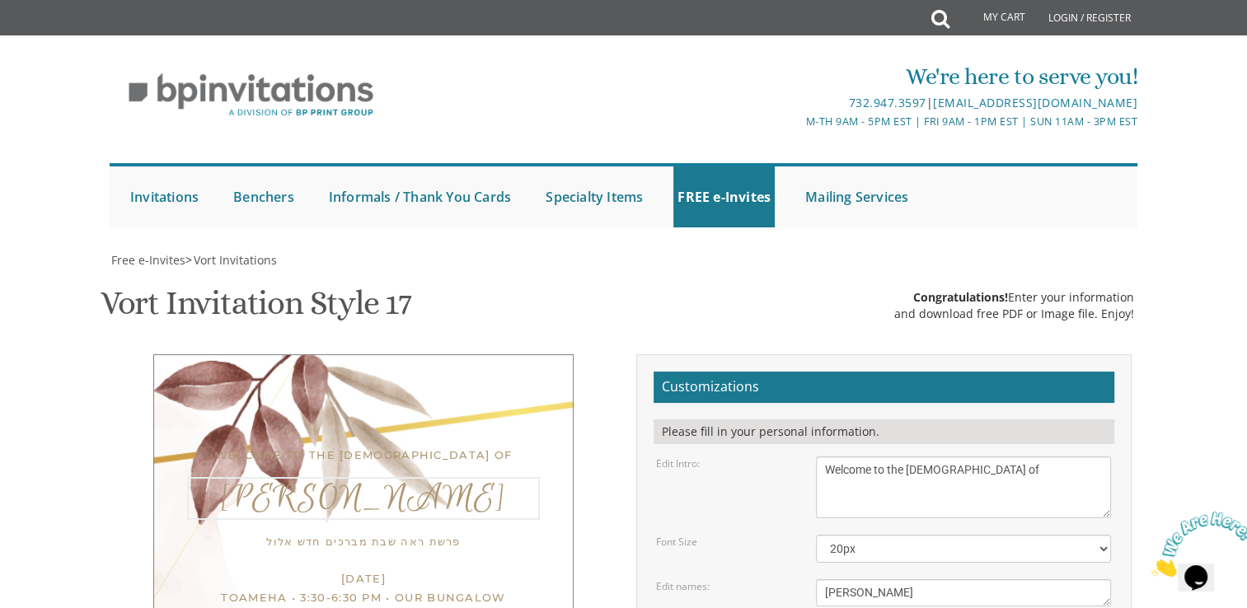
scroll to position [566, 0]
click at [943, 580] on textarea "Eliezer & Baila" at bounding box center [963, 593] width 295 height 27
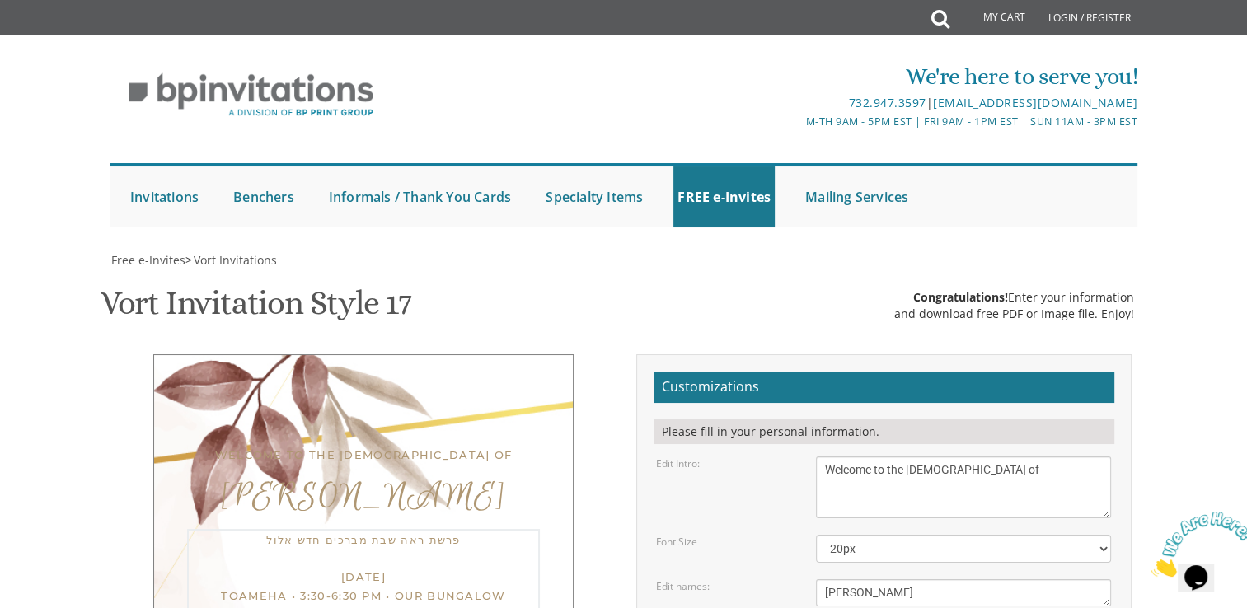
type textarea "Thank you for joining our simcha from near and far Gut [PERSON_NAME] and [PERSO…"
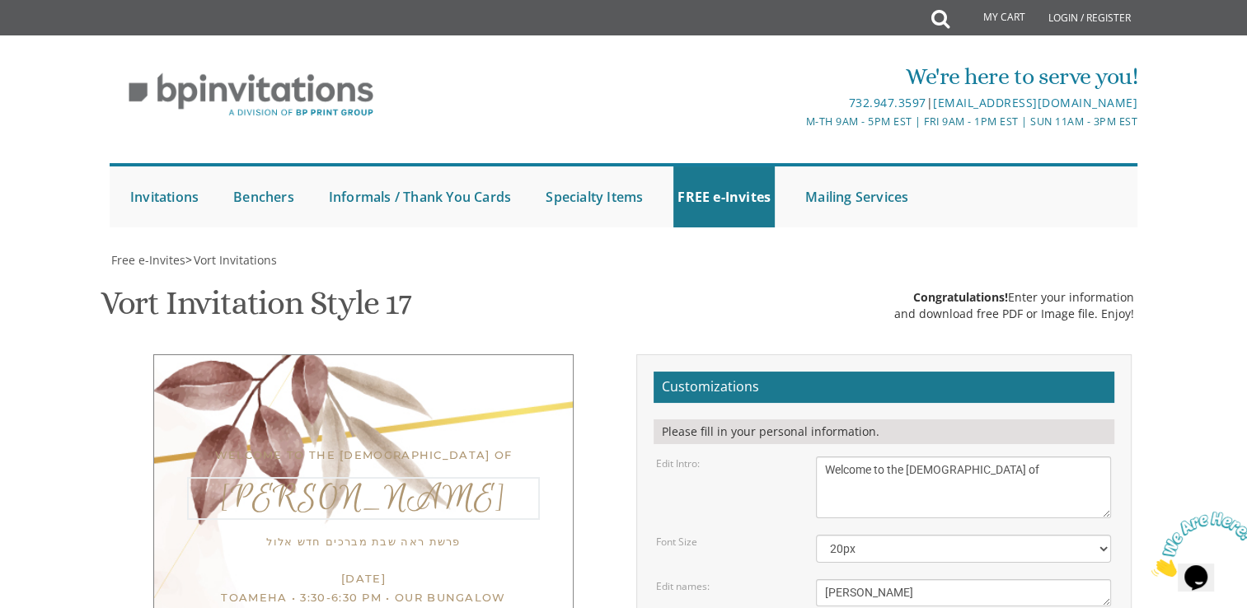
click at [943, 580] on textarea "Eliezer & Baila" at bounding box center [963, 593] width 295 height 27
click at [824, 457] on textarea "With gratitude to Hashem We would like to invite you to The vort of our children" at bounding box center [963, 488] width 295 height 62
type textarea "Welcome to the [DEMOGRAPHIC_DATA] of"
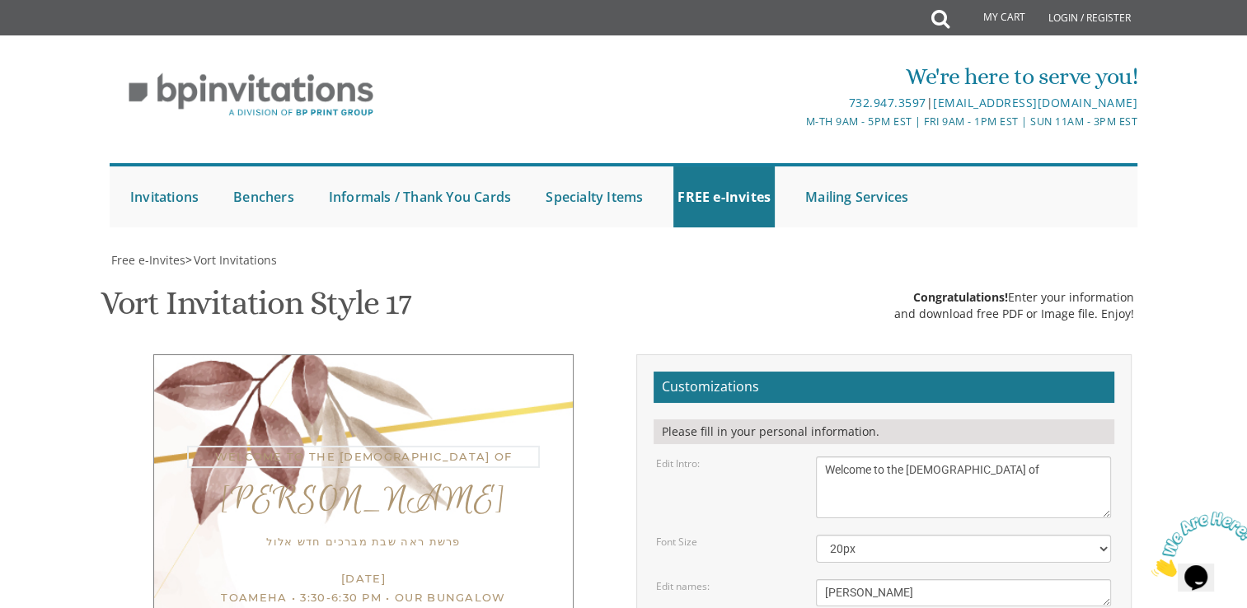
click at [922, 580] on textarea "Eliezer & Baila" at bounding box center [963, 593] width 295 height 27
type textarea "[PERSON_NAME]'s Bar Mitzvah"
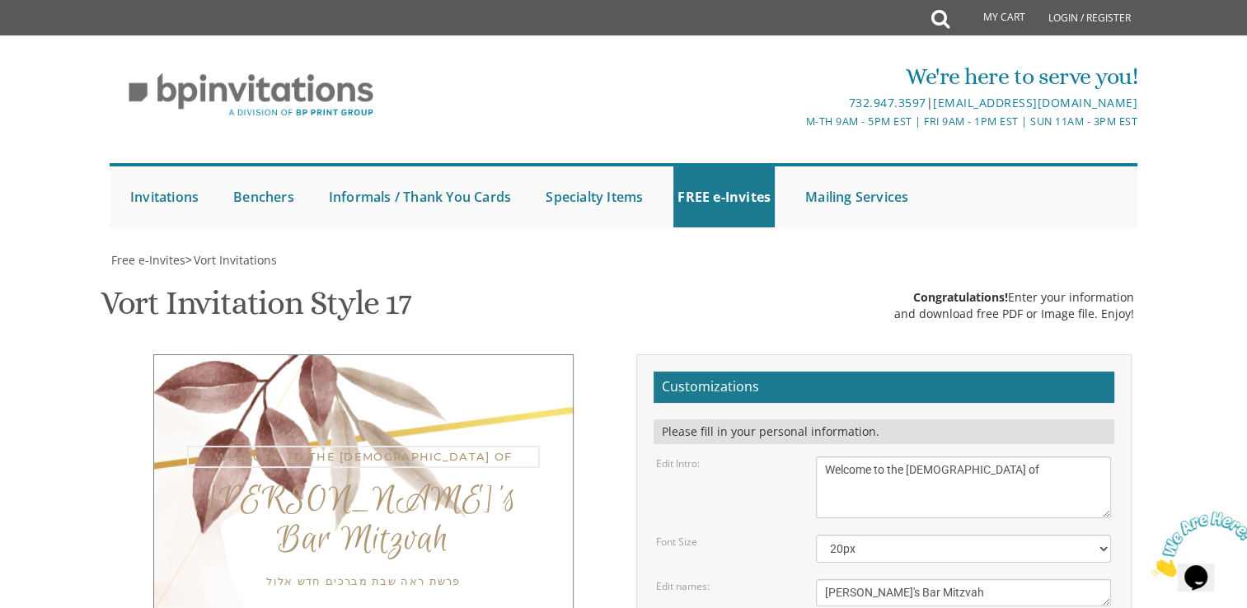
scroll to position [17, 0]
drag, startPoint x: 997, startPoint y: 143, endPoint x: 885, endPoint y: 138, distance: 112.3
click at [885, 457] on textarea "With gratitude to Hashem We would like to invite you to The vort of our children" at bounding box center [963, 488] width 295 height 62
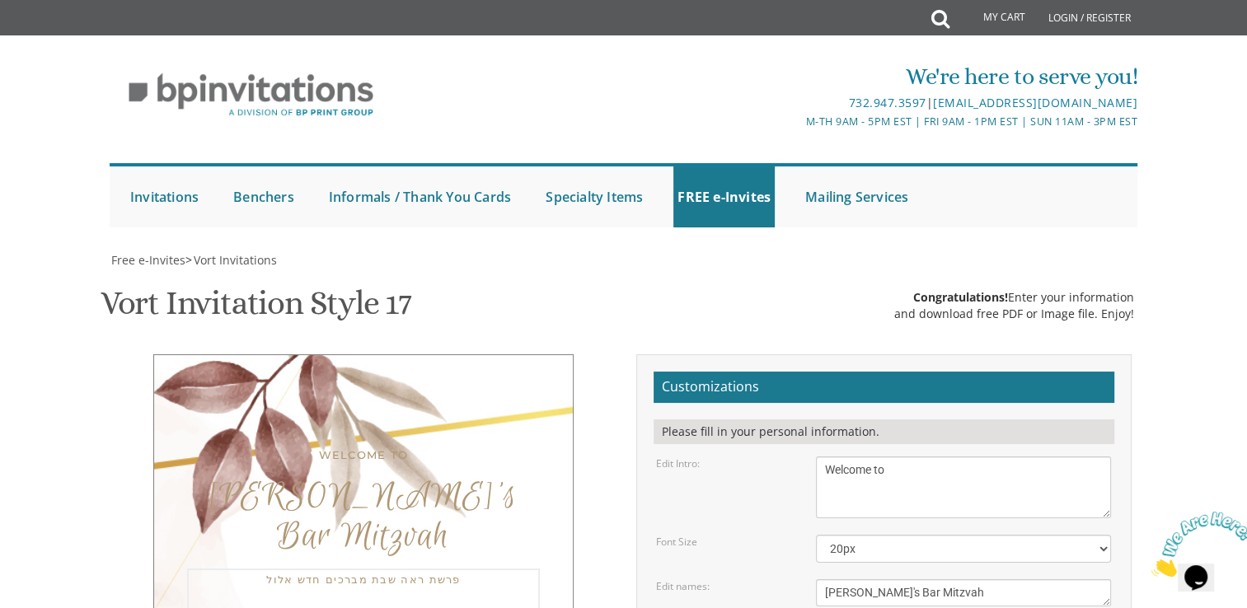
click at [823, 457] on textarea "With gratitude to Hashem We would like to invite you to The vort of our children" at bounding box center [963, 488] width 295 height 62
click at [980, 580] on textarea "Eliezer & Baila" at bounding box center [963, 593] width 295 height 27
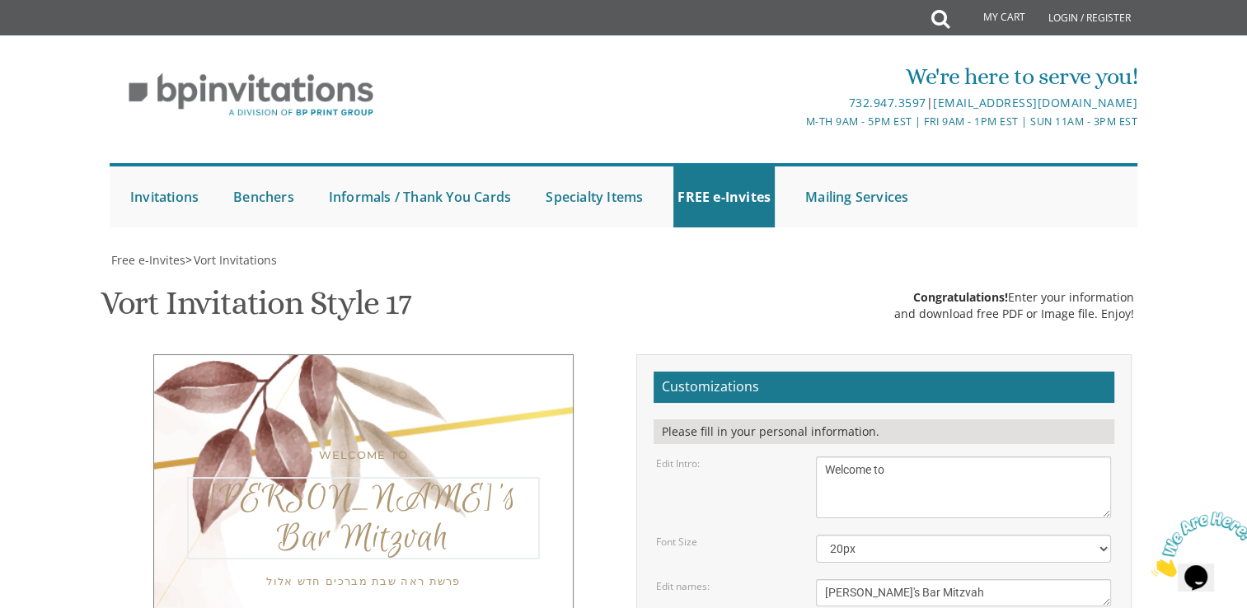
scroll to position [156, 0]
click at [828, 457] on textarea "With gratitude to Hashem We would like to invite you to The vort of our children" at bounding box center [963, 488] width 295 height 62
click at [873, 457] on textarea "With gratitude to Hashem We would like to invite you to The vort of our children" at bounding box center [963, 488] width 295 height 62
click at [981, 580] on textarea "Eliezer & Baila" at bounding box center [963, 593] width 295 height 27
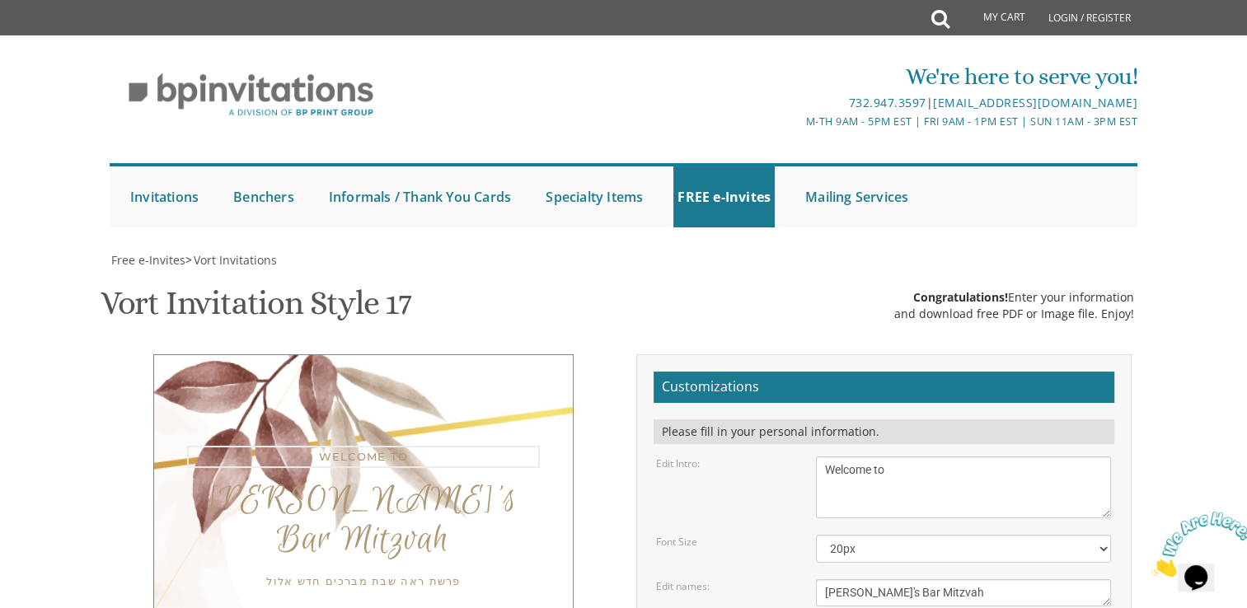
click at [823, 457] on textarea "With gratitude to Hashem We would like to invite you to The vort of our children" at bounding box center [963, 488] width 295 height 62
click at [978, 580] on textarea "Eliezer & Baila" at bounding box center [963, 593] width 295 height 27
click at [982, 457] on textarea "With gratitude to Hashem We would like to invite you to The vort of our children" at bounding box center [963, 488] width 295 height 62
click at [822, 457] on textarea "With gratitude to Hashem We would like to invite you to The vort of our children" at bounding box center [963, 488] width 295 height 62
click at [900, 457] on textarea "With gratitude to Hashem We would like to invite you to The vort of our children" at bounding box center [963, 488] width 295 height 62
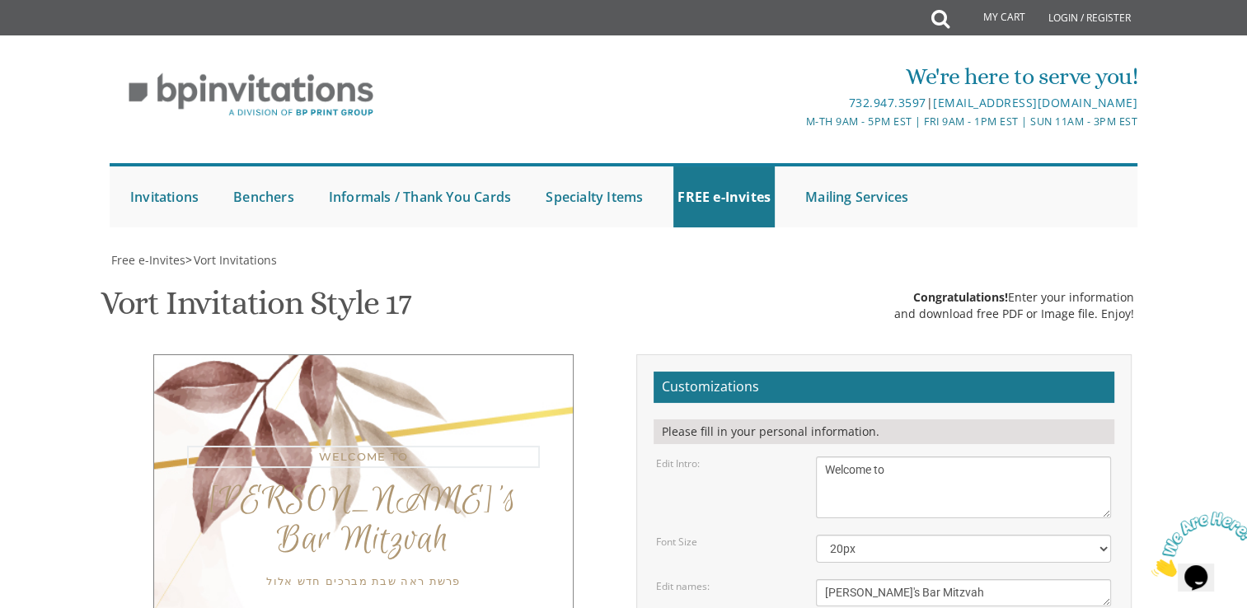
click at [825, 457] on textarea "With gratitude to Hashem We would like to invite you to The vort of our children" at bounding box center [963, 488] width 295 height 62
type textarea "Welcome to"
click at [979, 580] on textarea "Eliezer & Baila" at bounding box center [963, 593] width 295 height 27
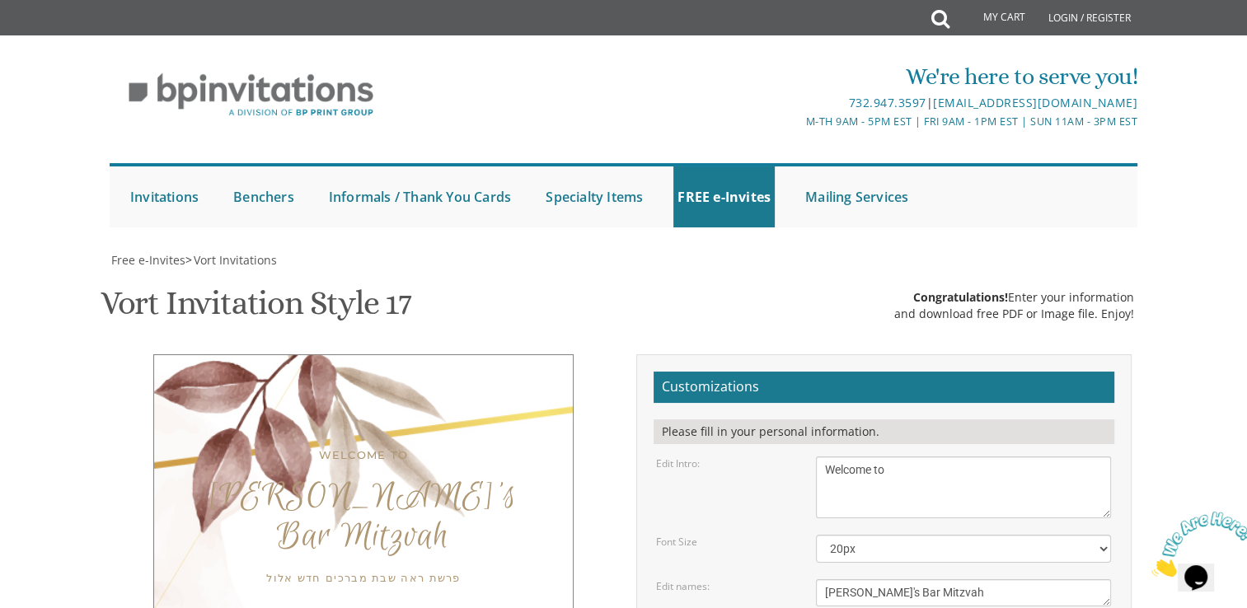
type input "[EMAIL_ADDRESS][DOMAIN_NAME]"
